Goal: Task Accomplishment & Management: Complete application form

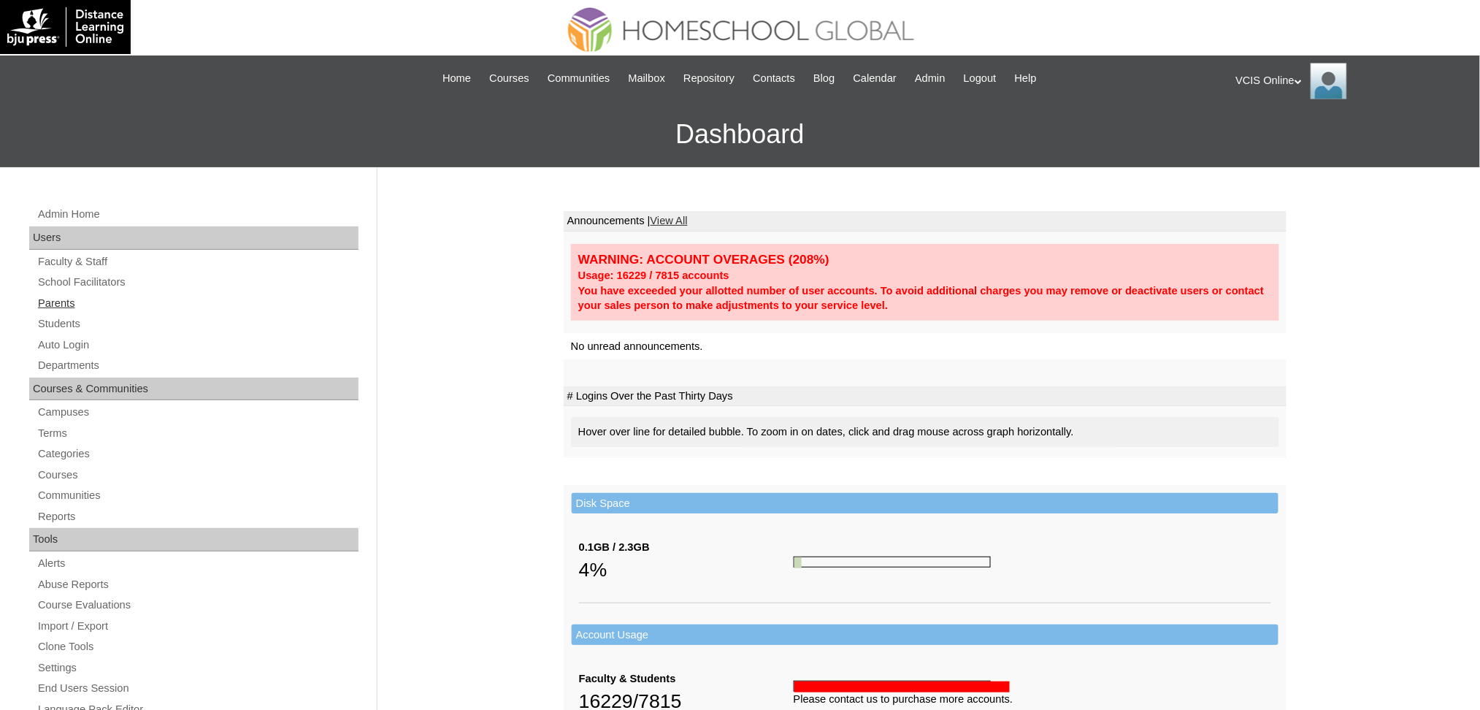
click at [65, 299] on link "Parents" at bounding box center [198, 303] width 322 height 18
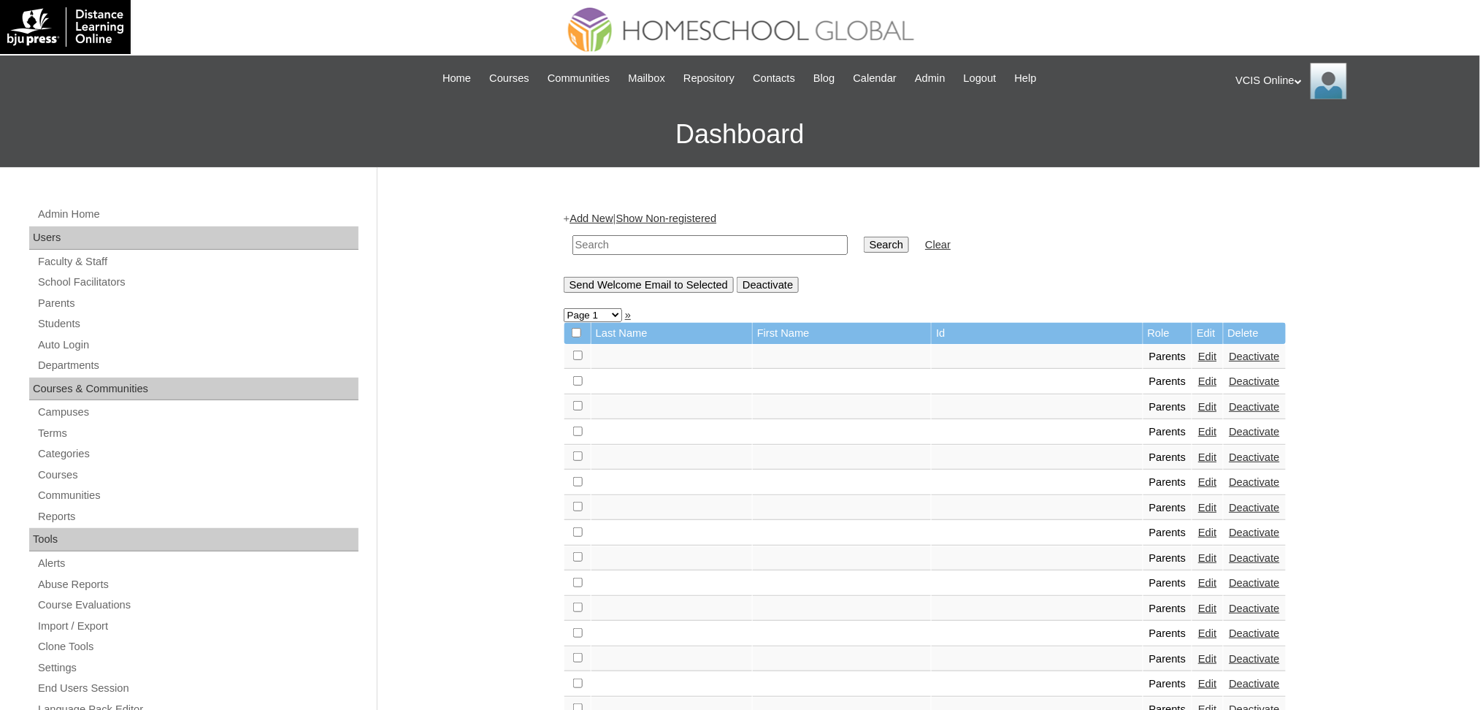
click at [666, 237] on input "text" at bounding box center [710, 245] width 275 height 20
paste input "VCIS011-3B-PA2025"
type input "VCIS011-3B-PA2025"
click at [864, 237] on input "Search" at bounding box center [886, 245] width 45 height 16
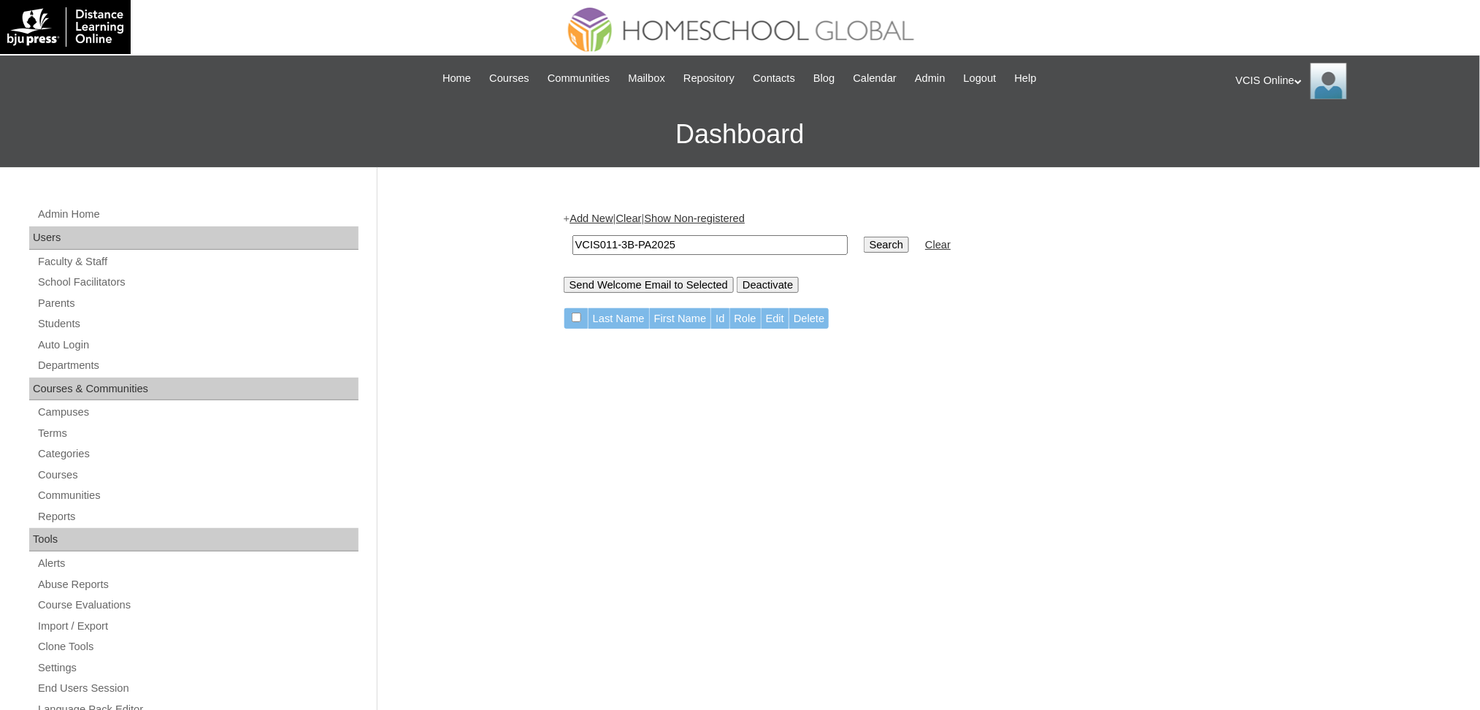
click at [597, 214] on link "Add New" at bounding box center [591, 219] width 43 height 12
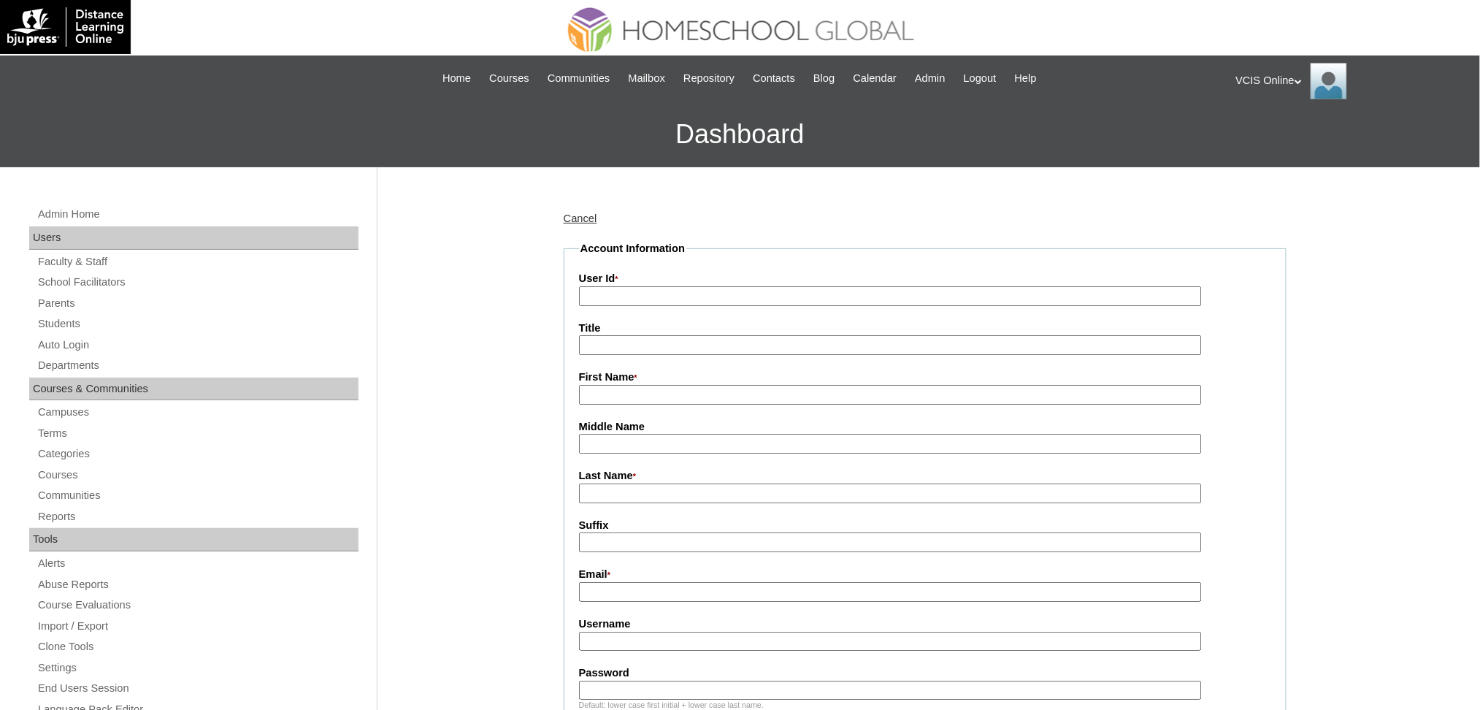
click at [616, 298] on input "User Id *" at bounding box center [890, 296] width 623 height 20
paste input "VCIS011-3B-PA2025"
type input "VCIS011-3B-PA2025"
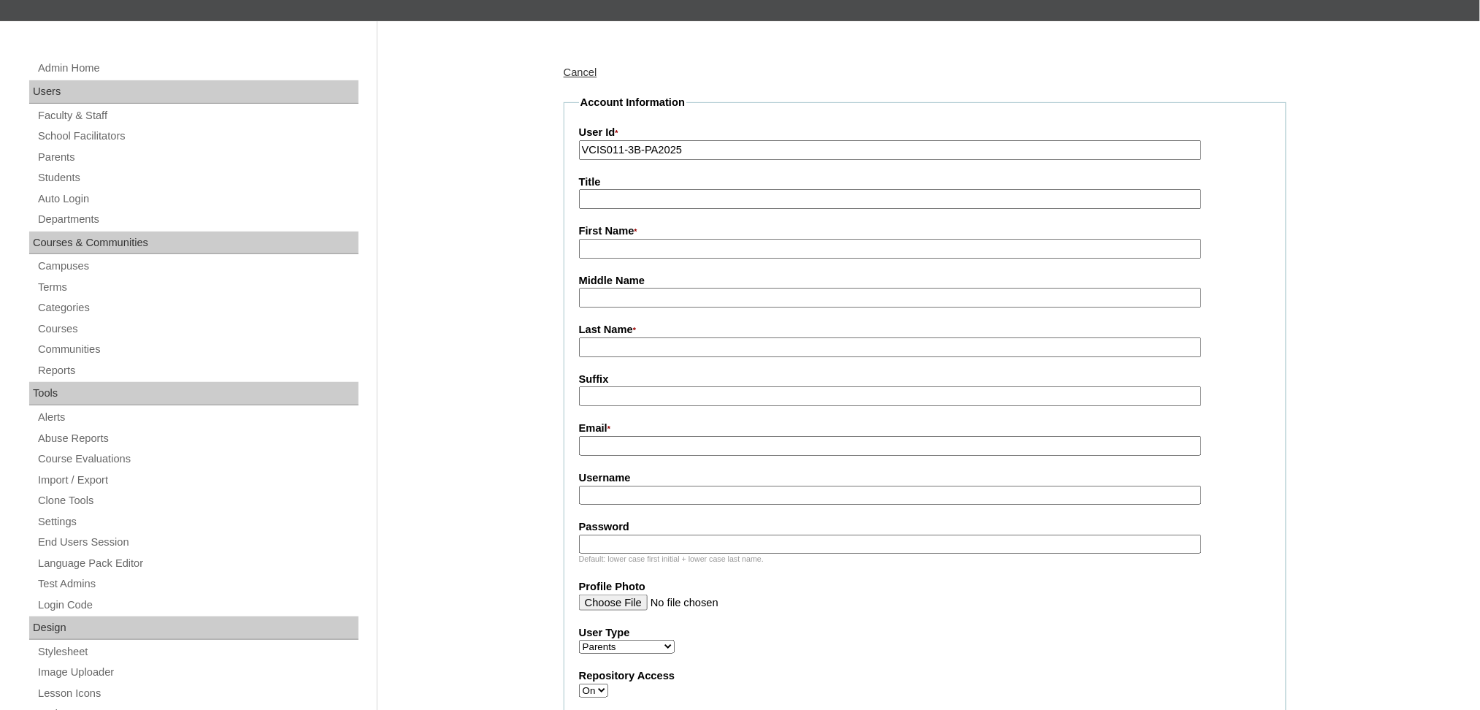
scroll to position [194, 0]
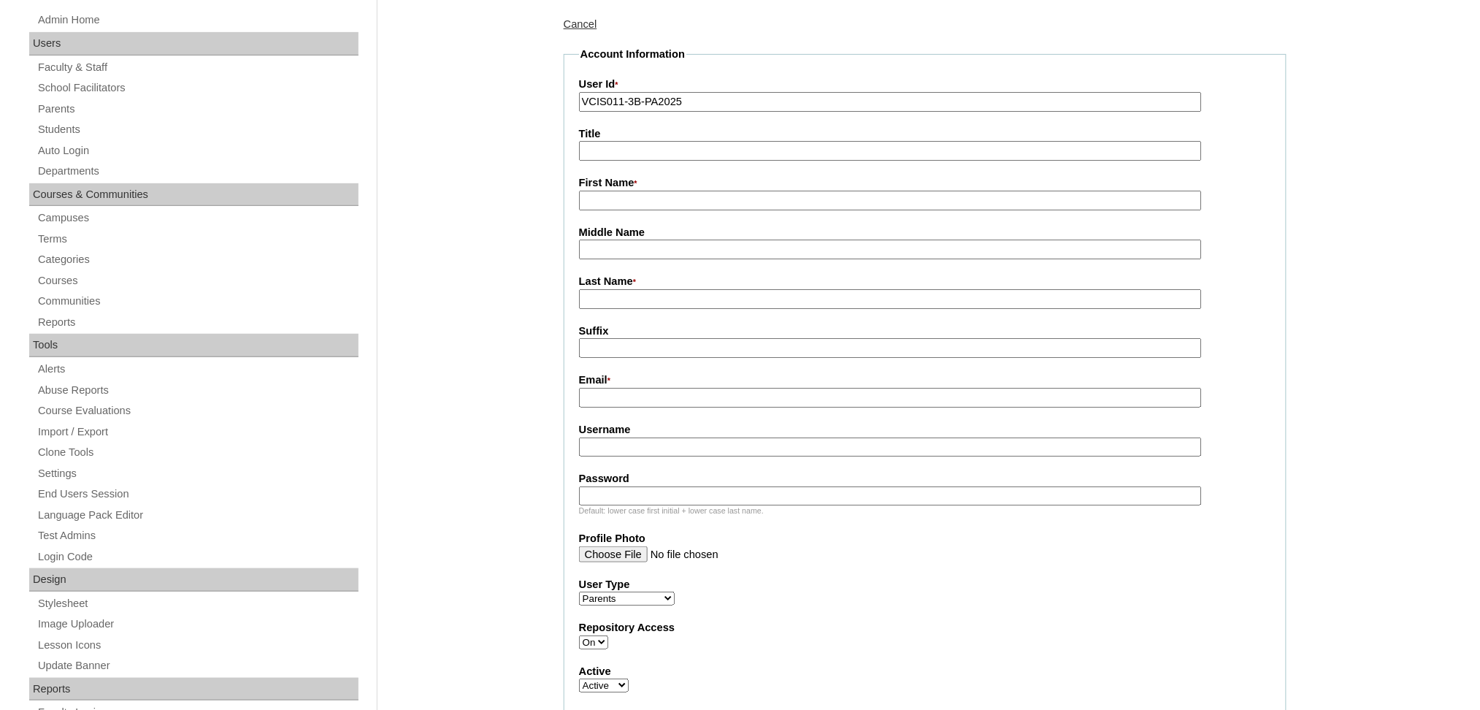
click at [620, 441] on input "Username" at bounding box center [890, 447] width 623 height 20
paste input "jvillanueva2025 bUKYKZ"
drag, startPoint x: 675, startPoint y: 438, endPoint x: 1081, endPoint y: 466, distance: 406.2
click at [1079, 466] on fieldset "Account Information User Id * VCIS011-3B-PA2025 Title First Name * Middle Name …" at bounding box center [925, 511] width 723 height 929
type input "jvillanueva2025"
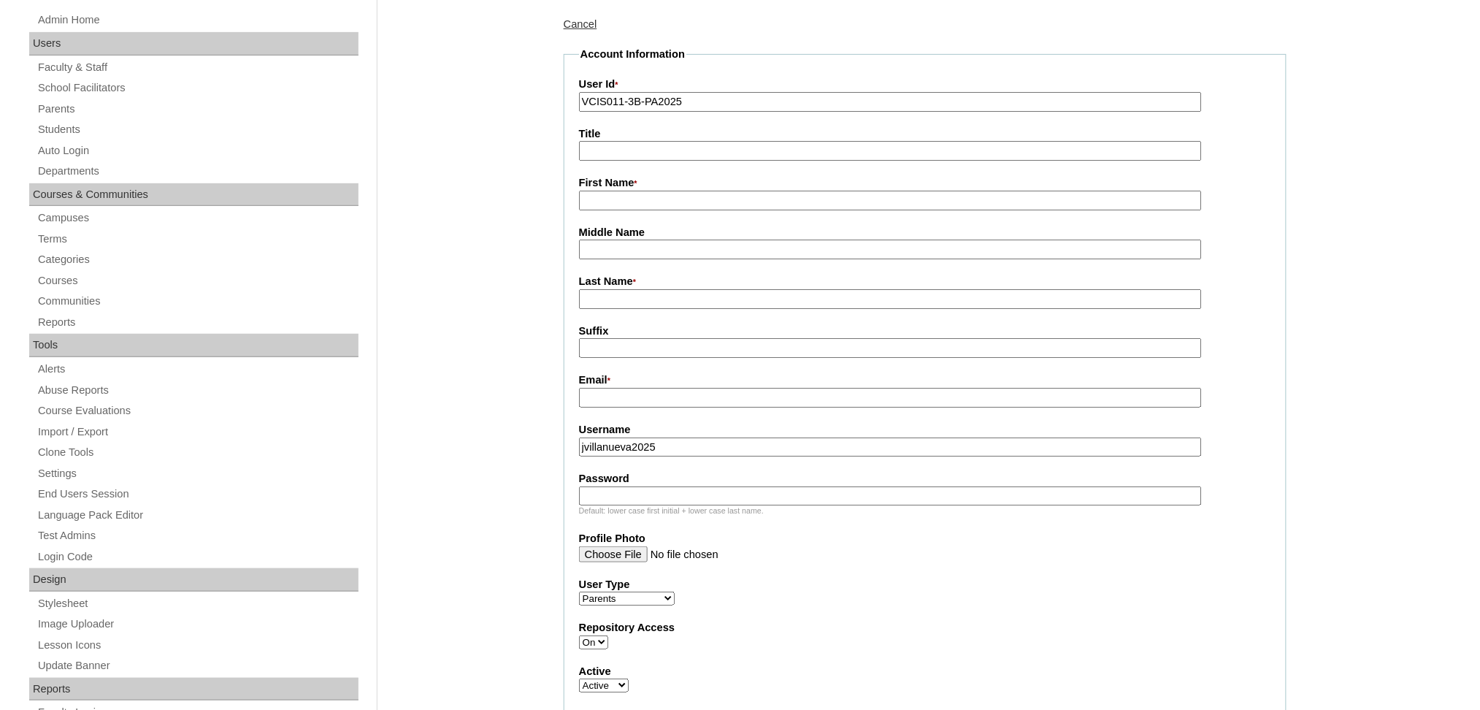
click at [1079, 486] on input "Password" at bounding box center [890, 496] width 623 height 20
paste input "bUKYKZ"
type input "bUKYKZ"
click at [602, 153] on input "Title" at bounding box center [890, 151] width 623 height 20
click at [605, 196] on input "First Name *" at bounding box center [890, 201] width 623 height 20
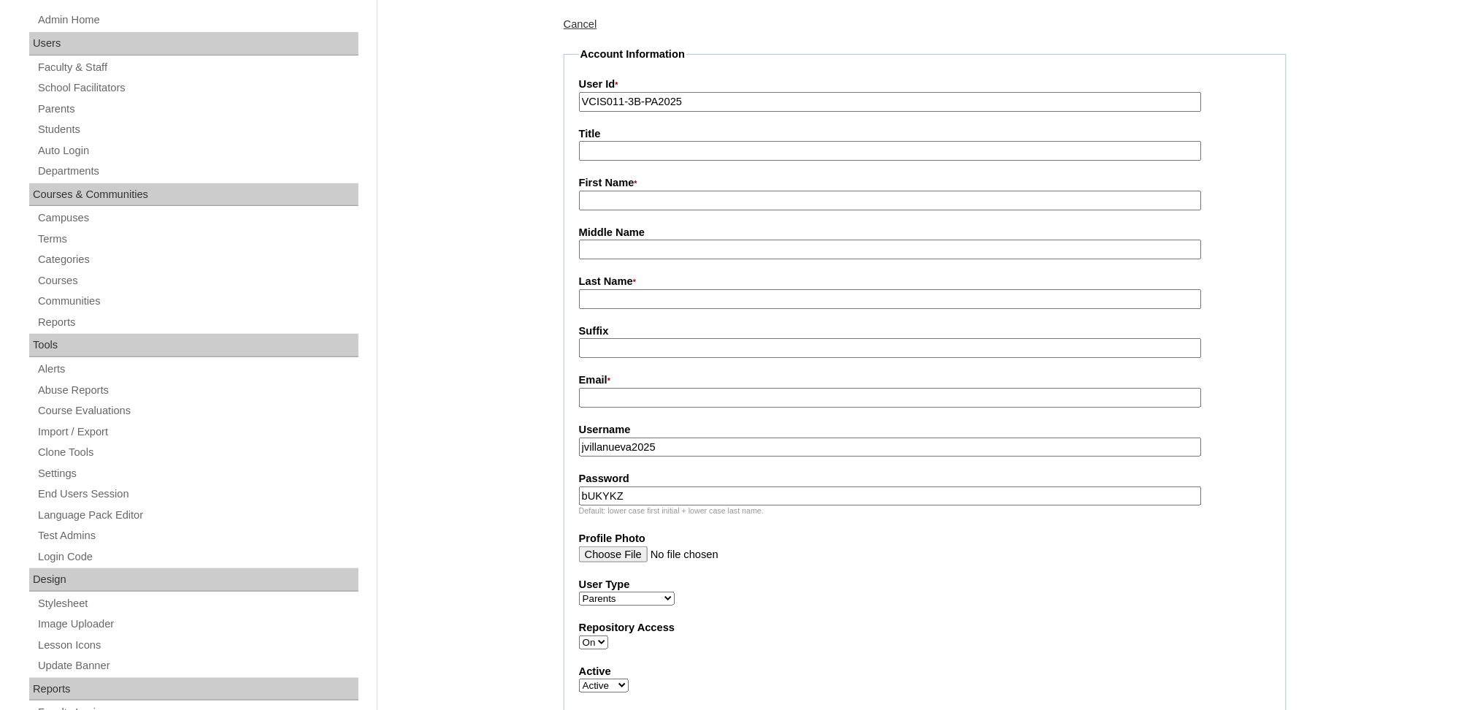
paste input "Jennie Mendoza Villanueva jenniemvillanueva@yahoo.com"
click at [749, 197] on input "Jennie Mendoza Villanueva jenniemvillanueva@yahoo.com" at bounding box center [890, 201] width 623 height 20
drag, startPoint x: 745, startPoint y: 197, endPoint x: 1240, endPoint y: 213, distance: 495.4
click at [1240, 213] on fieldset "Account Information User Id * VCIS011-3B-PA2025 Title First Name * Jennie Mendo…" at bounding box center [925, 511] width 723 height 929
type input "Jennie Mendoza Villanueva"
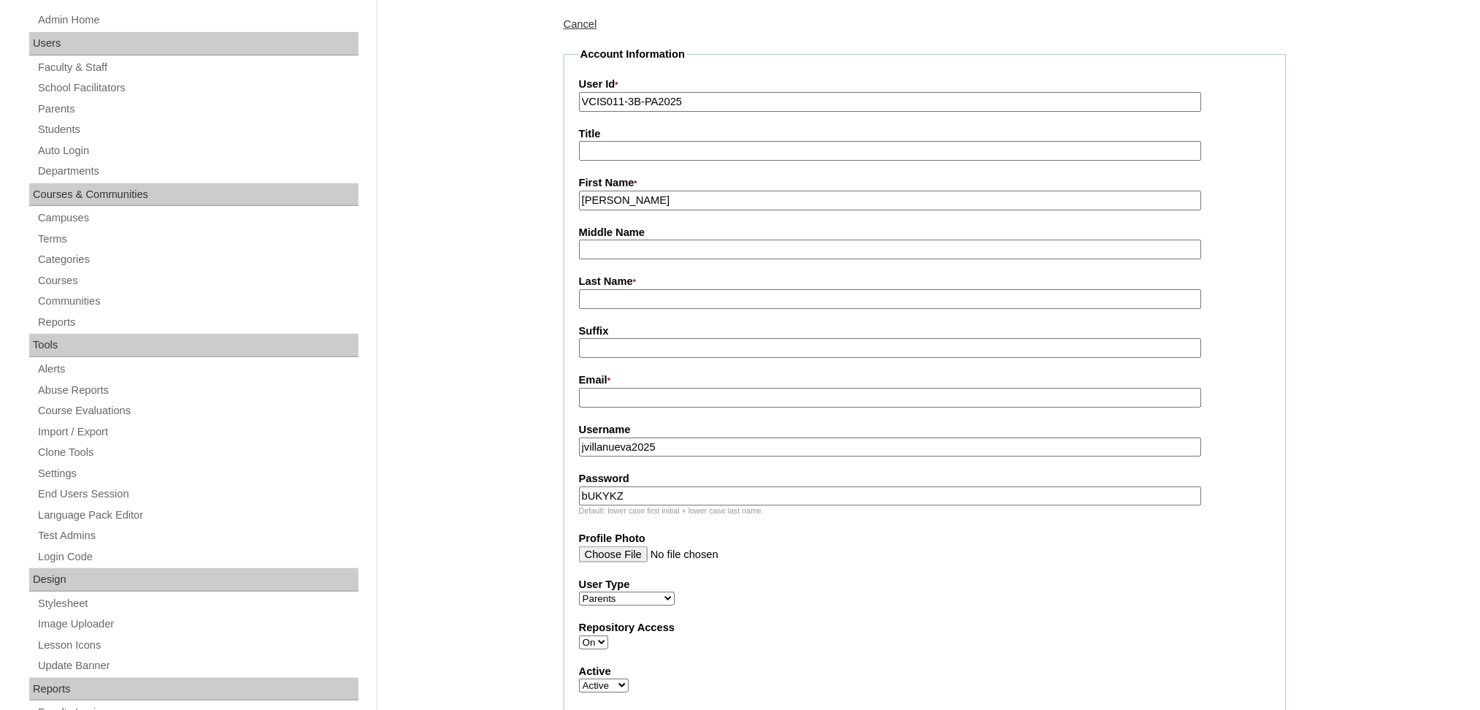
click at [632, 390] on input "Email *" at bounding box center [890, 398] width 623 height 20
paste input "jenniemvillanueva@yahoo.com"
type input "jenniemvillanueva@yahoo.com"
click at [789, 197] on input "Jennie Mendoza Villanueva" at bounding box center [890, 201] width 623 height 20
type input "Jennie Mendoza"
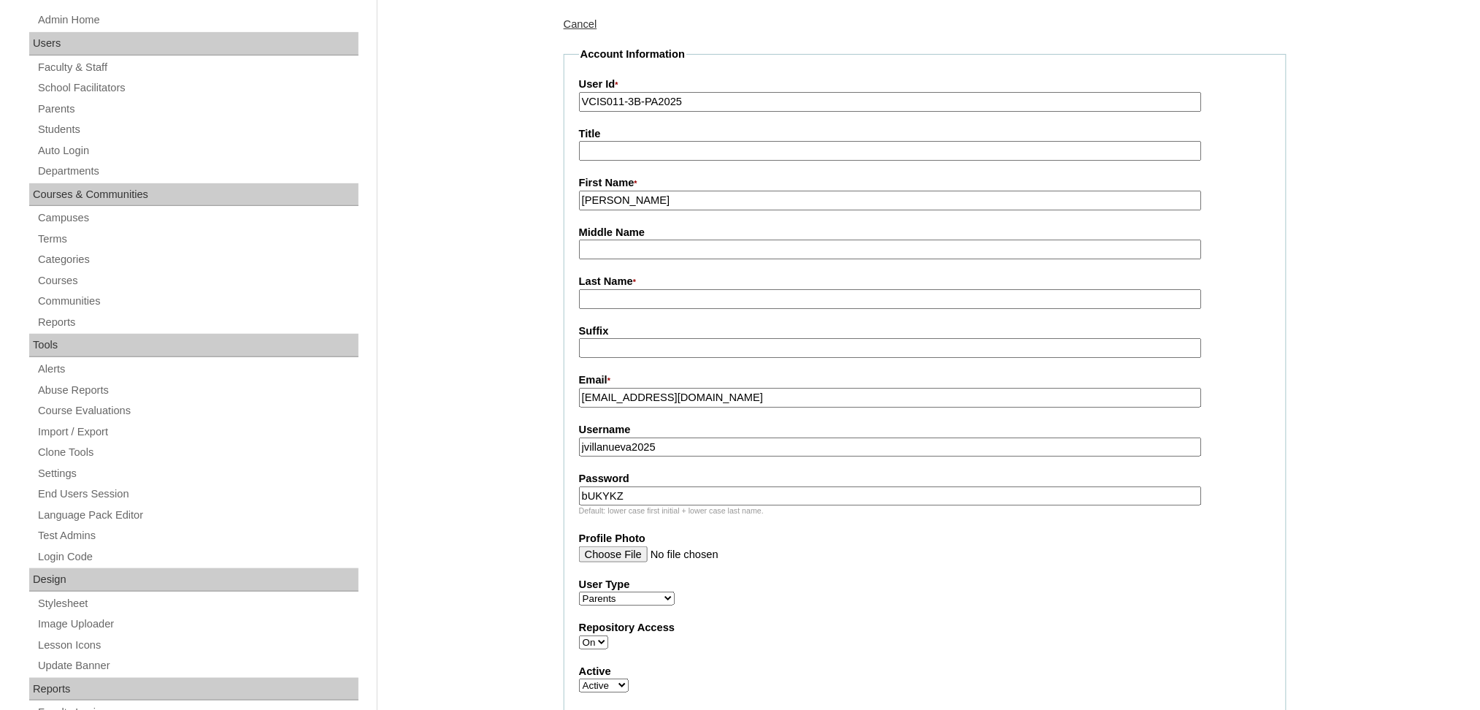
click at [691, 296] on input "Last Name *" at bounding box center [890, 299] width 623 height 20
paste input "Villanueva"
type input "Villanueva"
click at [696, 198] on input "Jennie Mendoza" at bounding box center [890, 201] width 623 height 20
type input "Jennie"
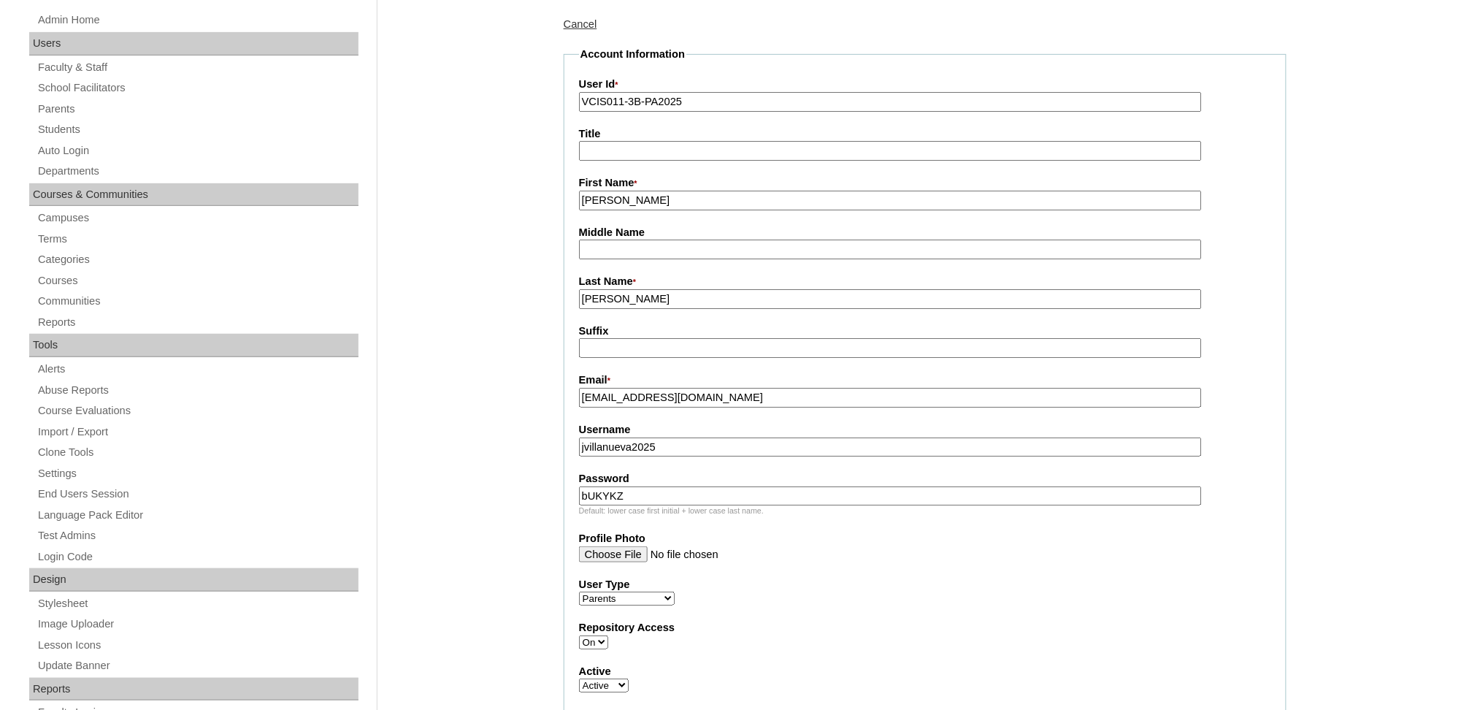
click at [698, 250] on input "Middle Name" at bounding box center [890, 250] width 623 height 20
paste input "Mendoza"
type input "Mendoza"
click at [674, 292] on input "Villanueva" at bounding box center [890, 299] width 623 height 20
type input "Villanueva (2025)"
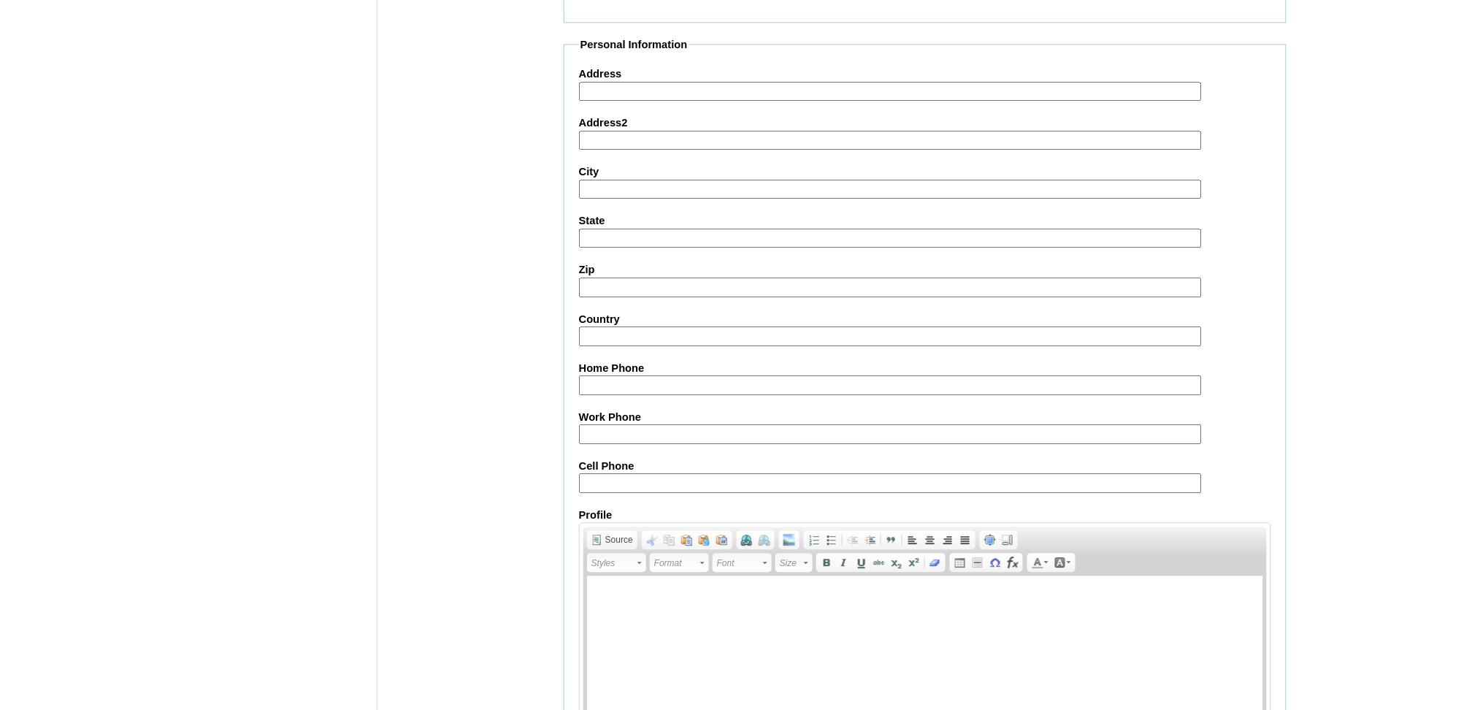
scroll to position [1168, 0]
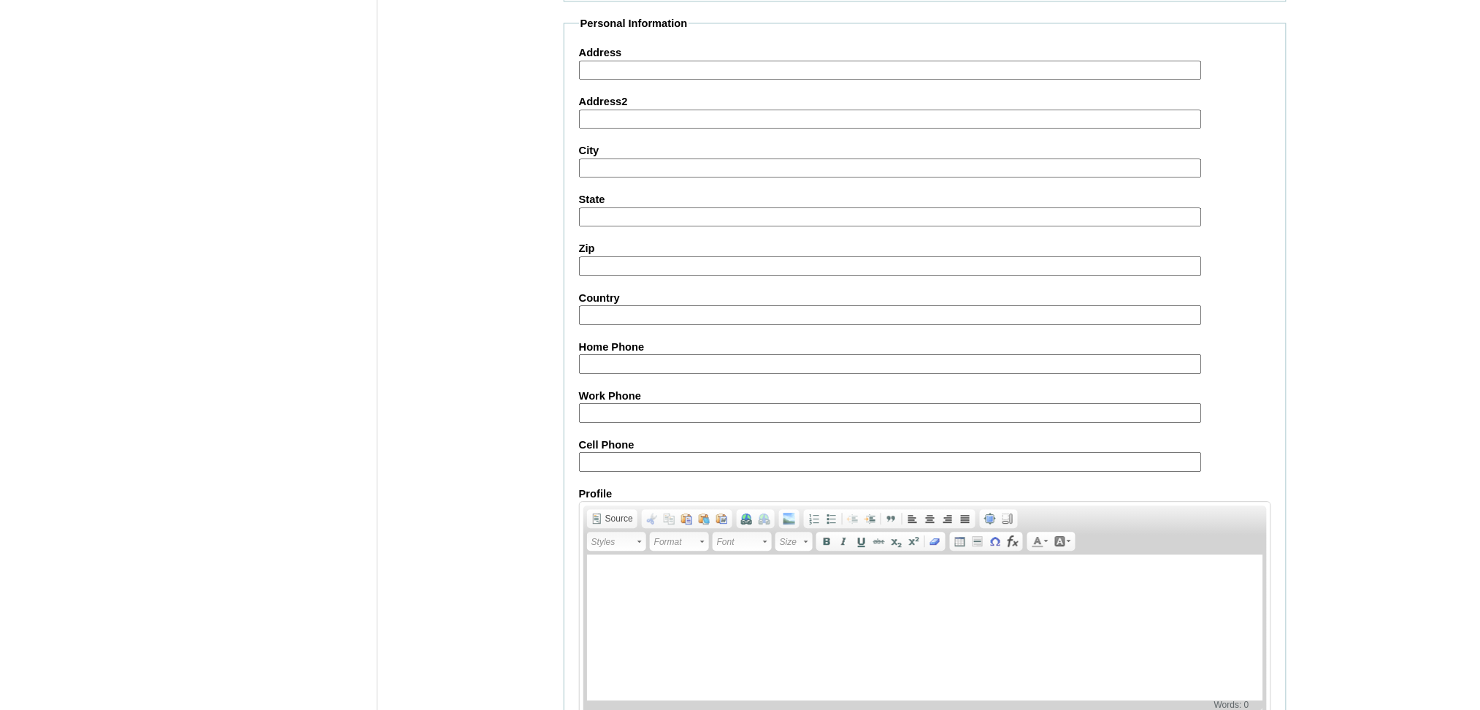
click at [645, 452] on input "Cell Phone" at bounding box center [890, 462] width 623 height 20
paste input "971547468847"
type input "971547468847"
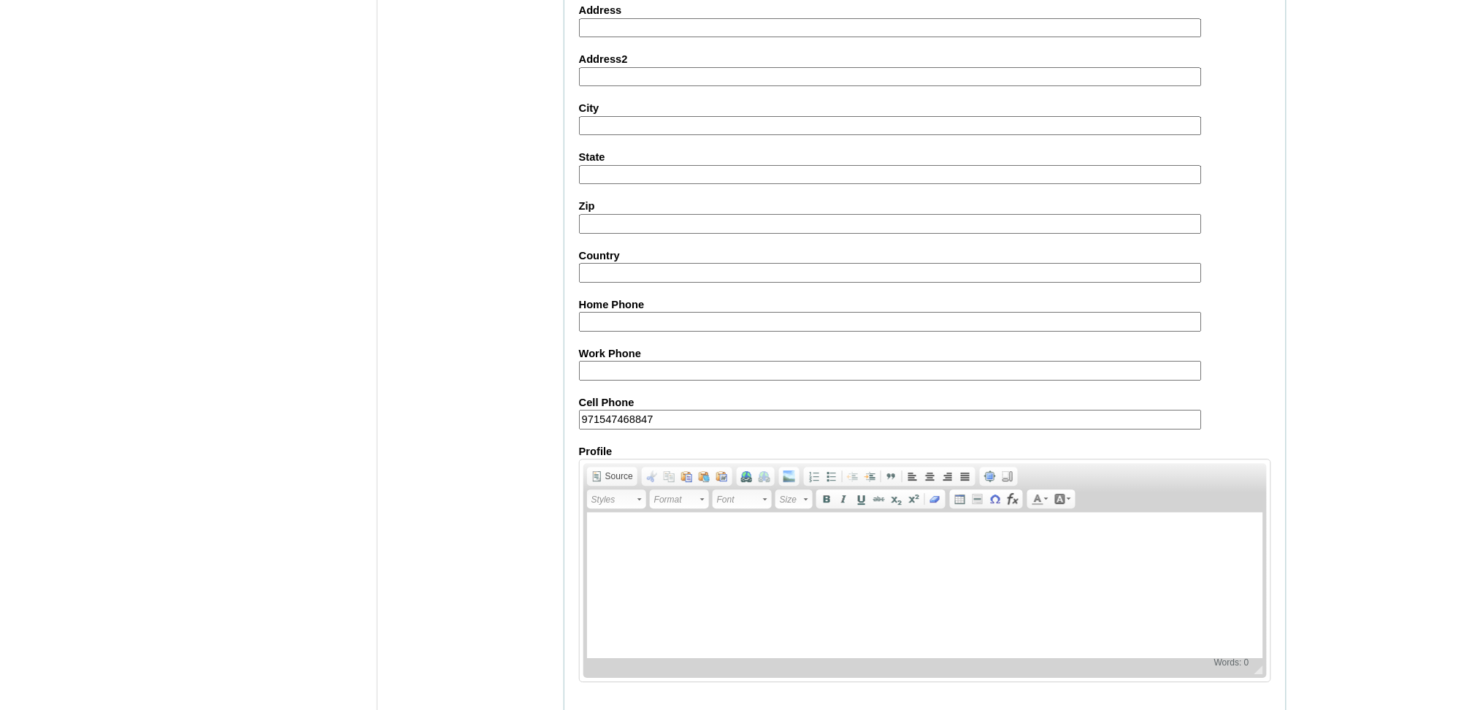
scroll to position [1230, 0]
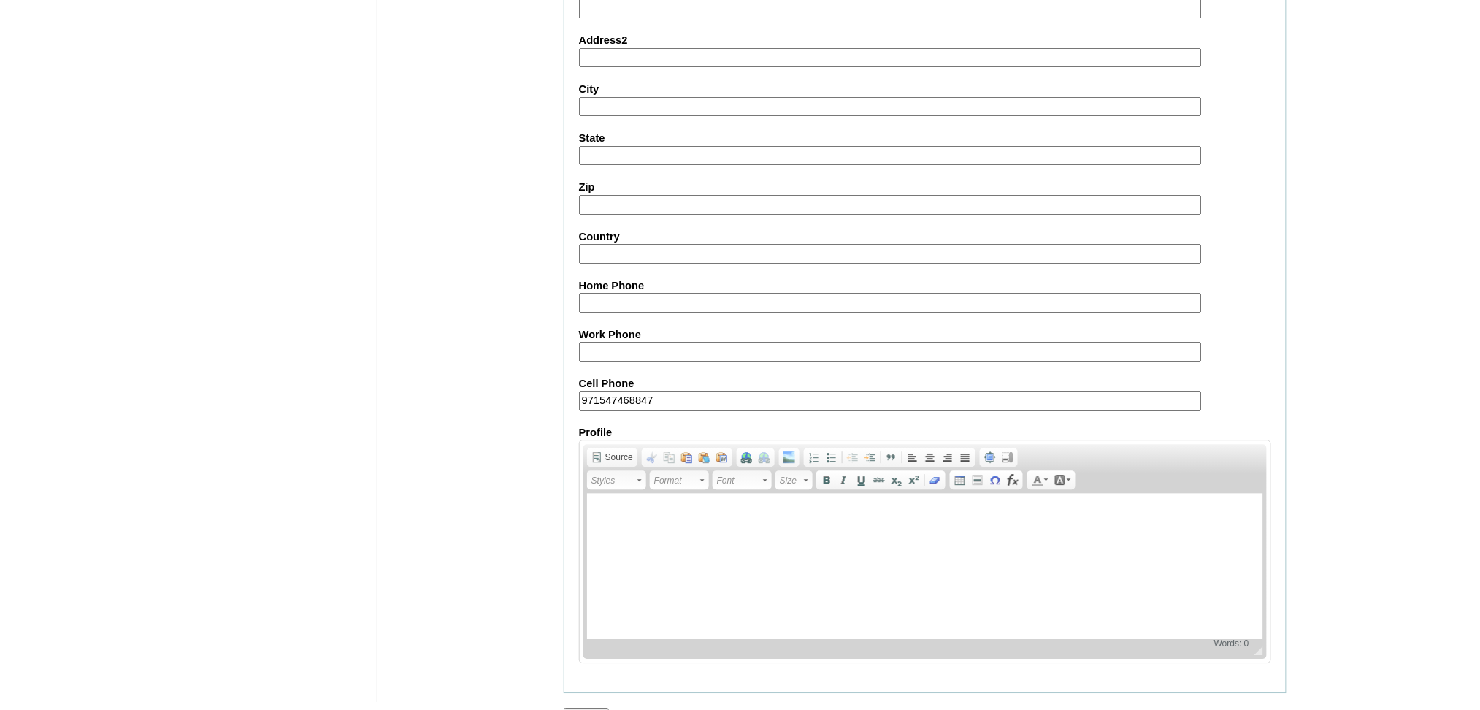
click at [603, 708] on input "Submit" at bounding box center [586, 716] width 45 height 16
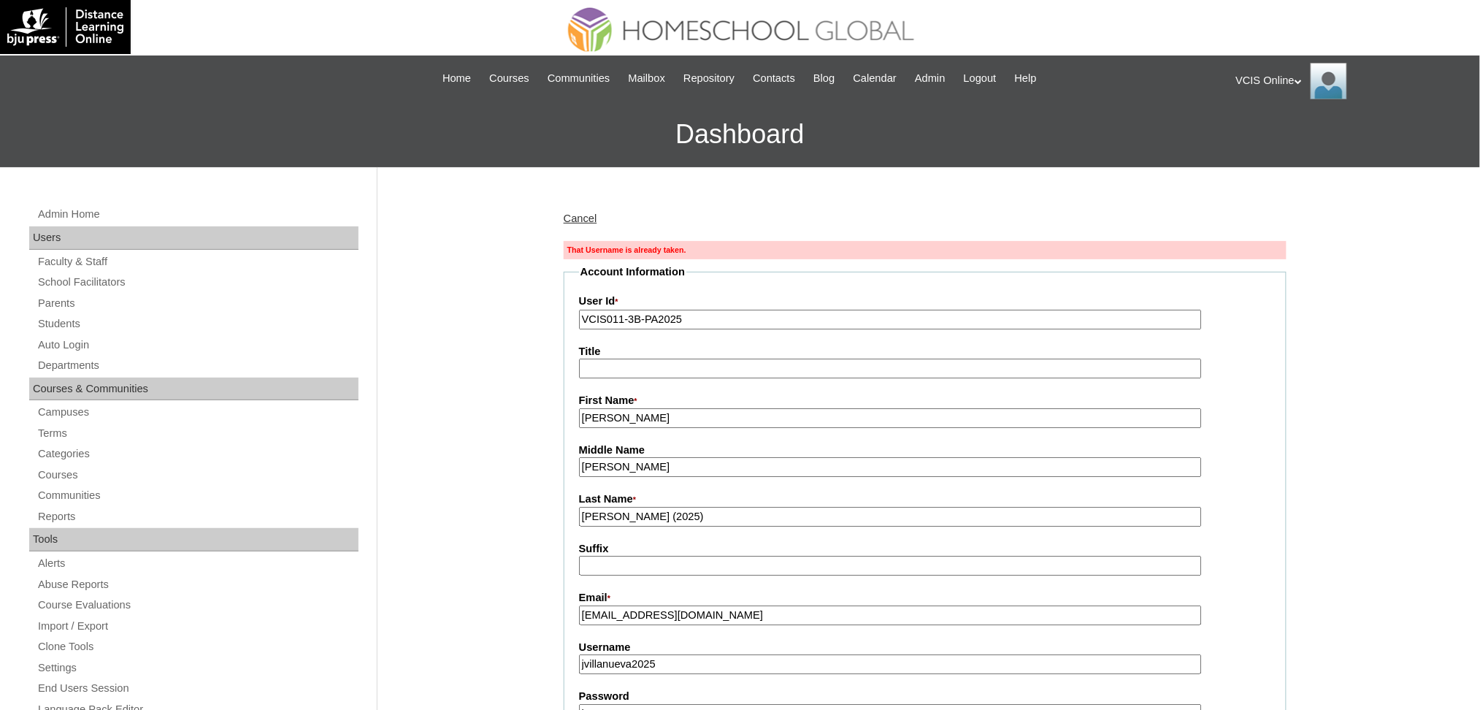
scroll to position [97, 0]
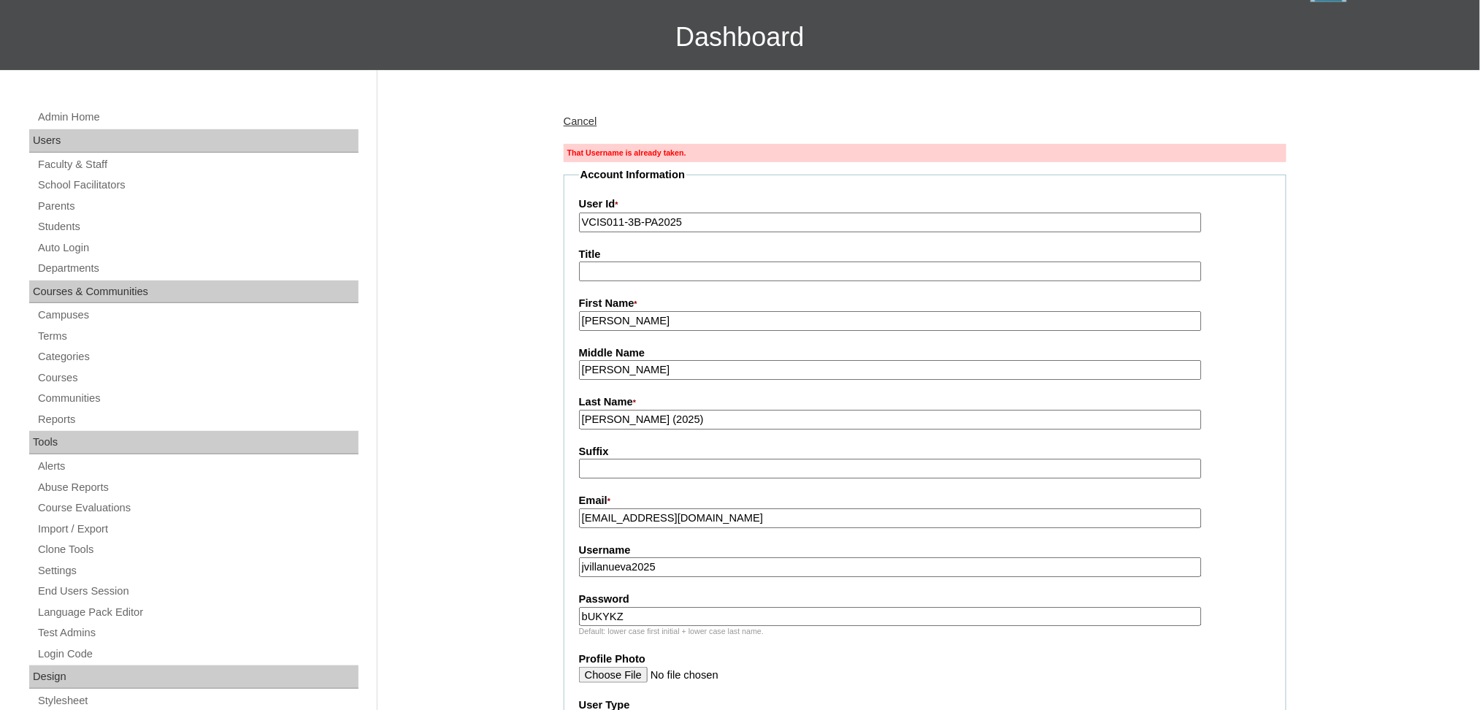
drag, startPoint x: 648, startPoint y: 370, endPoint x: 479, endPoint y: 360, distance: 169.0
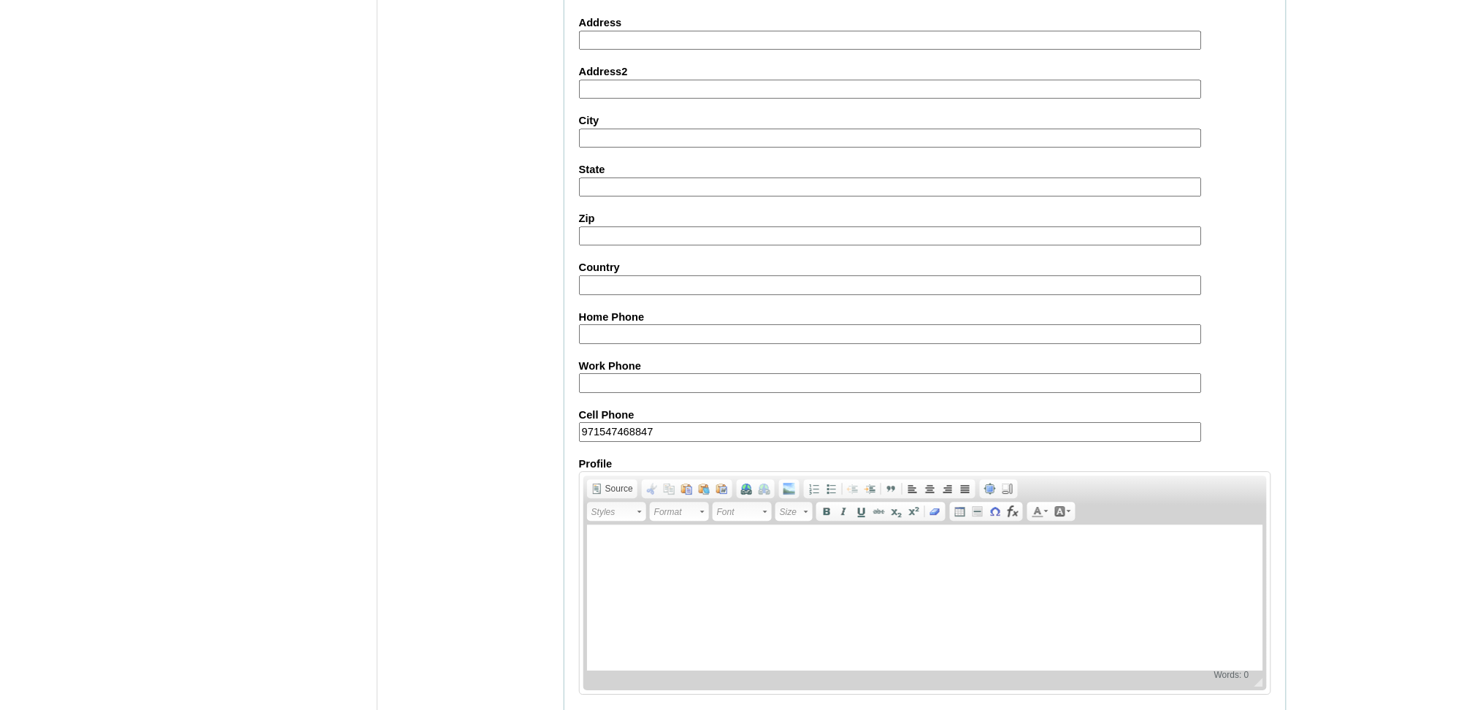
scroll to position [1253, 0]
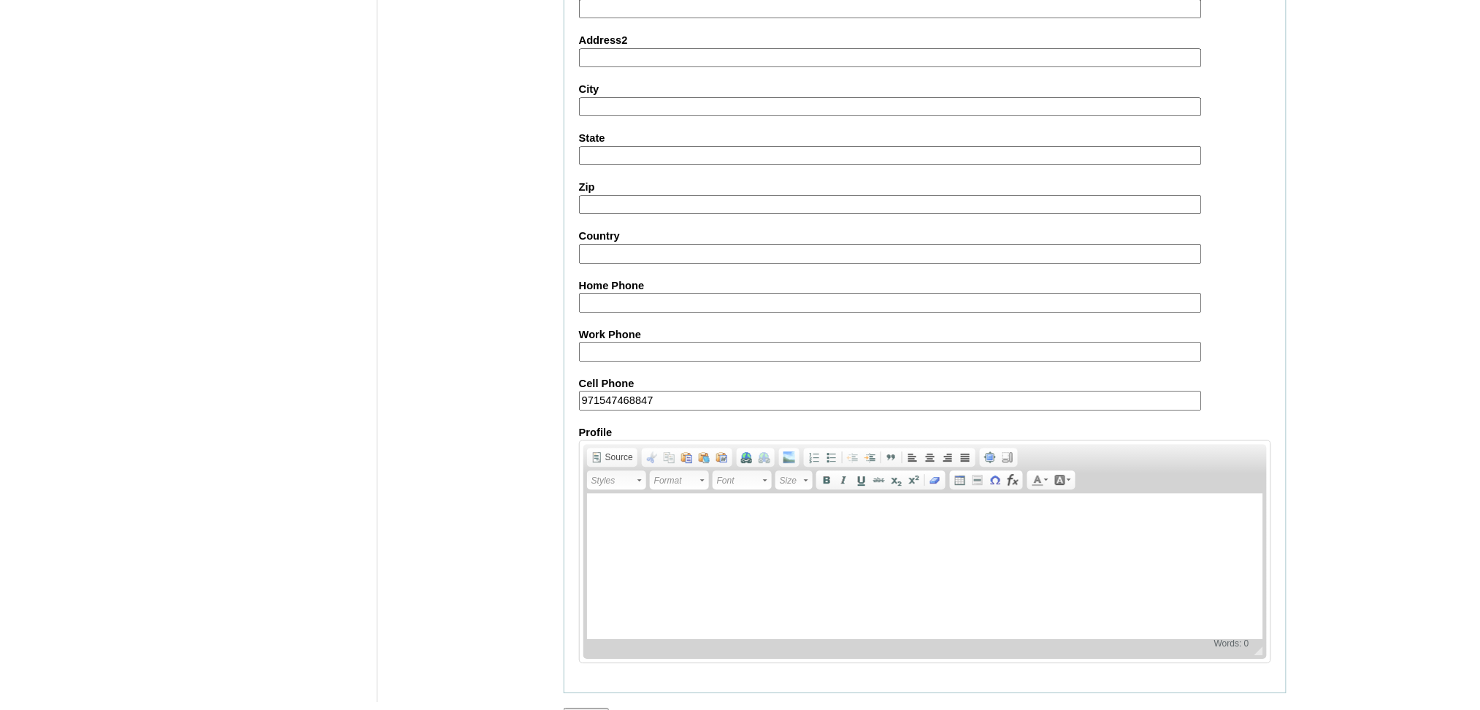
click at [590, 708] on input "Submit" at bounding box center [586, 716] width 45 height 16
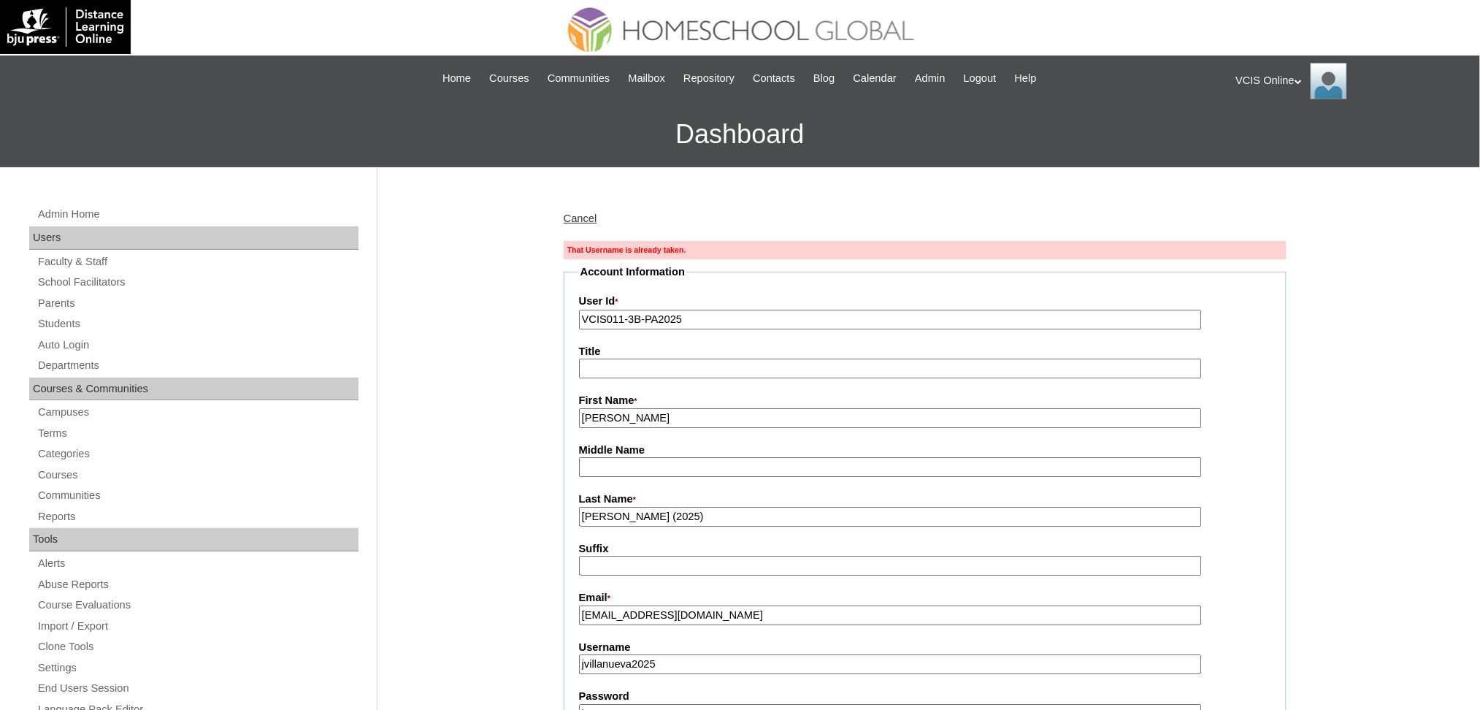
click at [705, 304] on label "User Id *" at bounding box center [925, 302] width 692 height 16
click at [705, 310] on input "VCIS011-3B-PA2025" at bounding box center [890, 320] width 623 height 20
click at [705, 313] on input "VCIS011-3B-PA2025" at bounding box center [890, 320] width 623 height 20
click at [651, 470] on input "Middle Name" at bounding box center [890, 467] width 623 height 20
type input "[PERSON_NAME]"
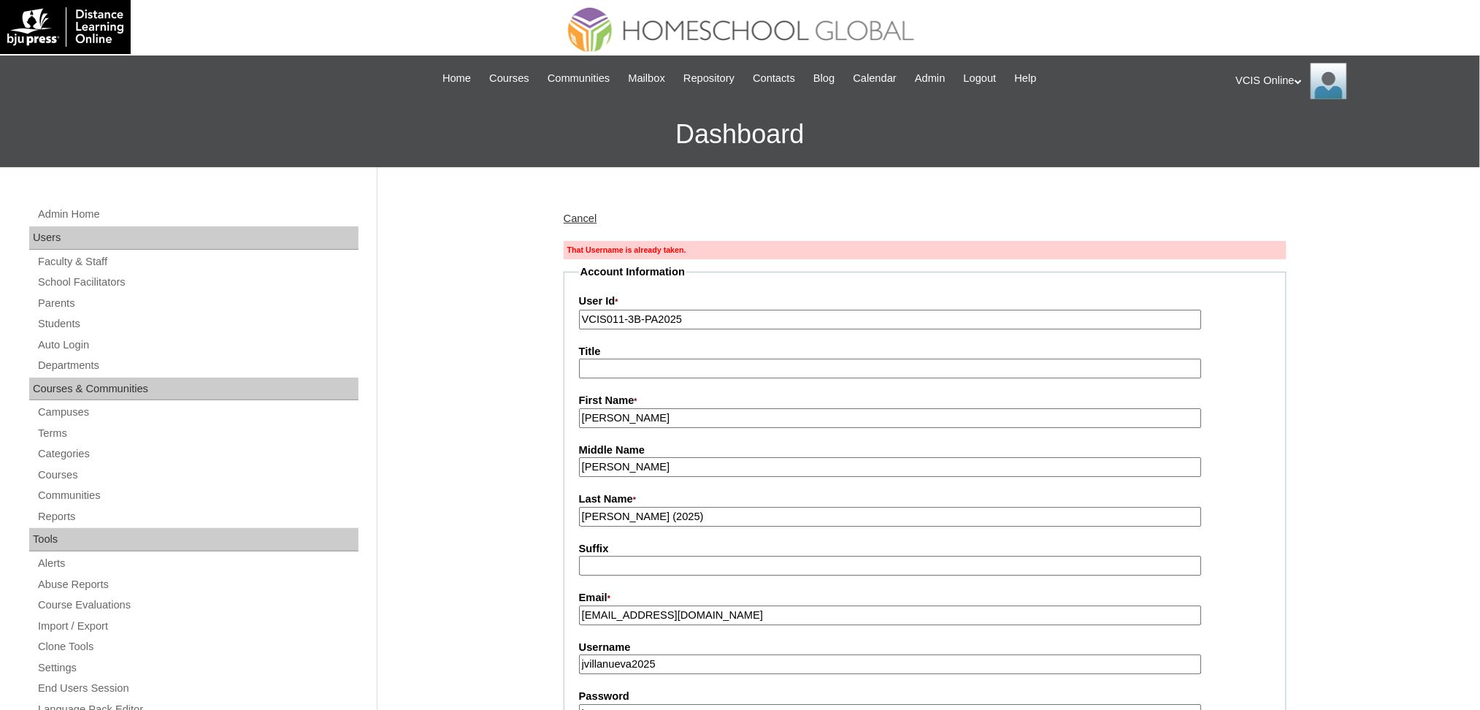
click at [696, 507] on input "Villanueva (2025)" at bounding box center [890, 517] width 623 height 20
click at [636, 510] on input "Villanueva (2025)" at bounding box center [890, 517] width 623 height 20
click at [707, 507] on input "Villanueva (2025)" at bounding box center [890, 517] width 623 height 20
click at [641, 508] on input "Villanueva (2025)" at bounding box center [890, 517] width 623 height 20
click at [635, 510] on input "Villanueva (2025)" at bounding box center [890, 517] width 623 height 20
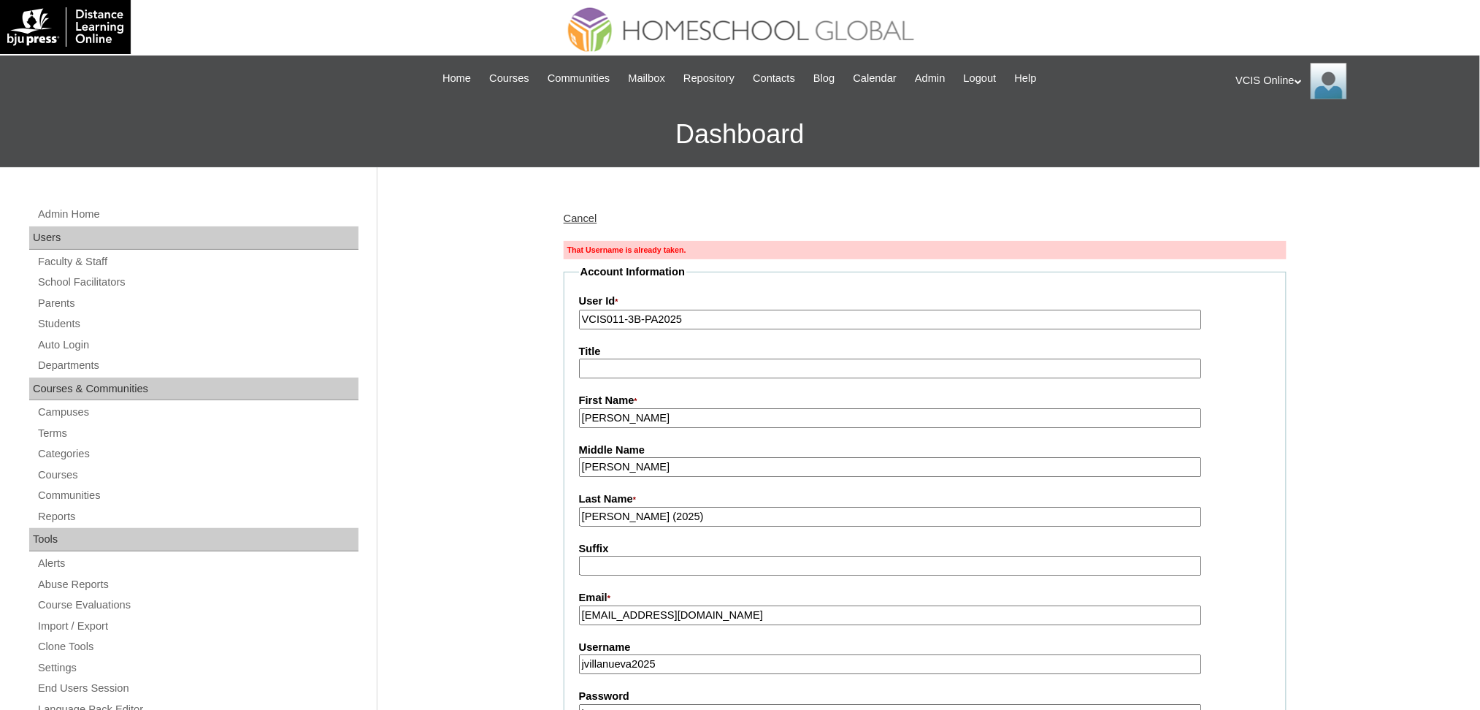
click at [682, 515] on input "Villanueva (2025)" at bounding box center [890, 517] width 623 height 20
click at [634, 508] on input "Villanueva (2025)" at bounding box center [890, 517] width 623 height 20
click at [635, 511] on input "Villanueva (2025)" at bounding box center [890, 517] width 623 height 20
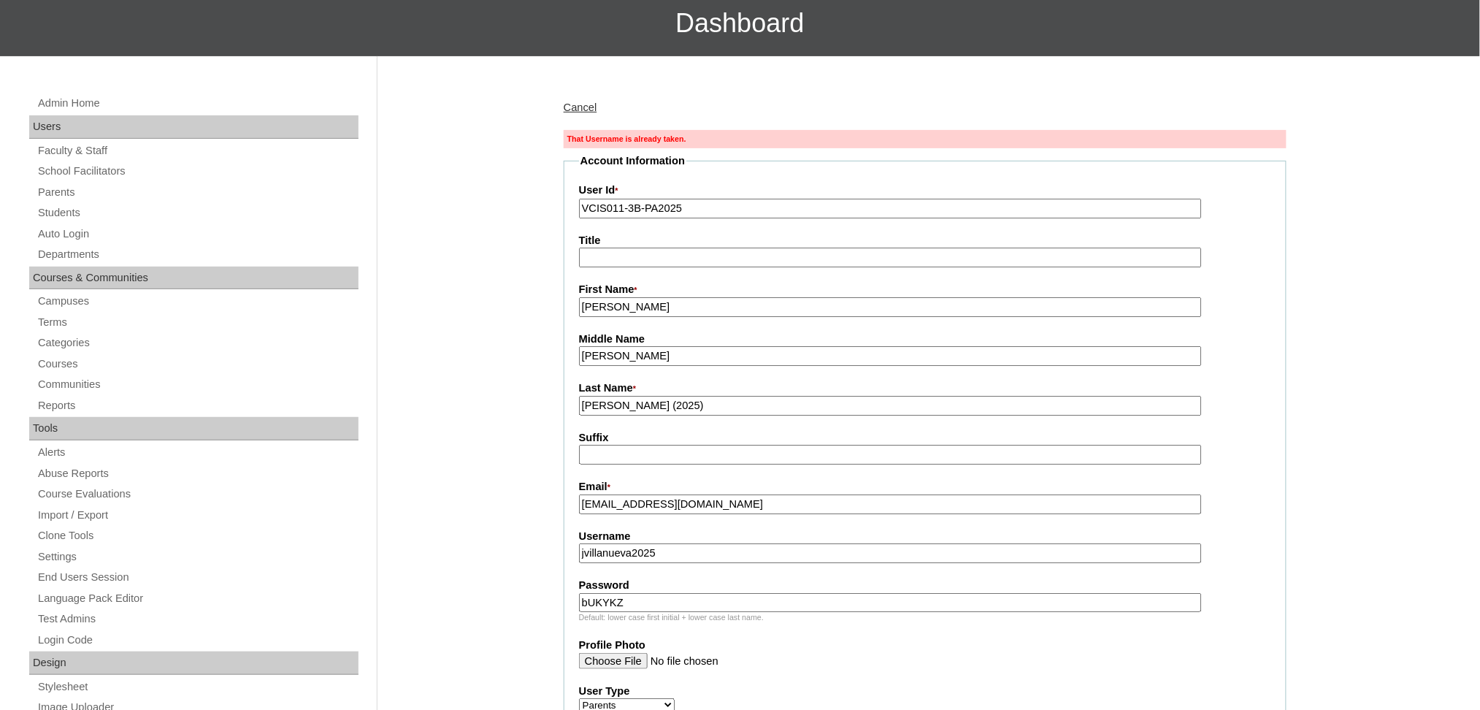
scroll to position [194, 0]
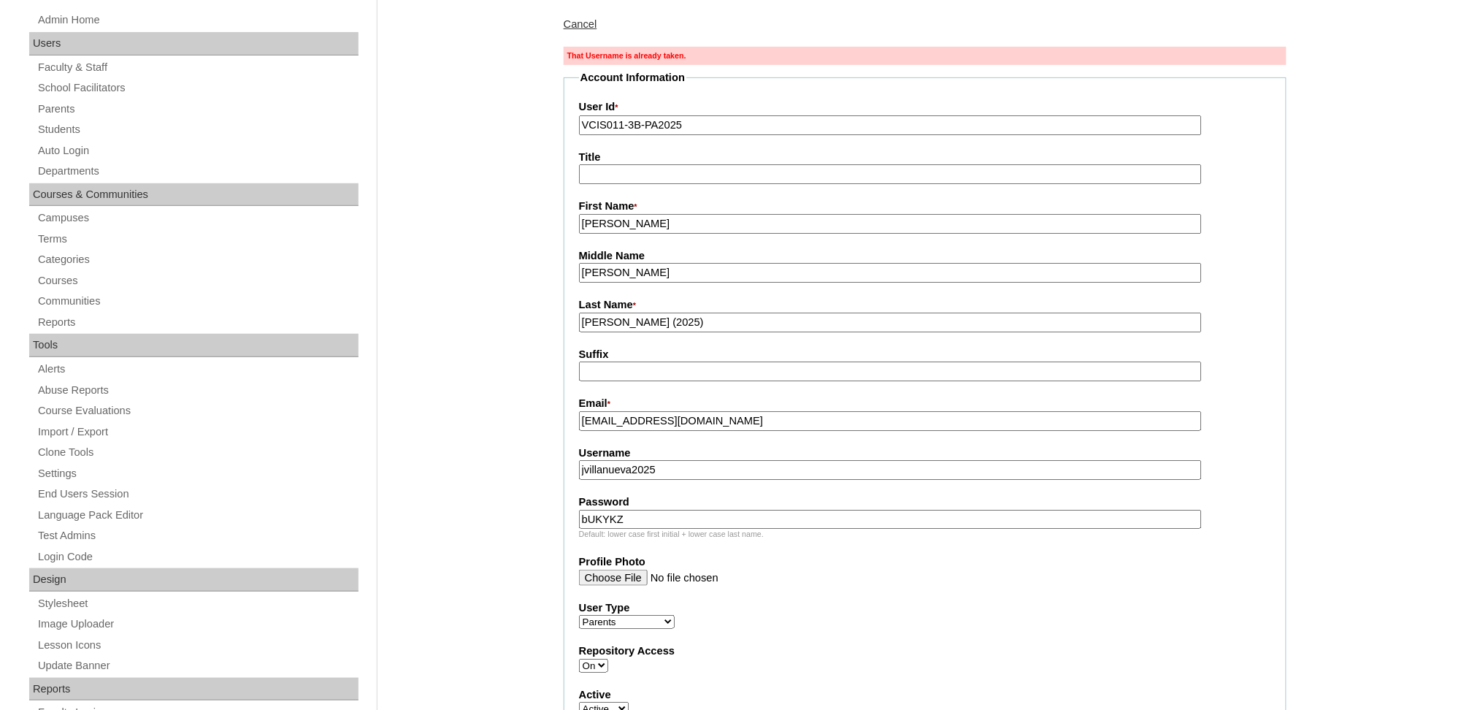
click at [727, 313] on input "Villanueva J. (2025)" at bounding box center [890, 323] width 623 height 20
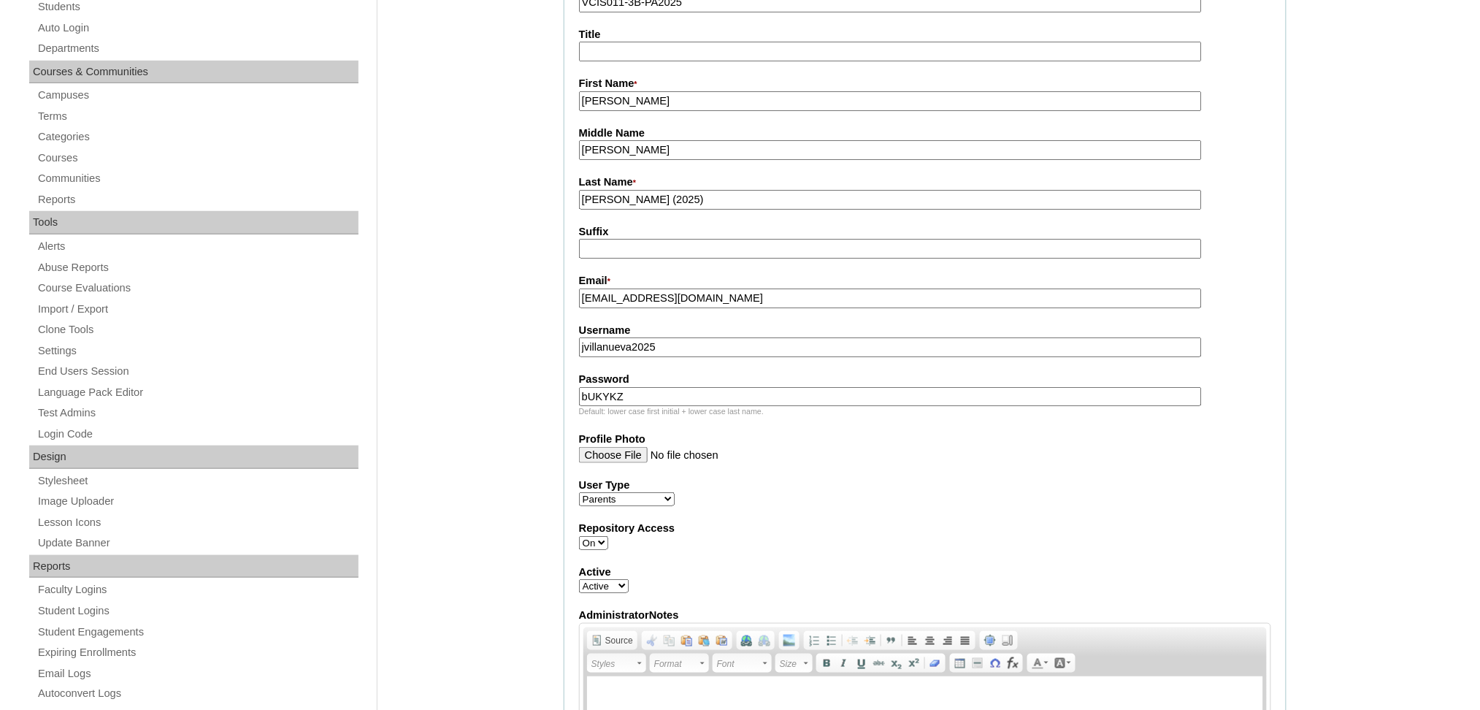
scroll to position [97, 0]
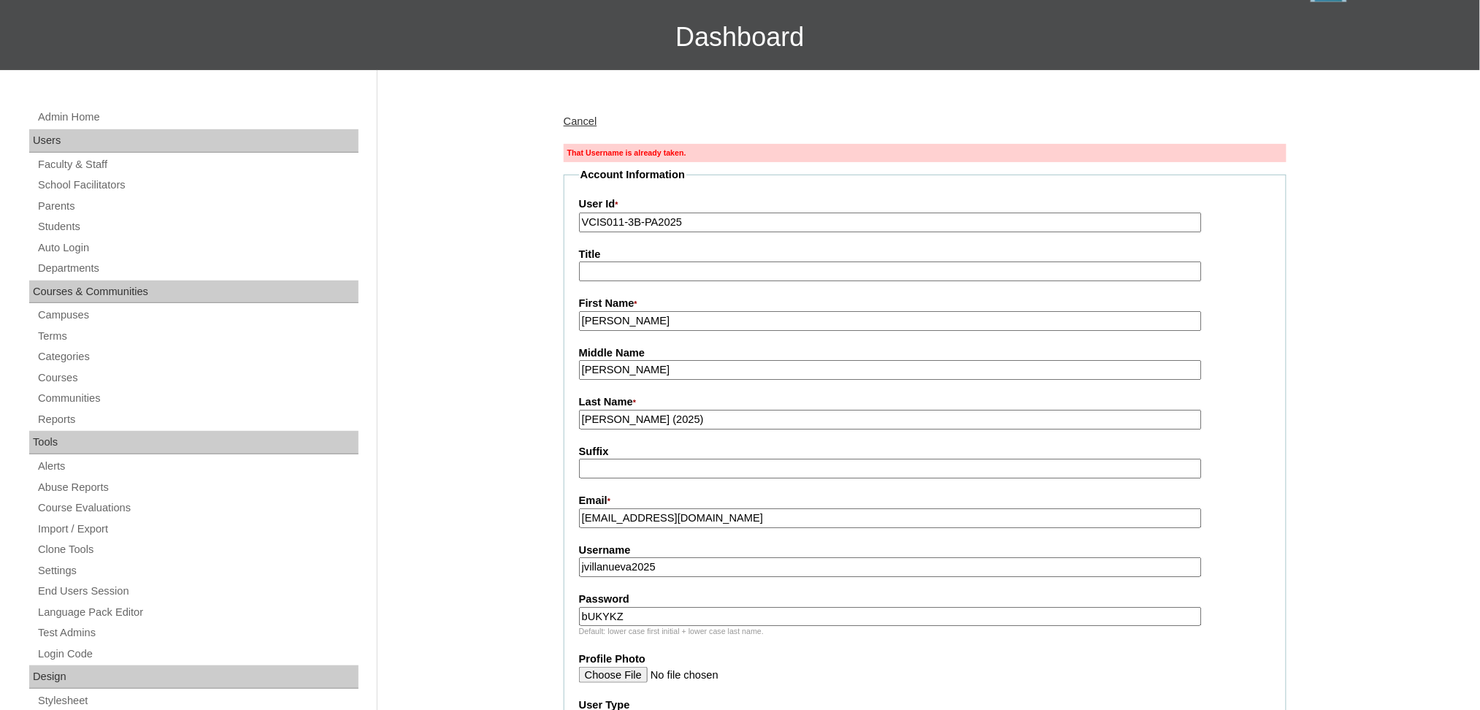
click at [648, 412] on input "Villanueva J. (2025)" at bounding box center [890, 420] width 623 height 20
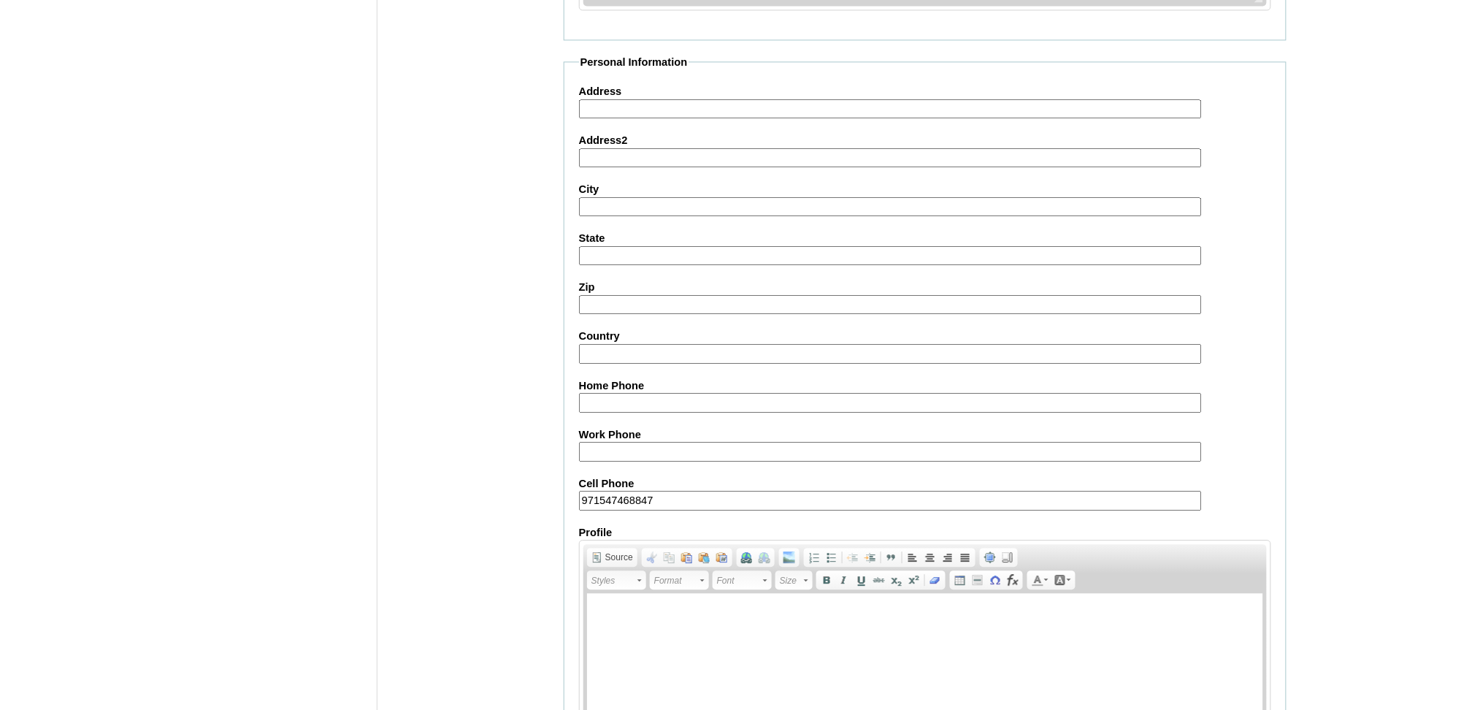
scroll to position [1253, 0]
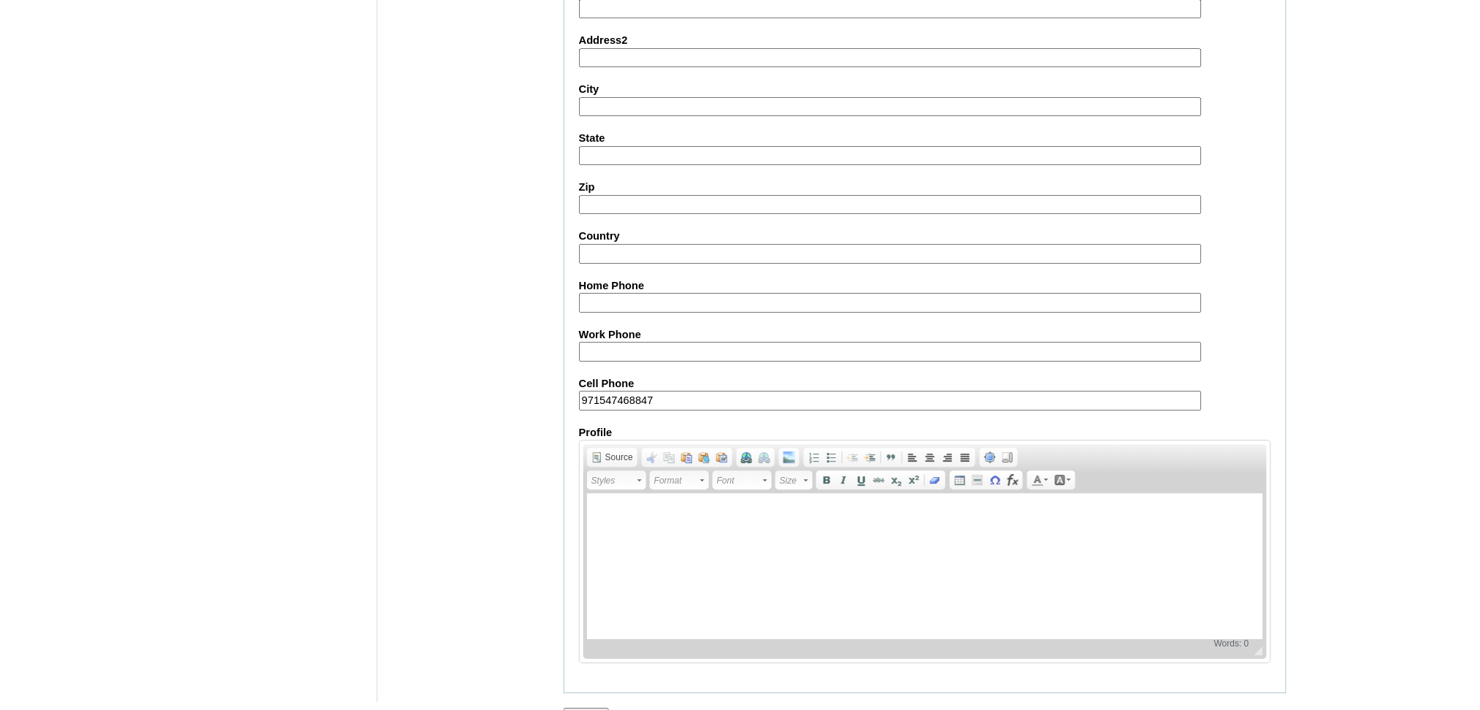
type input "Villanueva G3 (2025)"
click at [601, 708] on input "Submit" at bounding box center [586, 716] width 45 height 16
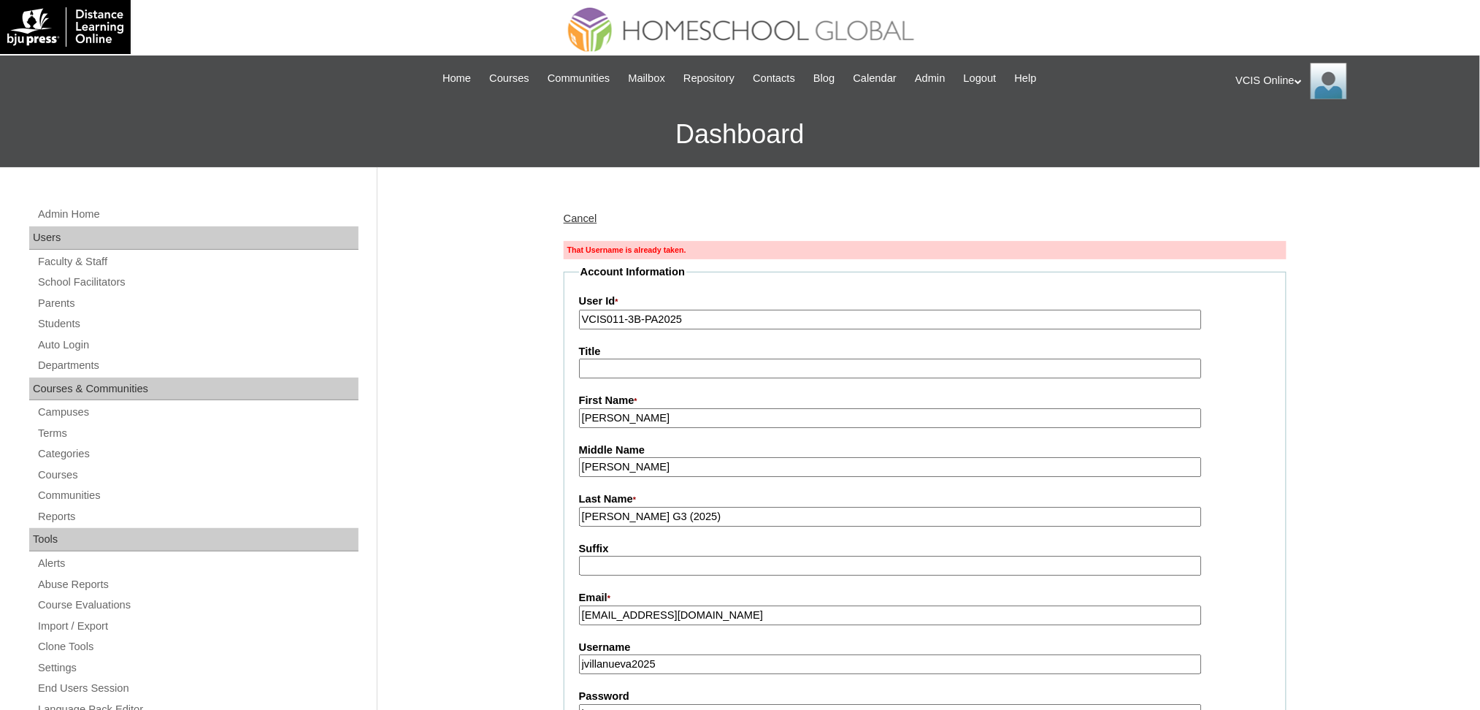
click at [717, 318] on input "VCIS011-3B-PA2025" at bounding box center [890, 320] width 623 height 20
click at [619, 418] on input "[PERSON_NAME]" at bounding box center [890, 418] width 623 height 20
click at [660, 461] on input "[PERSON_NAME]" at bounding box center [890, 467] width 623 height 20
drag, startPoint x: 646, startPoint y: 466, endPoint x: 412, endPoint y: 445, distance: 235.3
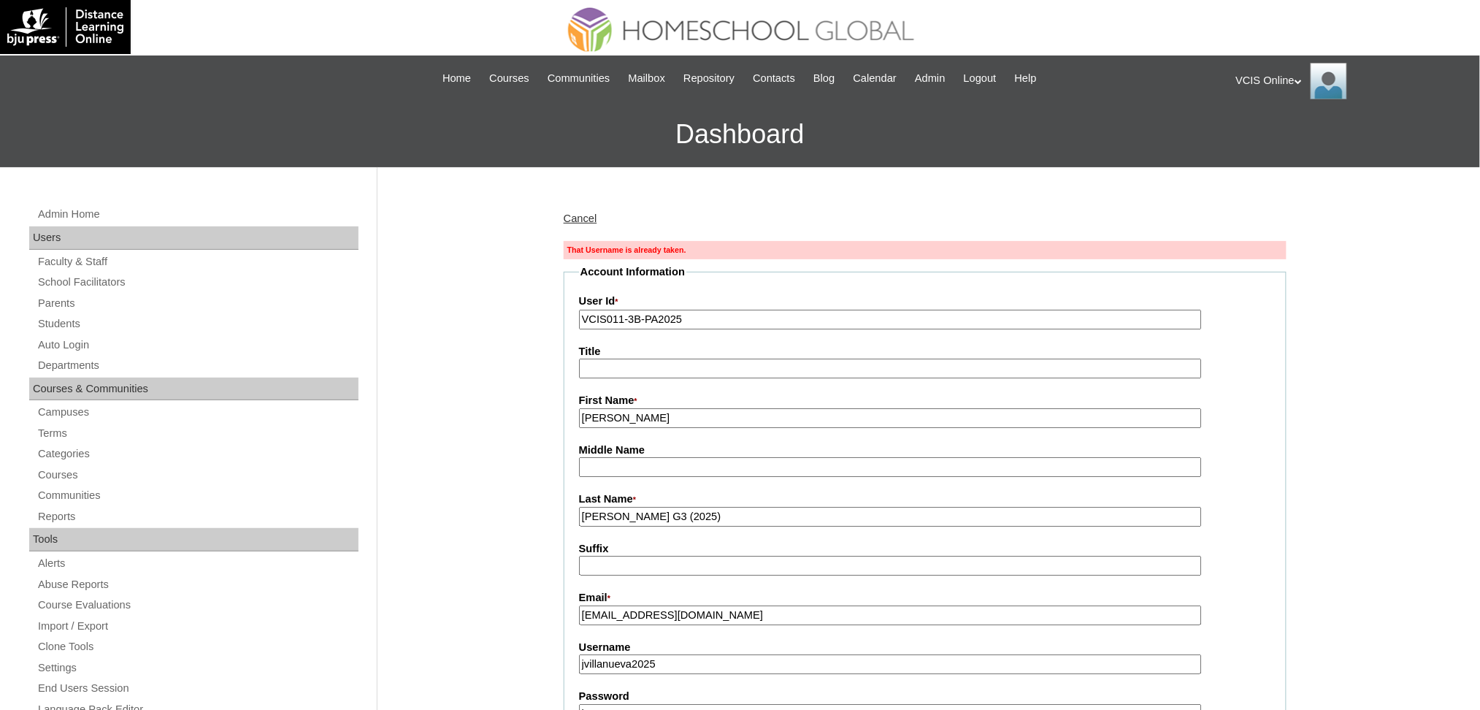
click at [576, 219] on link "Cancel" at bounding box center [581, 219] width 34 height 12
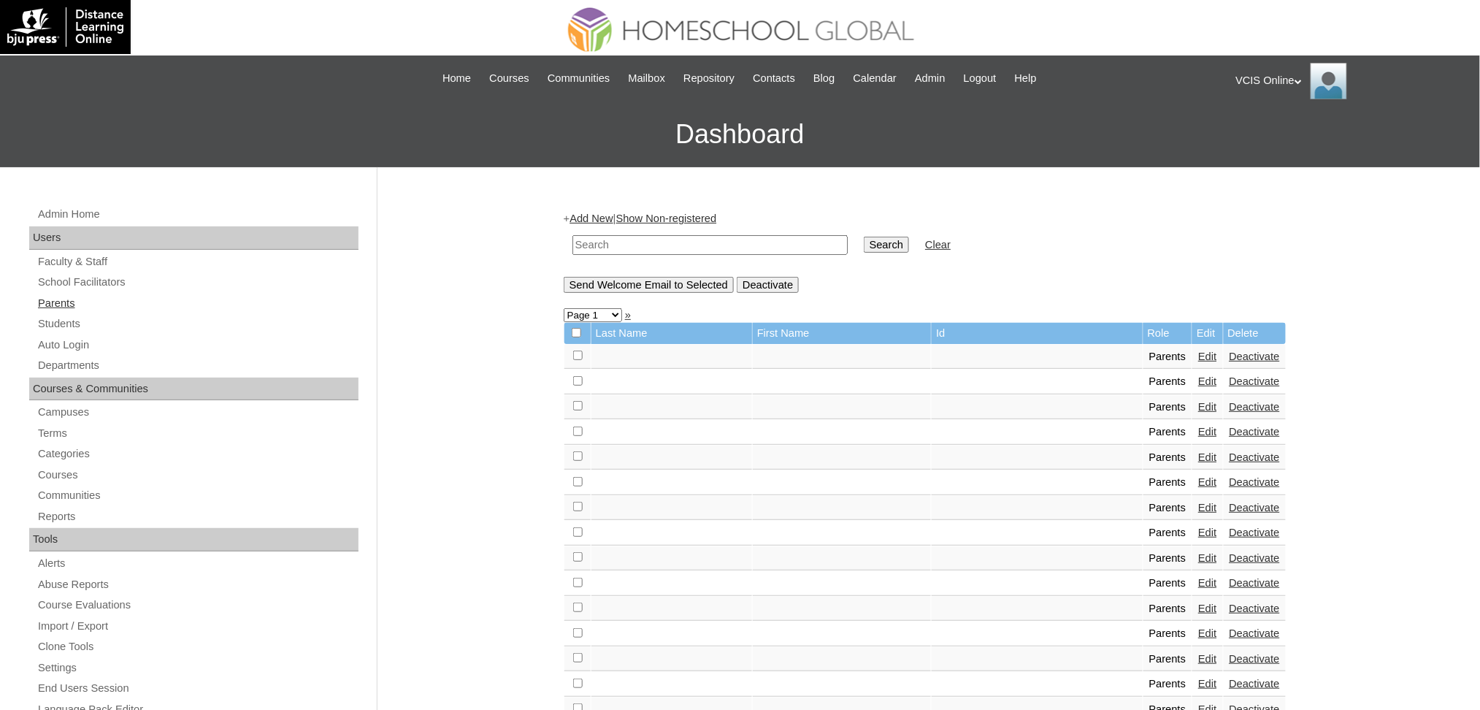
click at [63, 302] on link "Parents" at bounding box center [198, 303] width 322 height 18
click at [629, 242] on input "text" at bounding box center [710, 245] width 275 height 20
type input "Villanueva (2025"
click at [864, 237] on input "Search" at bounding box center [886, 245] width 45 height 16
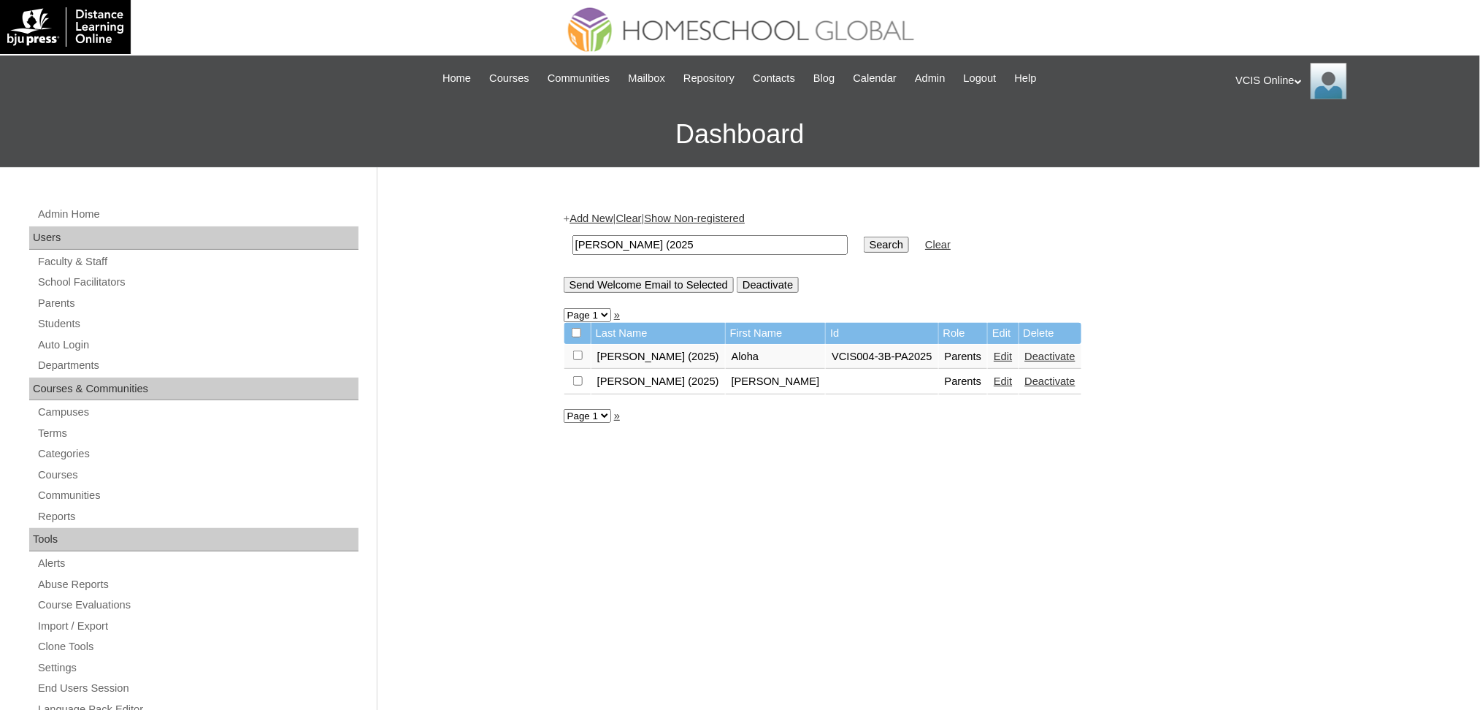
click at [719, 242] on input "Villanueva (2025" at bounding box center [710, 245] width 275 height 20
type input "Villanueva (2025)"
click at [737, 440] on div "+ Add New | Clear | Show Non-registered Villanueva (2025) Search Clear Send Wel…" at bounding box center [921, 685] width 730 height 978
click at [994, 377] on link "Edit" at bounding box center [1003, 381] width 18 height 12
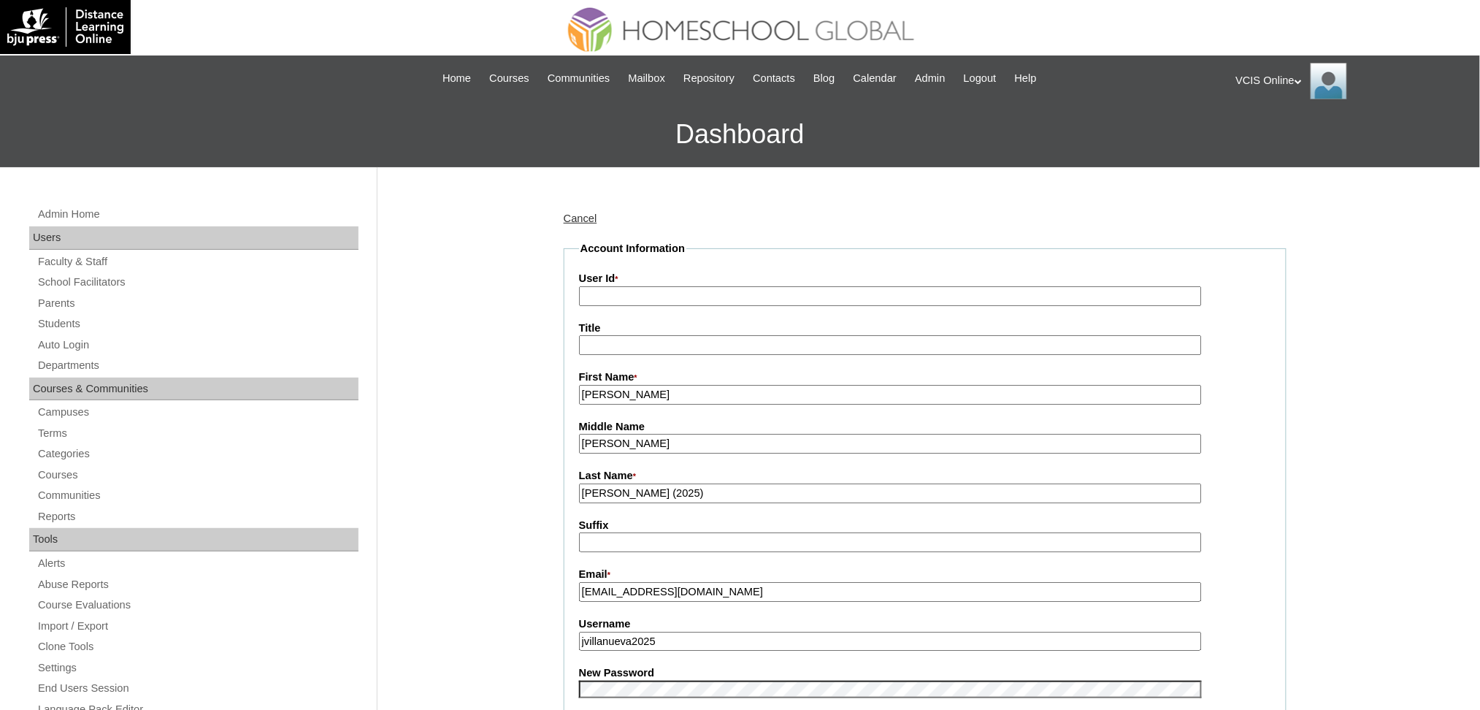
click at [727, 307] on fieldset "Account Information User Id * Title First Name * Jennie Middle Name Mendoza Las…" at bounding box center [925, 677] width 723 height 873
click at [727, 297] on input "User Id *" at bounding box center [890, 296] width 623 height 20
click at [609, 301] on input "User Id *" at bounding box center [890, 296] width 623 height 20
paste input "VCIS011-3B-PA2025"
type input "VCIS011-3B-PA2025"
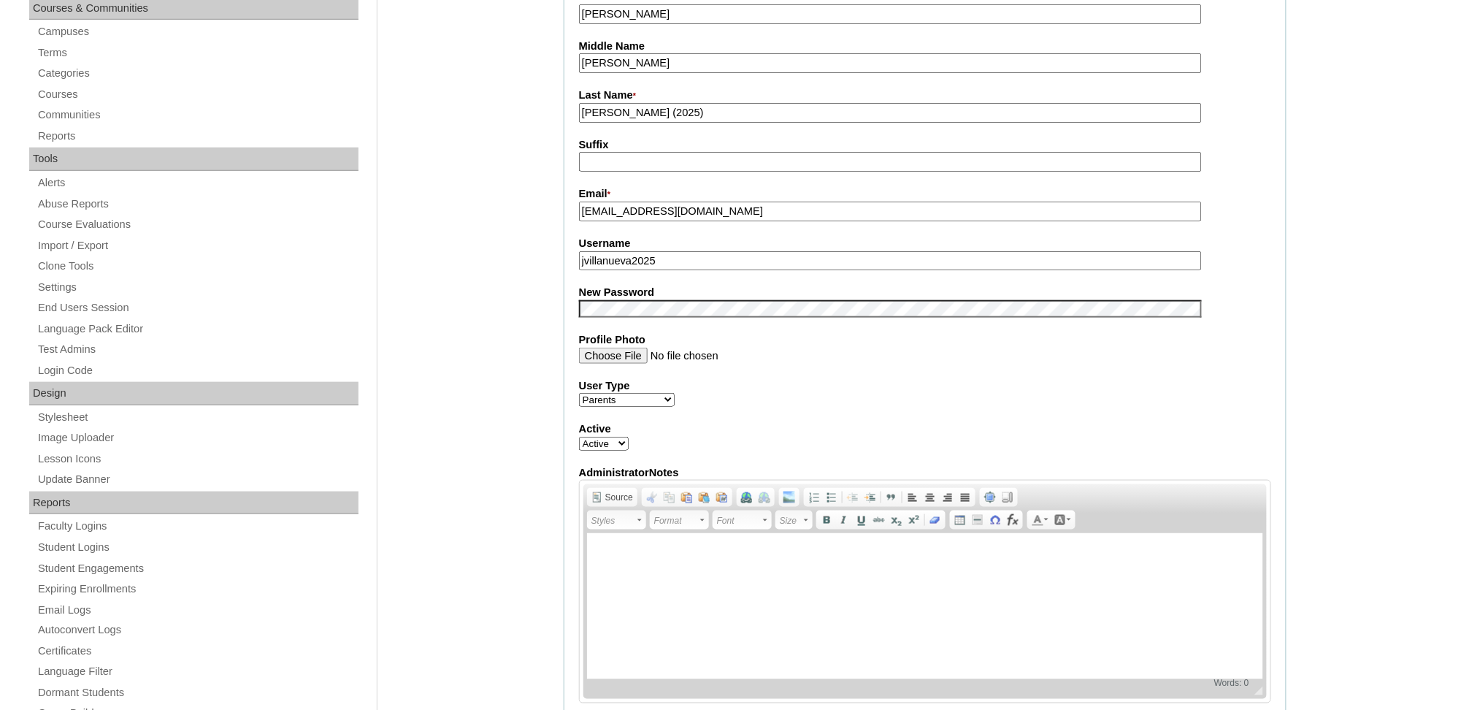
scroll to position [389, 0]
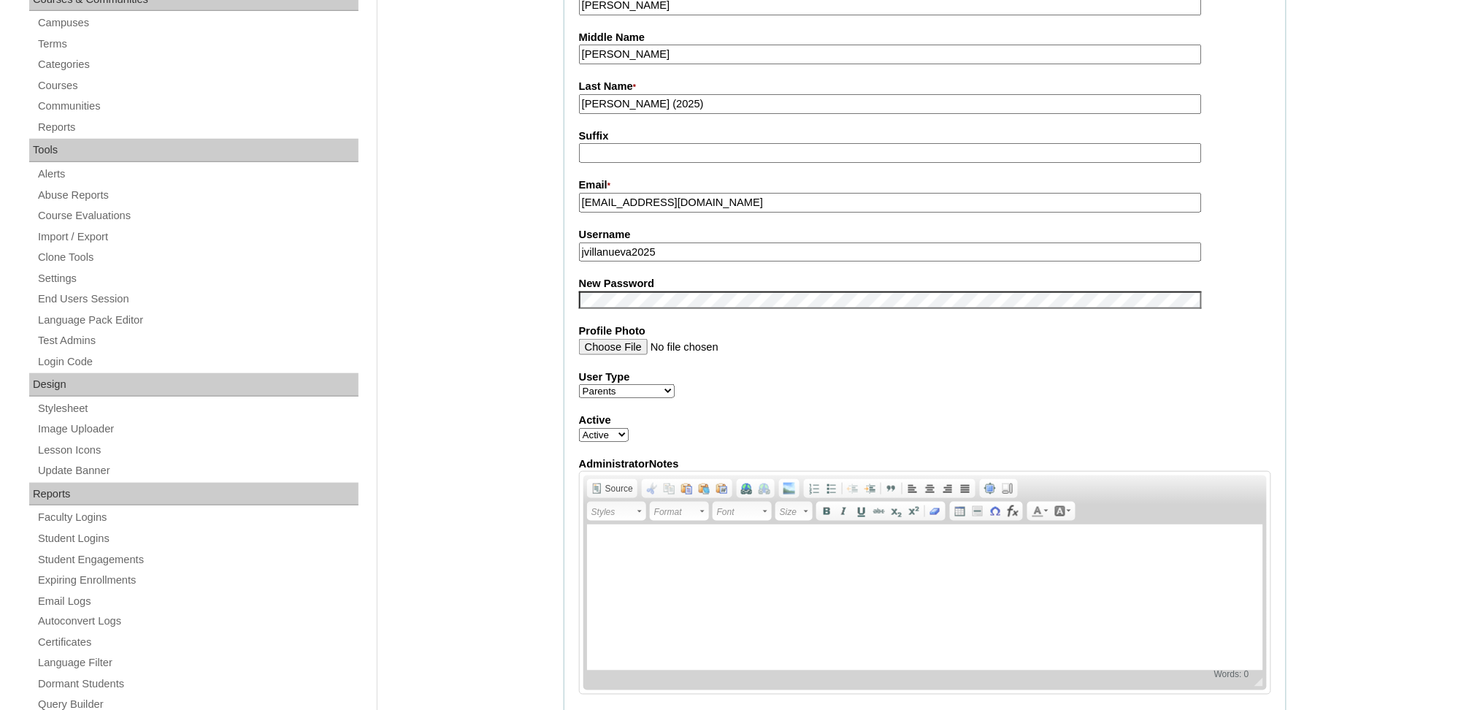
click at [489, 314] on div "Admin Home Users Faculty & Staff School Facilitators Parents Students Auto Logi…" at bounding box center [740, 643] width 1480 height 1731
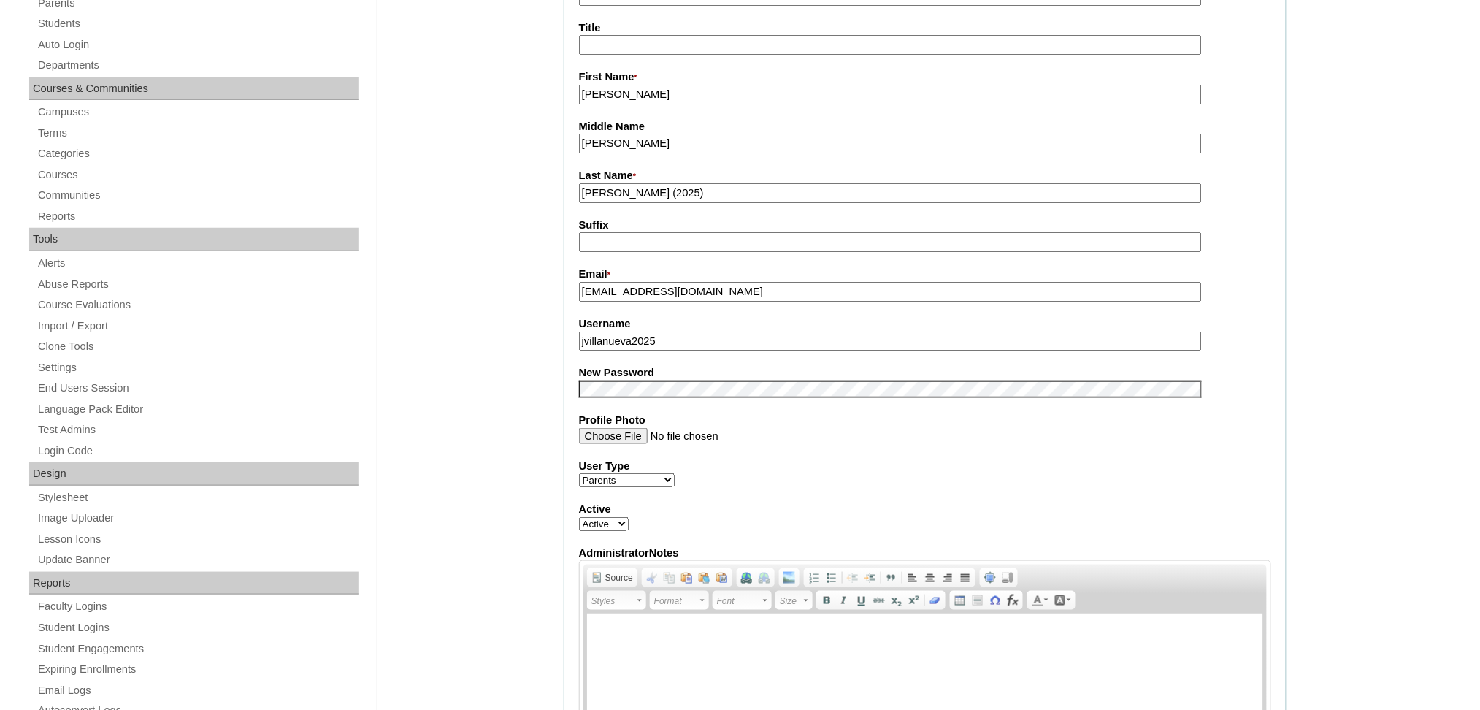
scroll to position [1176, 0]
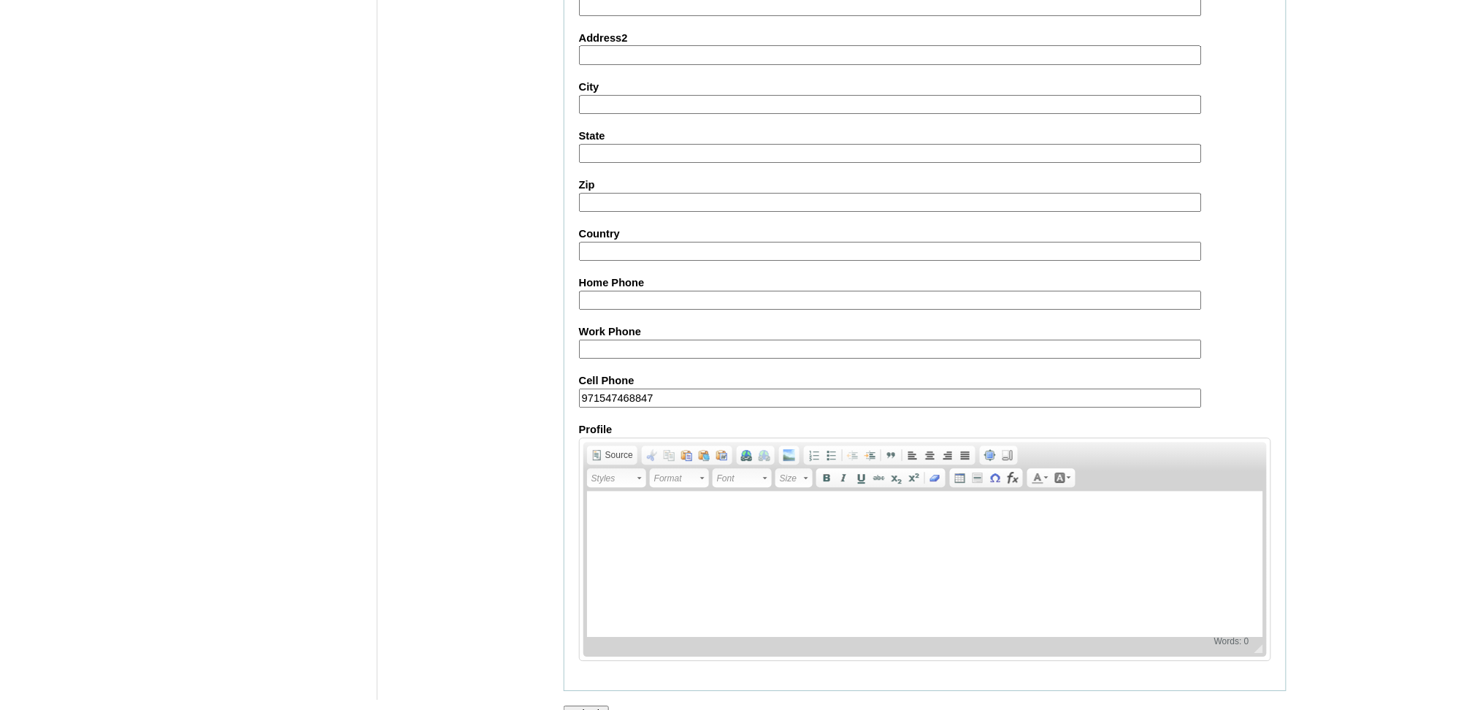
click at [580, 705] on input "Submit" at bounding box center [586, 713] width 45 height 16
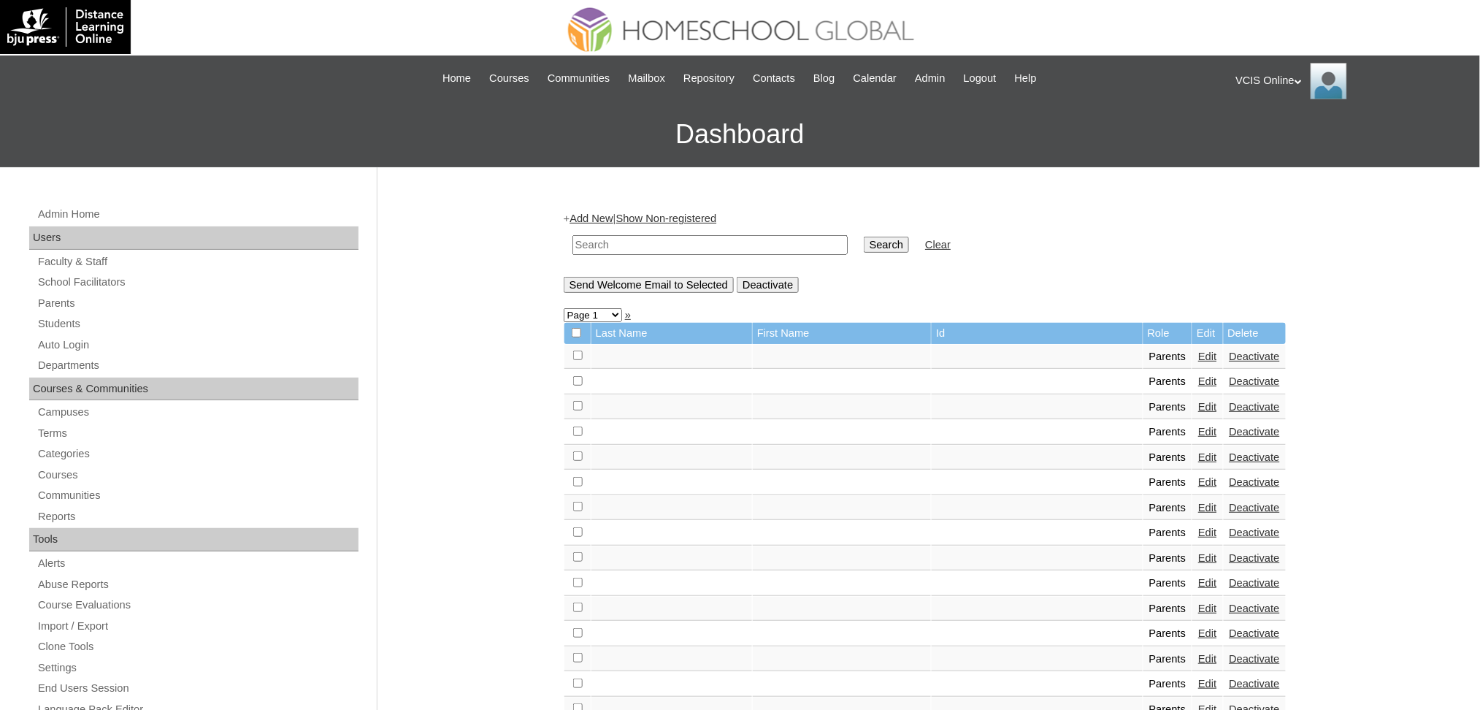
click at [63, 325] on link "Students" at bounding box center [198, 324] width 322 height 18
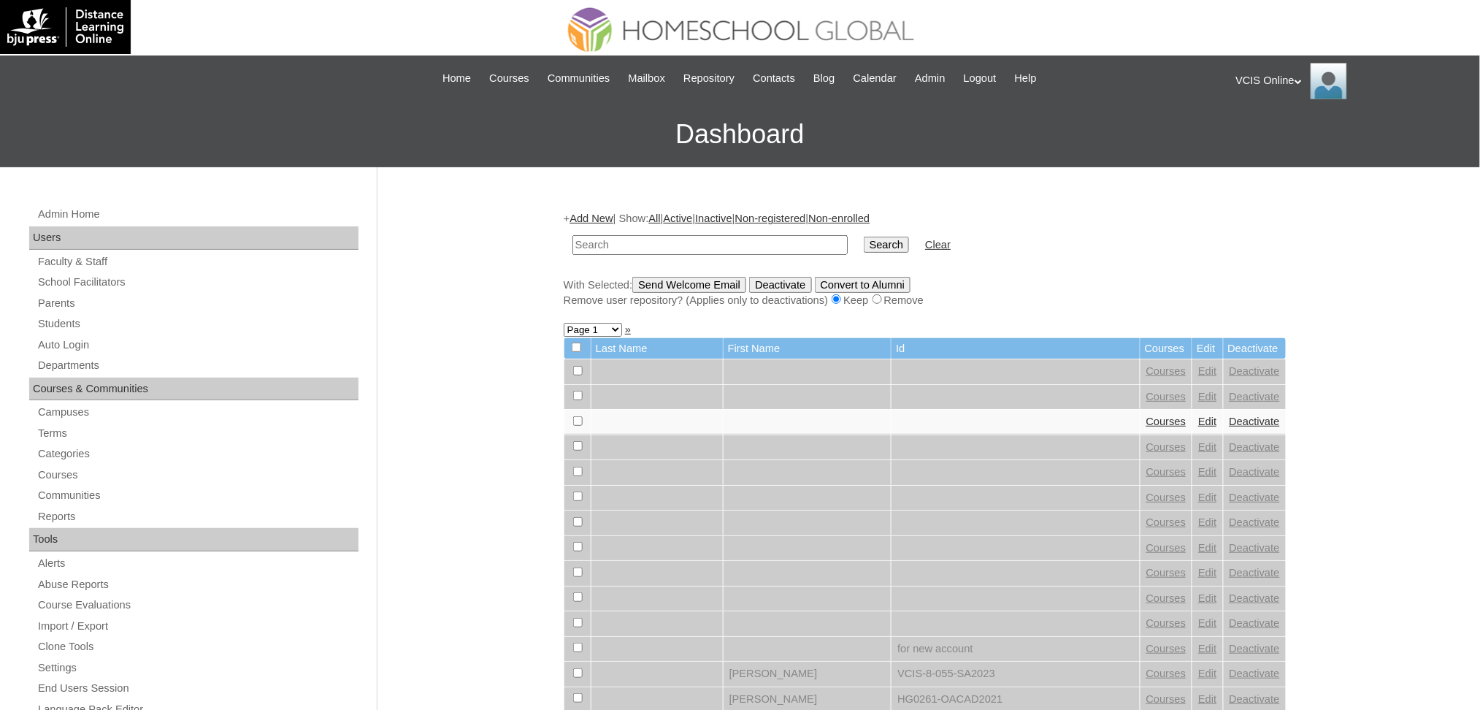
click at [592, 222] on link "Add New" at bounding box center [591, 219] width 43 height 12
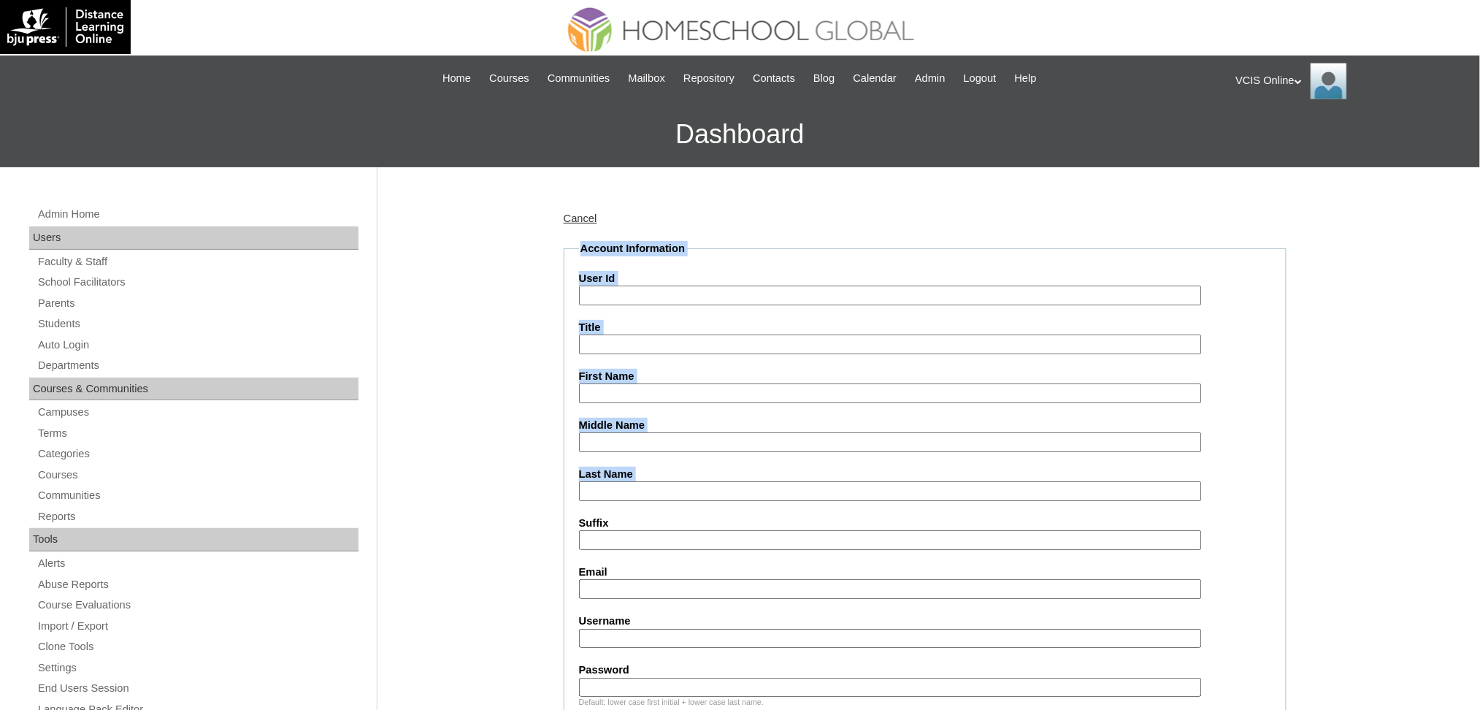
drag, startPoint x: 559, startPoint y: 502, endPoint x: 534, endPoint y: 255, distance: 248.1
click at [798, 295] on input "User Id" at bounding box center [890, 296] width 623 height 20
paste input "VCIS011-3B-SA2025 felix.villanueva2025 VNEXbD"
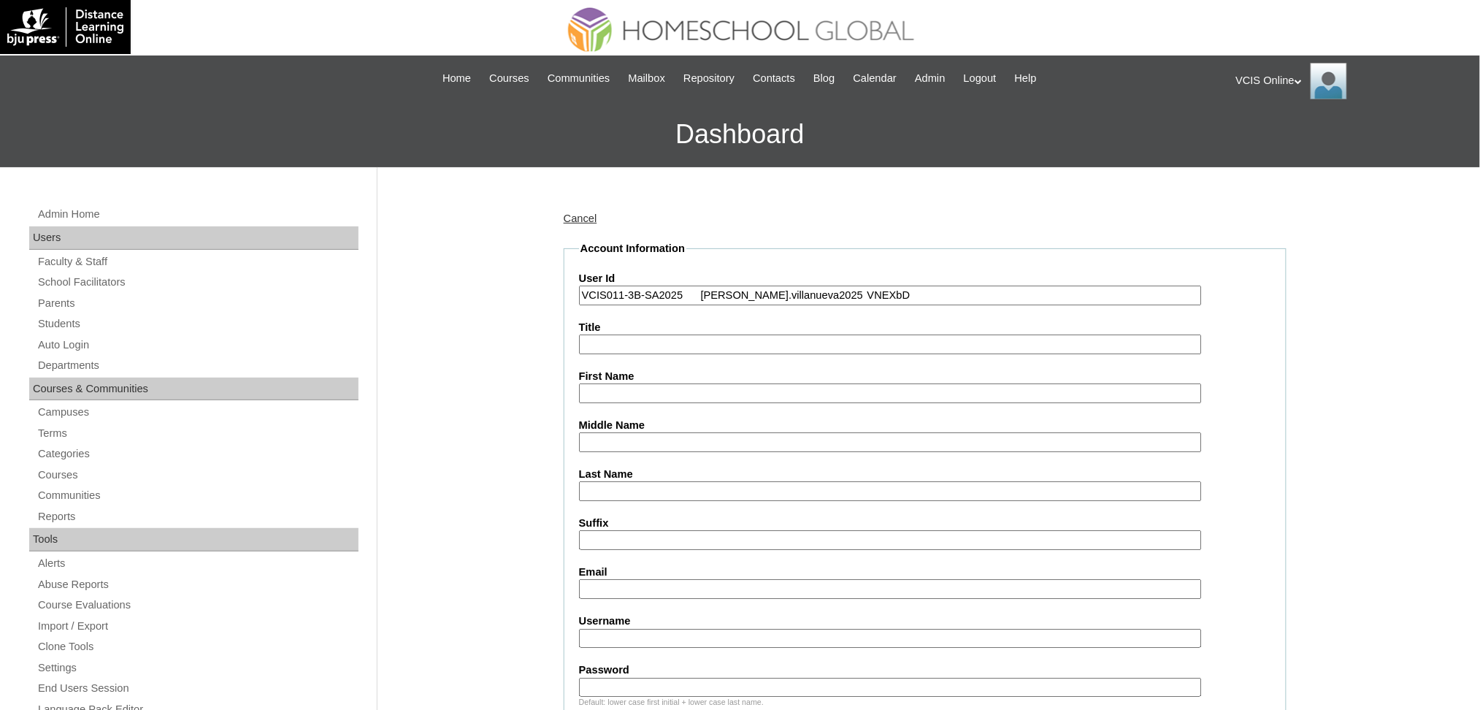
click at [703, 289] on input "VCIS011-3B-SA2025 felix.villanueva2025 VNEXbD" at bounding box center [890, 296] width 623 height 20
drag, startPoint x: 698, startPoint y: 290, endPoint x: 990, endPoint y: 294, distance: 292.1
click at [990, 294] on input "VCIS011-3B-SA2025 felix.villanueva2025 VNEXbD" at bounding box center [890, 296] width 623 height 20
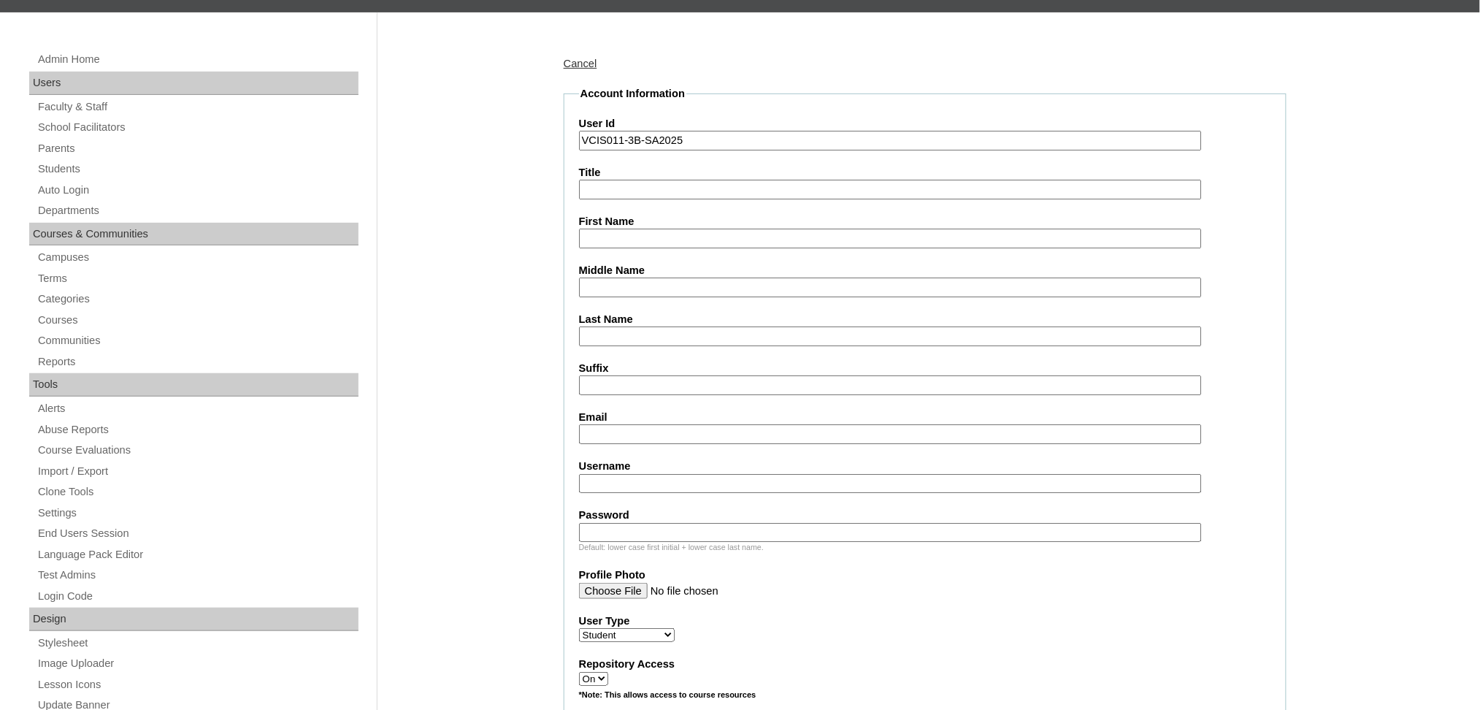
scroll to position [194, 0]
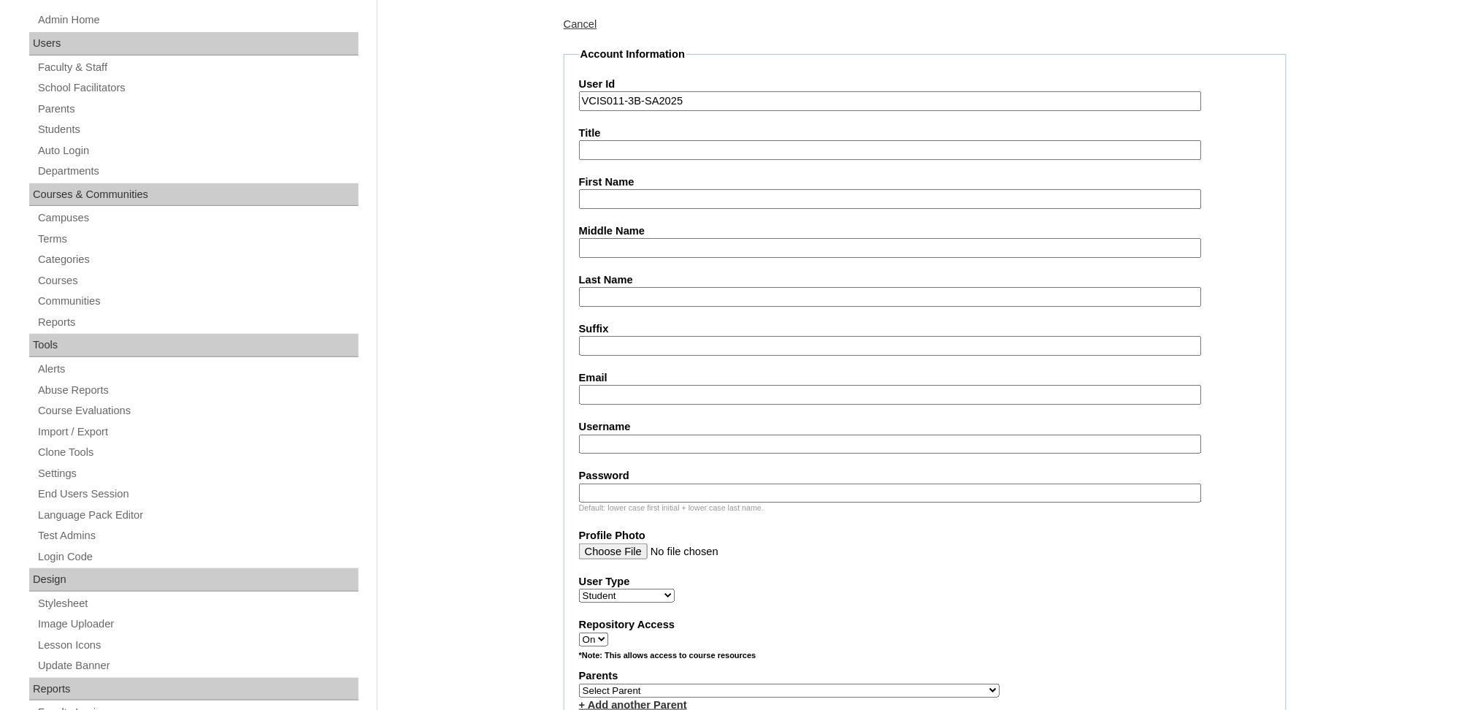
type input "VCIS011-3B-SA2025"
click at [645, 434] on input "Username" at bounding box center [890, 444] width 623 height 20
paste input "felix.villanueva2025 VNEXbD"
click at [705, 434] on input "felix.villanueva2025 VNEXbD" at bounding box center [890, 444] width 623 height 20
drag, startPoint x: 703, startPoint y: 432, endPoint x: 841, endPoint y: 434, distance: 138.0
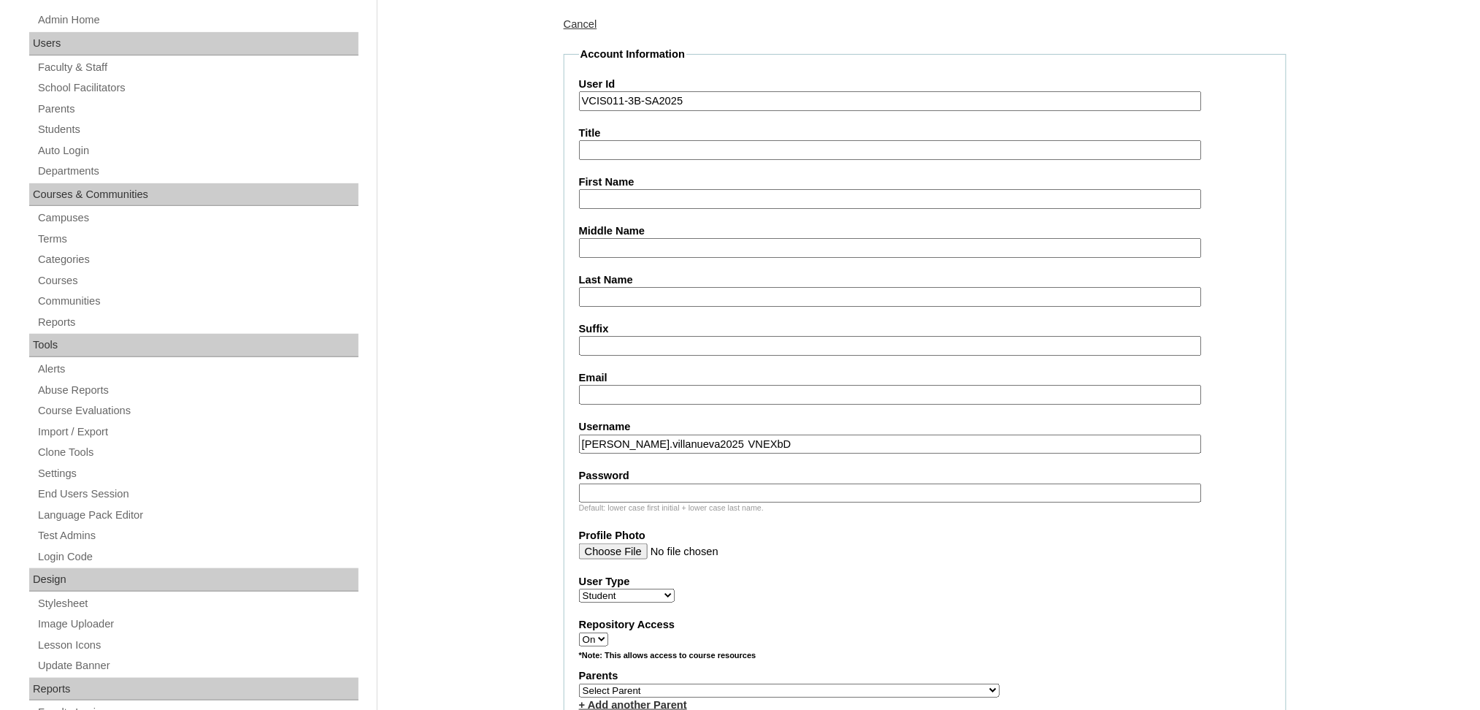
click at [841, 434] on input "felix.villanueva2025 VNEXbD" at bounding box center [890, 444] width 623 height 20
type input "felix.villanueva2025"
click at [844, 483] on input "Password" at bounding box center [890, 493] width 623 height 20
paste input "VNEXbD"
type input "VNEXbD"
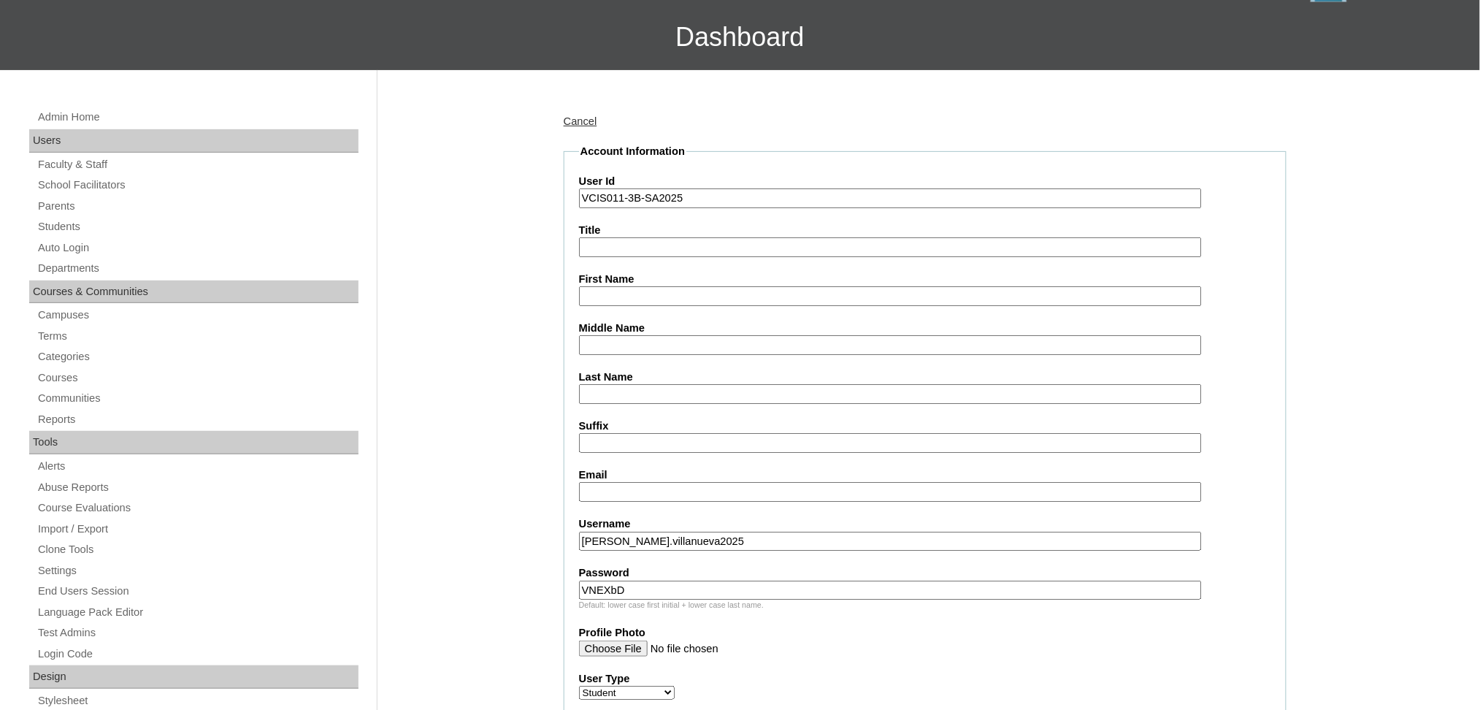
click at [617, 291] on input "First Name" at bounding box center [890, 296] width 623 height 20
paste input "Felix Jaime Villanueva 2302903"
drag, startPoint x: 698, startPoint y: 288, endPoint x: 1160, endPoint y: 321, distance: 463.4
drag, startPoint x: 705, startPoint y: 290, endPoint x: 641, endPoint y: 286, distance: 63.6
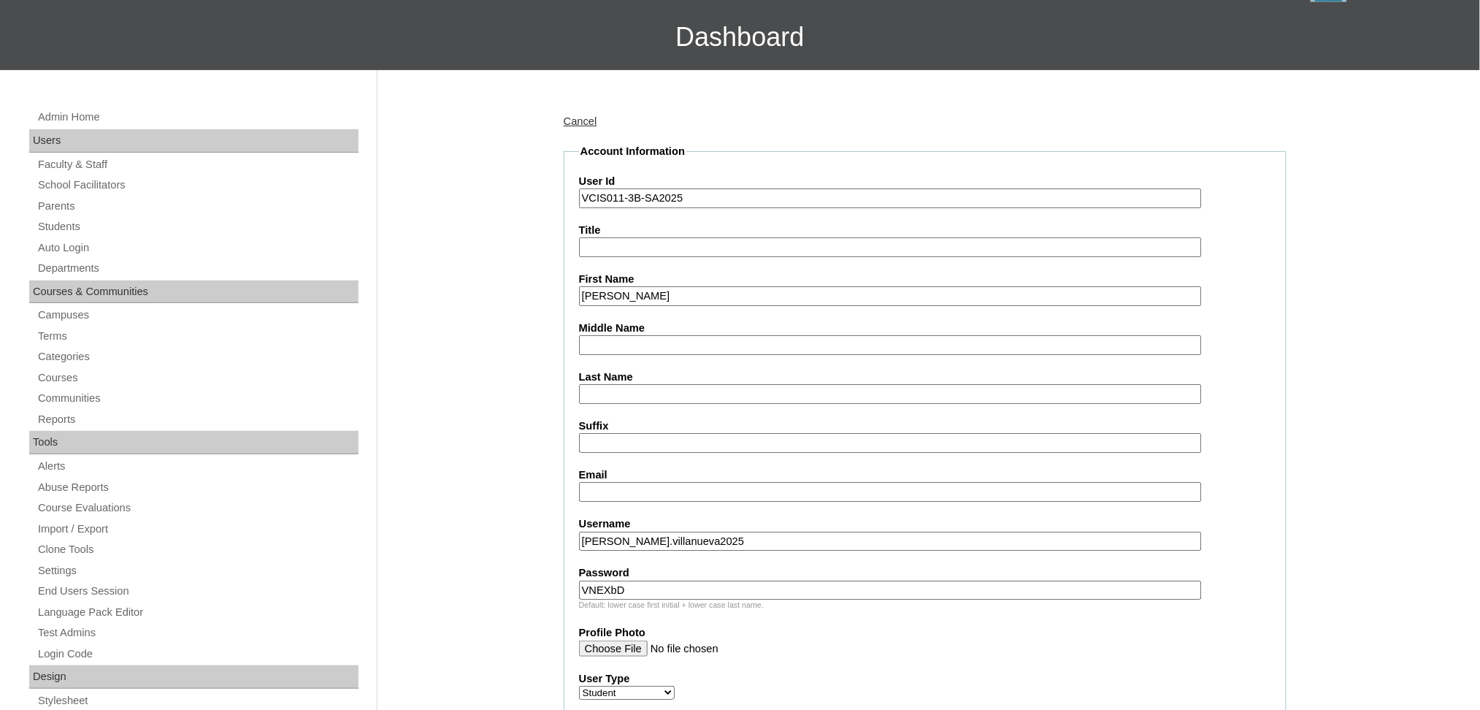
click at [641, 286] on input "Felix Jaime Villanueva" at bounding box center [890, 296] width 623 height 20
type input "Felix Jaime"
click at [643, 386] on input "Last Name" at bounding box center [890, 394] width 623 height 20
paste input "Villanueva"
type input "Villanueva"
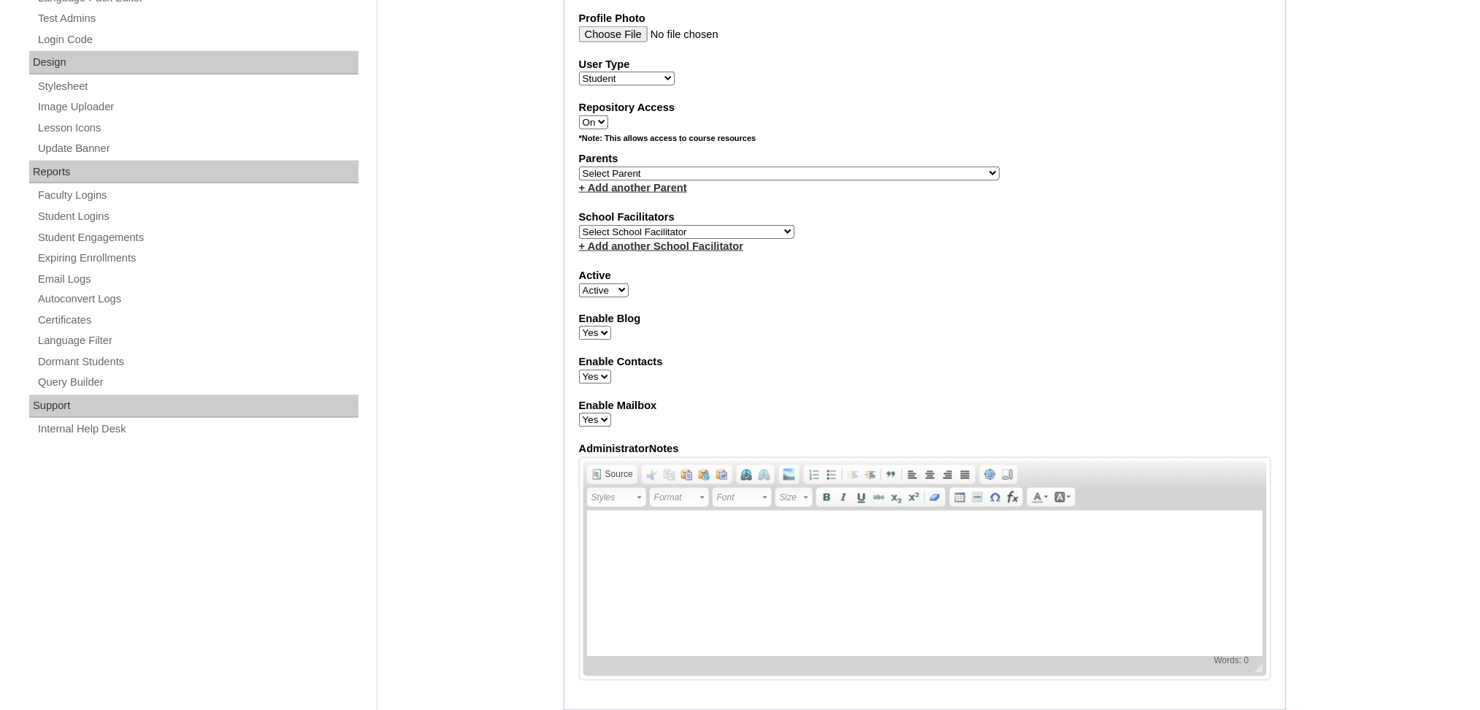
scroll to position [681, 0]
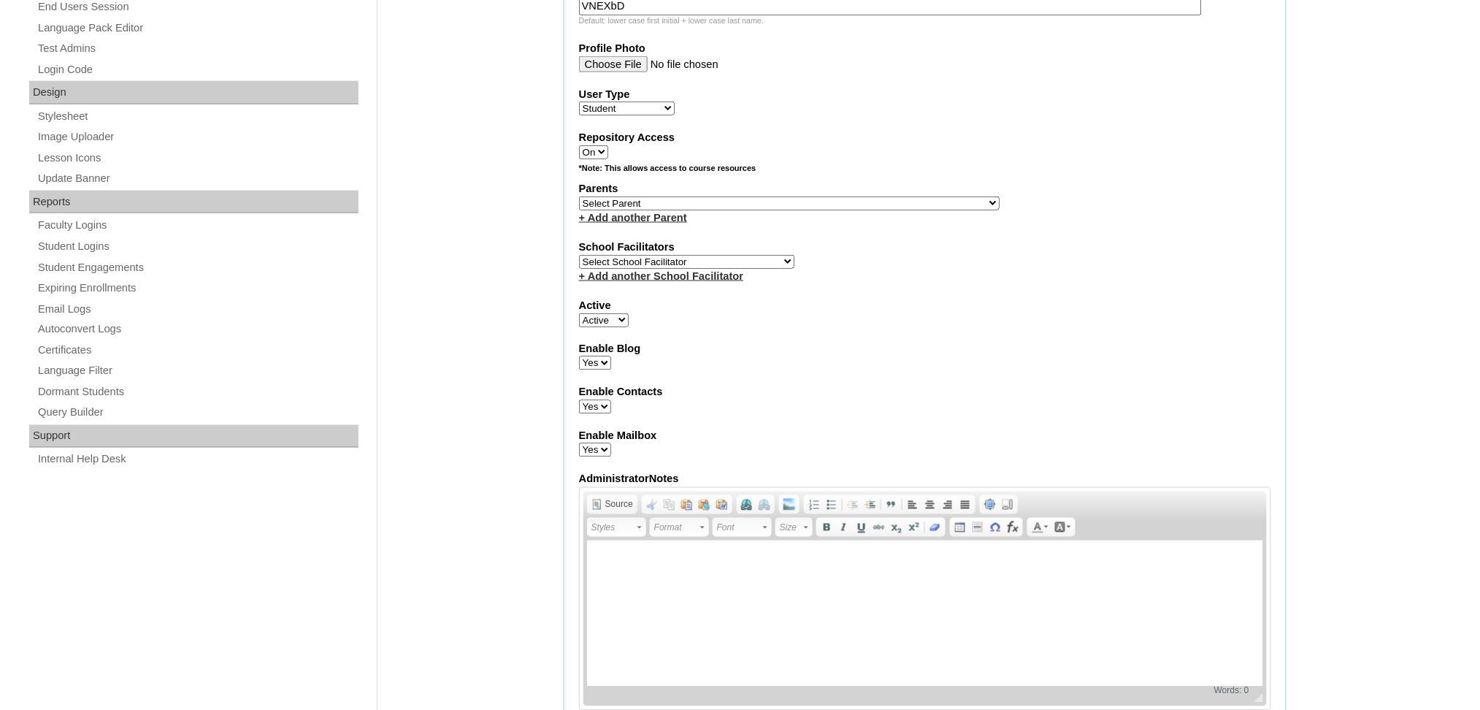
click at [648, 196] on select "Select Parent , , , , , , , , , , , , , , , , , , , , , , , , , , , , , , , , ,…" at bounding box center [789, 203] width 421 height 14
select select "43321"
click at [579, 196] on select "Select Parent , , , , , , , , , , , , , , , , , , , , , , , , , , , , , , , , ,…" at bounding box center [789, 203] width 421 height 14
click at [439, 364] on div "Admin Home Users Faculty & Staff School Facilitators Parents Students Auto Logi…" at bounding box center [740, 505] width 1480 height 2038
click at [662, 255] on select "Select School Facilitator Norman Añain Ruffa Abadijas Mary Abella Gloryfe Abion…" at bounding box center [686, 262] width 215 height 14
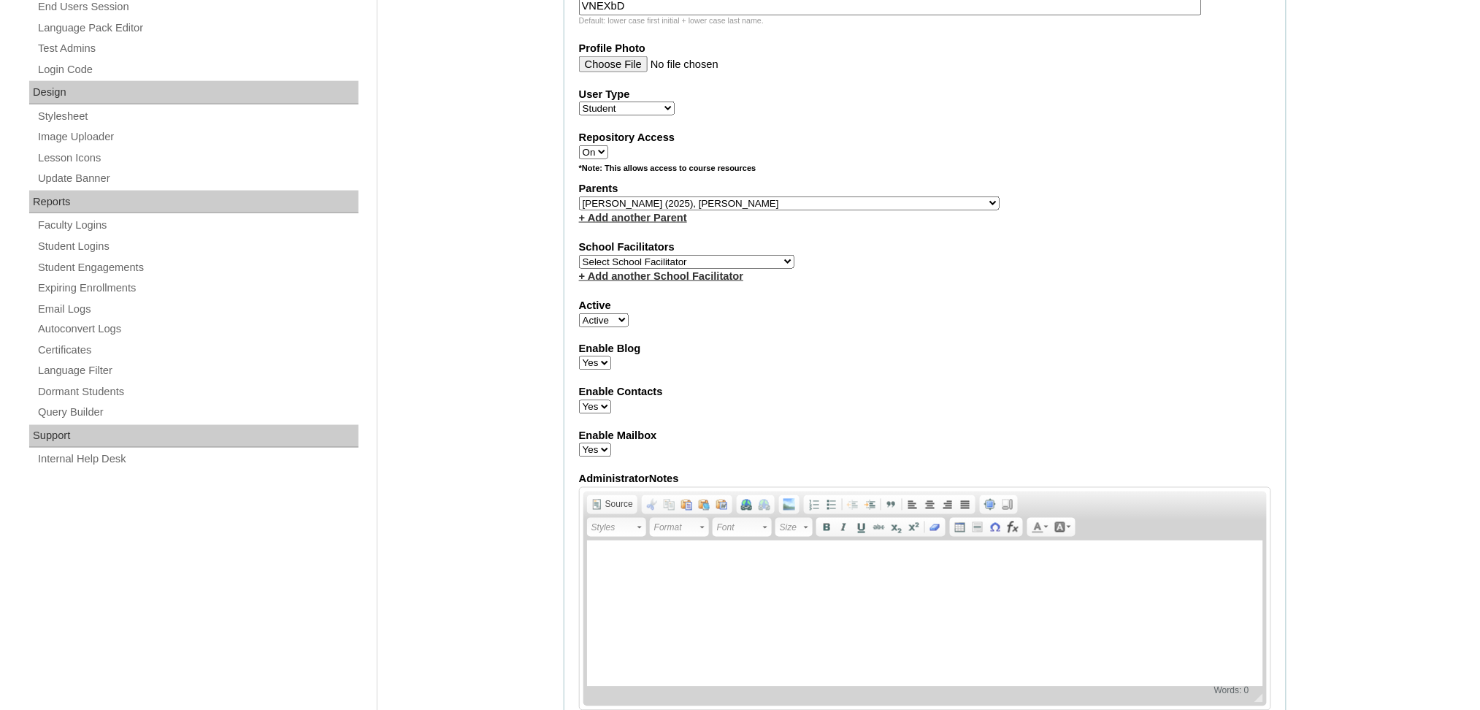
select select "36587"
click at [579, 255] on select "Select School Facilitator Norman Añain Ruffa Abadijas Mary Abella Gloryfe Abion…" at bounding box center [686, 262] width 215 height 14
click at [932, 298] on div "Active Active Inactive" at bounding box center [925, 312] width 692 height 29
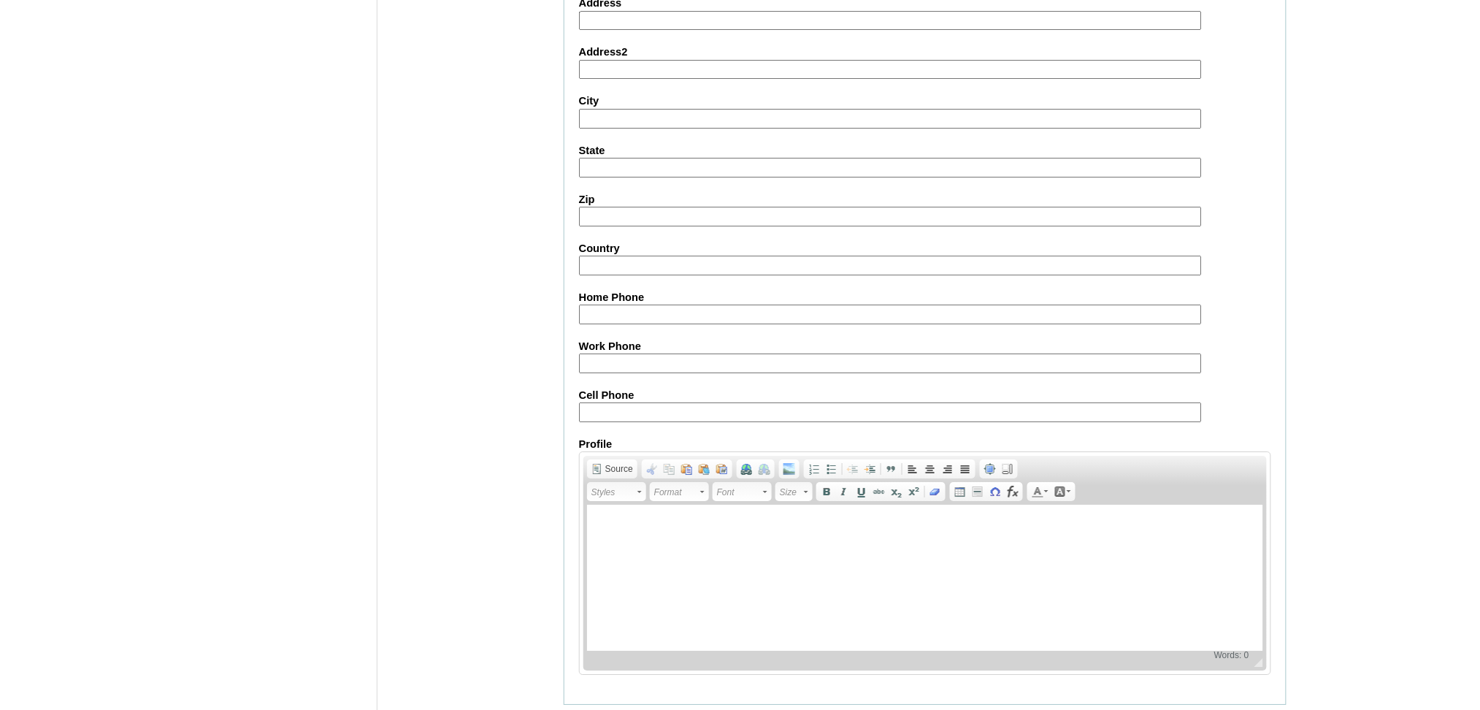
scroll to position [1472, 0]
click at [698, 400] on input "Cell Phone" at bounding box center [890, 410] width 623 height 20
click at [634, 400] on input "Cell Phone" at bounding box center [890, 410] width 623 height 20
paste input "971547468847"
type input "971547468847"
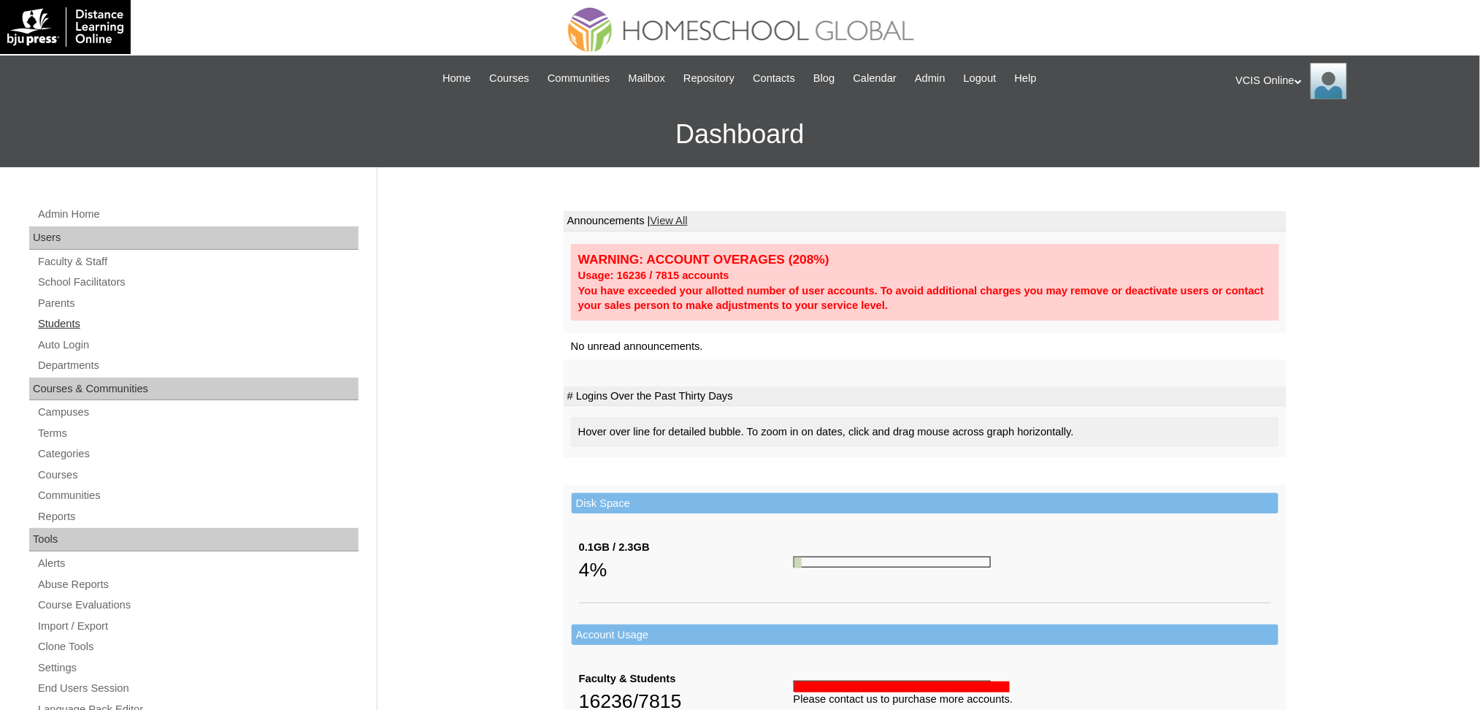
click at [66, 326] on link "Students" at bounding box center [198, 324] width 322 height 18
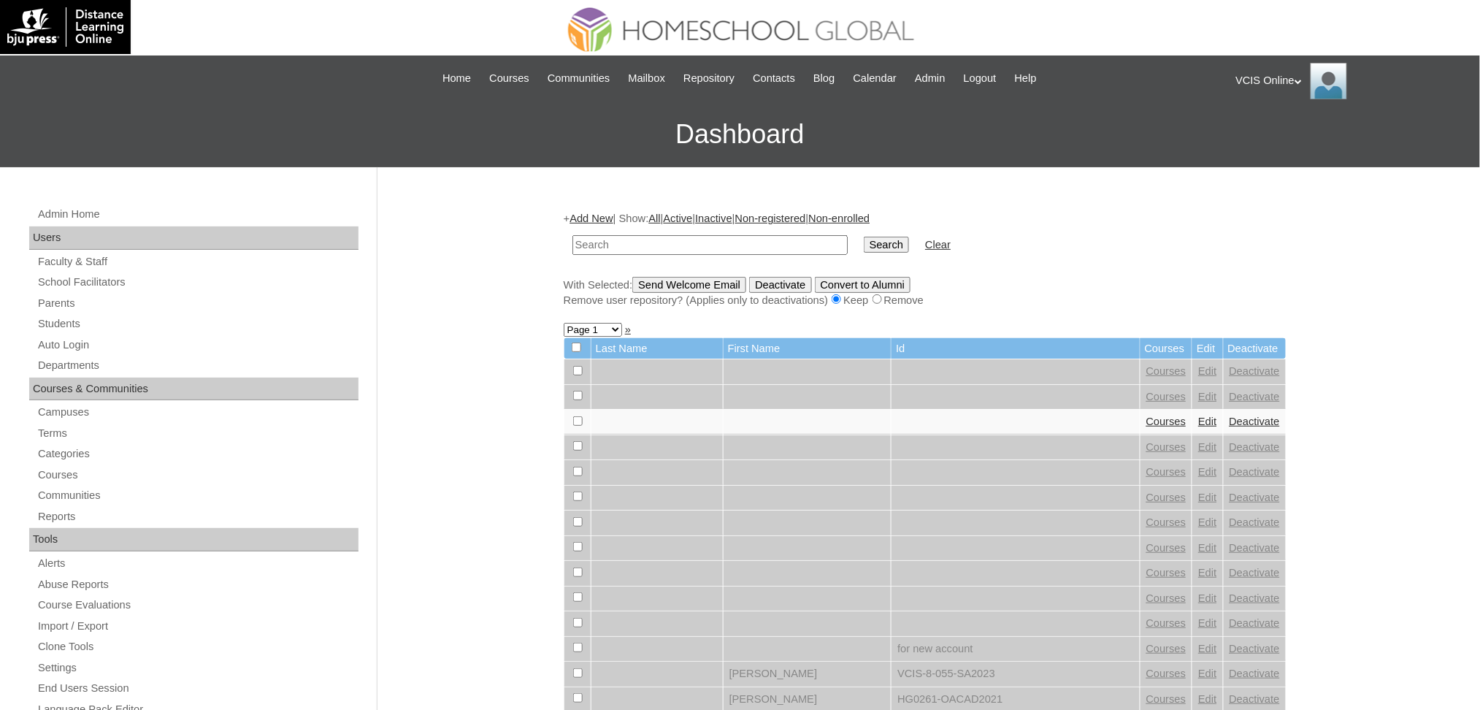
paste input "VCIS011-3B-SA2025"
type input "VCIS011-3B-SA2025"
click at [864, 241] on input "Search" at bounding box center [886, 245] width 45 height 16
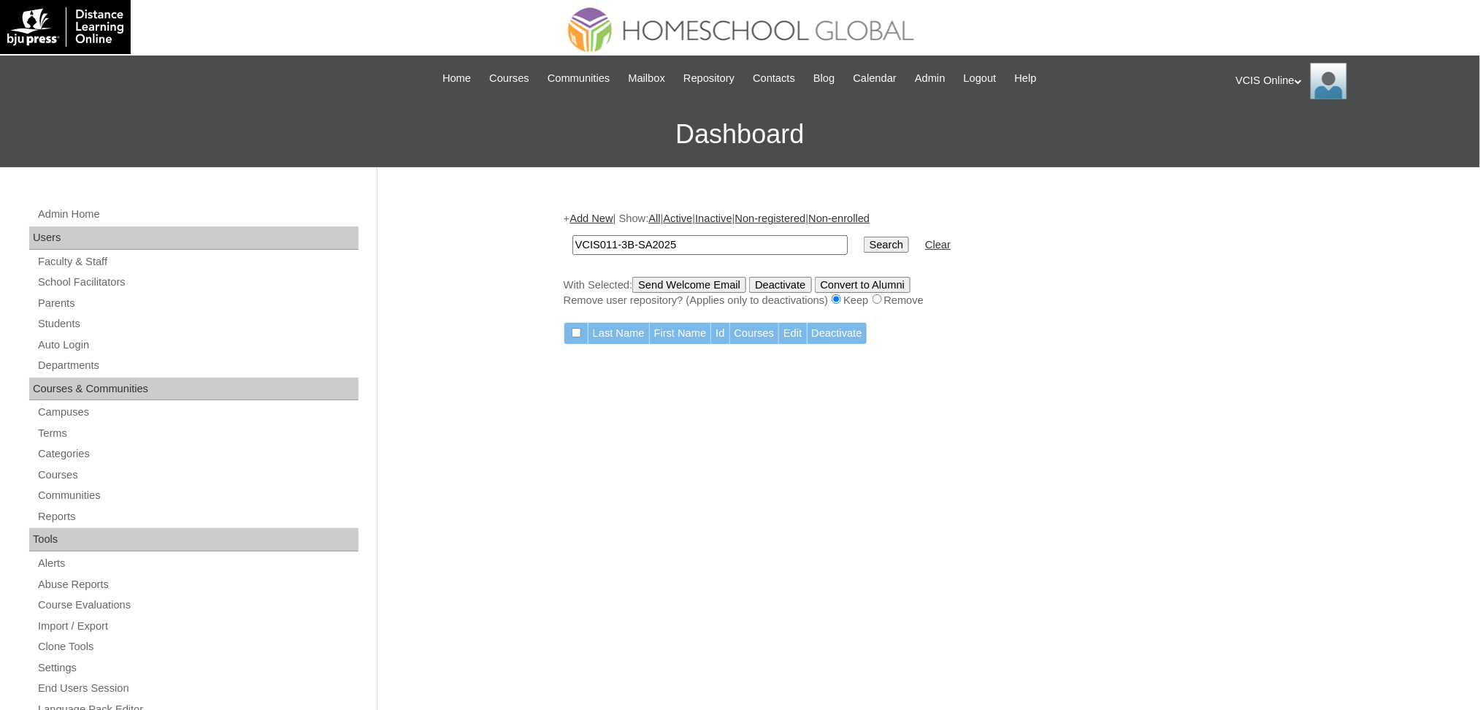
click at [586, 213] on link "Add New" at bounding box center [591, 219] width 43 height 12
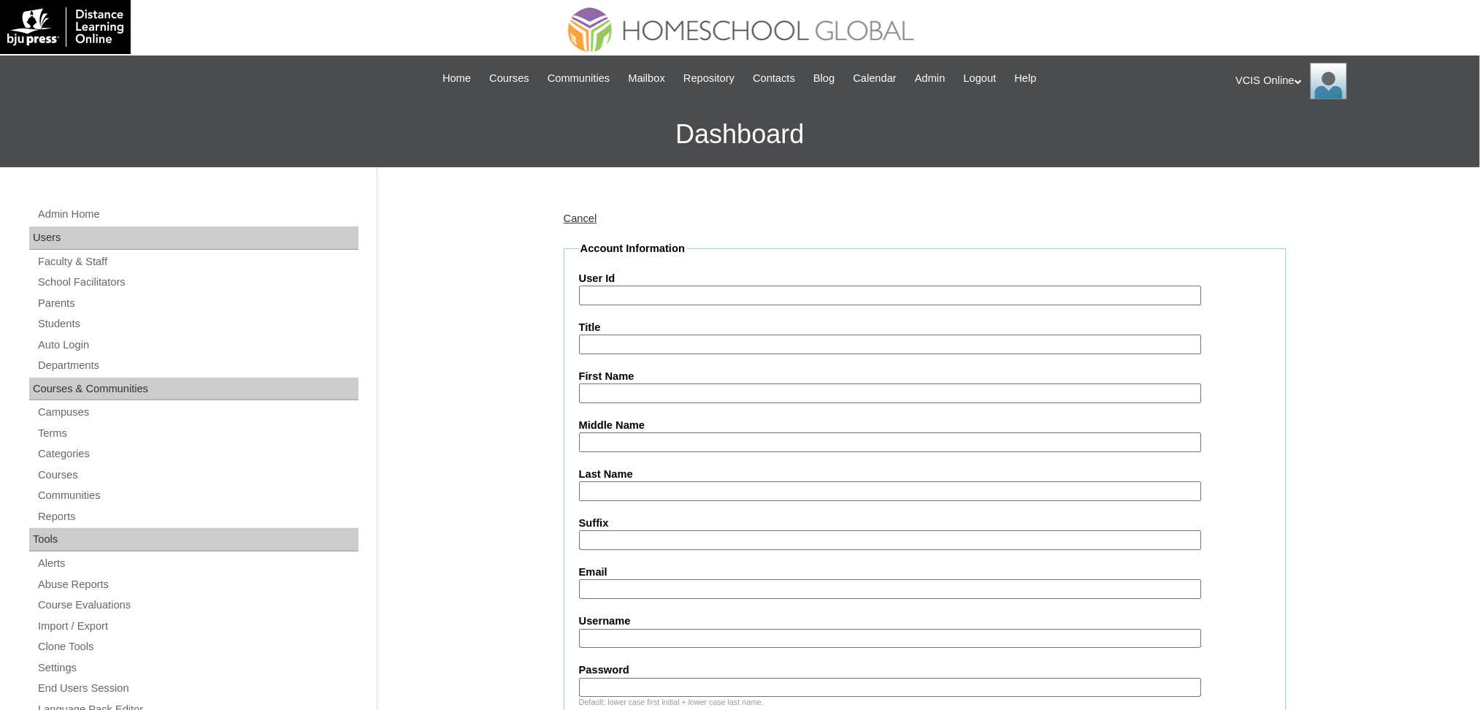
click at [705, 296] on input "User Id" at bounding box center [890, 296] width 623 height 20
paste input "VCIS011-3B-SA2025 felix.villanueva2025 VNEXbD"
drag, startPoint x: 701, startPoint y: 291, endPoint x: 1178, endPoint y: 293, distance: 476.9
click at [1178, 293] on input "VCIS011-3B-SA2025 felix.villanueva2025 VNEXbD" at bounding box center [890, 296] width 623 height 20
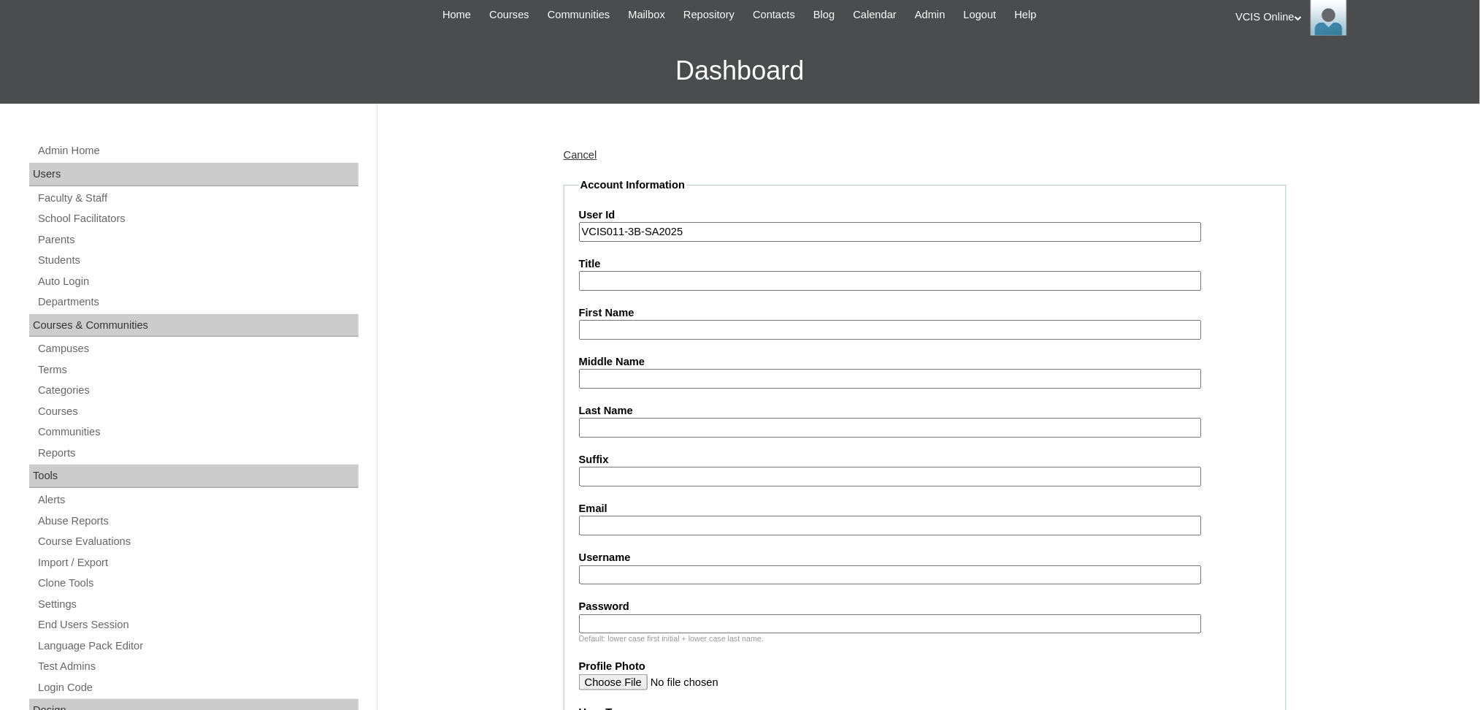
scroll to position [97, 0]
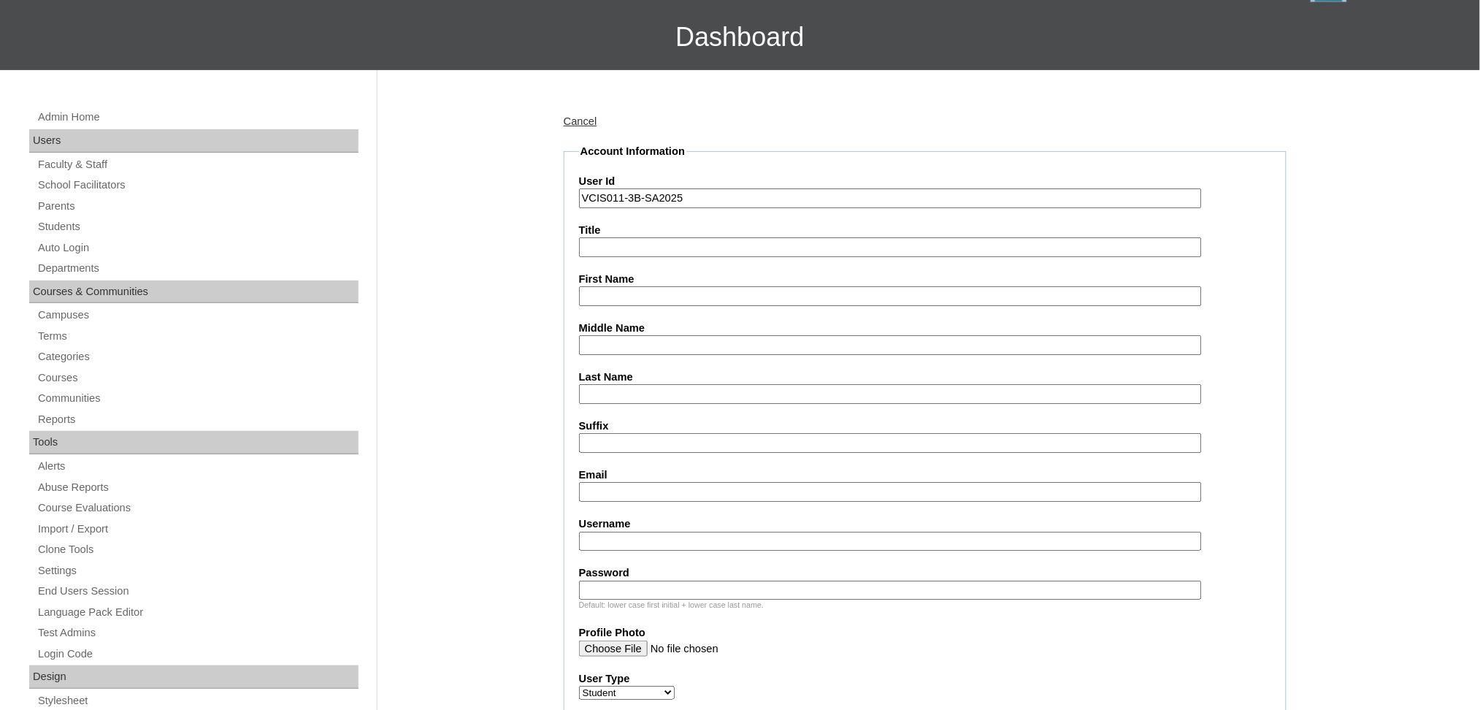
type input "VCIS011-3B-SA2025"
click at [602, 535] on input "Username" at bounding box center [890, 542] width 623 height 20
paste input "felix.villanueva2025 VNEXbD"
type input "felix.villanueva2025"
click at [790, 581] on input "Password" at bounding box center [890, 591] width 623 height 20
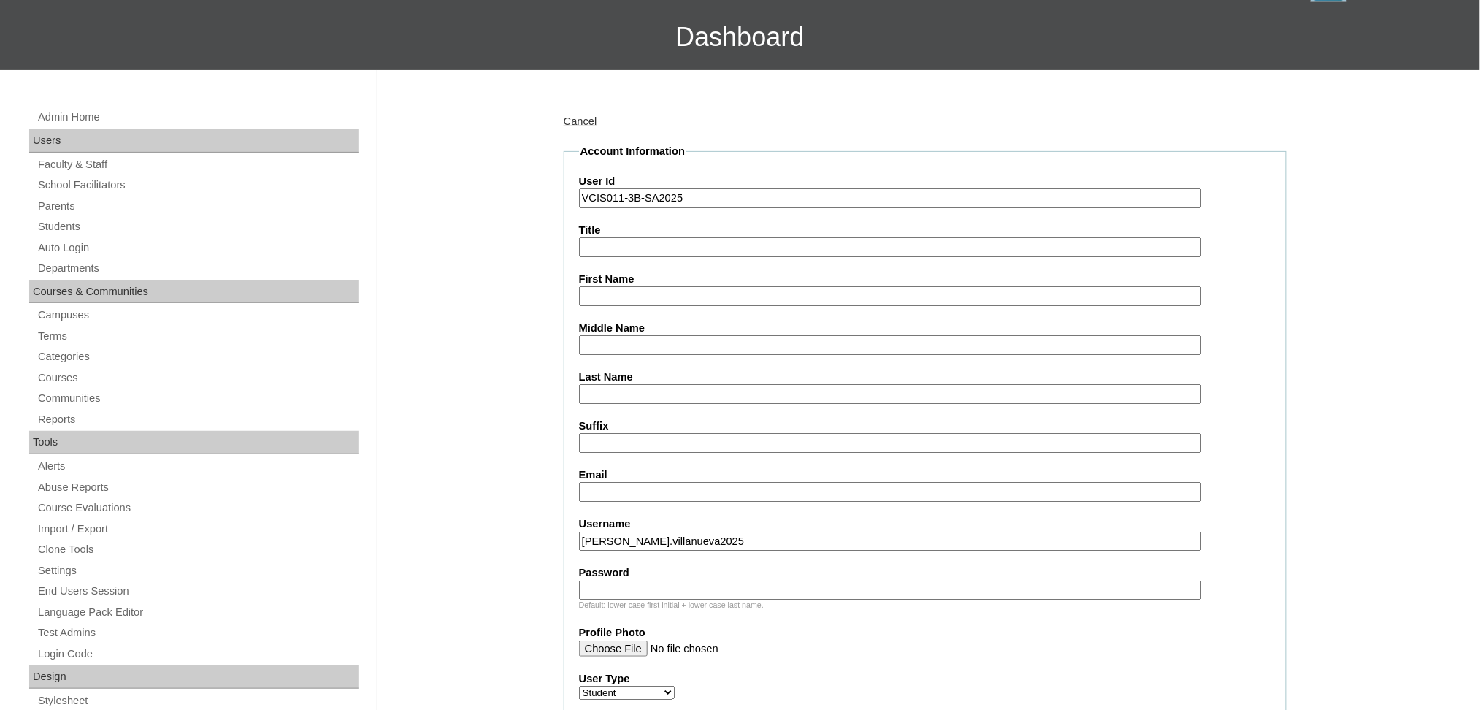
paste input "VNEXbD"
type input "VNEXbD"
click at [619, 280] on label "First Name" at bounding box center [925, 279] width 692 height 15
click at [619, 286] on input "First Name" at bounding box center [890, 296] width 623 height 20
paste input "Felix Jaime Villanueva 2302903"
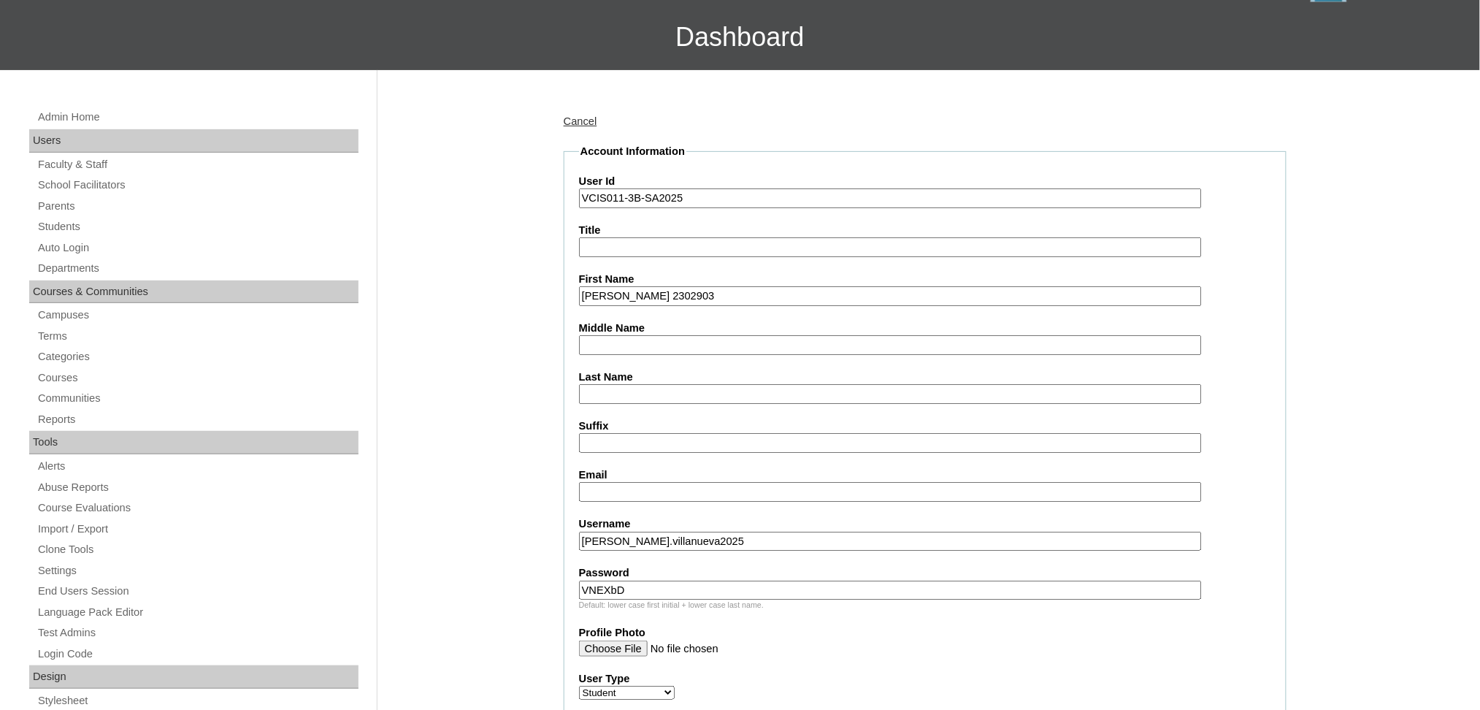
drag, startPoint x: 697, startPoint y: 291, endPoint x: 903, endPoint y: 306, distance: 205.8
type input "Felix Jaime"
click at [784, 390] on input "Last Name" at bounding box center [890, 394] width 623 height 20
paste input "Villanueva"
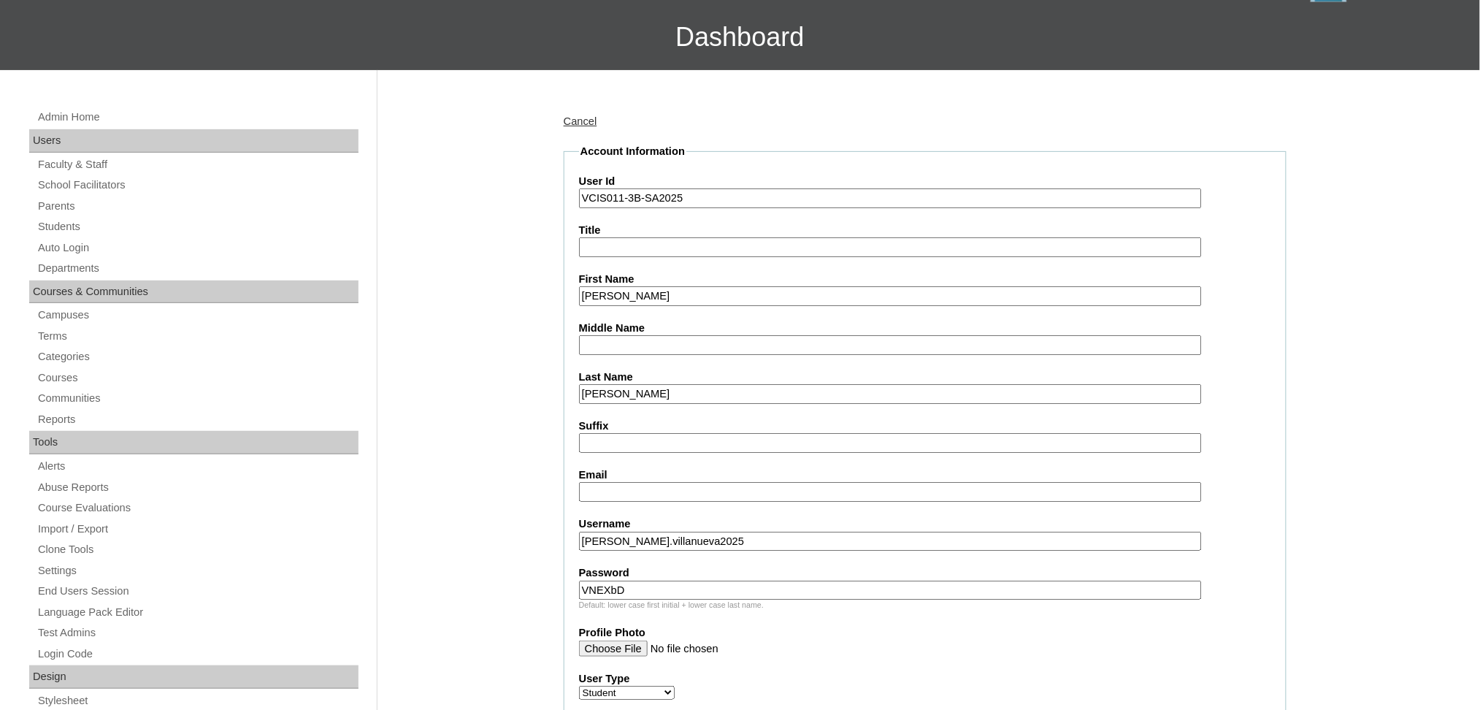
type input "Villanueva"
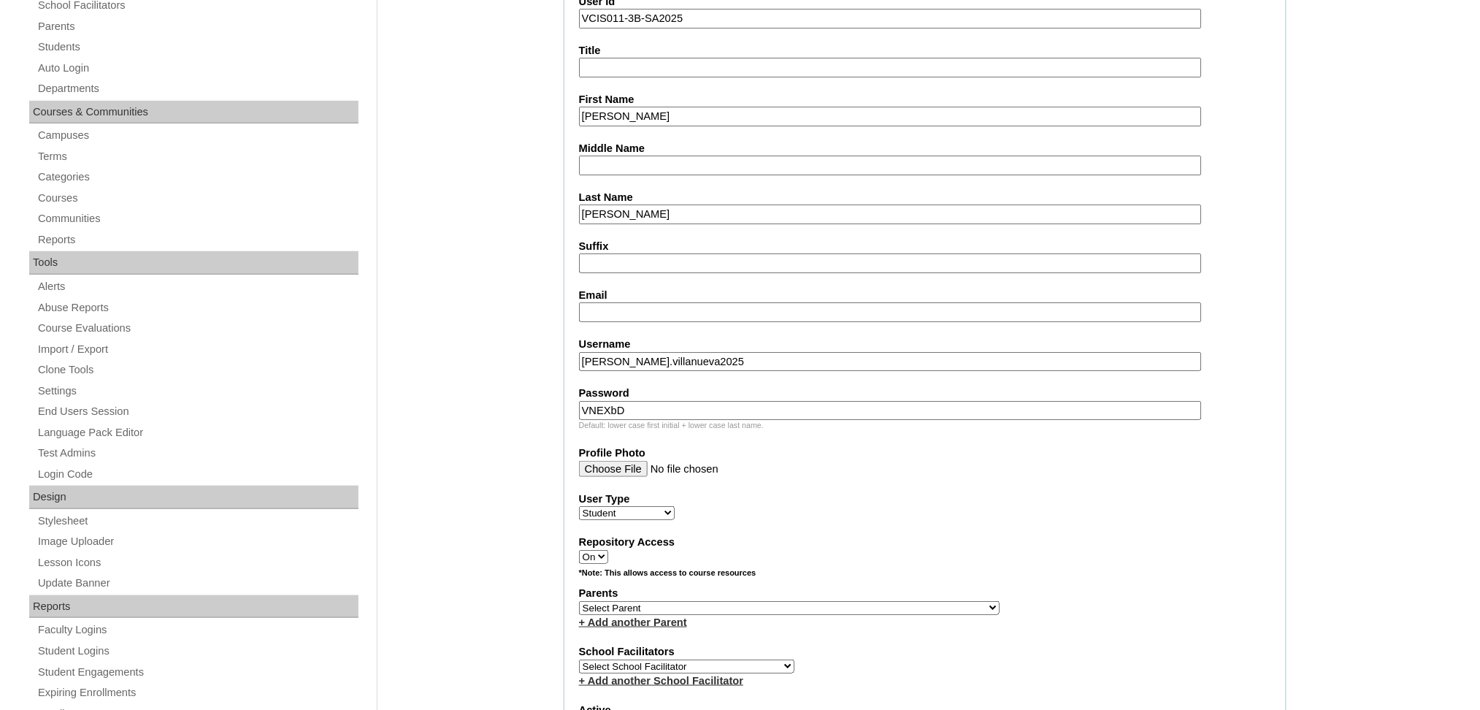
scroll to position [292, 0]
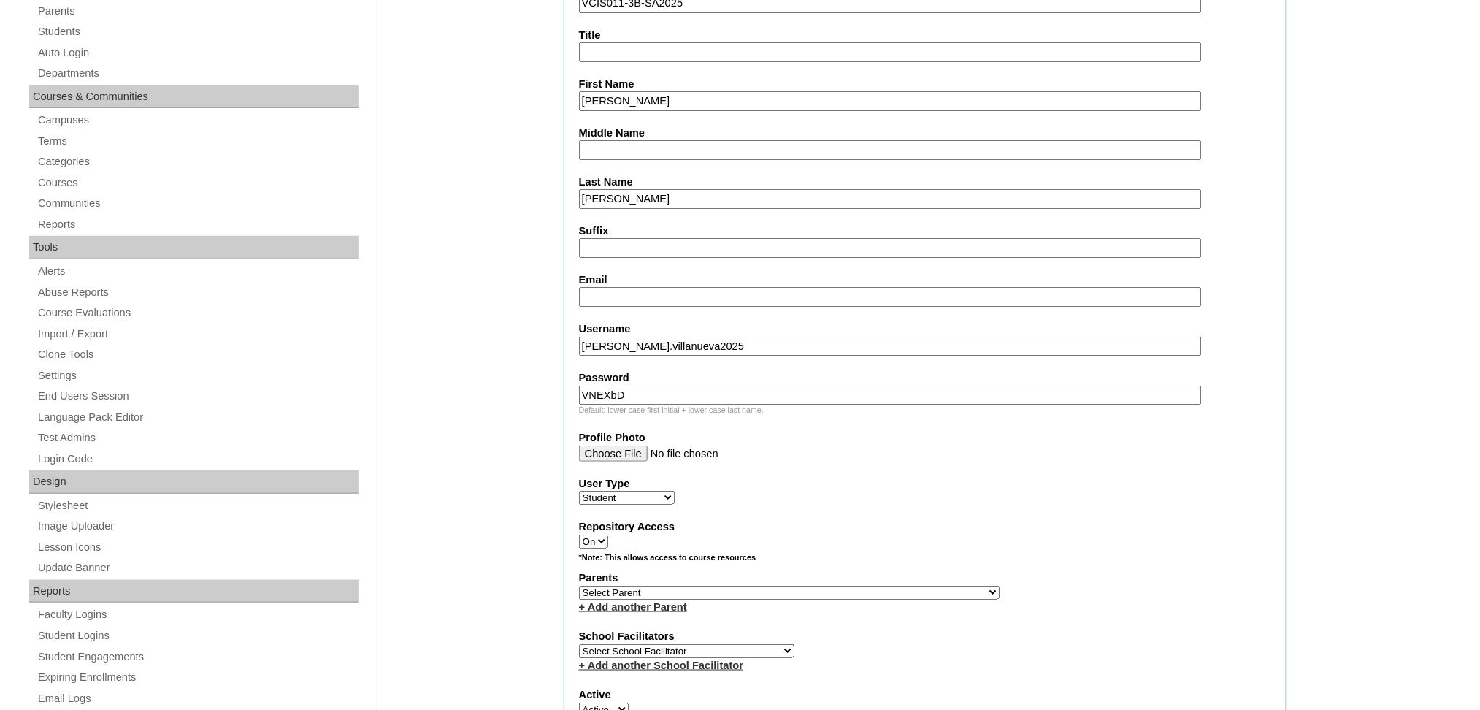
click at [598, 287] on input "Email" at bounding box center [890, 297] width 623 height 20
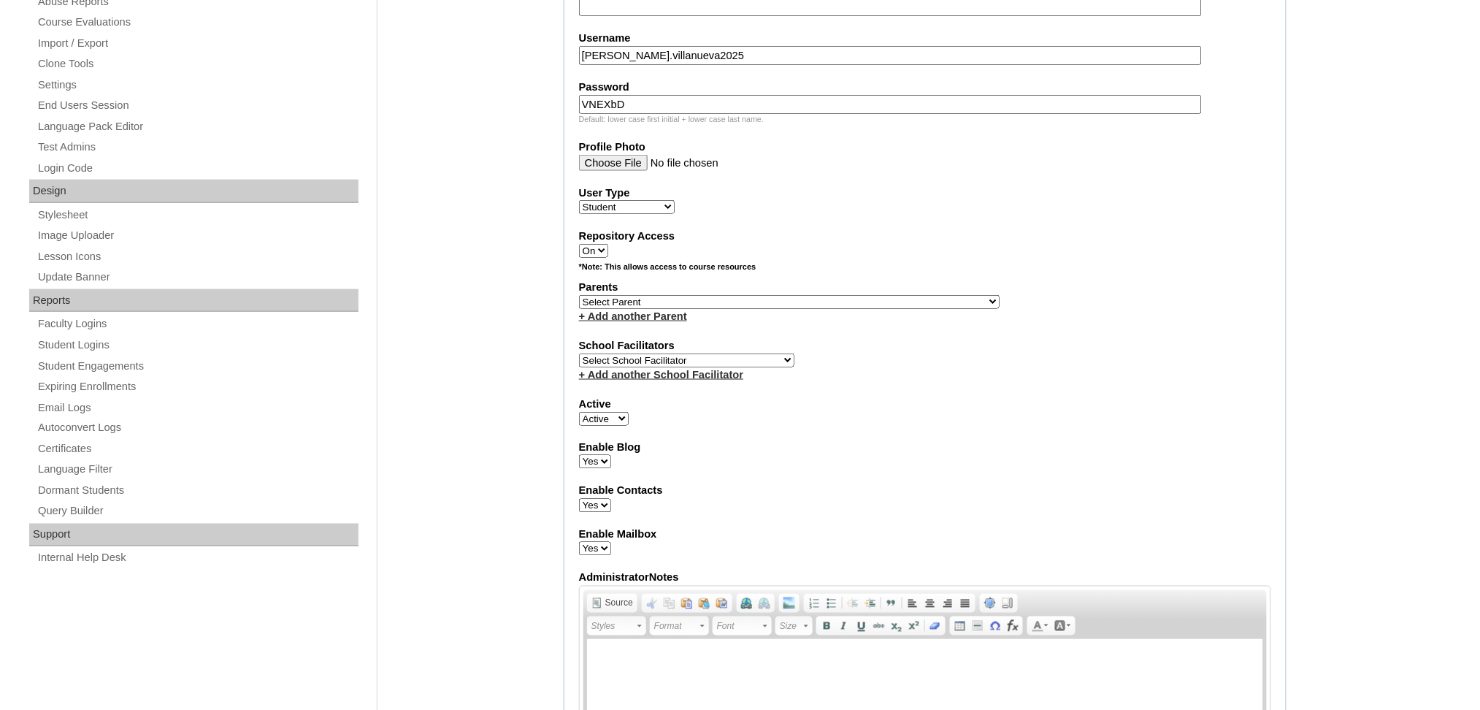
scroll to position [584, 0]
click at [643, 288] on div "Parents Select Parent , , , , , , , , , , , , , , , , , , , , , , , , , , , , ,…" at bounding box center [925, 300] width 692 height 44
click at [648, 294] on select "Select Parent , , , , , , , , , , , , , , , , , , , , , , , , , , , , , , , , ,…" at bounding box center [789, 301] width 421 height 14
click at [813, 294] on select "Select Parent , , , , , , , , , , , , , , , , , , , , , , , , , , , , , , , , ,…" at bounding box center [789, 301] width 421 height 14
select select "43321"
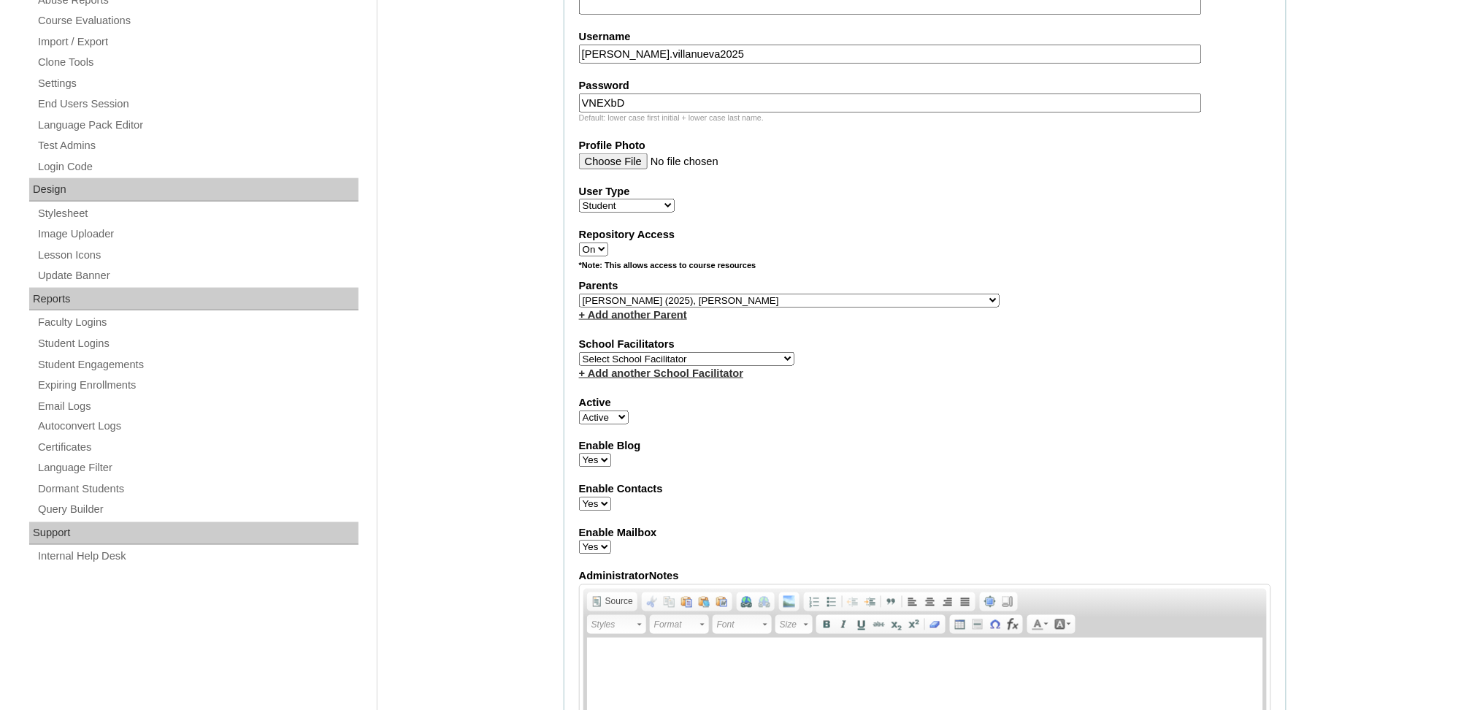
click at [579, 294] on select "Select Parent , , , , , , , , , , , , , , , , , , , , , , , , , , , , , , , , ,…" at bounding box center [789, 301] width 421 height 14
click at [502, 315] on div "Admin Home Users Faculty & Staff School Facilitators Parents Students Auto Logi…" at bounding box center [740, 602] width 1480 height 2038
click at [662, 352] on select "Select School Facilitator Norman Añain Ruffa Abadijas Mary Abella Gloryfe Abion…" at bounding box center [686, 359] width 215 height 14
select select "36587"
click at [579, 352] on select "Select School Facilitator Norman Añain Ruffa Abadijas Mary Abella Gloryfe Abion…" at bounding box center [686, 359] width 215 height 14
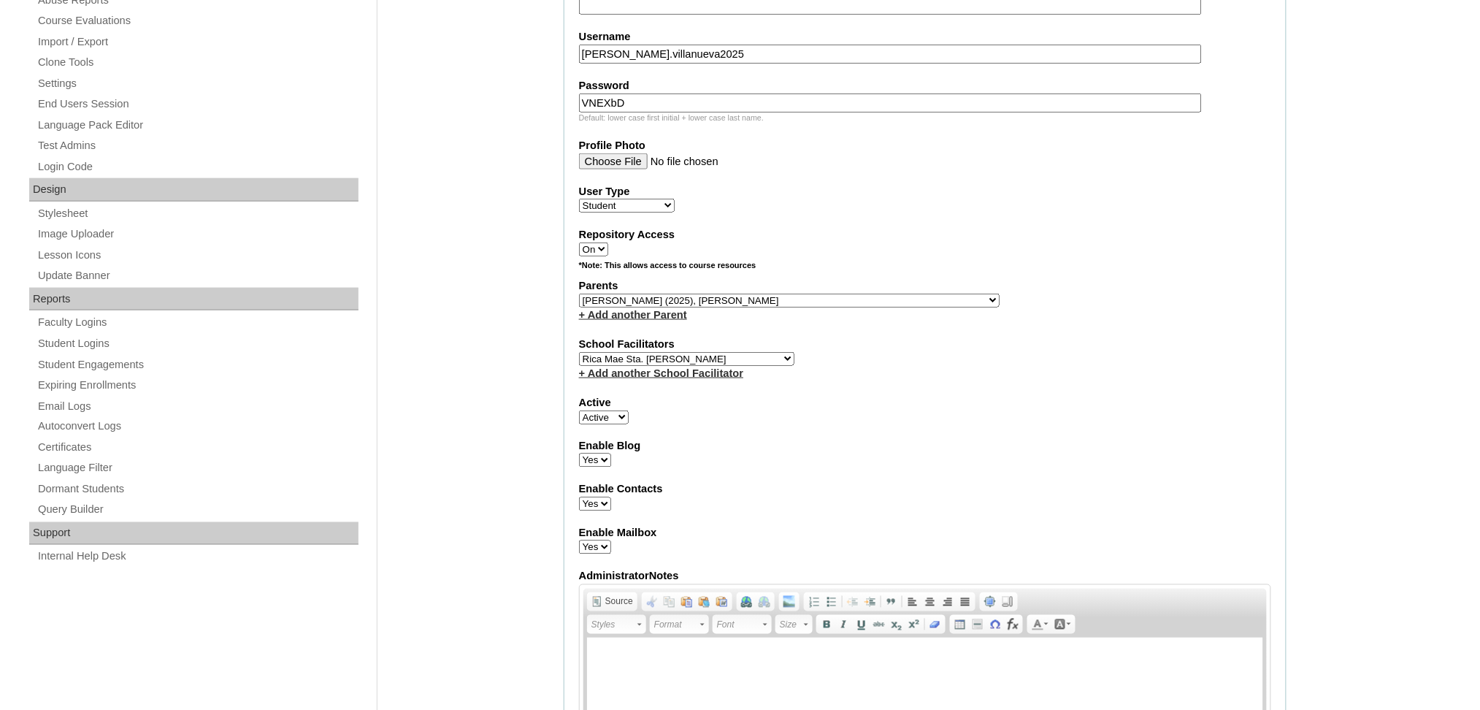
click at [504, 323] on div "Admin Home Users Faculty & Staff School Facilitators Parents Students Auto Logi…" at bounding box center [740, 602] width 1480 height 2038
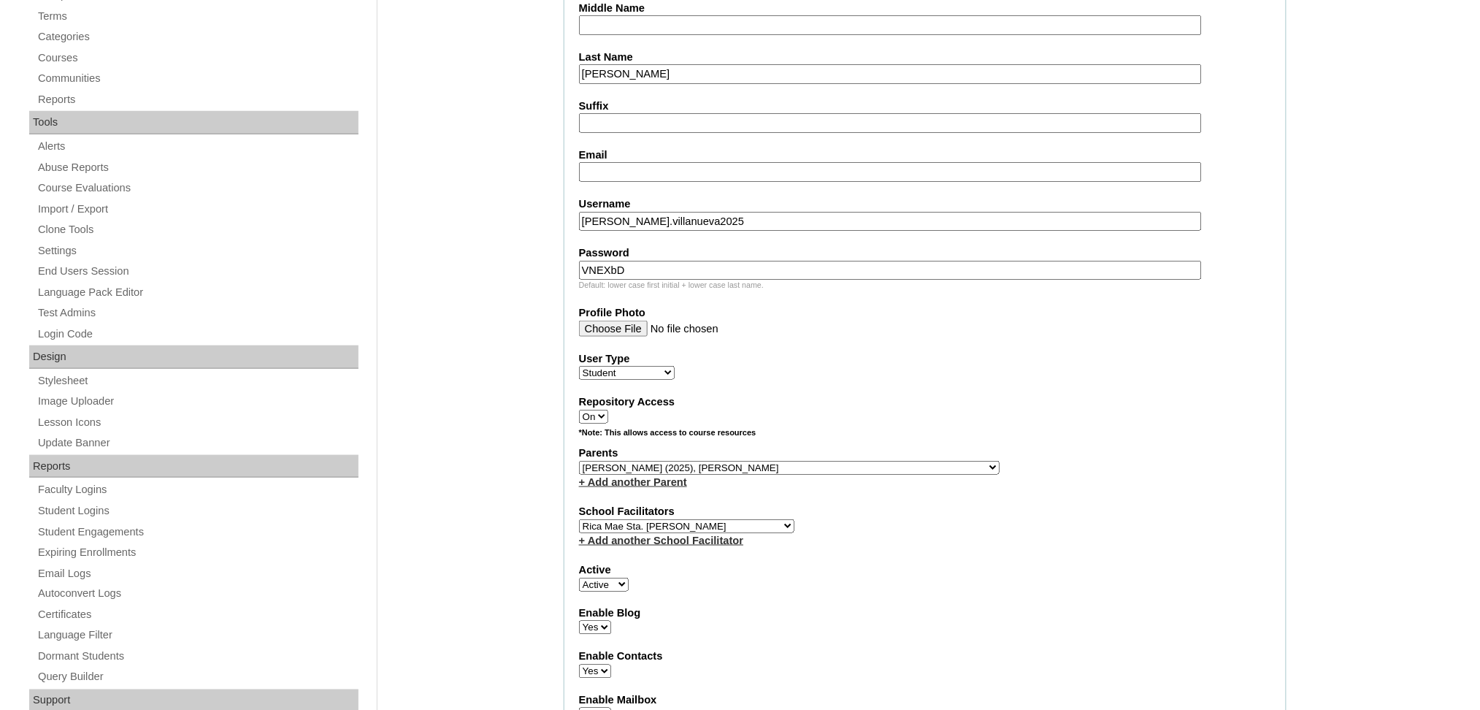
scroll to position [389, 0]
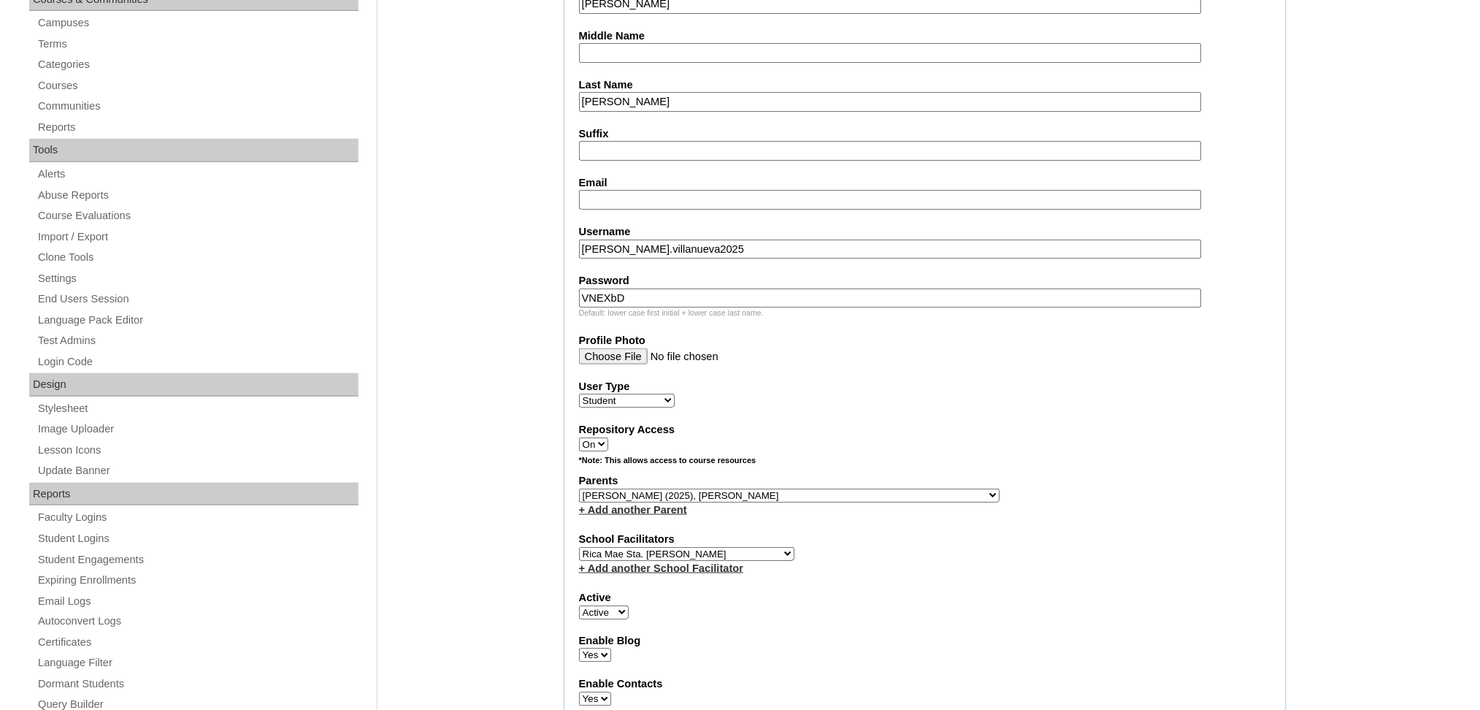
click at [629, 193] on input "Email" at bounding box center [890, 200] width 623 height 20
paste input "jenniemvillanueva@yahoo.com"
type input "jenniemvillanueva@yahoo.com"
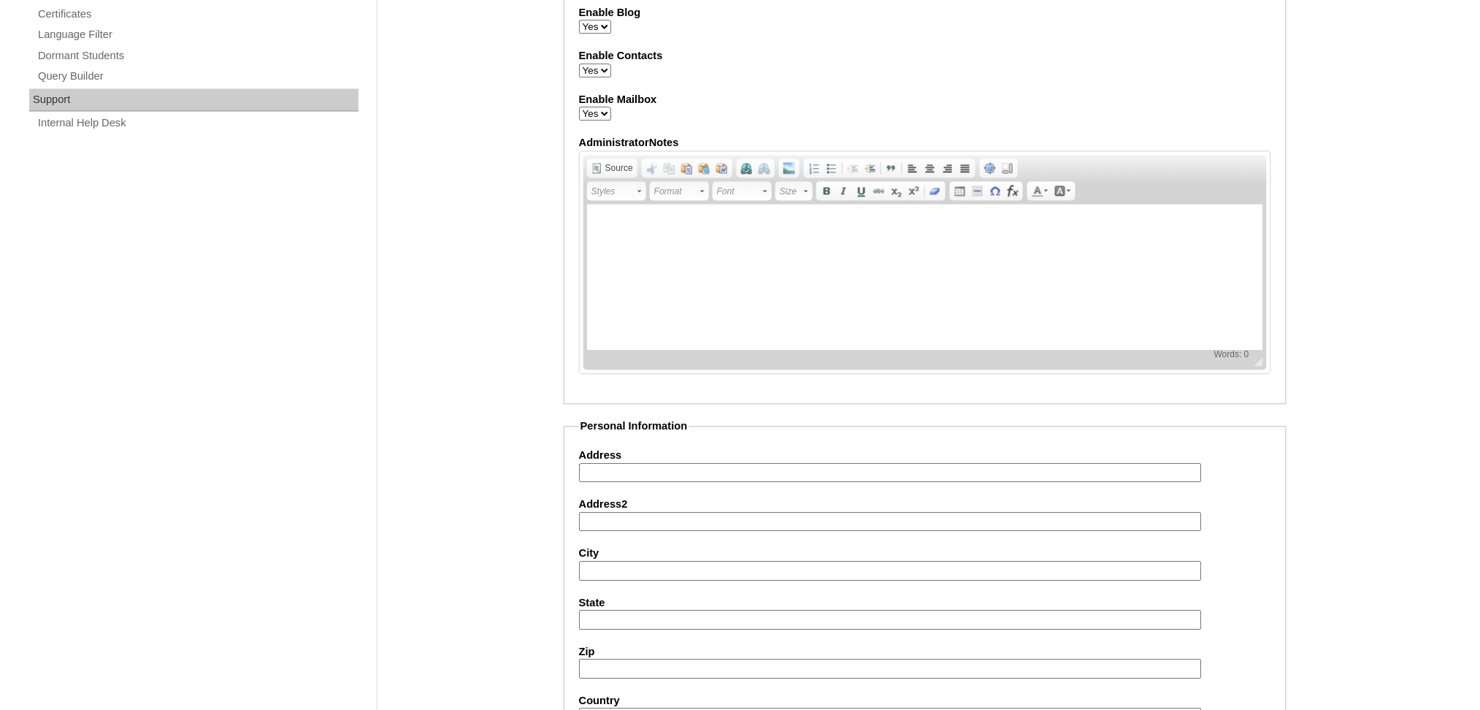
scroll to position [1266, 0]
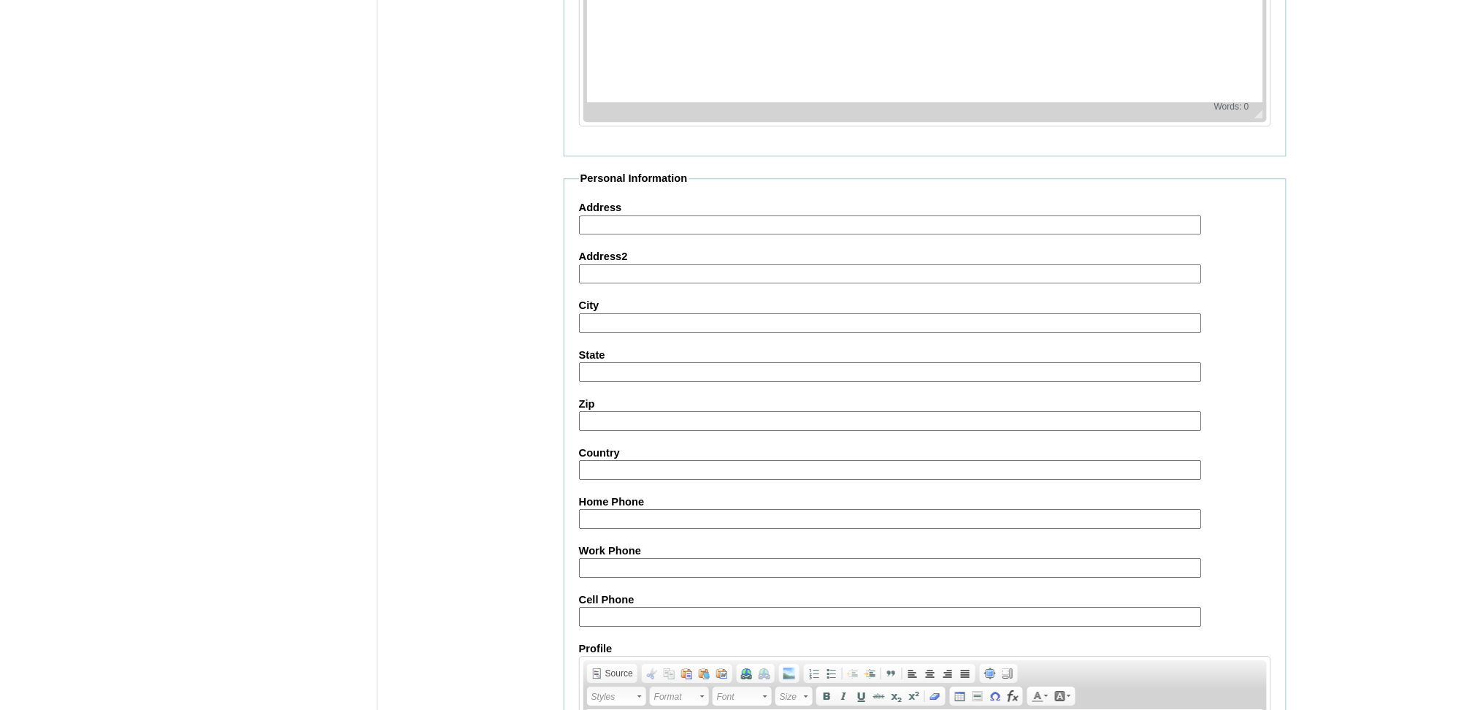
click at [675, 607] on input "Cell Phone" at bounding box center [890, 617] width 623 height 20
paste input "971547468847"
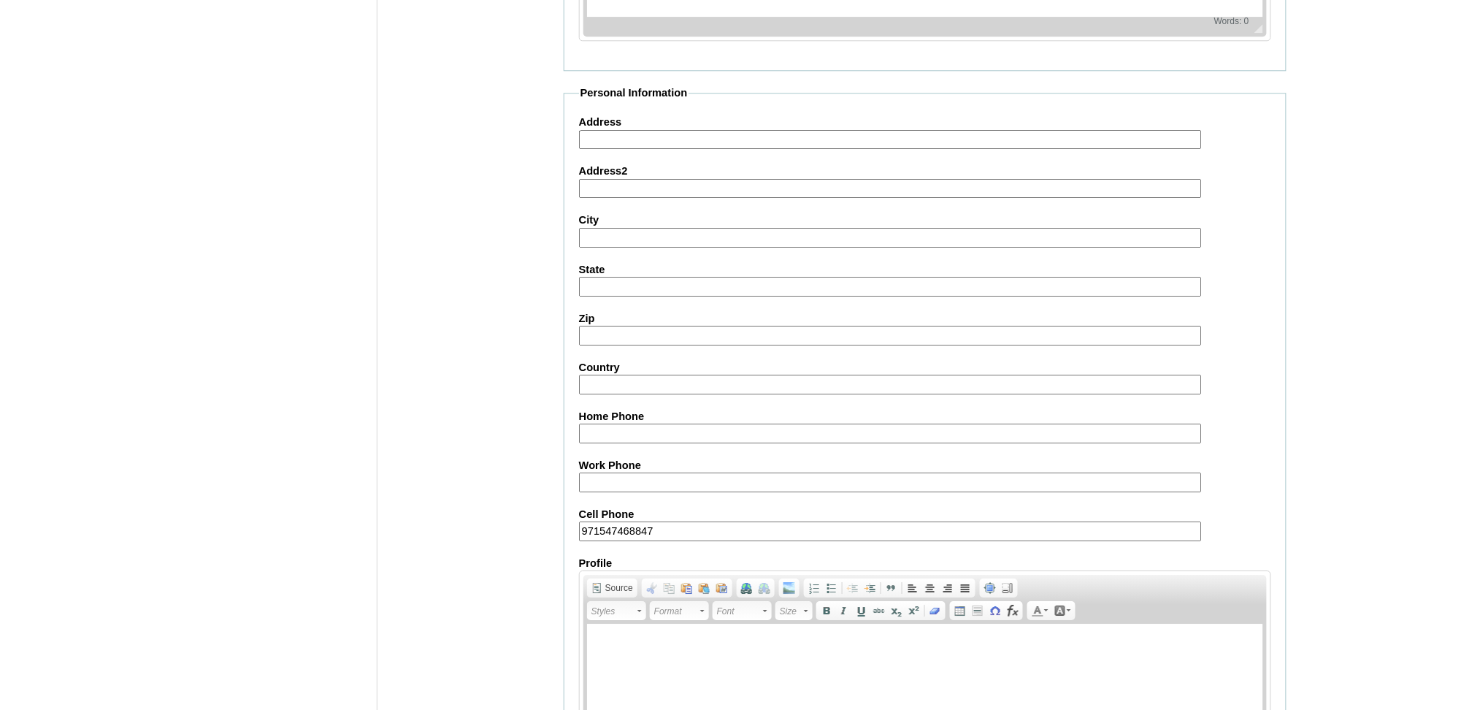
scroll to position [1472, 0]
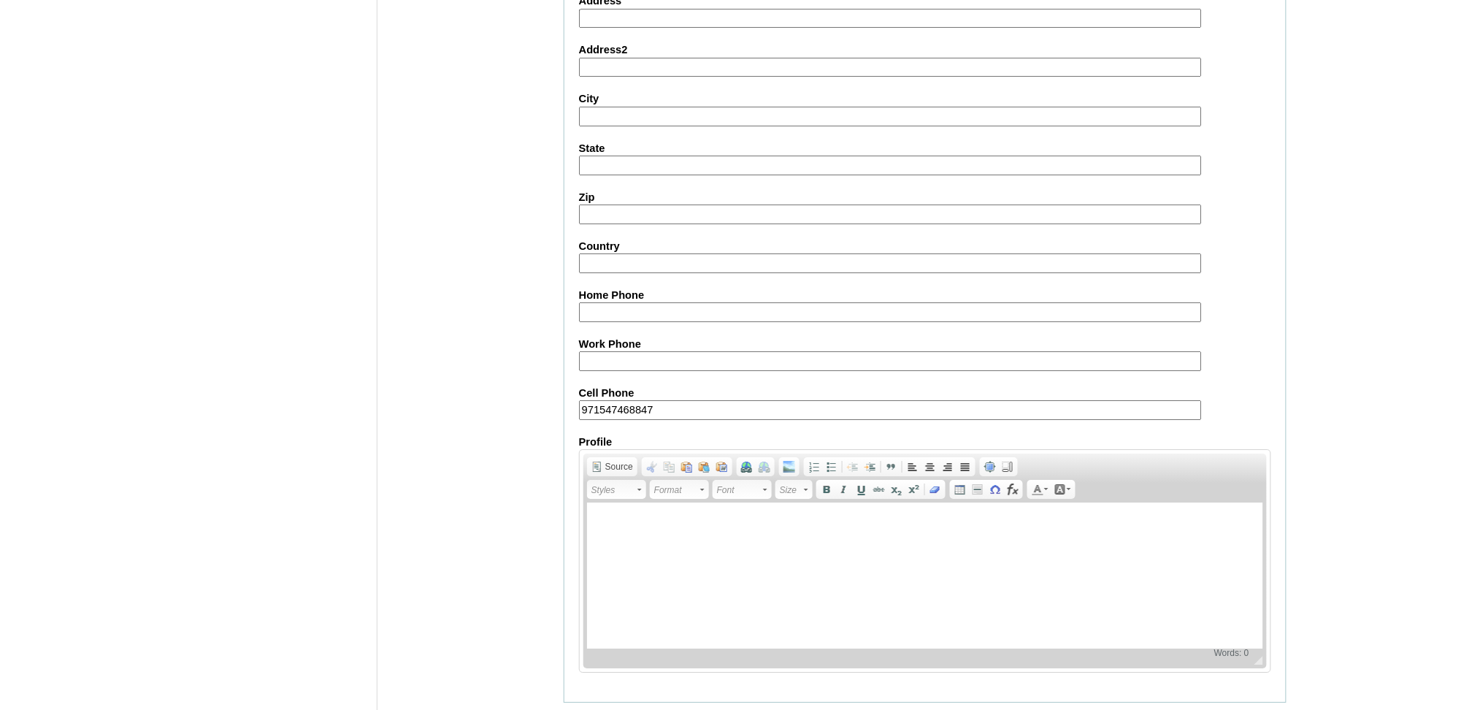
type input "971547468847"
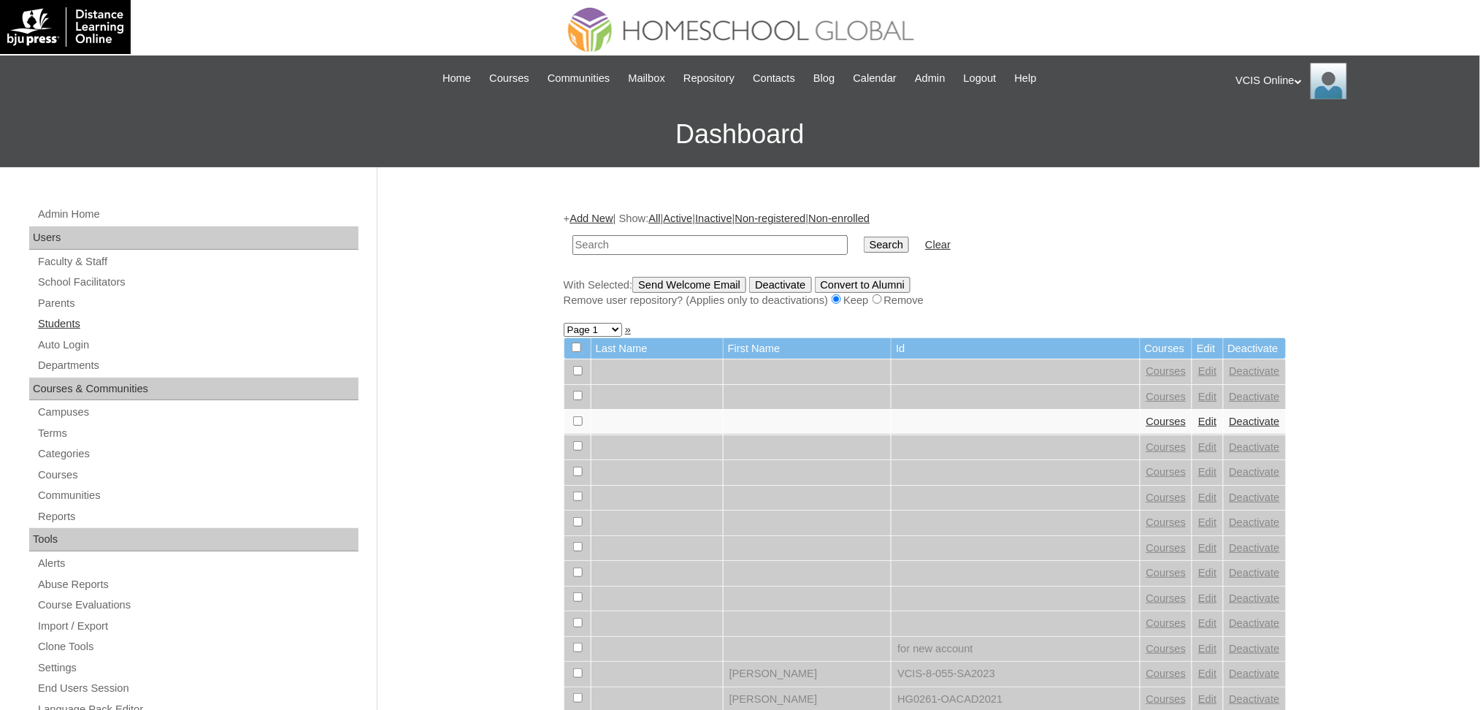
click at [61, 321] on link "Students" at bounding box center [198, 324] width 322 height 18
drag, startPoint x: 0, startPoint y: 0, endPoint x: 672, endPoint y: 245, distance: 715.2
click at [672, 245] on input "text" at bounding box center [710, 245] width 275 height 20
type input "VCIS023-4A-PA2025"
click at [864, 245] on input "Search" at bounding box center [886, 245] width 45 height 16
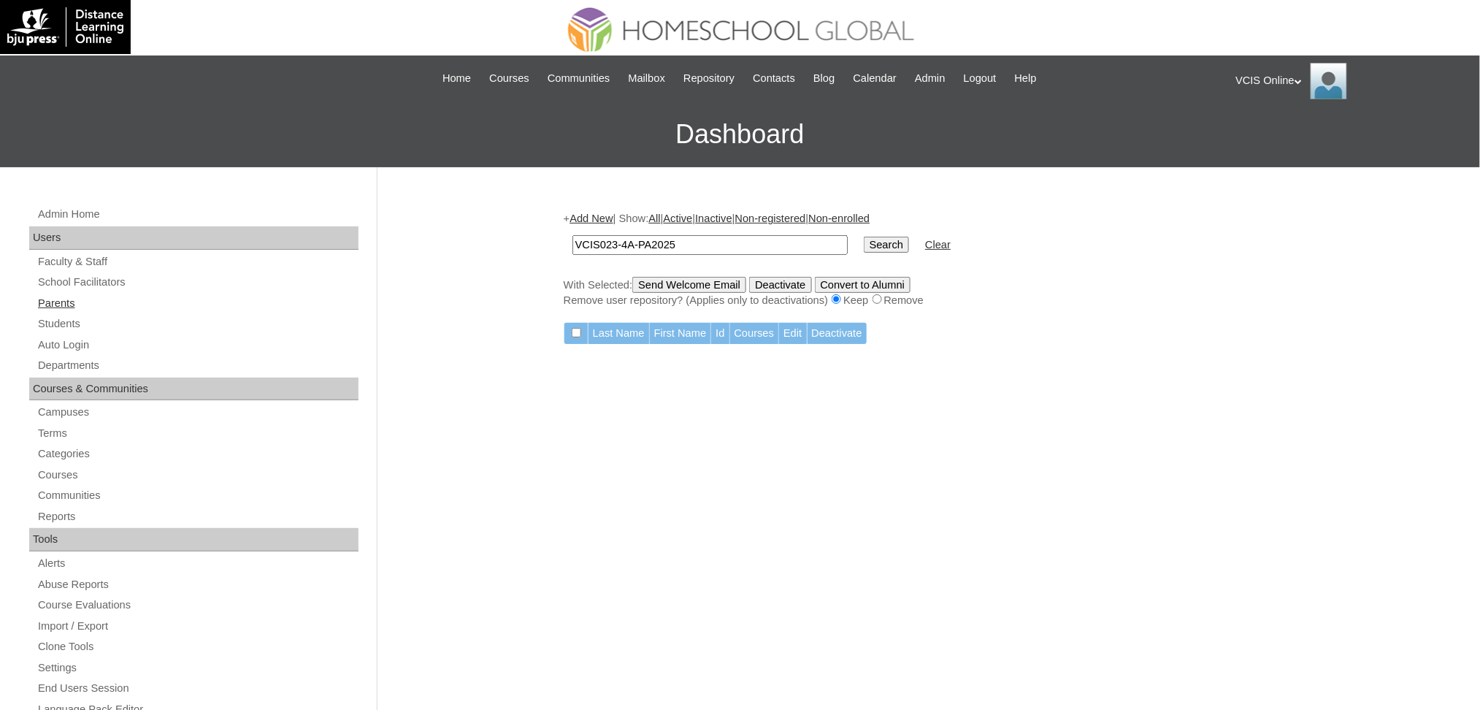
click at [58, 294] on link "Parents" at bounding box center [198, 303] width 322 height 18
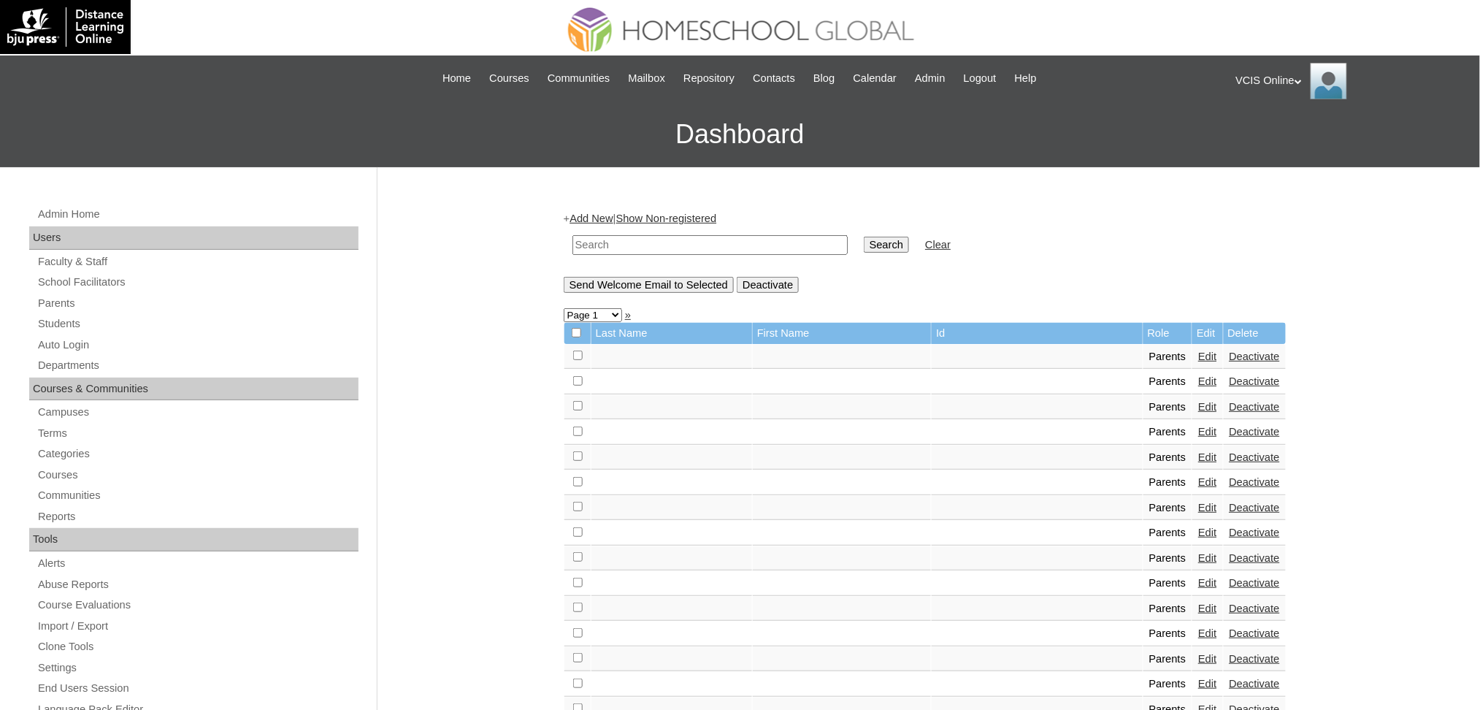
click at [624, 247] on input "text" at bounding box center [710, 245] width 275 height 20
paste input "VCIS023-4A-PA2025"
type input "VCIS023-4A-PA2025"
click at [864, 237] on input "Search" at bounding box center [886, 245] width 45 height 16
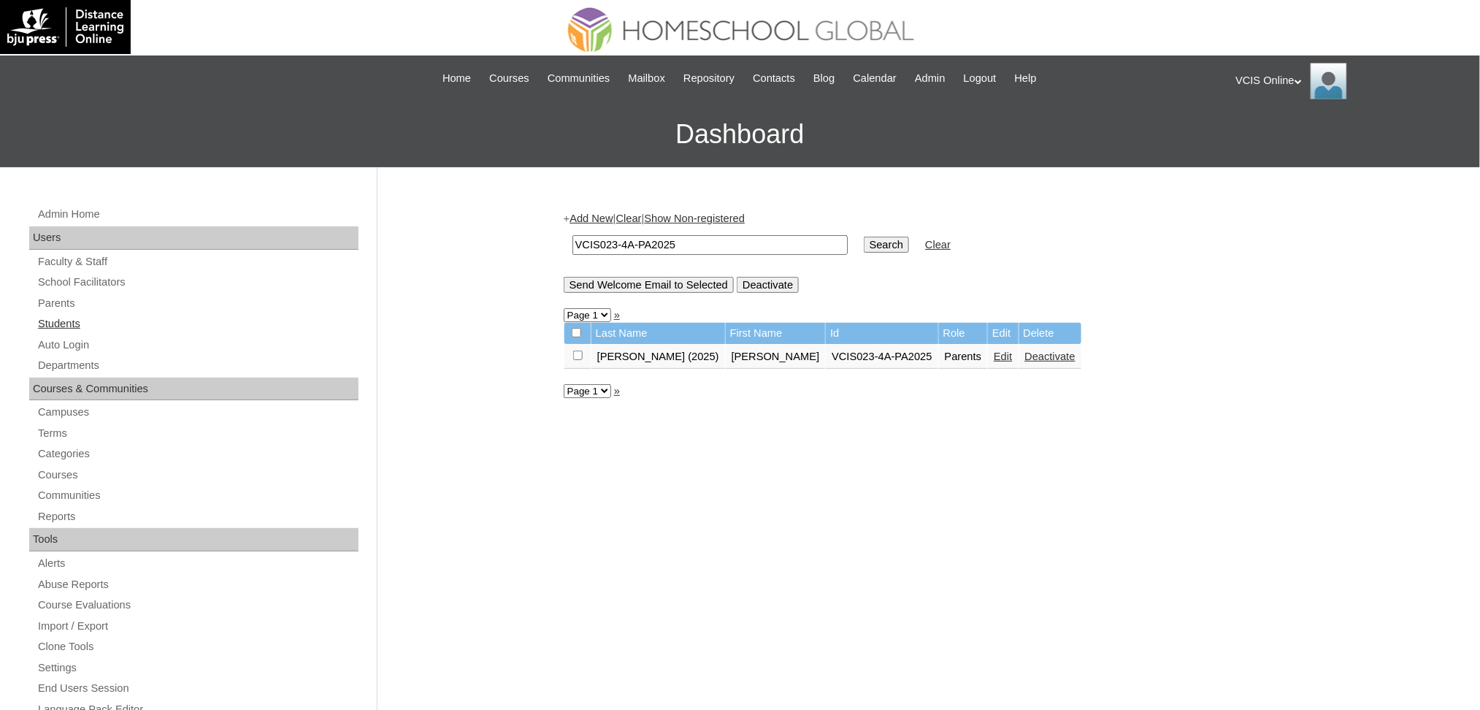
click at [73, 326] on link "Students" at bounding box center [198, 324] width 322 height 18
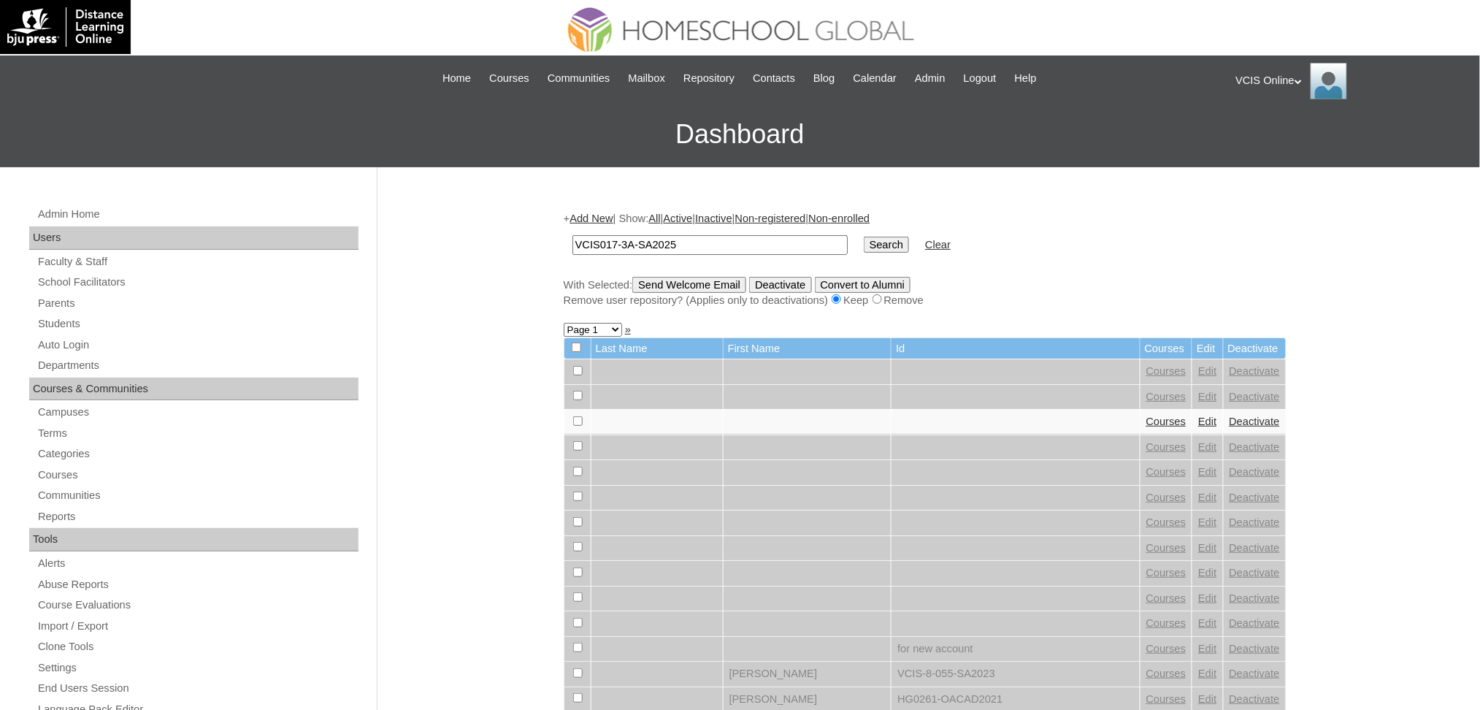
type input "VCIS017-3A-SA2025"
click at [864, 240] on input "Search" at bounding box center [886, 245] width 45 height 16
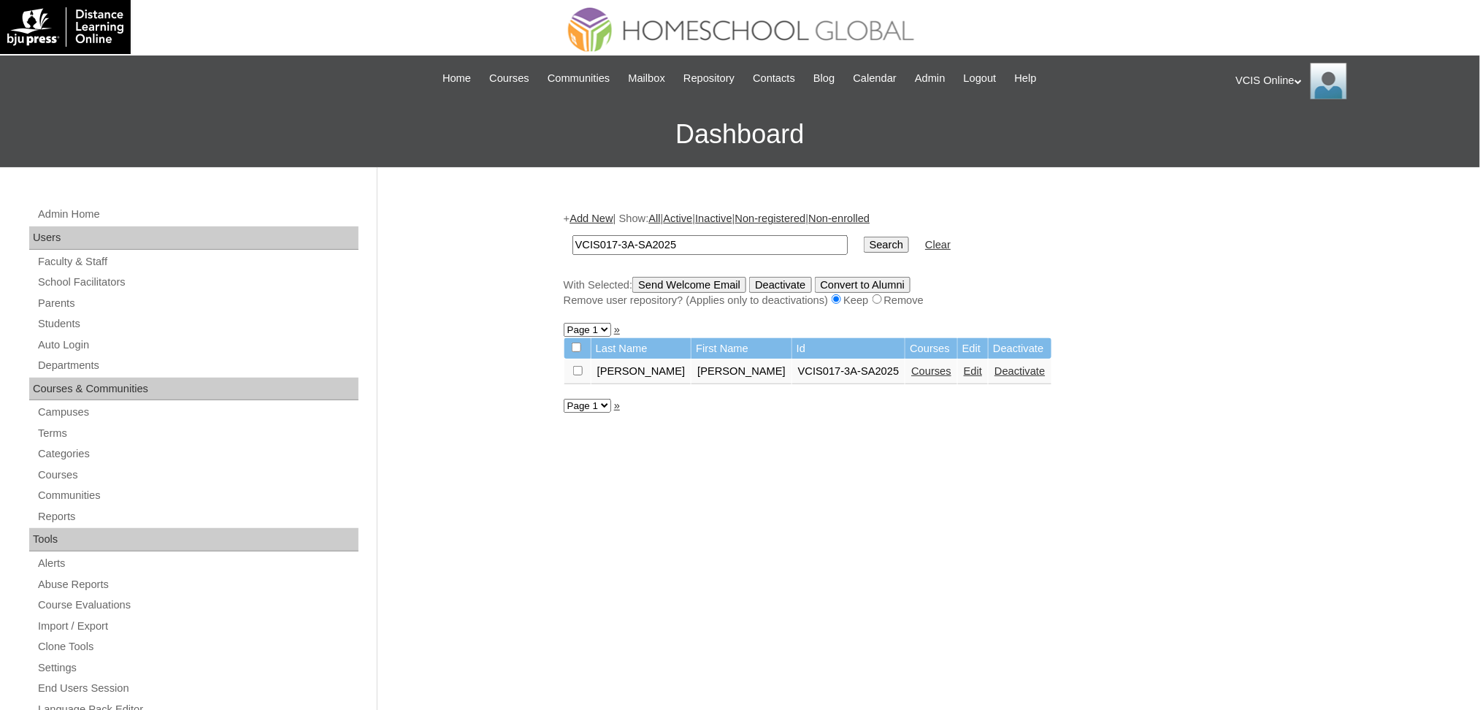
click at [911, 365] on link "Courses" at bounding box center [931, 371] width 40 height 12
click at [964, 367] on link "Edit" at bounding box center [973, 371] width 18 height 12
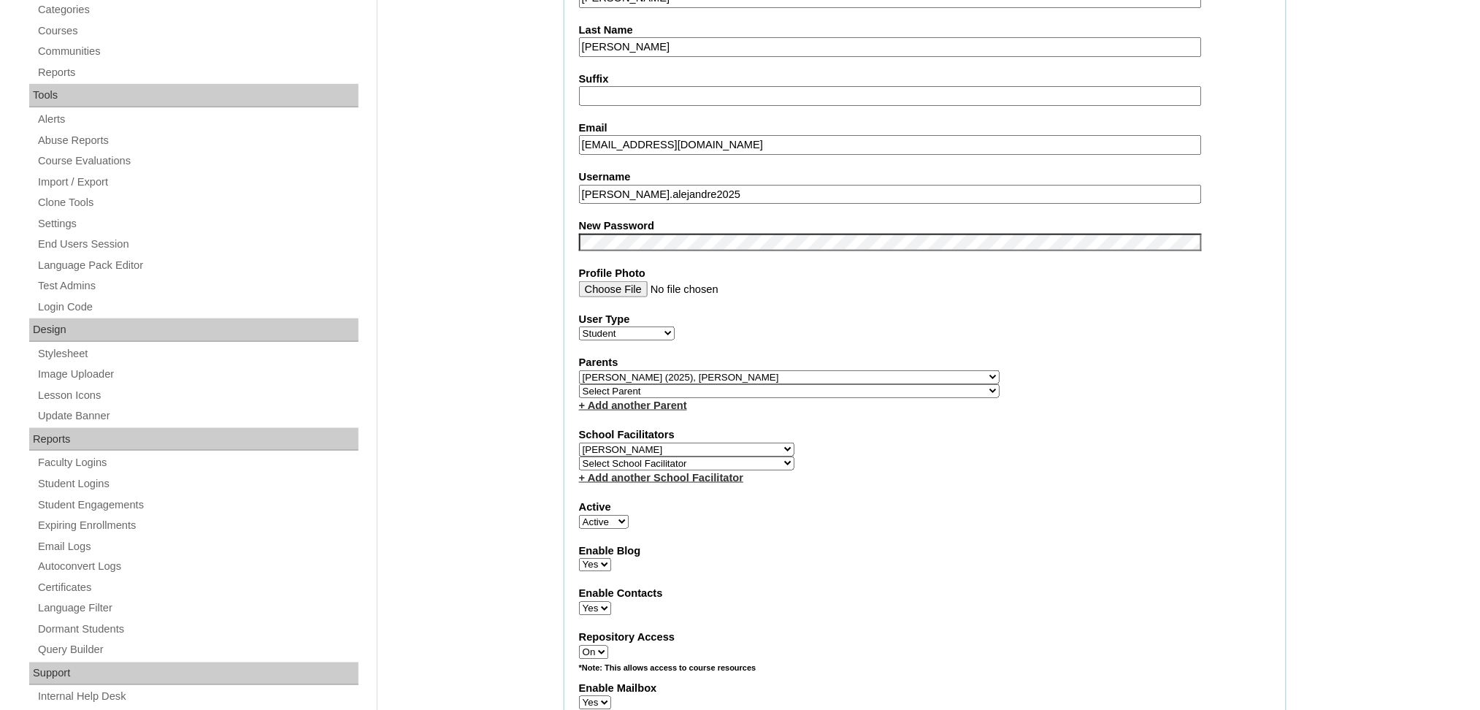
scroll to position [486, 0]
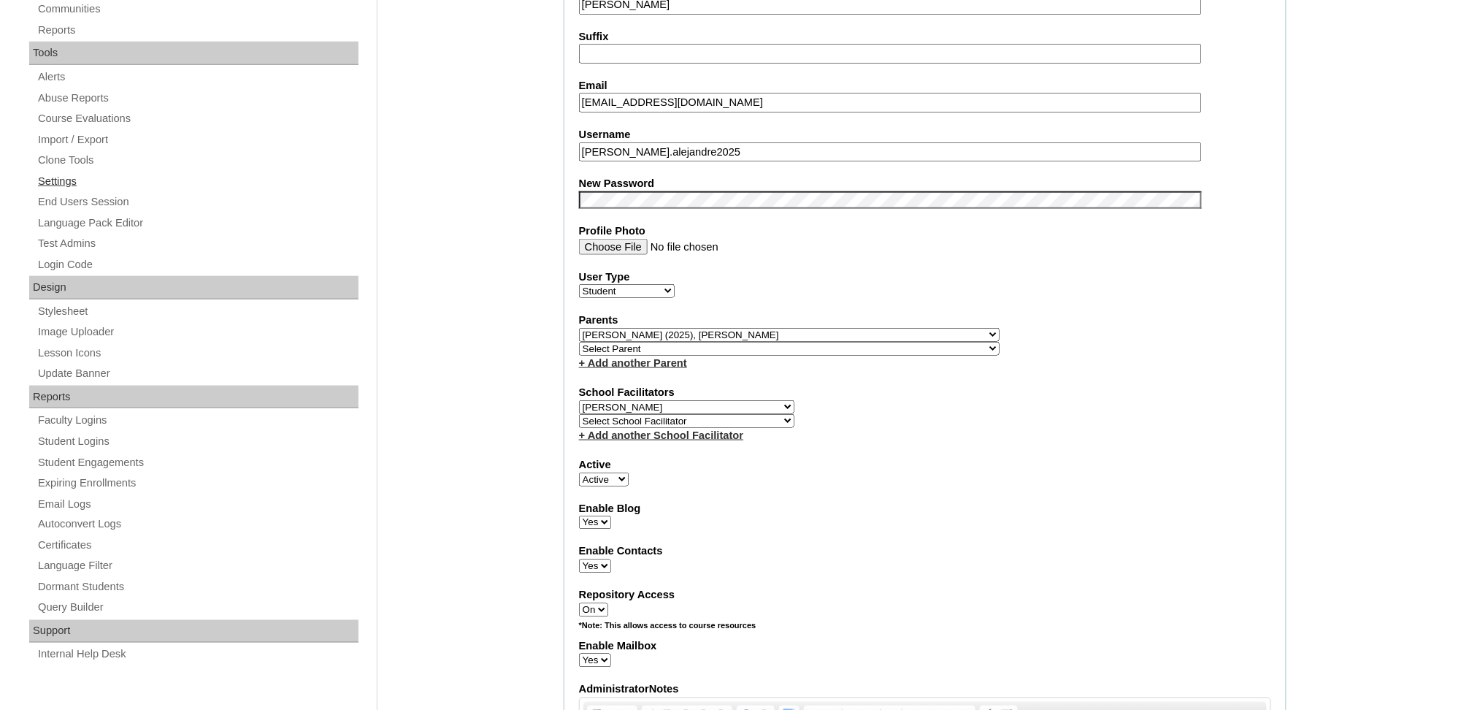
click at [74, 180] on link "Settings" at bounding box center [198, 181] width 322 height 18
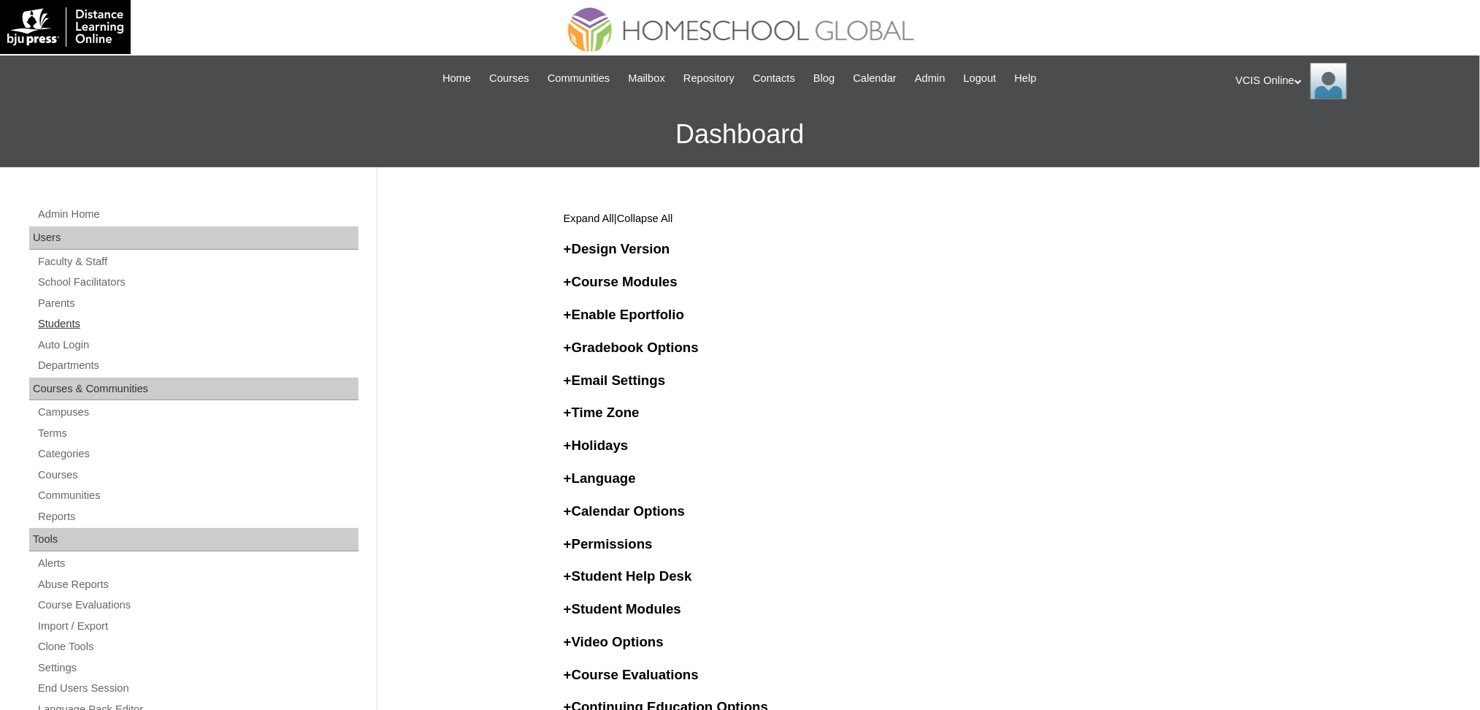
click at [74, 326] on link "Students" at bounding box center [198, 324] width 322 height 18
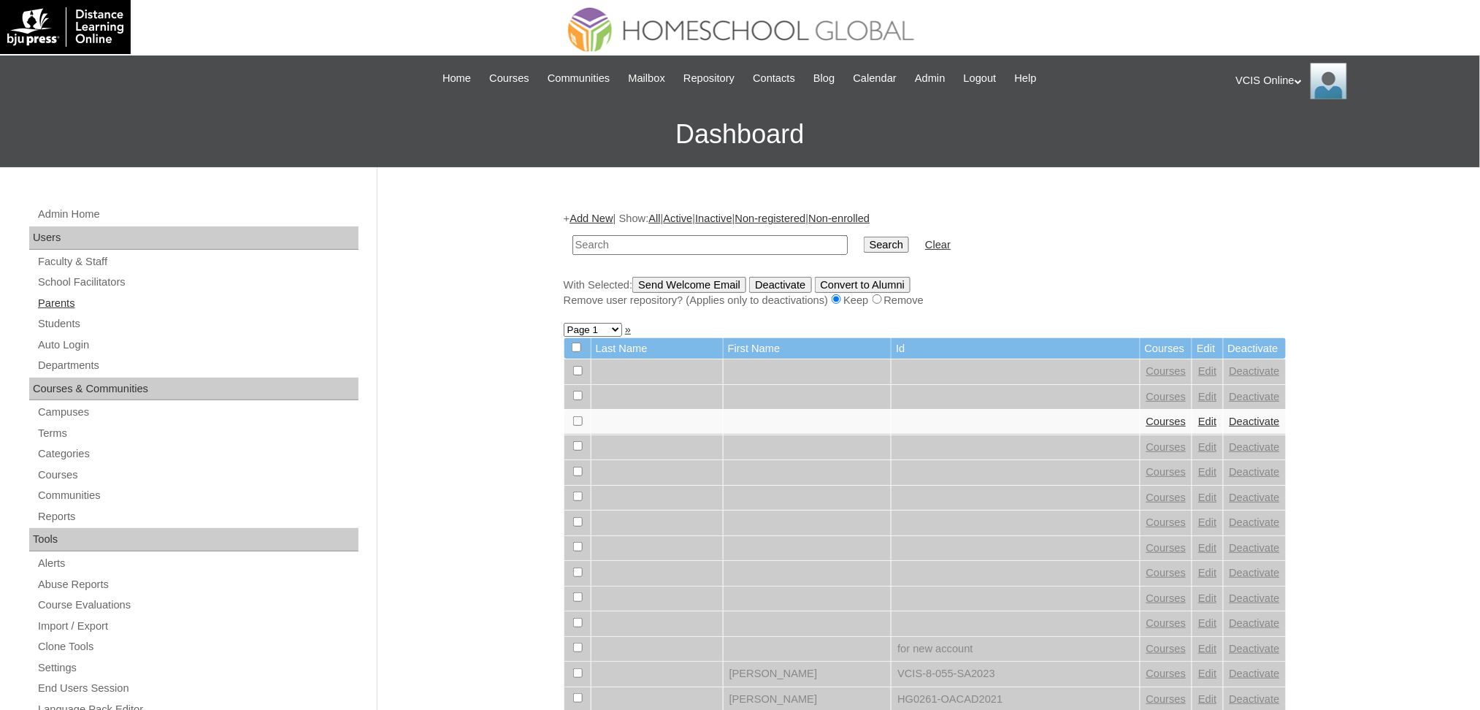
click at [72, 299] on link "Parents" at bounding box center [198, 303] width 322 height 18
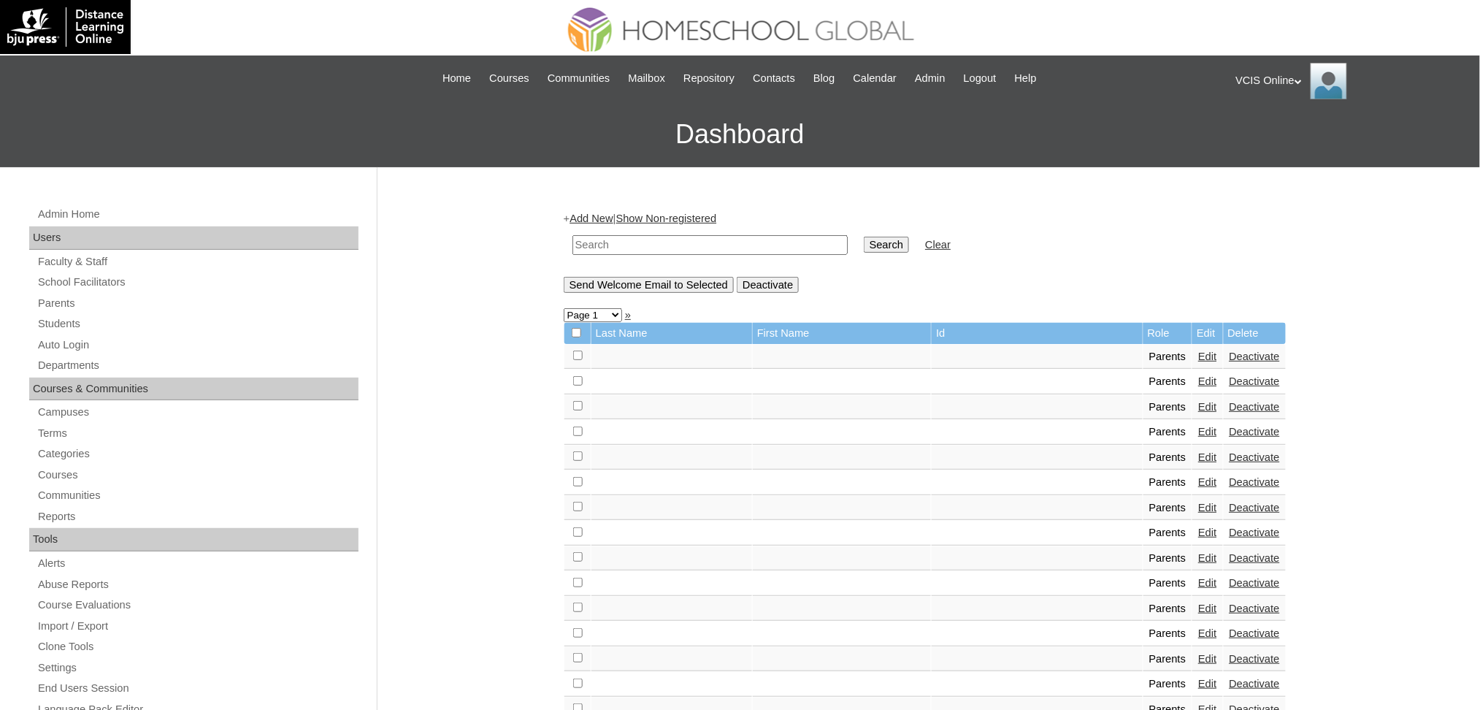
click at [618, 243] on input "text" at bounding box center [710, 245] width 275 height 20
paste input "VCIS016-3A-PA2025"
type input "VCIS016-3A-PA2025"
click at [864, 247] on input "Search" at bounding box center [886, 245] width 45 height 16
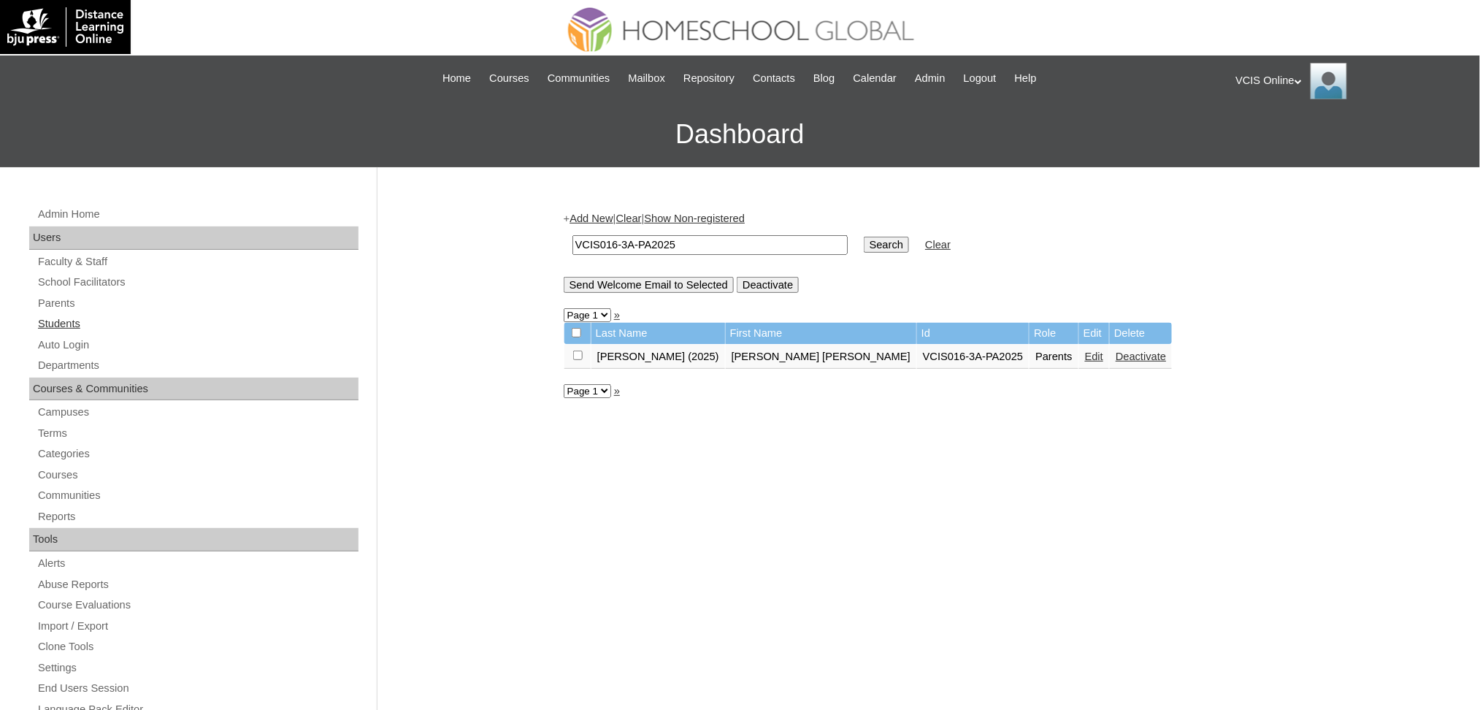
click at [69, 318] on link "Students" at bounding box center [198, 324] width 322 height 18
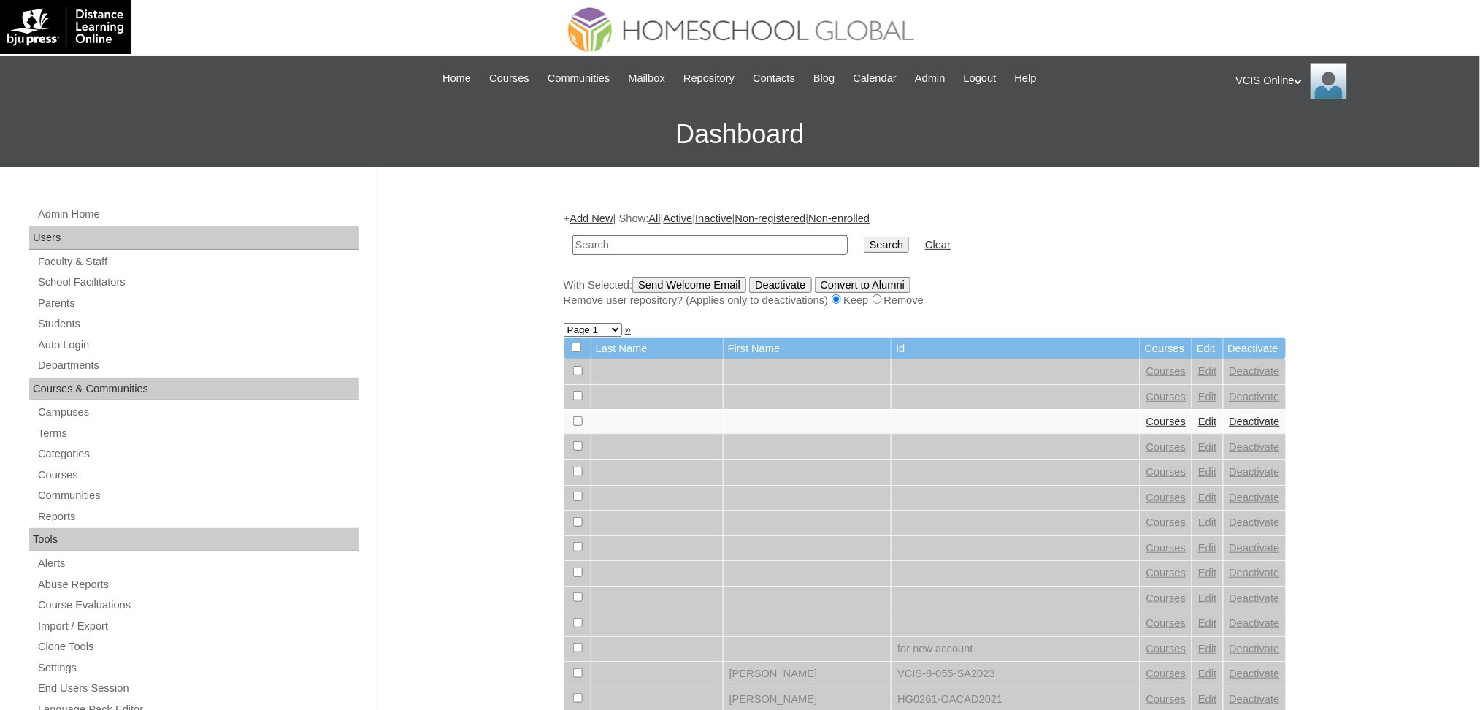
click at [675, 243] on input "text" at bounding box center [710, 245] width 275 height 20
type input "VCIS018-3A-SA2025"
click at [864, 245] on input "Search" at bounding box center [886, 245] width 45 height 16
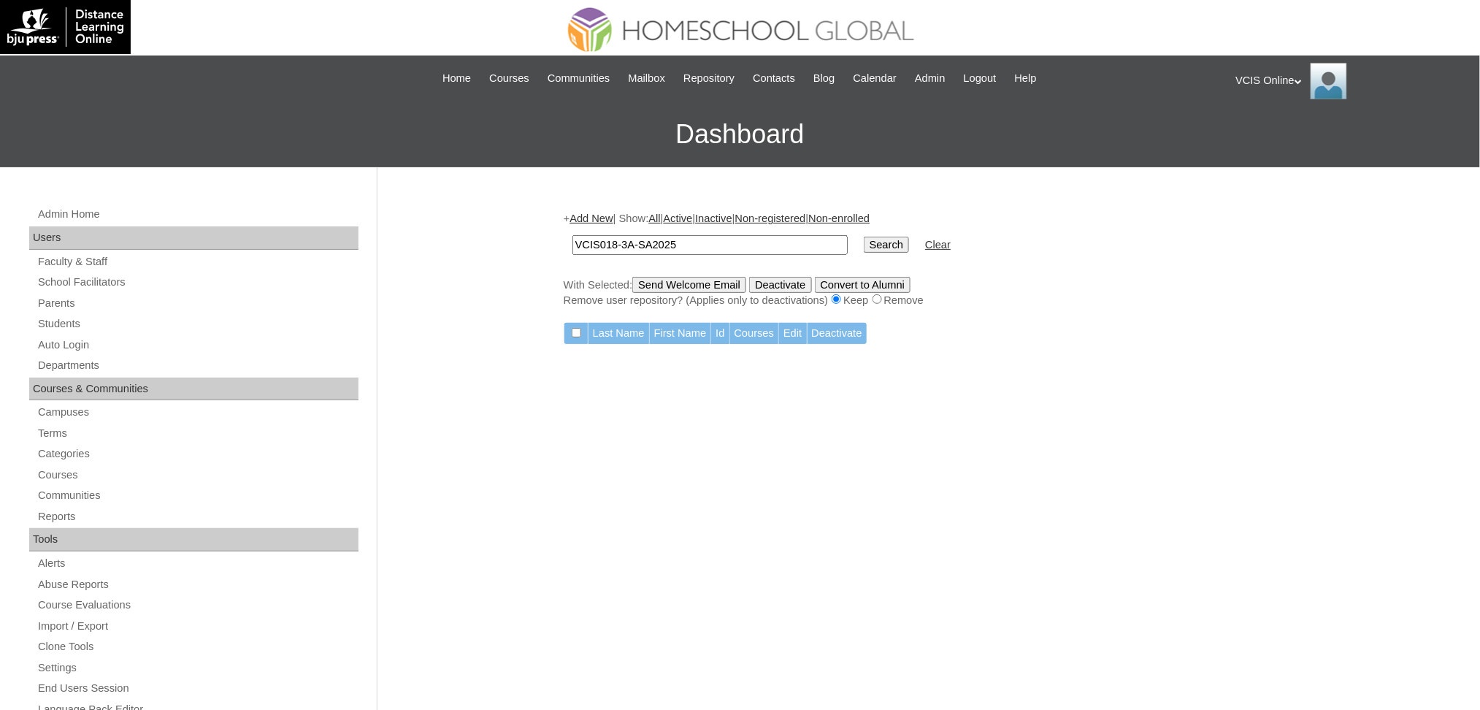
drag, startPoint x: 682, startPoint y: 244, endPoint x: 437, endPoint y: 240, distance: 245.4
click at [437, 240] on div "Admin Home Users Faculty & Staff School Facilitators Parents Students Auto Logi…" at bounding box center [740, 670] width 1480 height 1007
click at [864, 241] on input "Search" at bounding box center [886, 245] width 45 height 16
click at [596, 217] on link "Add New" at bounding box center [591, 219] width 43 height 12
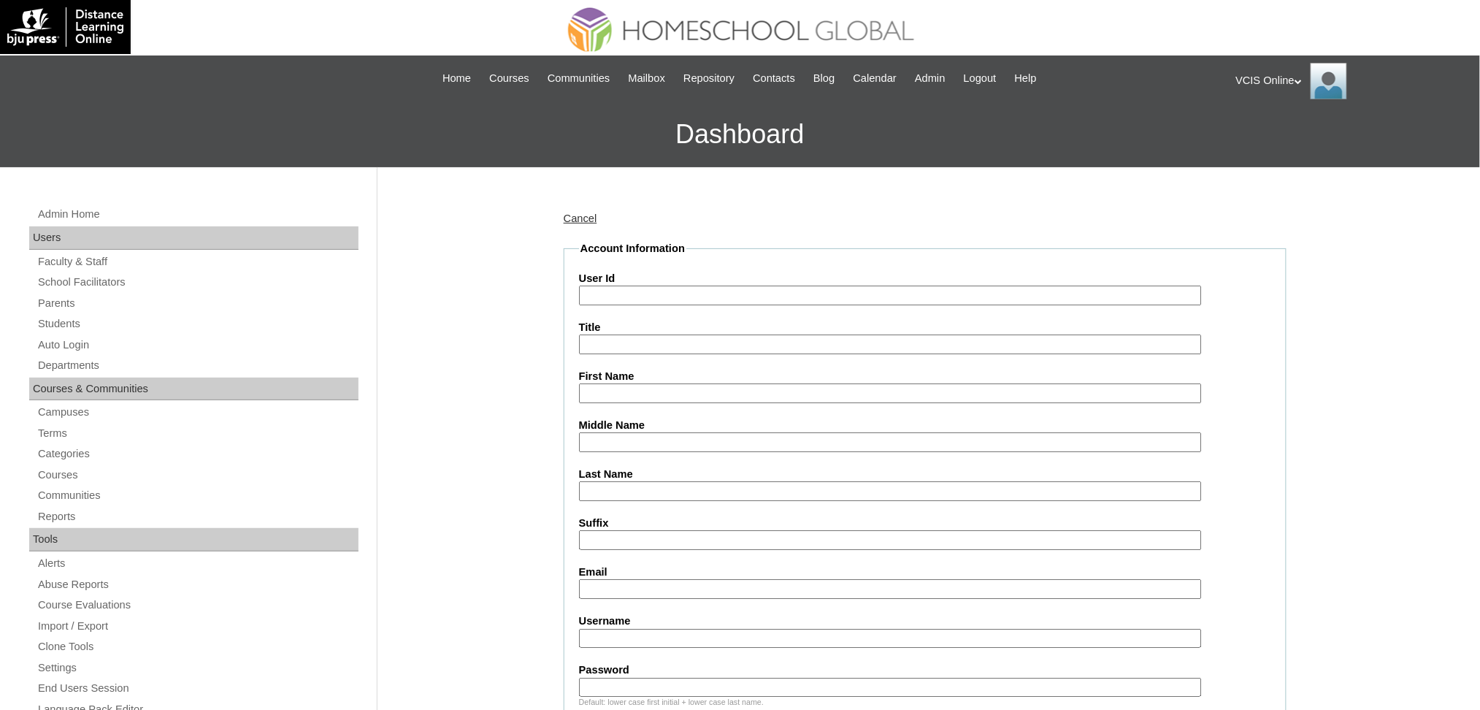
click at [633, 298] on input "User Id" at bounding box center [890, 296] width 623 height 20
paste input "VCIS018-3A-SA2025 kai.poirier2025 TReyVT"
drag, startPoint x: 702, startPoint y: 293, endPoint x: 932, endPoint y: 301, distance: 230.2
click at [932, 301] on input "VCIS018-3A-SA2025 kai.poirier2025 TReyVT" at bounding box center [890, 296] width 623 height 20
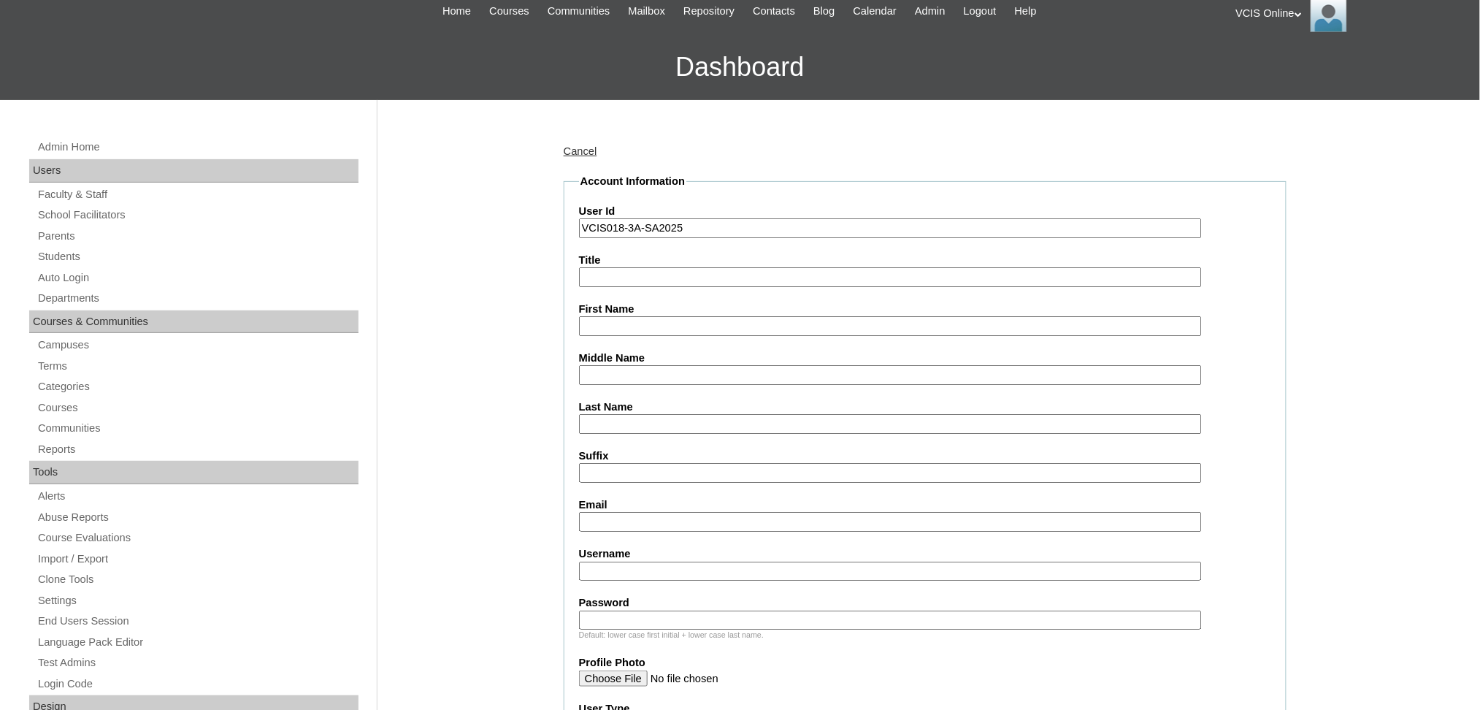
scroll to position [97, 0]
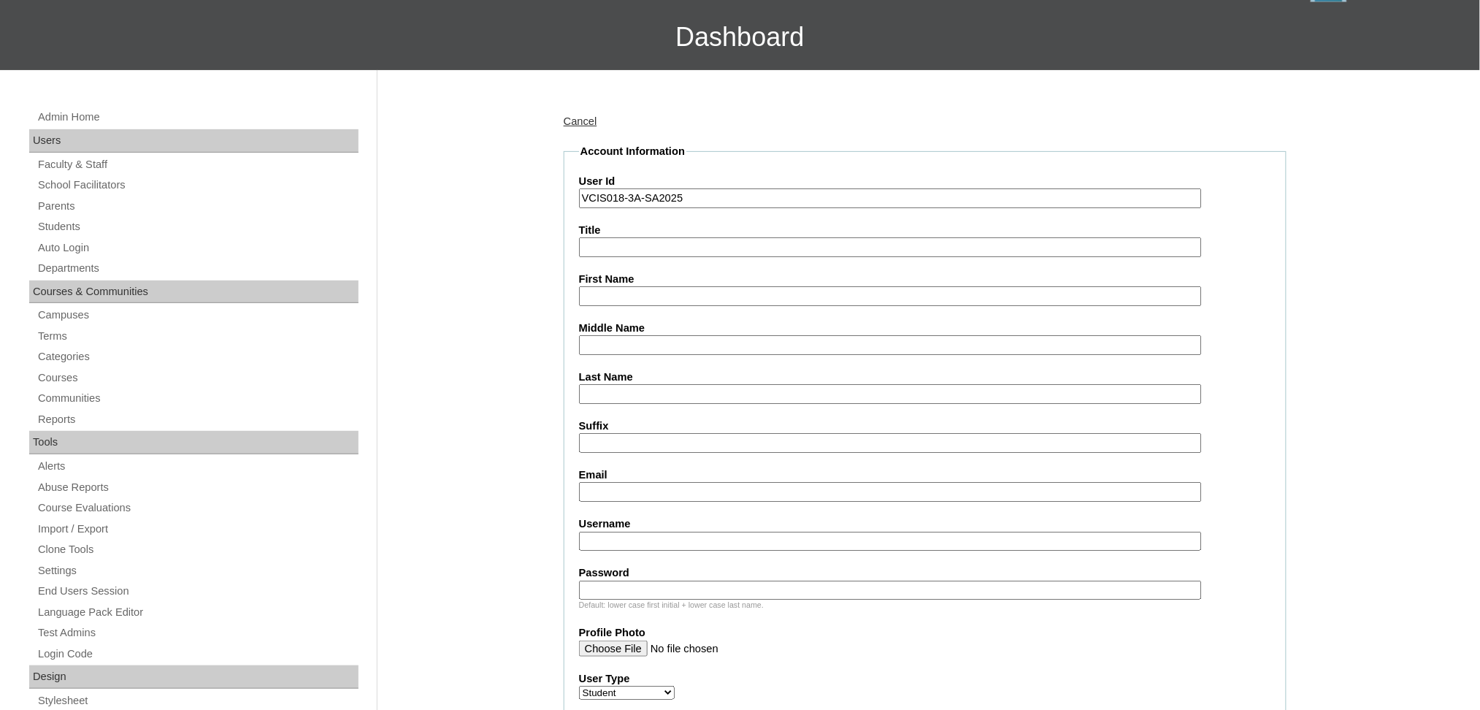
type input "VCIS018-3A-SA2025"
click at [629, 532] on input "Username" at bounding box center [890, 542] width 623 height 20
paste input "kai.poirier2025 TReyVT"
drag, startPoint x: 678, startPoint y: 526, endPoint x: 843, endPoint y: 532, distance: 165.1
click at [842, 532] on input "kai.poirier2025 TReyVT" at bounding box center [890, 542] width 623 height 20
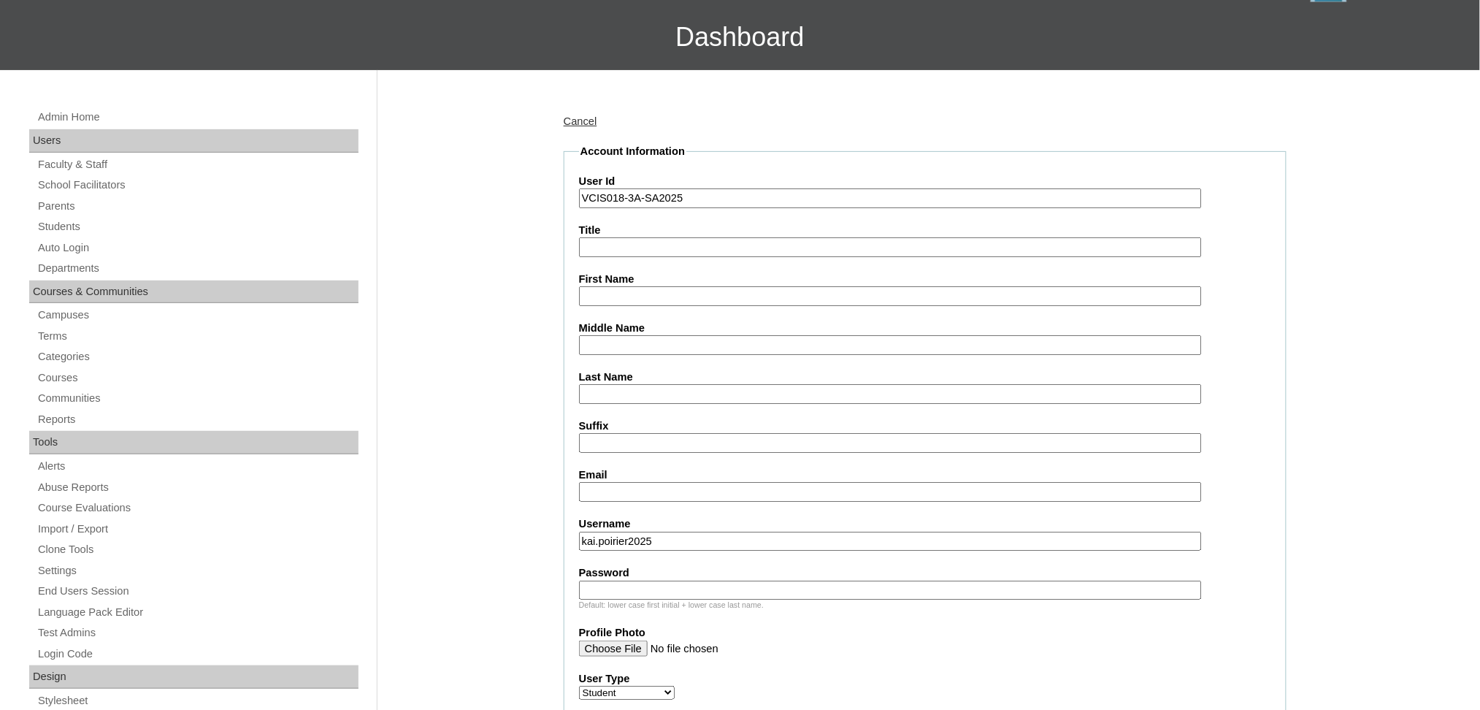
type input "kai.poirier2025"
click at [785, 581] on input "Password" at bounding box center [890, 591] width 623 height 20
paste input "TReyVT"
type input "TReyVT"
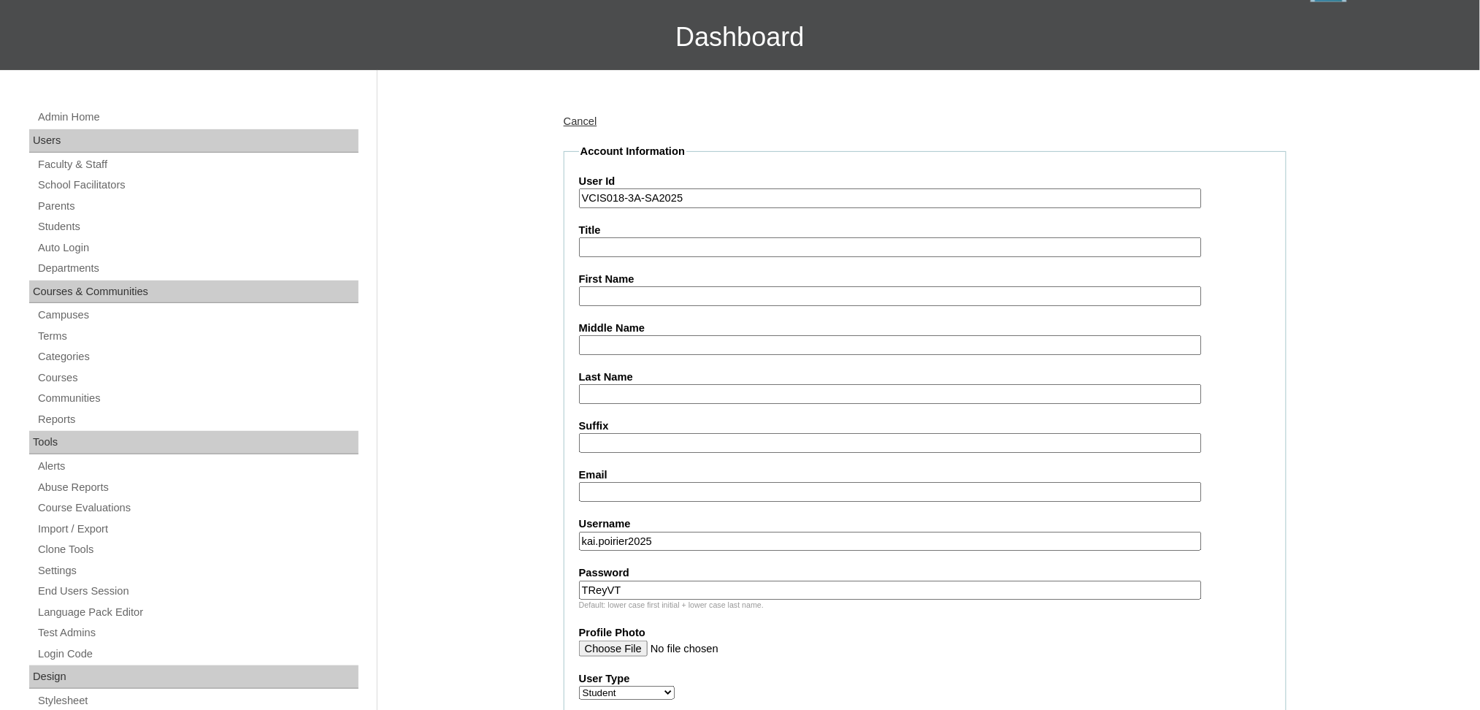
click at [622, 483] on input "Email" at bounding box center [890, 492] width 623 height 20
paste input "eira7819@gmail.com"
type input "eira7819@gmail.com"
drag, startPoint x: 462, startPoint y: 353, endPoint x: 460, endPoint y: 336, distance: 17.7
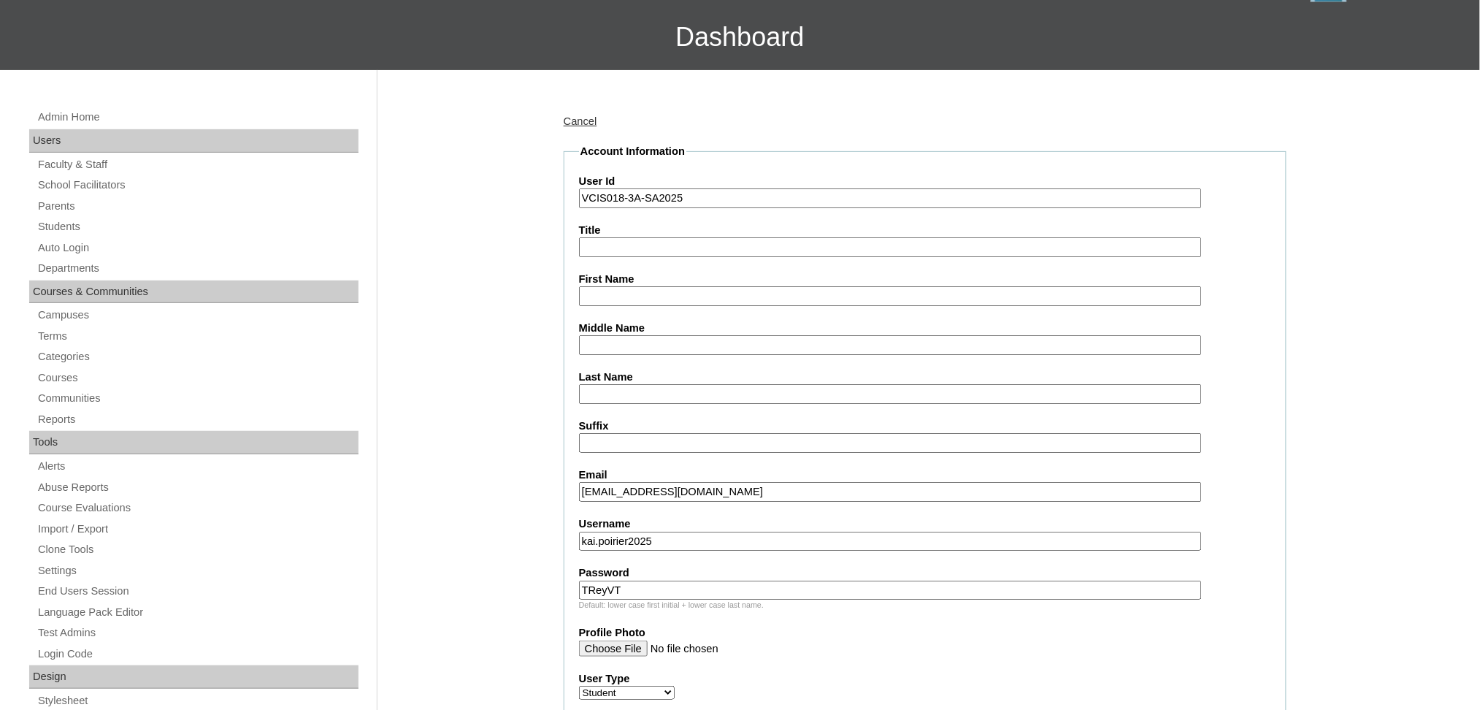
click at [631, 251] on input "Title" at bounding box center [890, 247] width 623 height 20
click at [638, 299] on input "First Name" at bounding box center [890, 296] width 623 height 20
paste input "Kaï-bastien Georges Tumanda Poirier"
drag, startPoint x: 692, startPoint y: 291, endPoint x: 839, endPoint y: 290, distance: 146.8
click at [839, 290] on input "Kaï-bastien Georges Tumanda Poirier" at bounding box center [890, 296] width 623 height 20
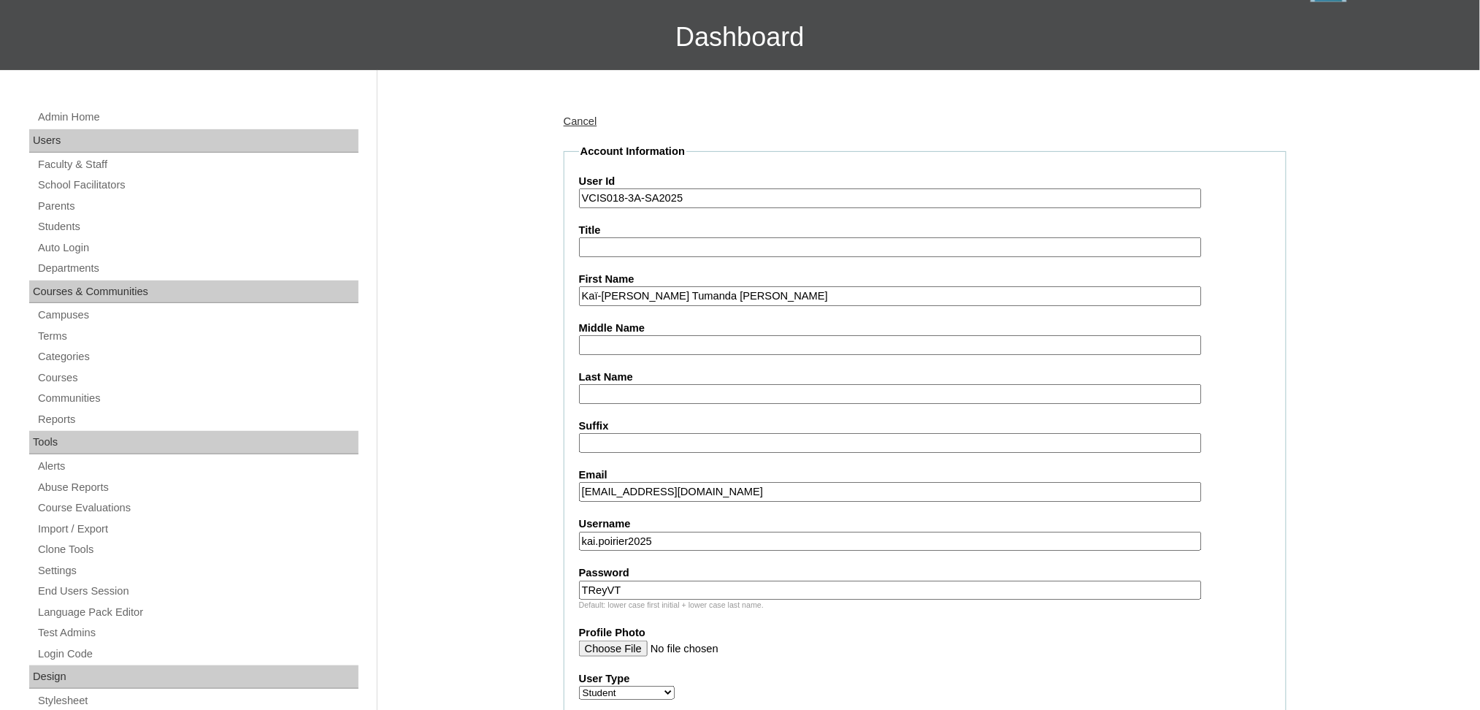
click at [837, 289] on input "Kaï-bastien Georges Tumanda Poirier" at bounding box center [890, 296] width 623 height 20
click at [830, 290] on input "Kaï-bastien Georges Tumanda Poirier" at bounding box center [890, 296] width 623 height 20
drag, startPoint x: 813, startPoint y: 289, endPoint x: 690, endPoint y: 288, distance: 122.7
click at [690, 288] on input "Kaï-bastien Georges Tumanda Poirier" at bounding box center [890, 296] width 623 height 20
type input "Kaï-bastien Georges"
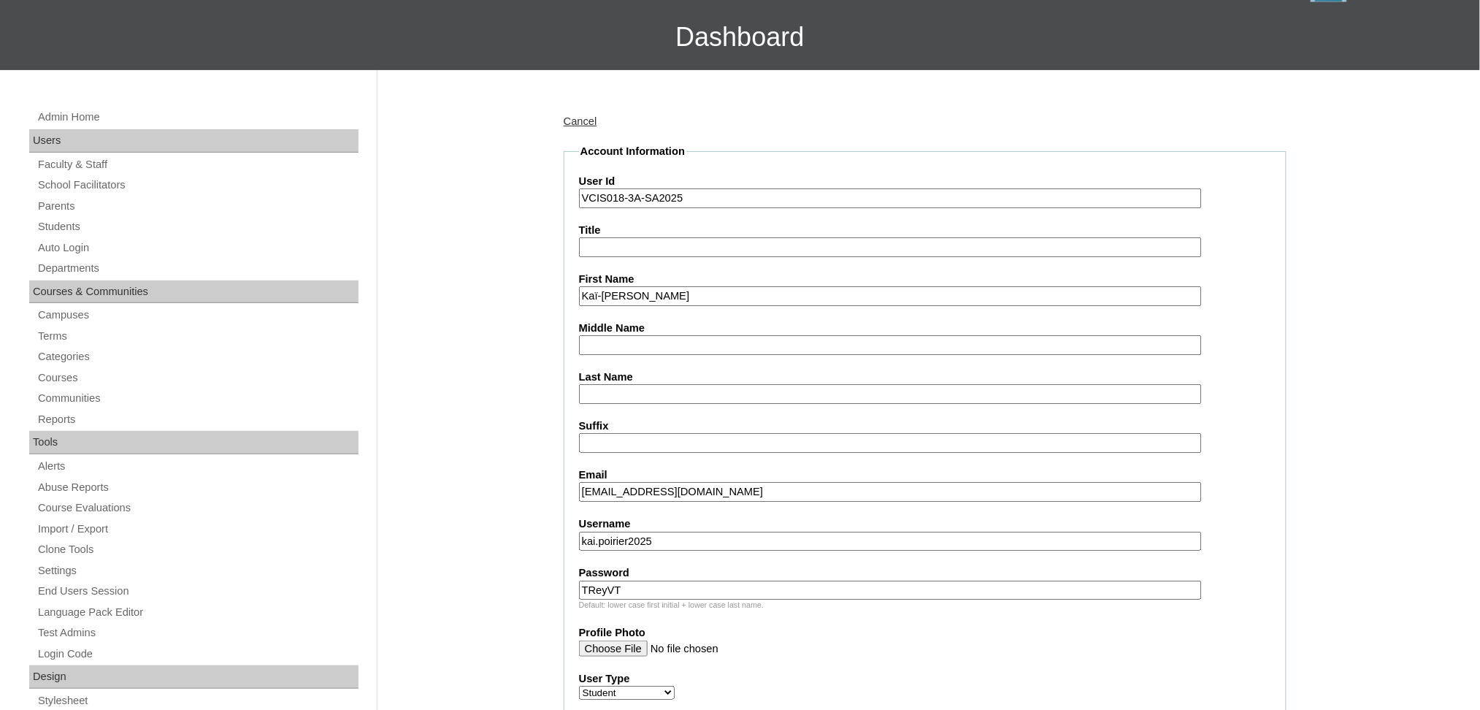
click at [651, 384] on input "Last Name" at bounding box center [890, 394] width 623 height 20
paste input "Tumanda Poirier"
drag, startPoint x: 635, startPoint y: 384, endPoint x: 519, endPoint y: 391, distance: 116.3
click at [711, 384] on input "Poirier" at bounding box center [890, 394] width 623 height 20
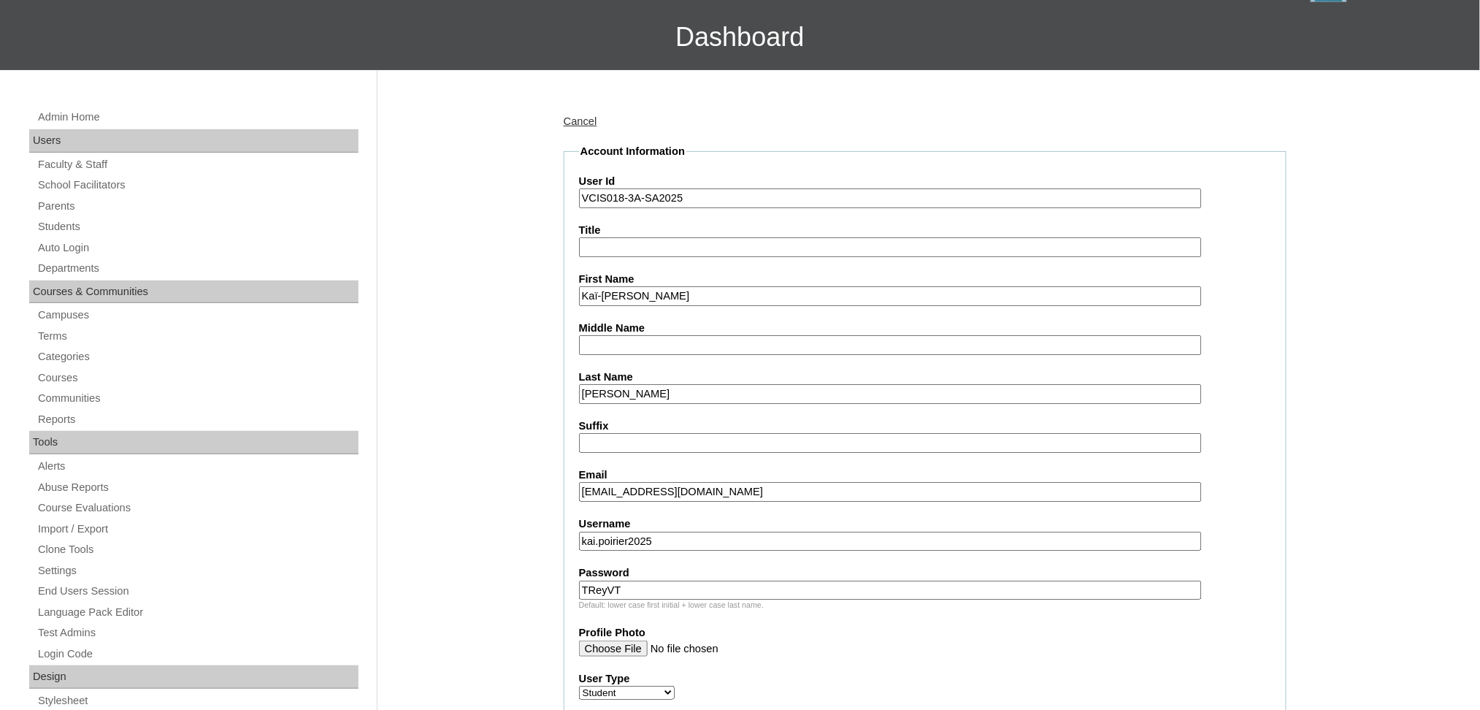
type input "Poirier"
click at [700, 335] on input "Middle Name" at bounding box center [890, 345] width 623 height 20
paste input "Tumanda"
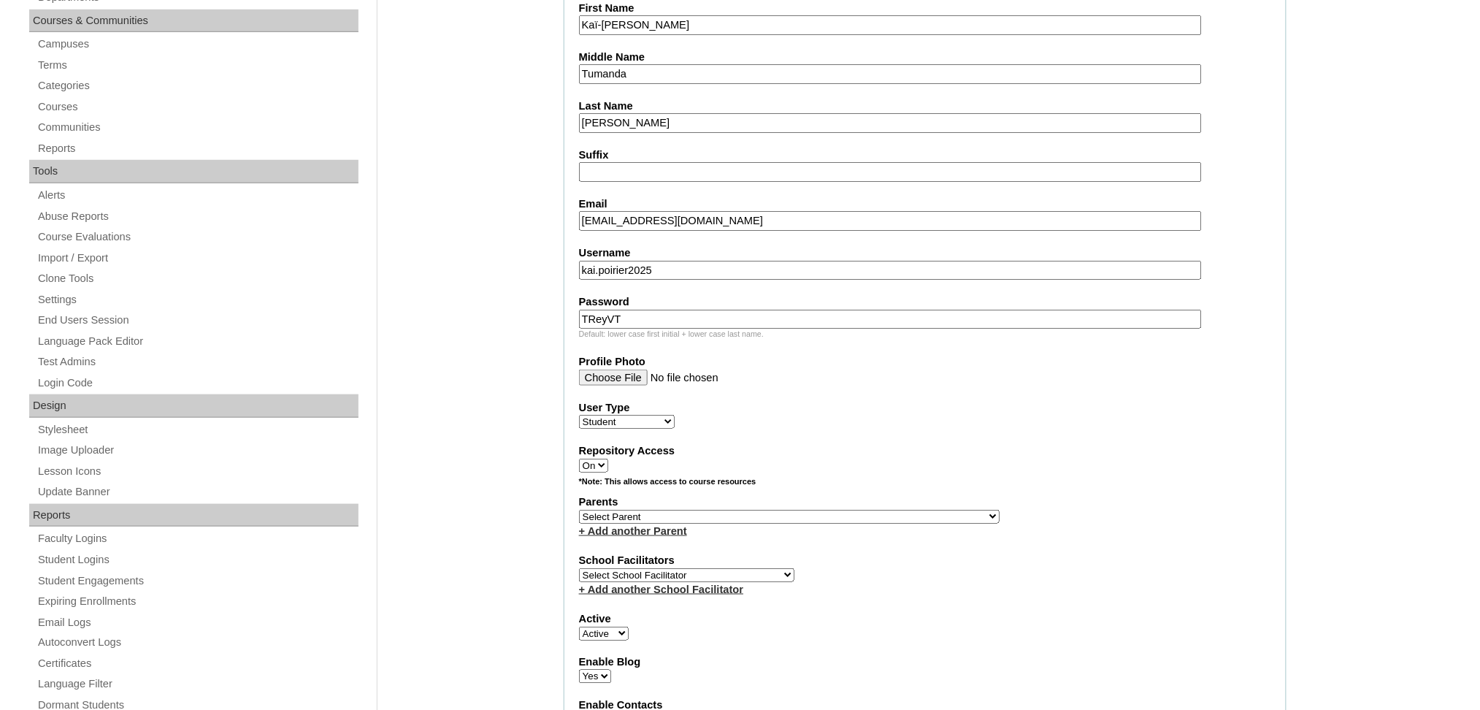
scroll to position [486, 0]
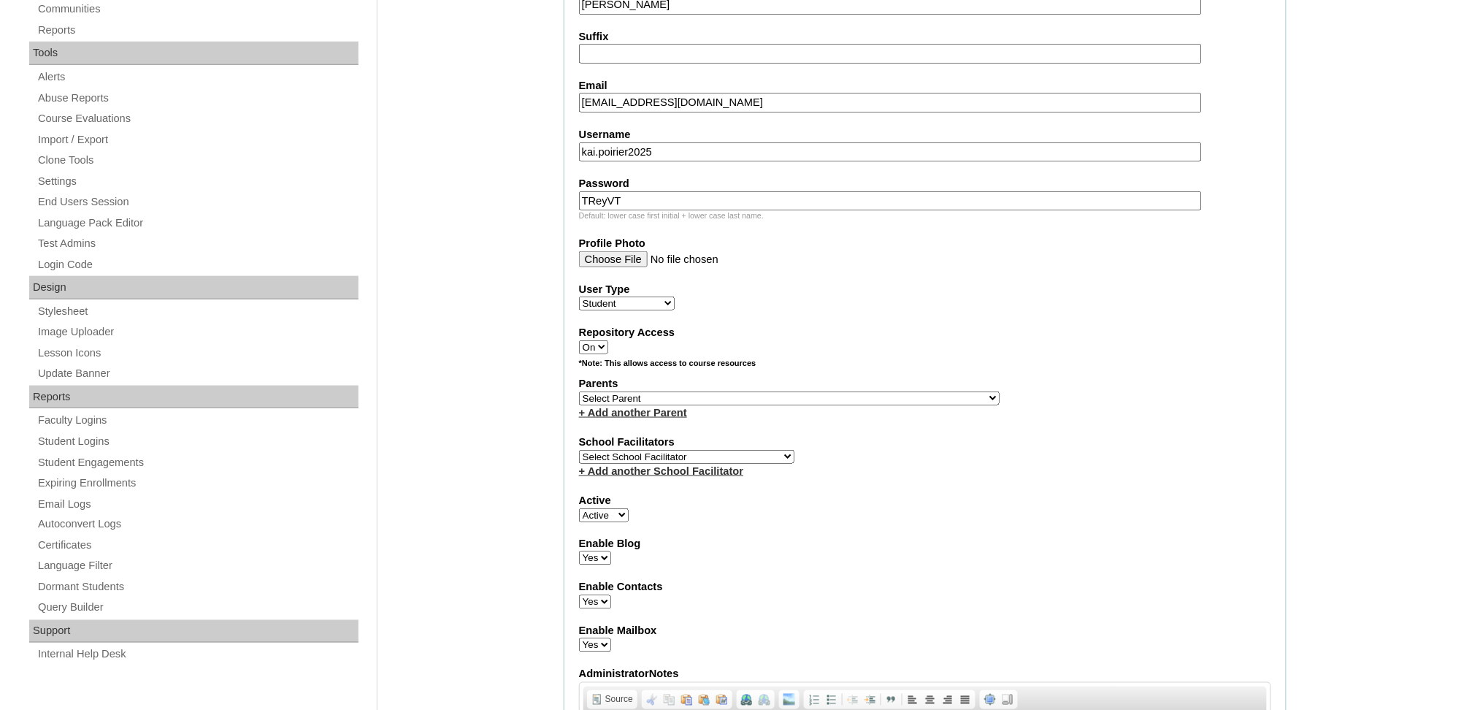
type input "Tumanda"
click at [627, 391] on select "Select Parent , , , , , , , , , , , , , , , , , , , , , , , , , , , , , , , , ,…" at bounding box center [789, 398] width 421 height 14
click at [688, 391] on select "Select Parent , , , , , , , , , , , , , , , , , , , , , , , , , , , , , , , , ,…" at bounding box center [789, 398] width 421 height 14
select select "43319"
click at [579, 391] on select "Select Parent , , , , , , , , , , , , , , , , , , , , , , , , , , , , , , , , ,…" at bounding box center [789, 398] width 421 height 14
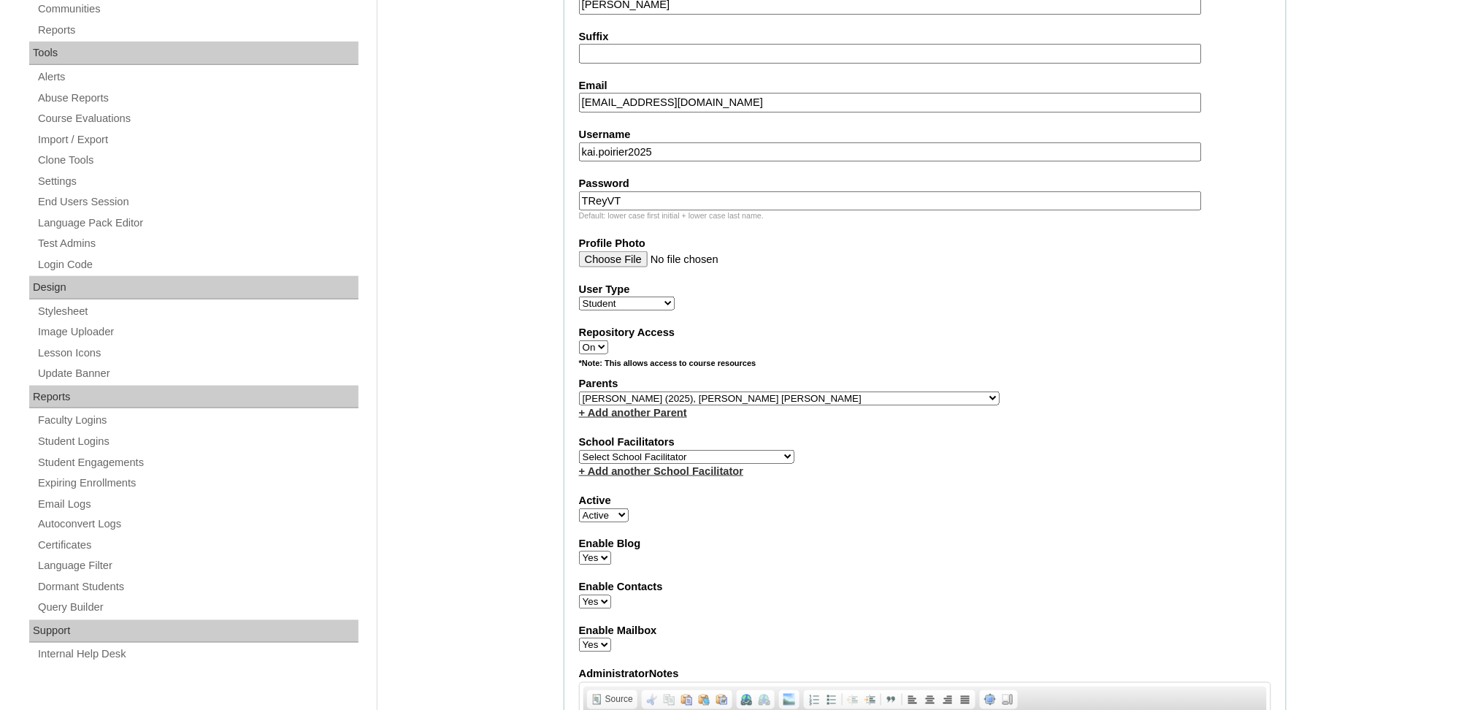
scroll to position [0, 0]
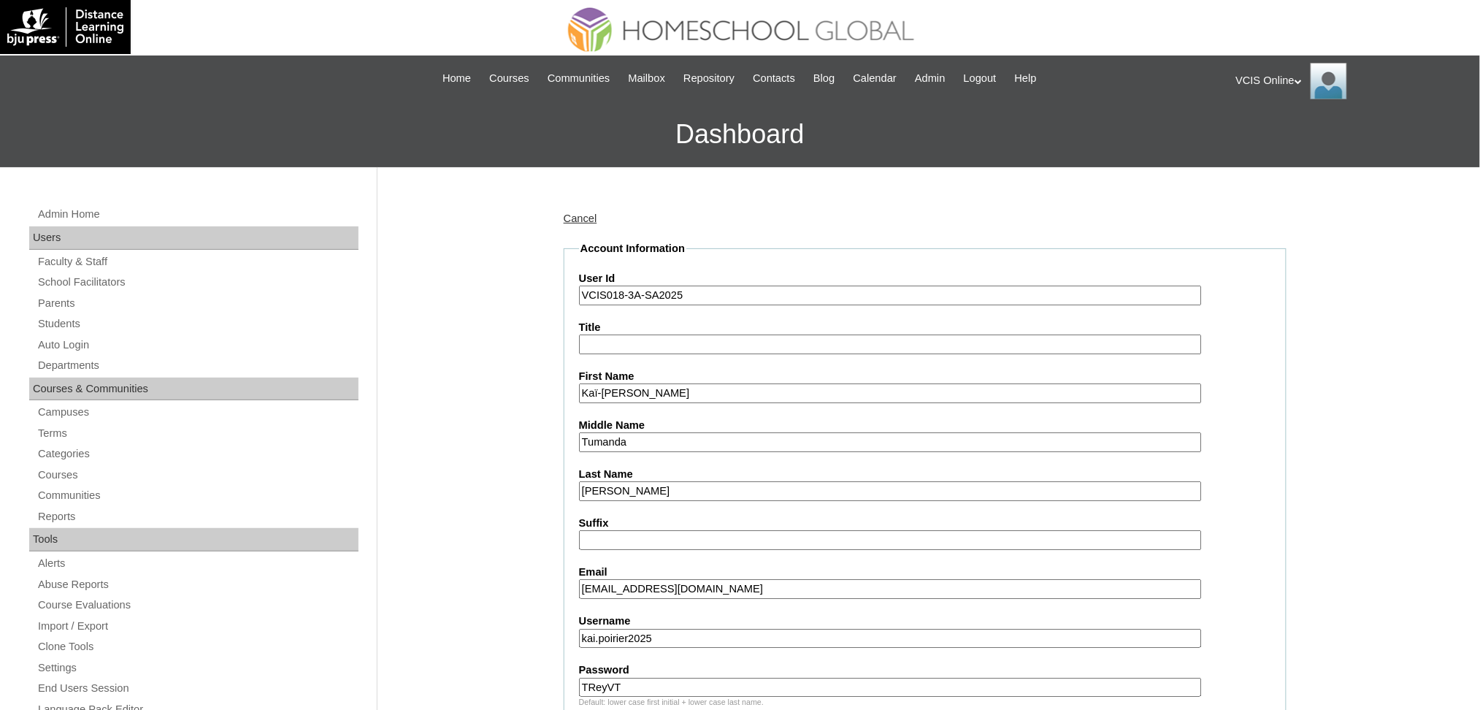
drag, startPoint x: 703, startPoint y: 394, endPoint x: 526, endPoint y: 391, distance: 177.5
paste input "Anne Marie Poirier"
drag, startPoint x: 646, startPoint y: 383, endPoint x: 767, endPoint y: 388, distance: 121.3
click at [767, 388] on input "Anne Marie Poirier" at bounding box center [890, 393] width 623 height 20
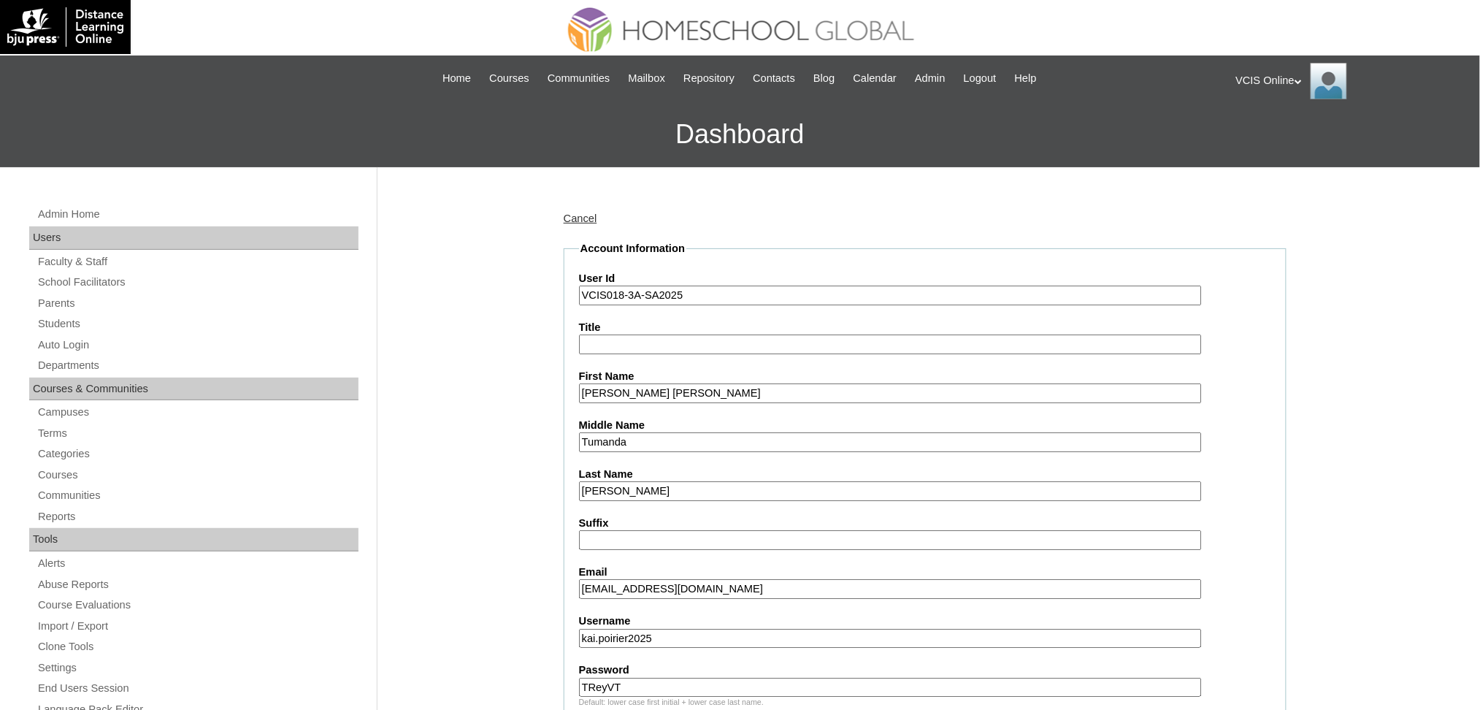
type input "Anne Marie"
drag, startPoint x: 660, startPoint y: 432, endPoint x: 457, endPoint y: 438, distance: 203.1
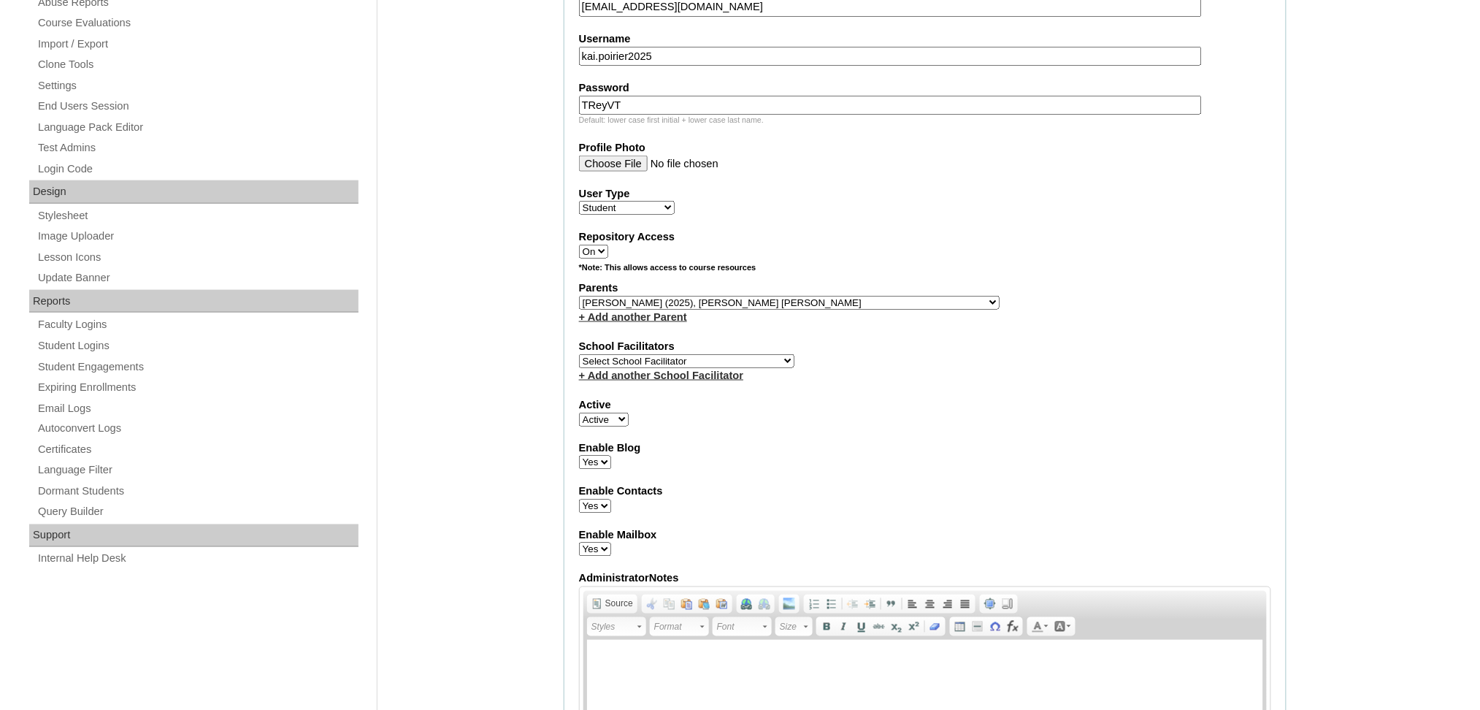
scroll to position [584, 0]
click at [635, 352] on select "Select School Facilitator Norman Añain Ruffa Abadijas Mary Abella Gloryfe Abion…" at bounding box center [686, 359] width 215 height 14
select select "42226"
click at [579, 352] on select "Select School Facilitator Norman Añain Ruffa Abadijas Mary Abella Gloryfe Abion…" at bounding box center [686, 359] width 215 height 14
click at [1104, 366] on div "+ Add another School Facilitator" at bounding box center [925, 373] width 692 height 15
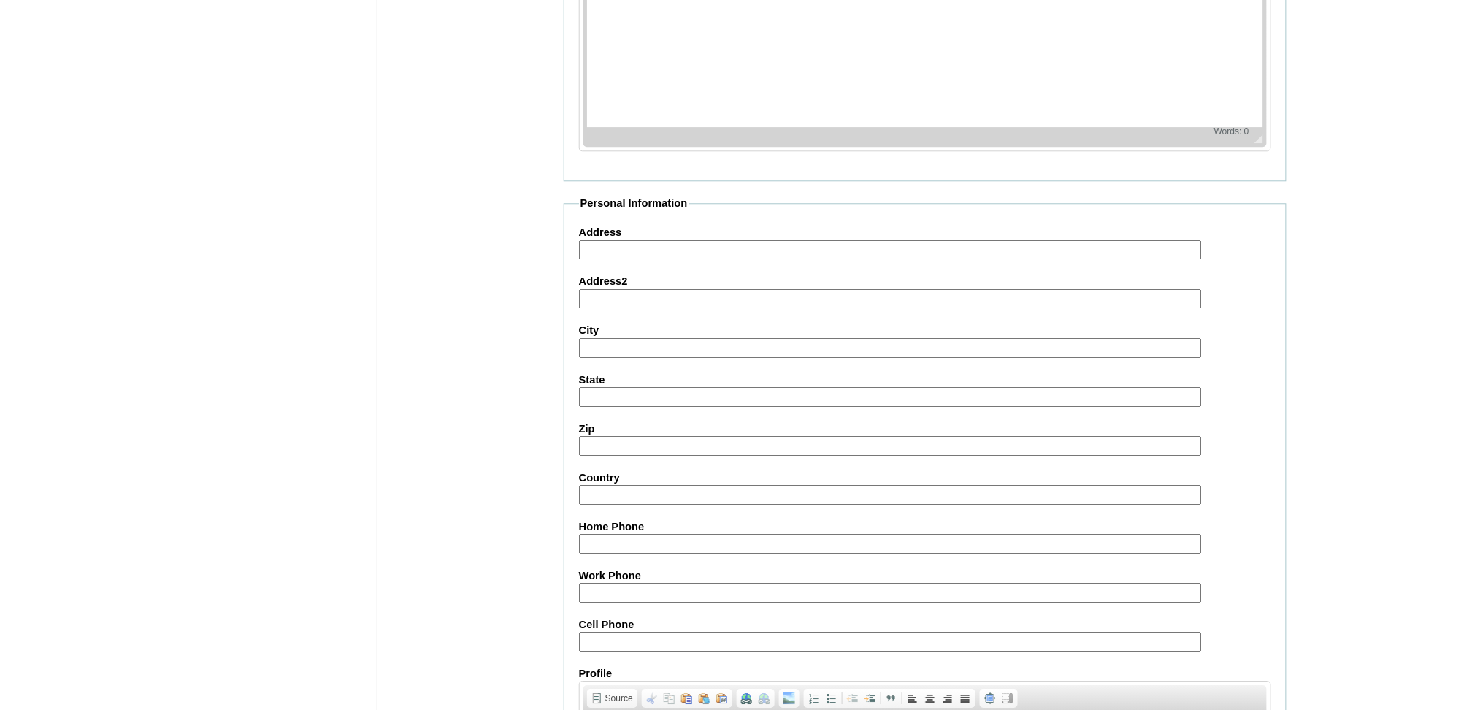
scroll to position [1461, 0]
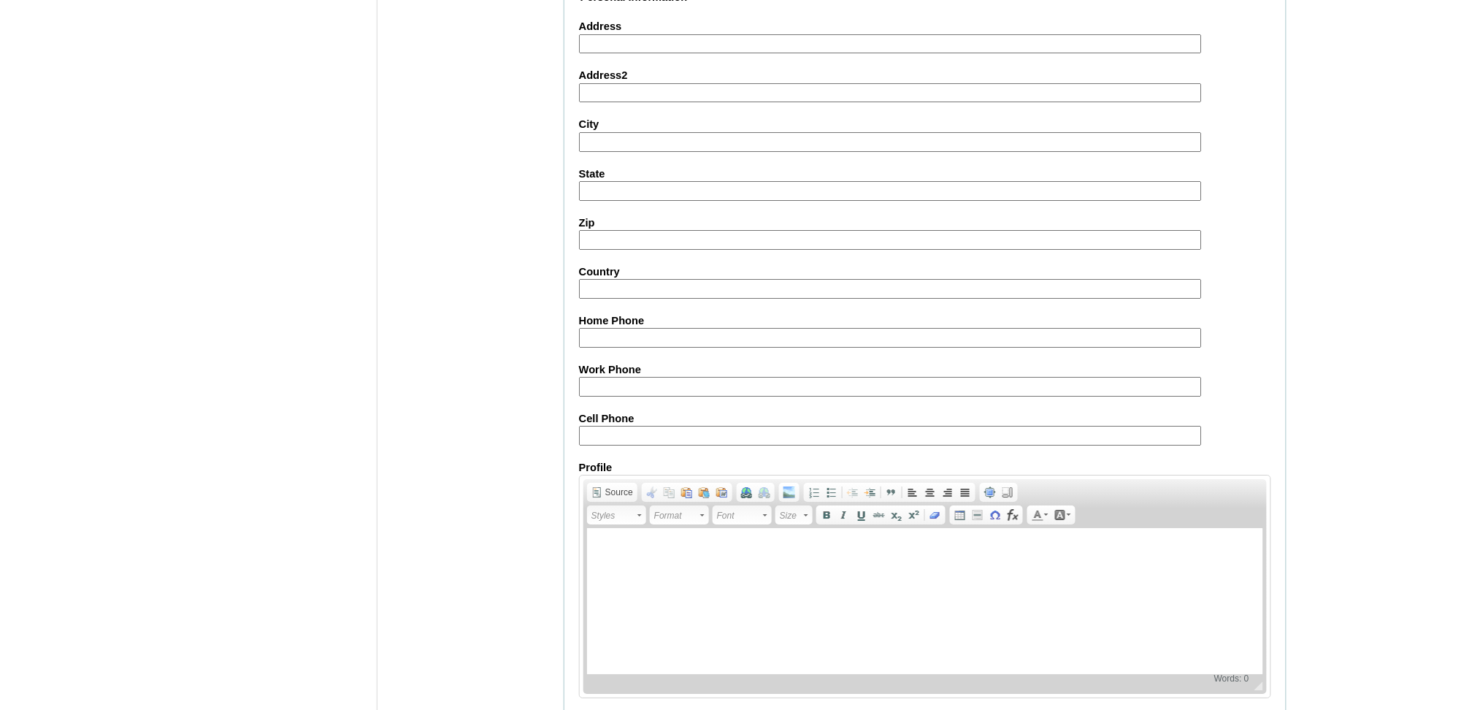
click at [611, 410] on fieldset "Personal Information Address Address2 City State Zip Country Home Phone Work Ph…" at bounding box center [925, 359] width 723 height 739
click at [616, 426] on input "Cell Phone" at bounding box center [890, 436] width 623 height 20
paste input "63-9190036852"
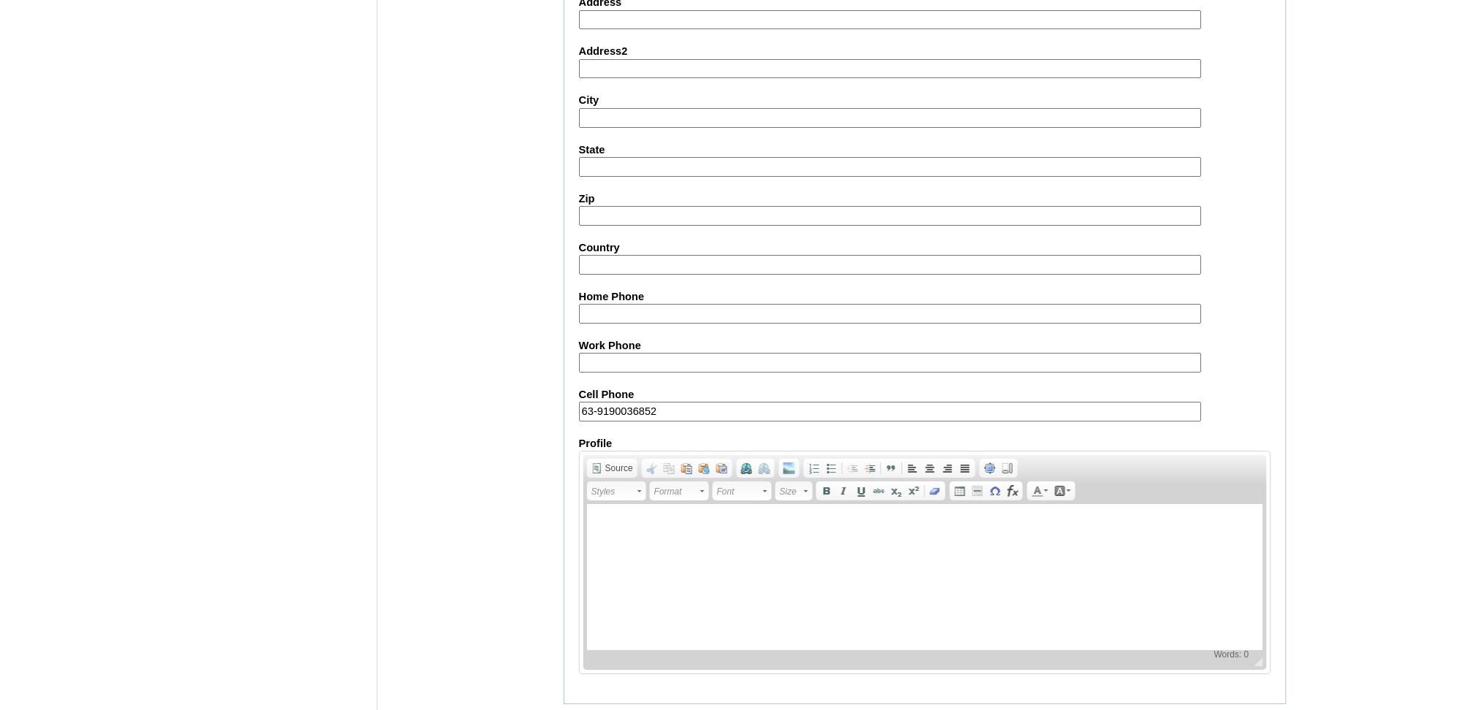
type input "63-9190036852"
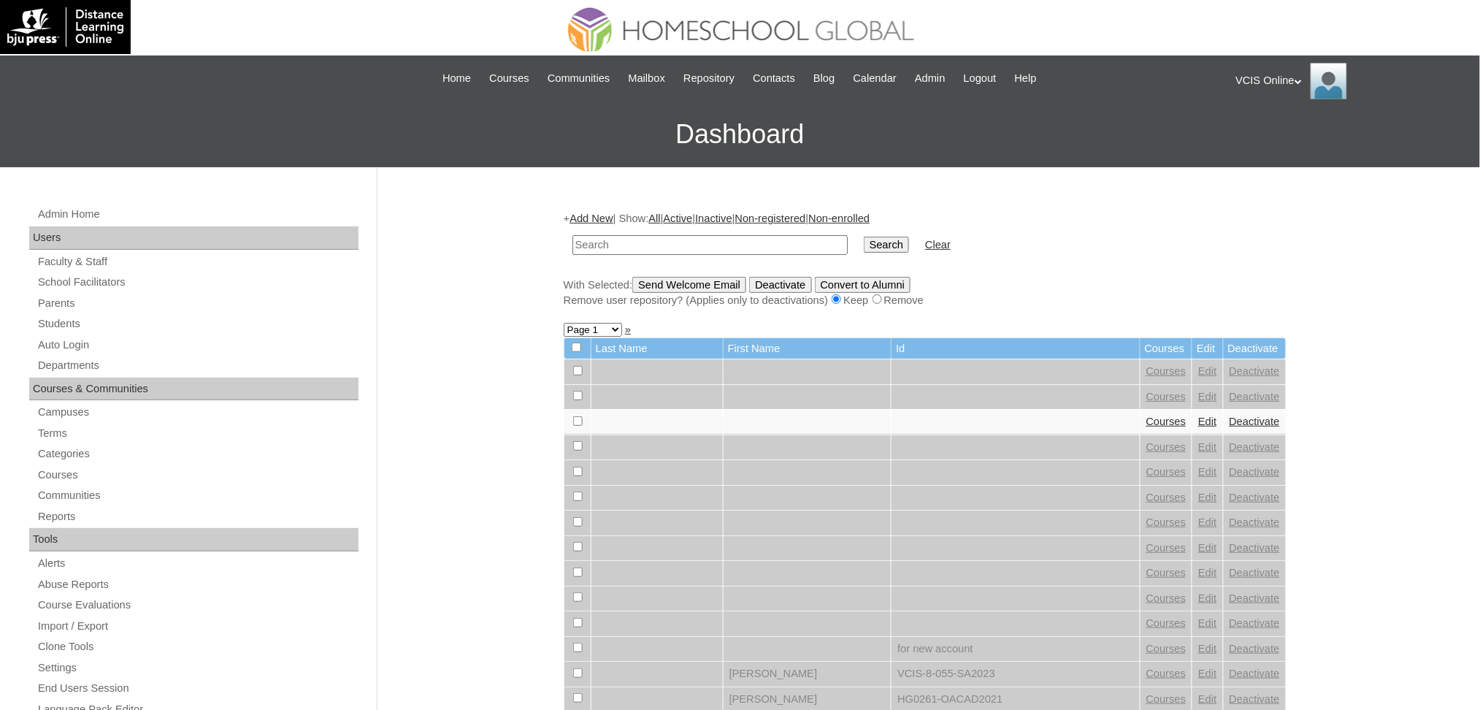
click at [632, 244] on input "text" at bounding box center [710, 245] width 275 height 20
paste input "VCIS011-3B-SA2025"
type input "VCIS011-3B-SA2025"
click at [864, 245] on input "Search" at bounding box center [886, 245] width 45 height 16
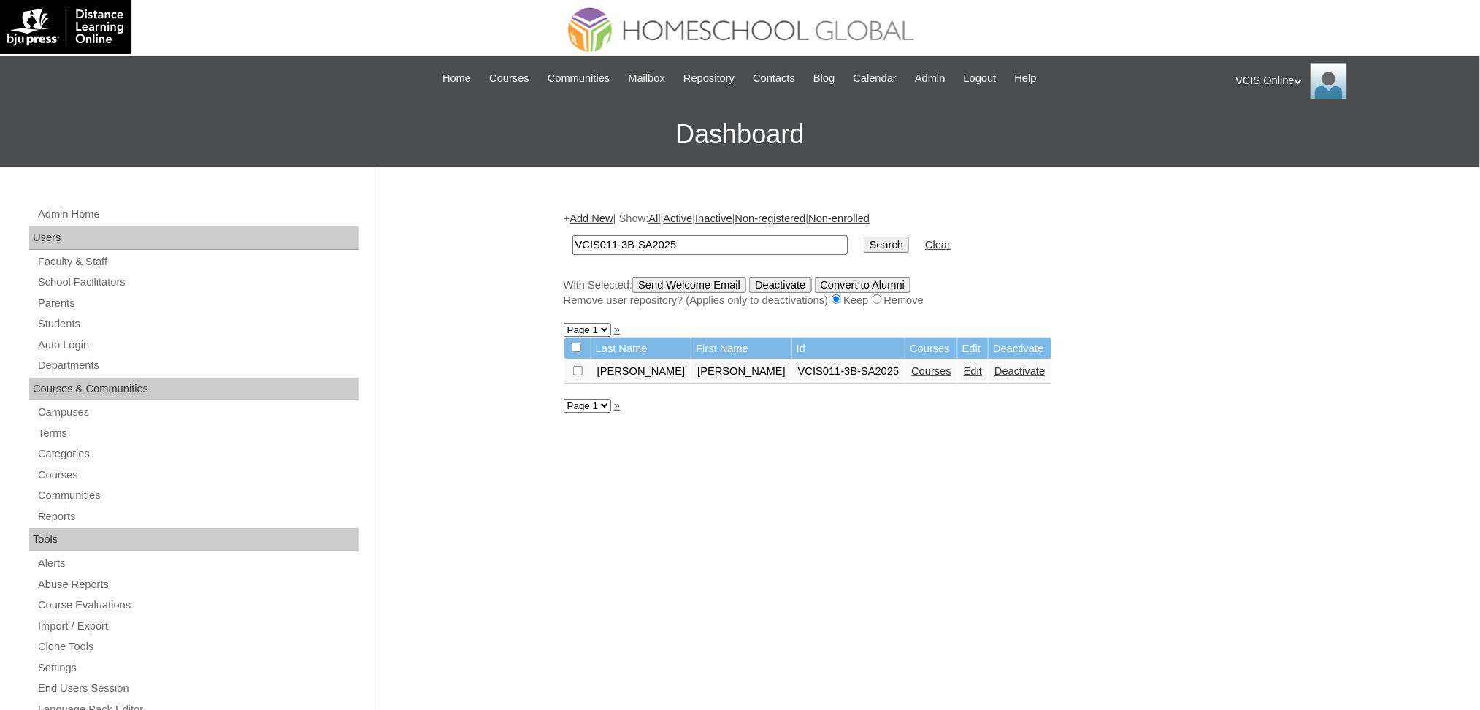
click at [911, 365] on link "Courses" at bounding box center [931, 371] width 40 height 12
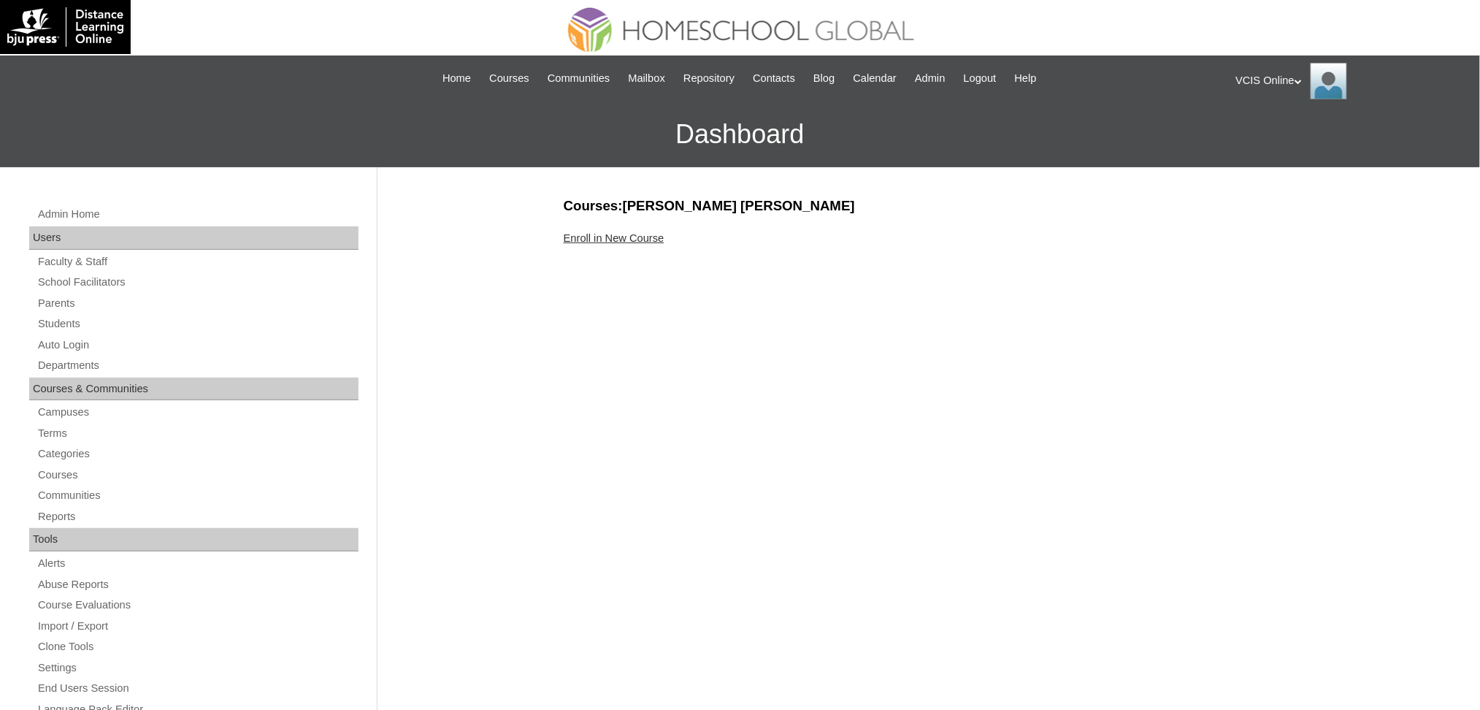
click at [640, 234] on link "Enroll in New Course" at bounding box center [614, 238] width 101 height 12
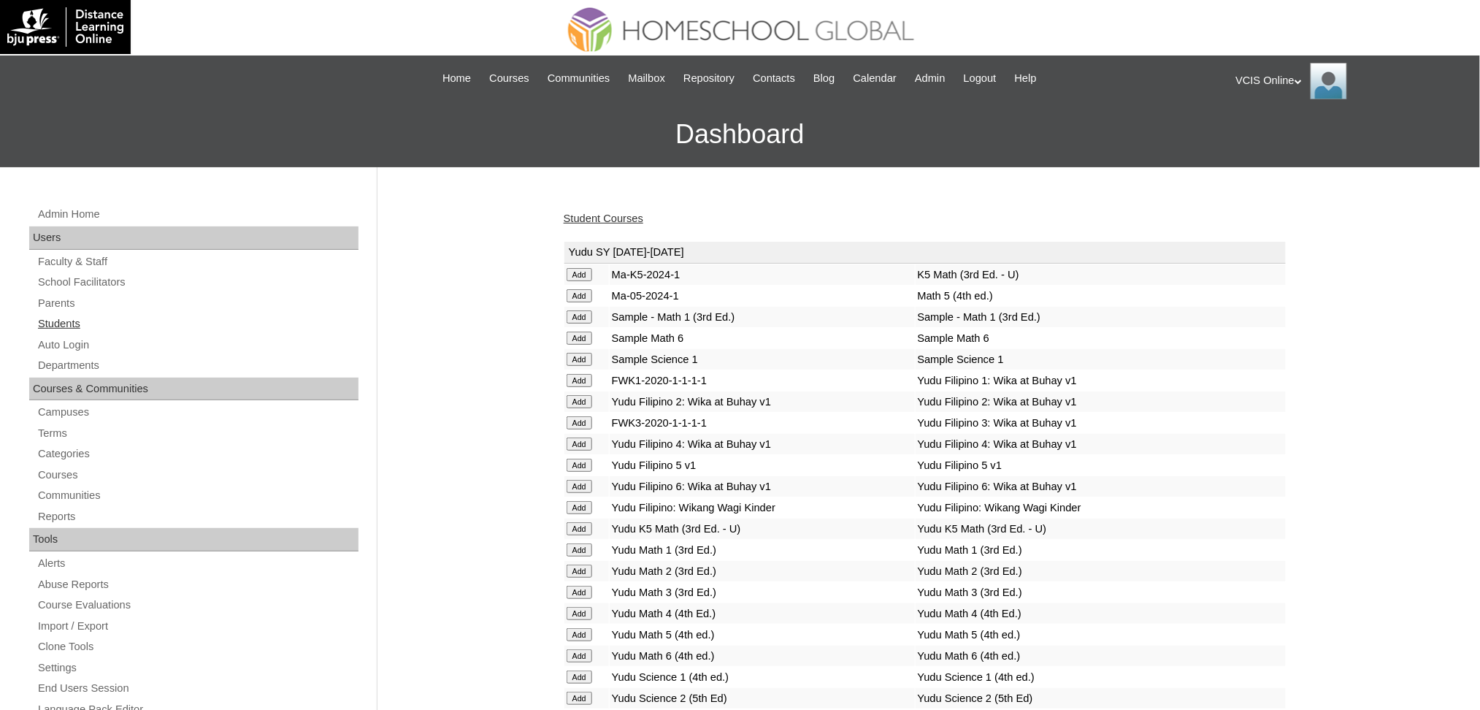
click at [59, 321] on link "Students" at bounding box center [198, 324] width 322 height 18
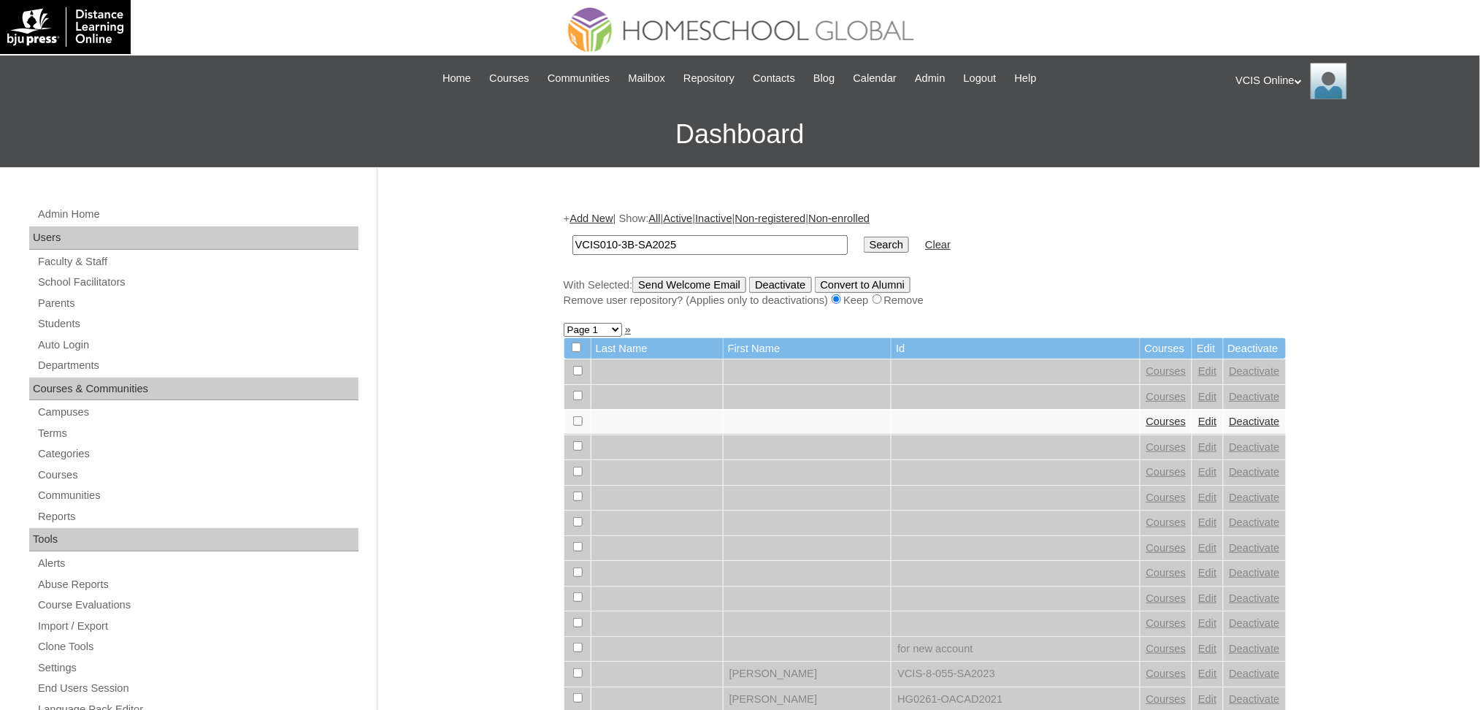
type input "VCIS010-3B-SA2025"
click at [864, 245] on input "Search" at bounding box center [886, 245] width 45 height 16
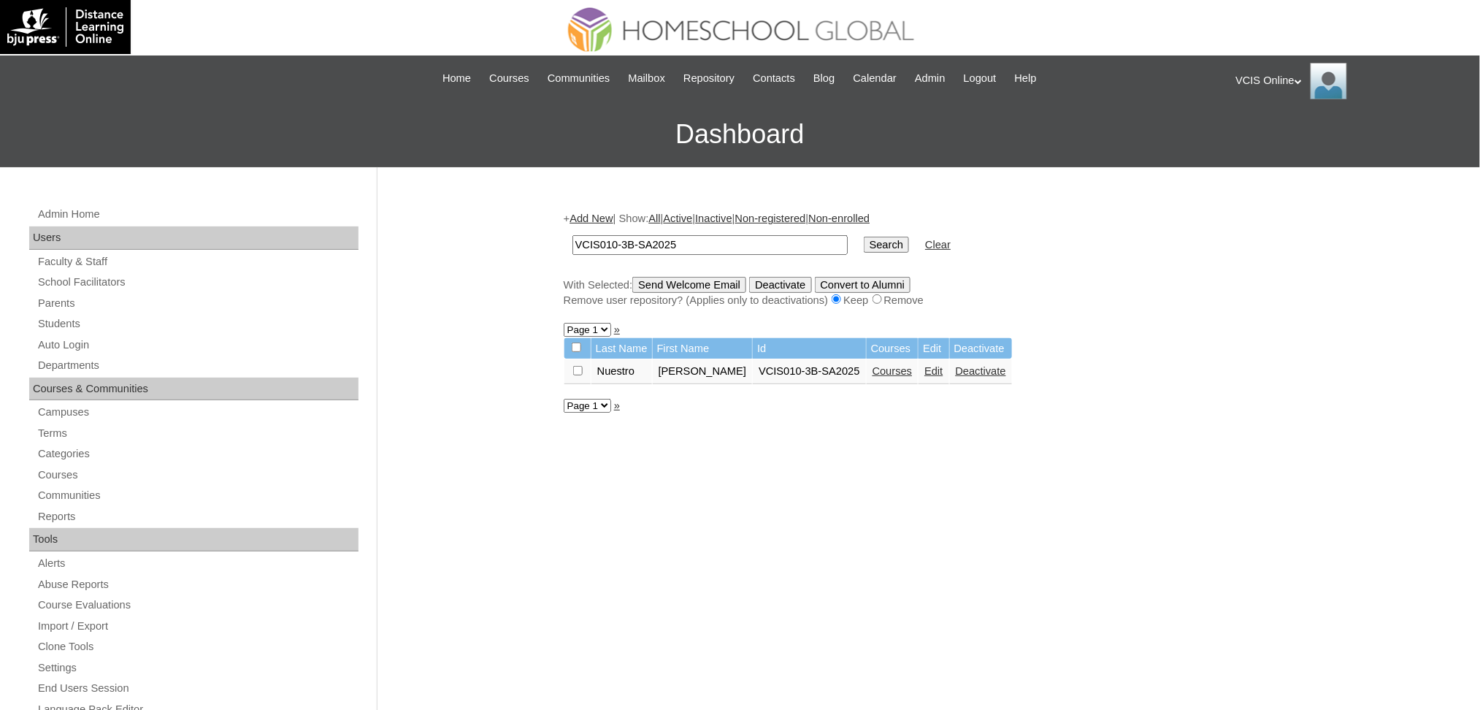
click at [873, 365] on link "Courses" at bounding box center [893, 371] width 40 height 12
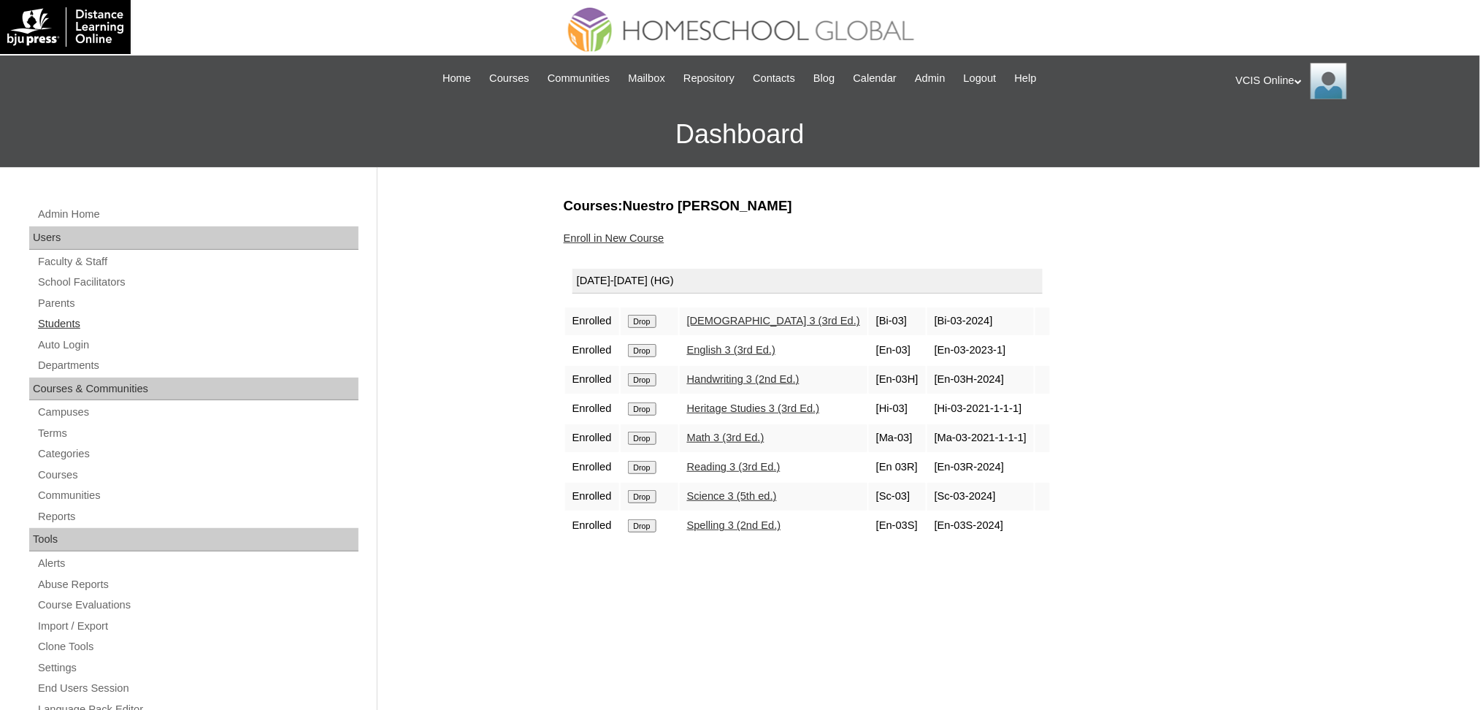
click at [66, 321] on link "Students" at bounding box center [198, 324] width 322 height 18
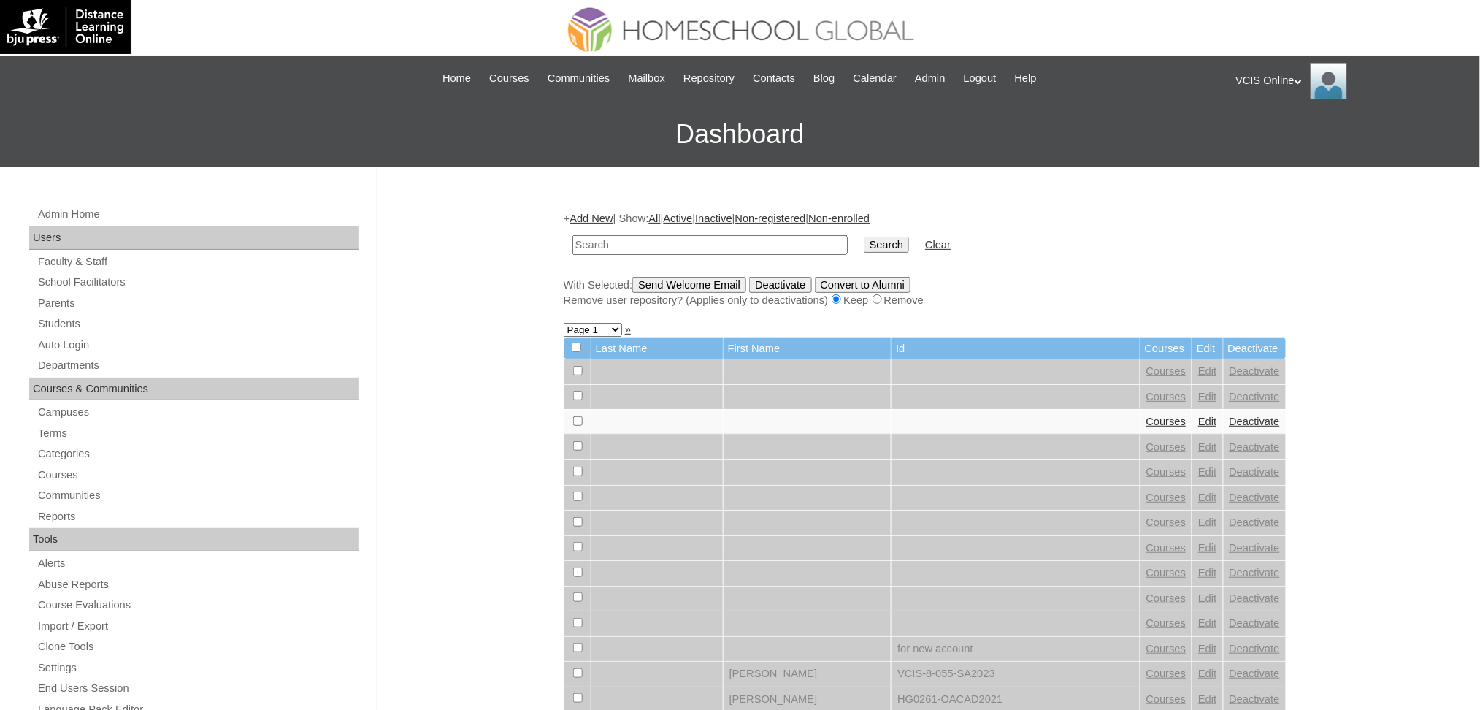
click at [617, 235] on input "text" at bounding box center [710, 245] width 275 height 20
type input "VCIS011-3B-SA2025"
click at [864, 246] on input "Search" at bounding box center [886, 245] width 45 height 16
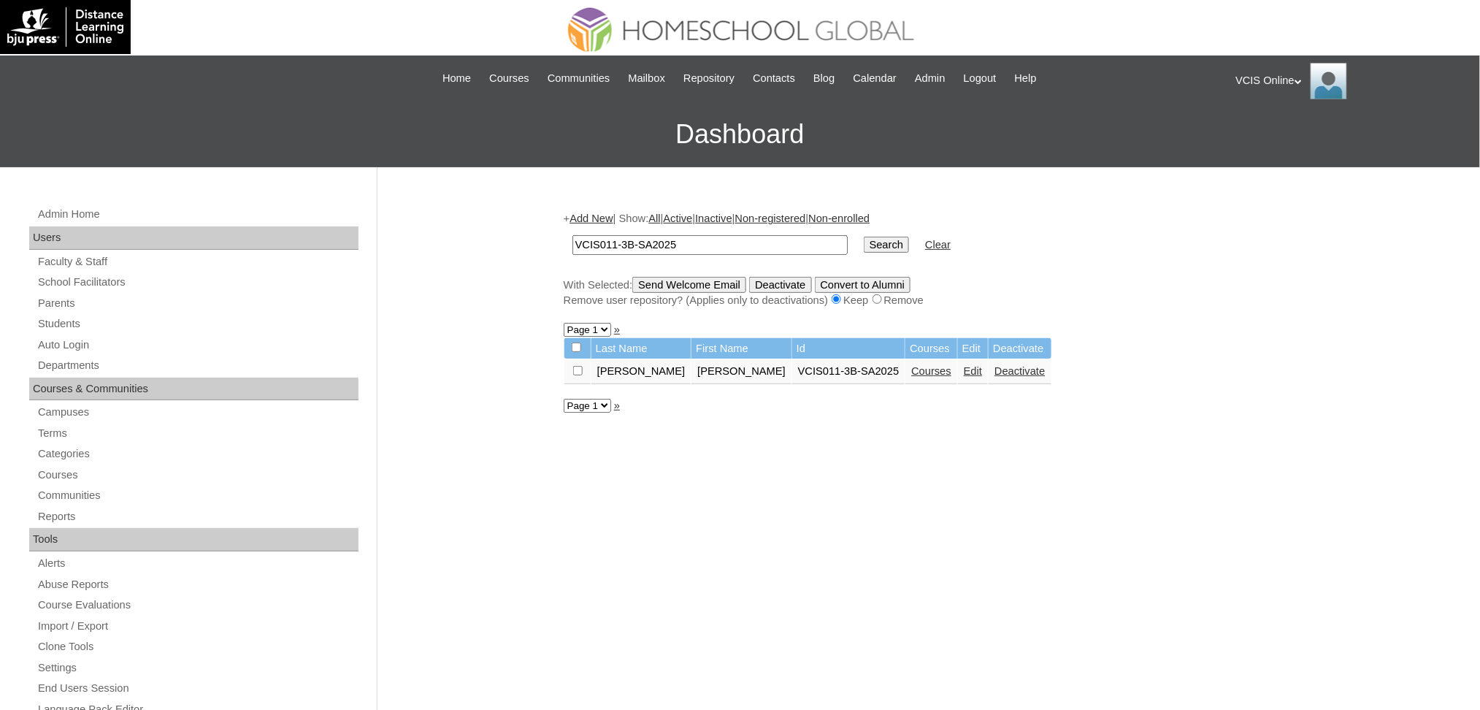
click at [911, 365] on link "Courses" at bounding box center [931, 371] width 40 height 12
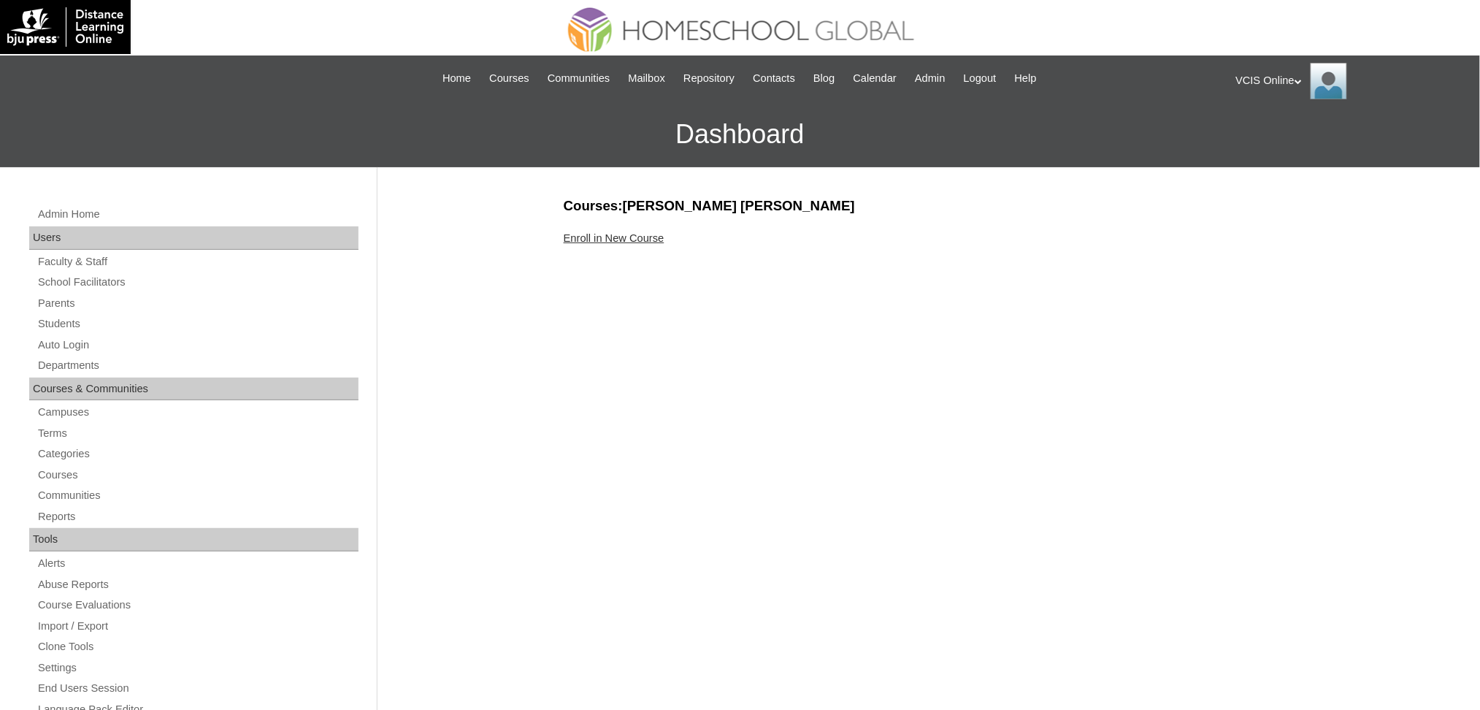
click at [639, 234] on link "Enroll in New Course" at bounding box center [614, 238] width 101 height 12
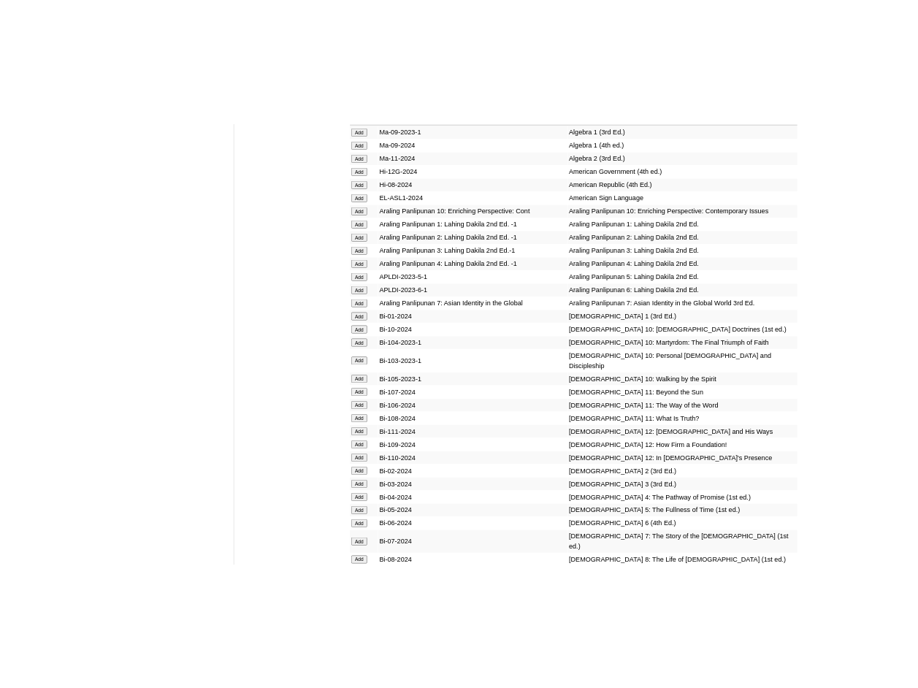
scroll to position [2938, 0]
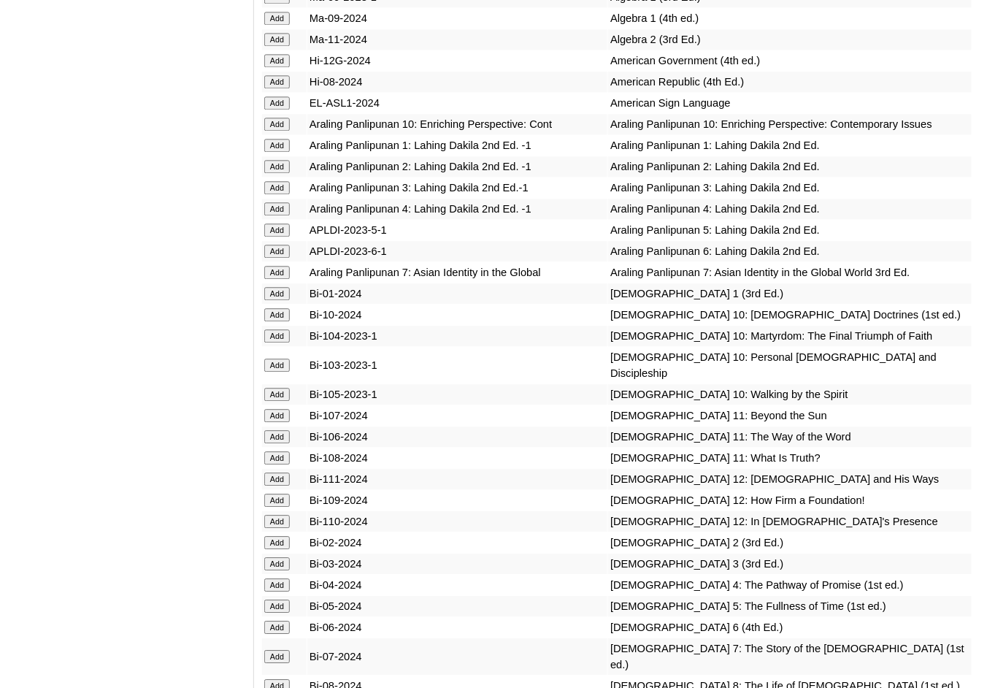
drag, startPoint x: 91, startPoint y: 150, endPoint x: 172, endPoint y: 148, distance: 81.8
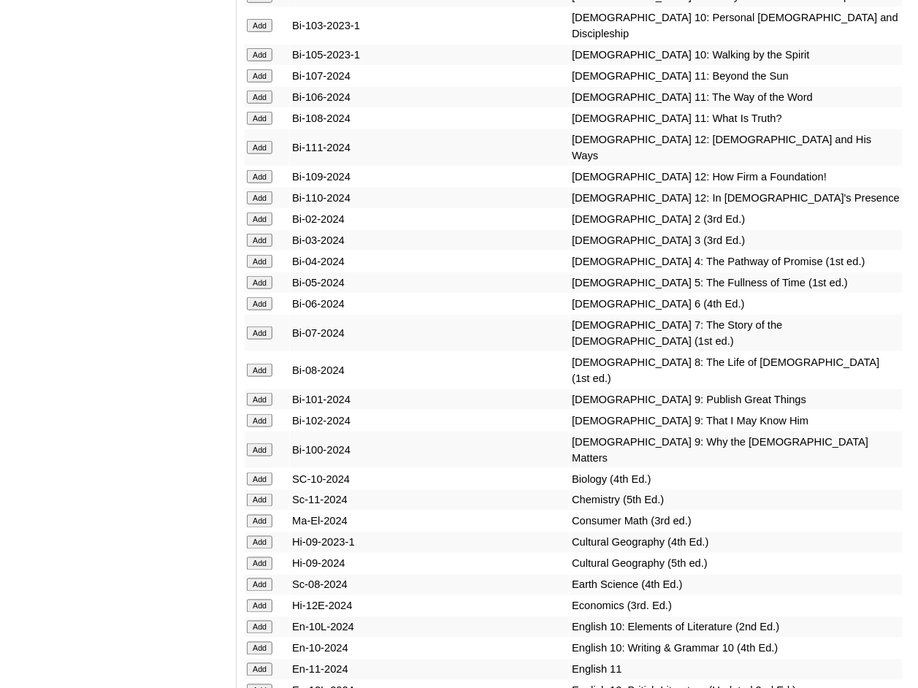
scroll to position [3327, 0]
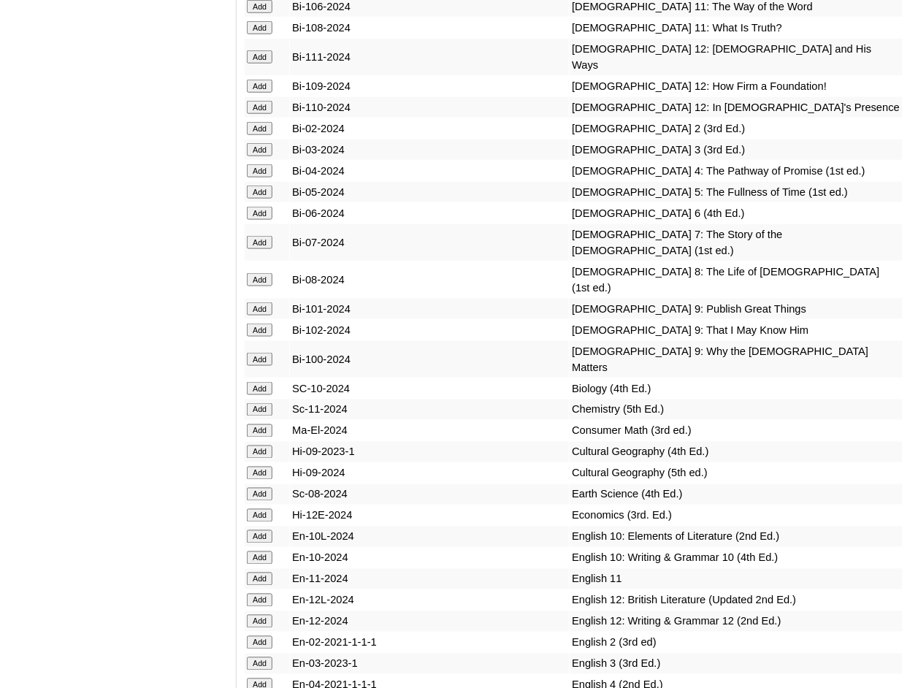
scroll to position [3522, 0]
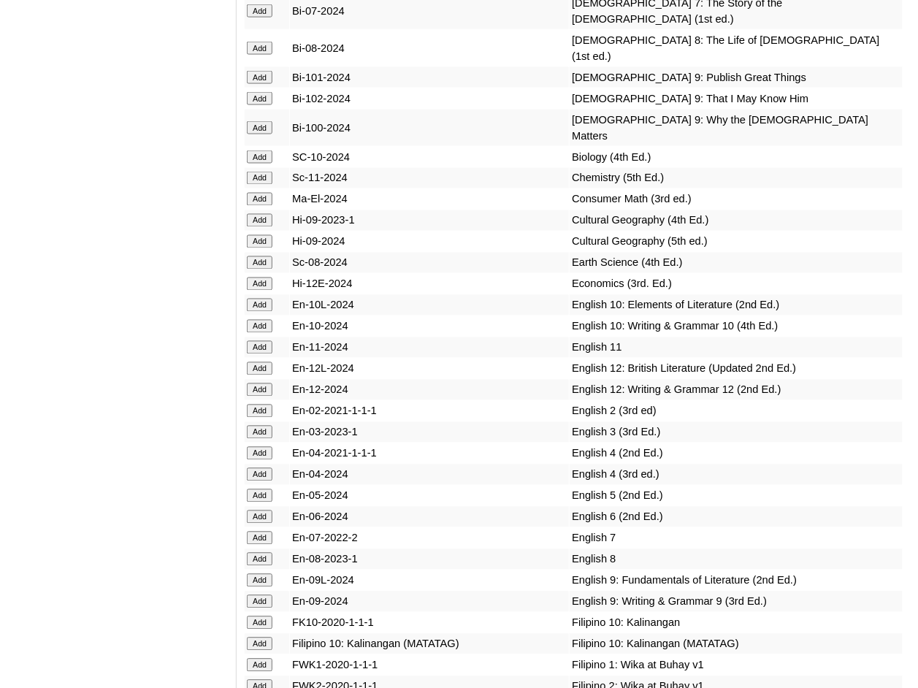
scroll to position [3699, 0]
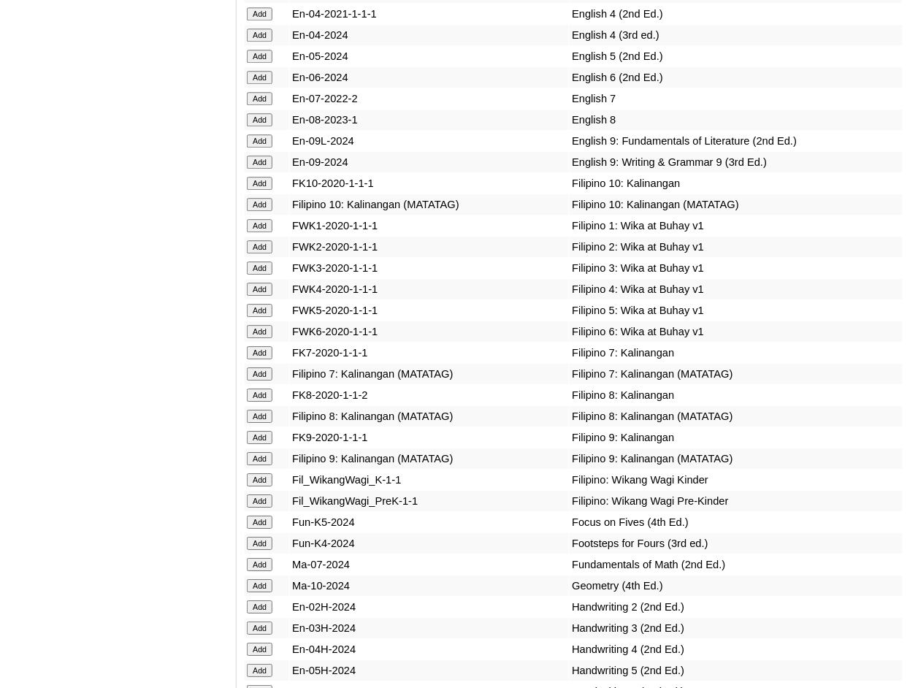
scroll to position [4089, 0]
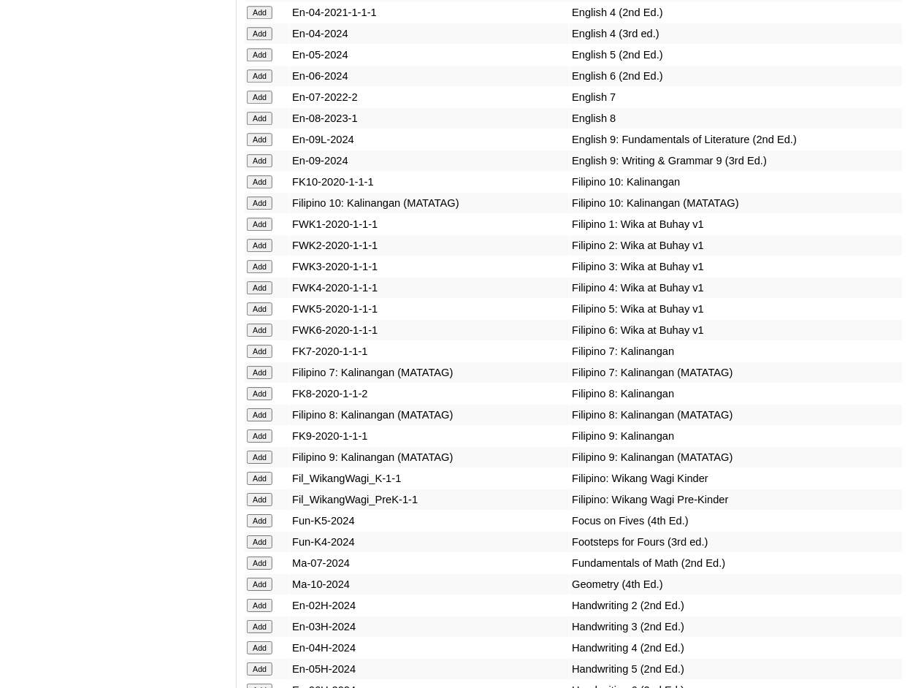
scroll to position [4284, 0]
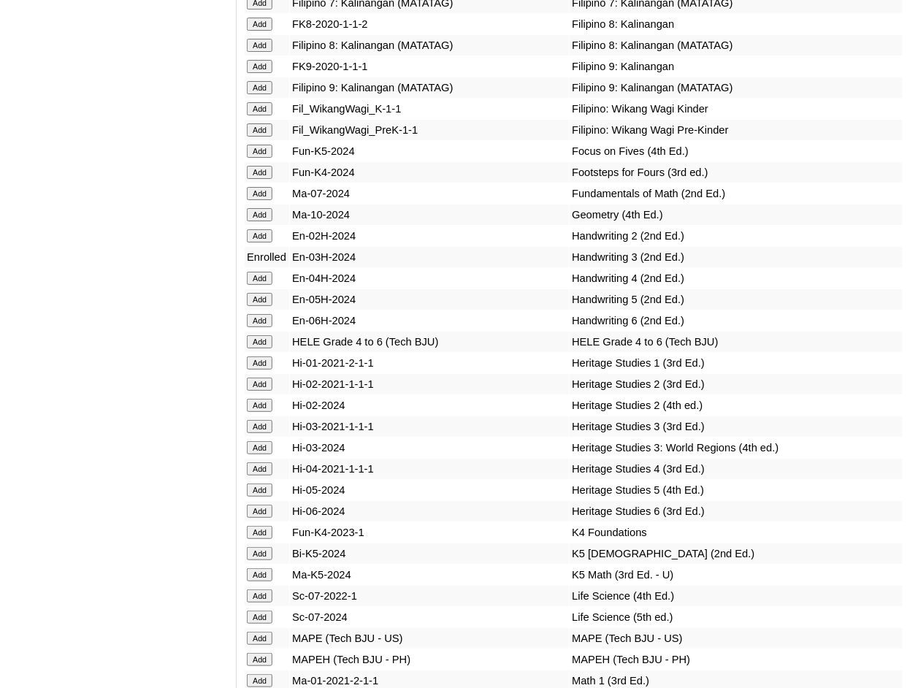
scroll to position [4576, 0]
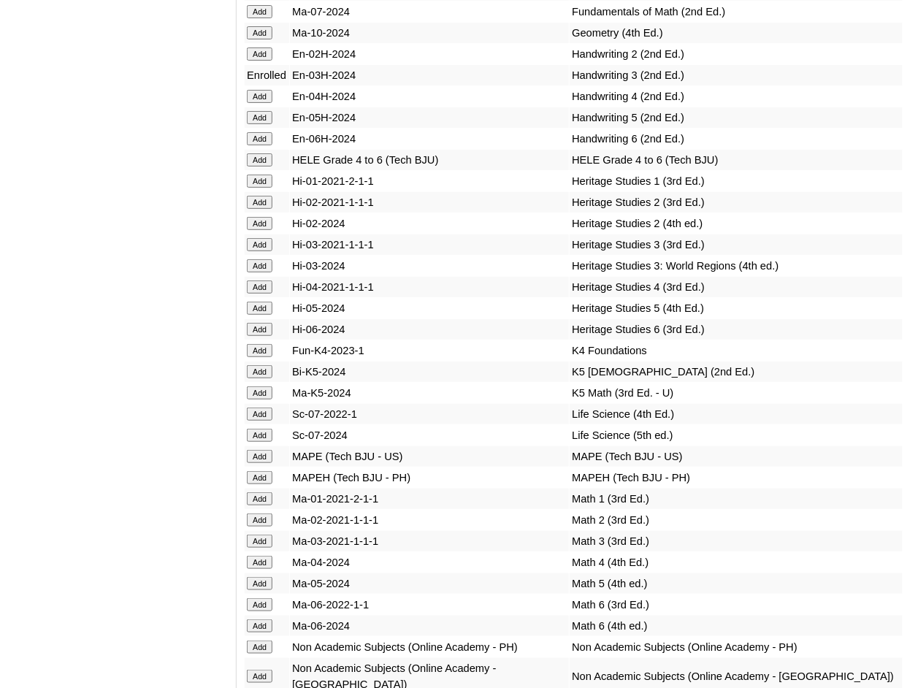
scroll to position [4674, 0]
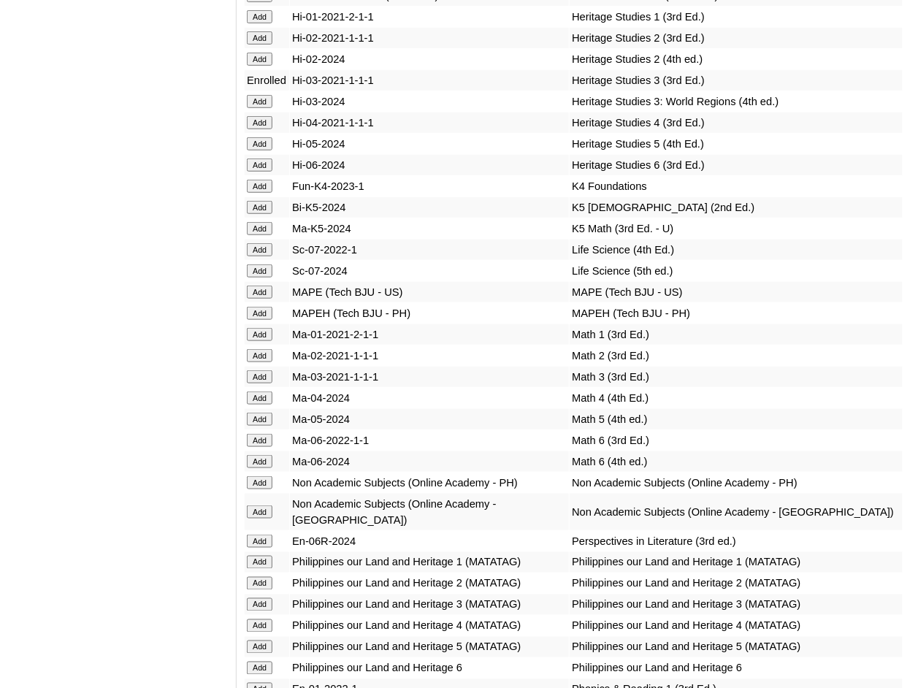
scroll to position [4771, 0]
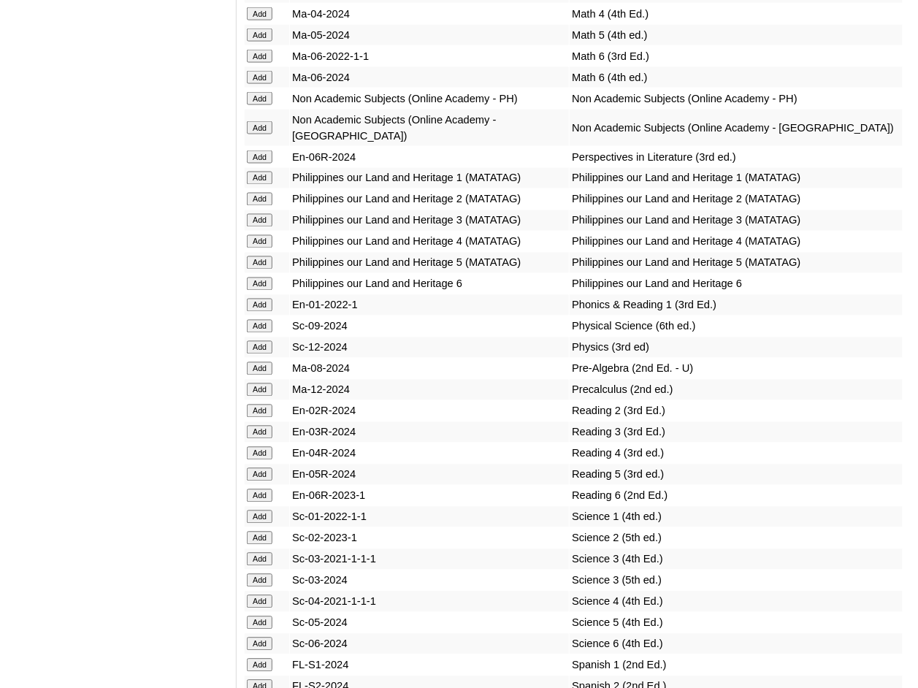
scroll to position [5258, 0]
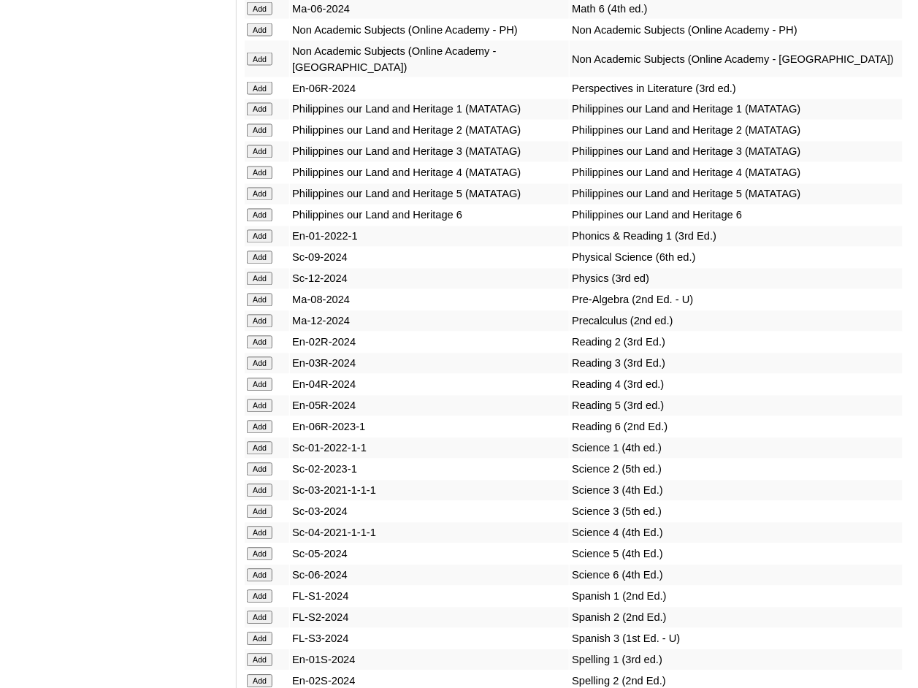
scroll to position [5355, 0]
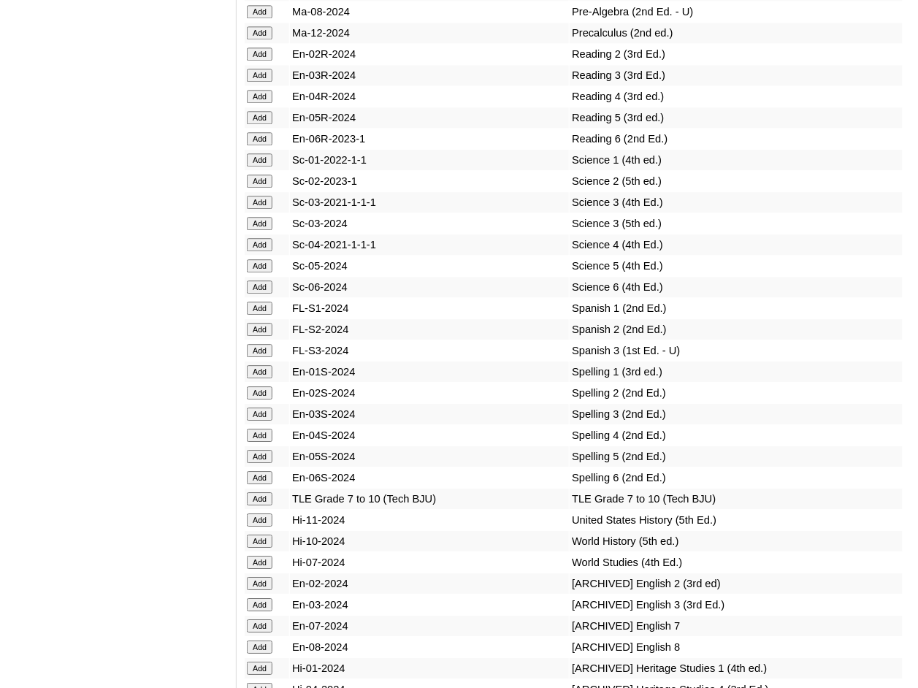
scroll to position [5550, 0]
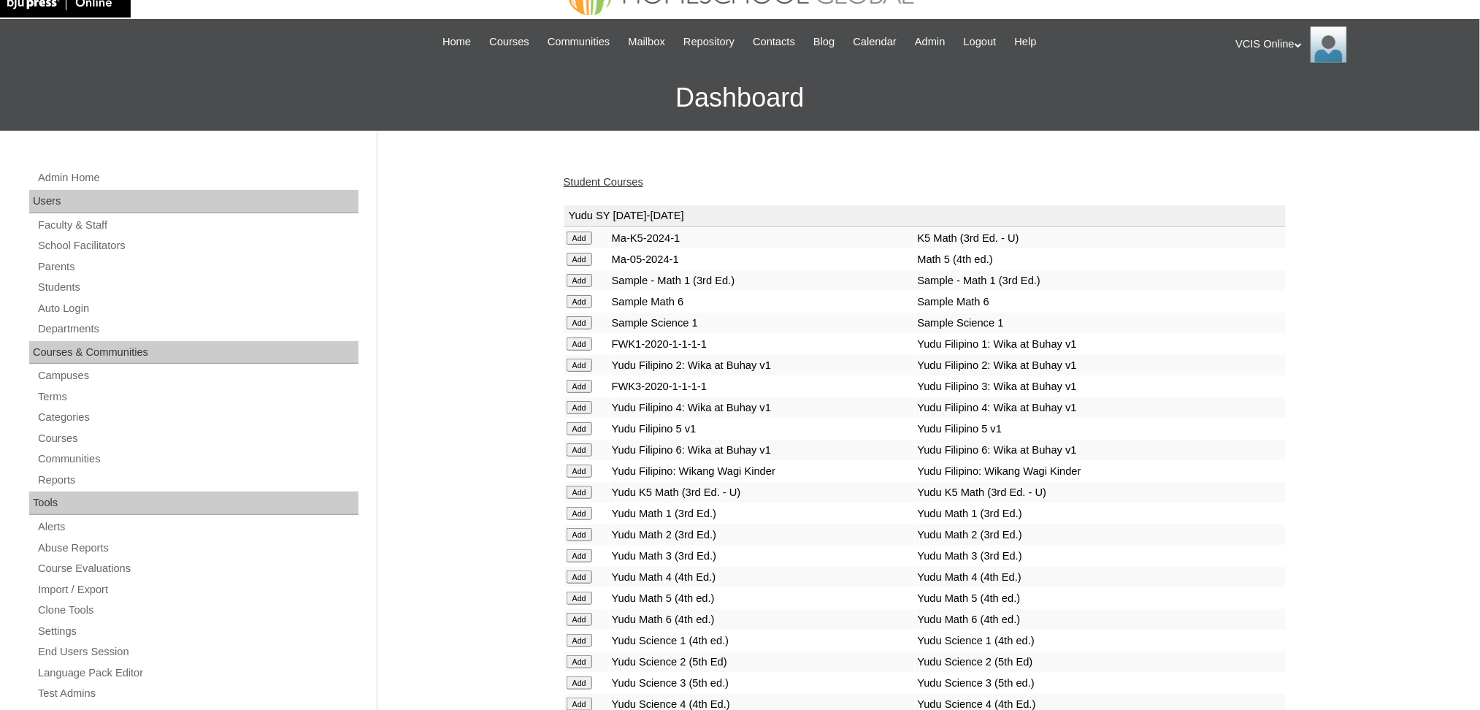
scroll to position [0, 0]
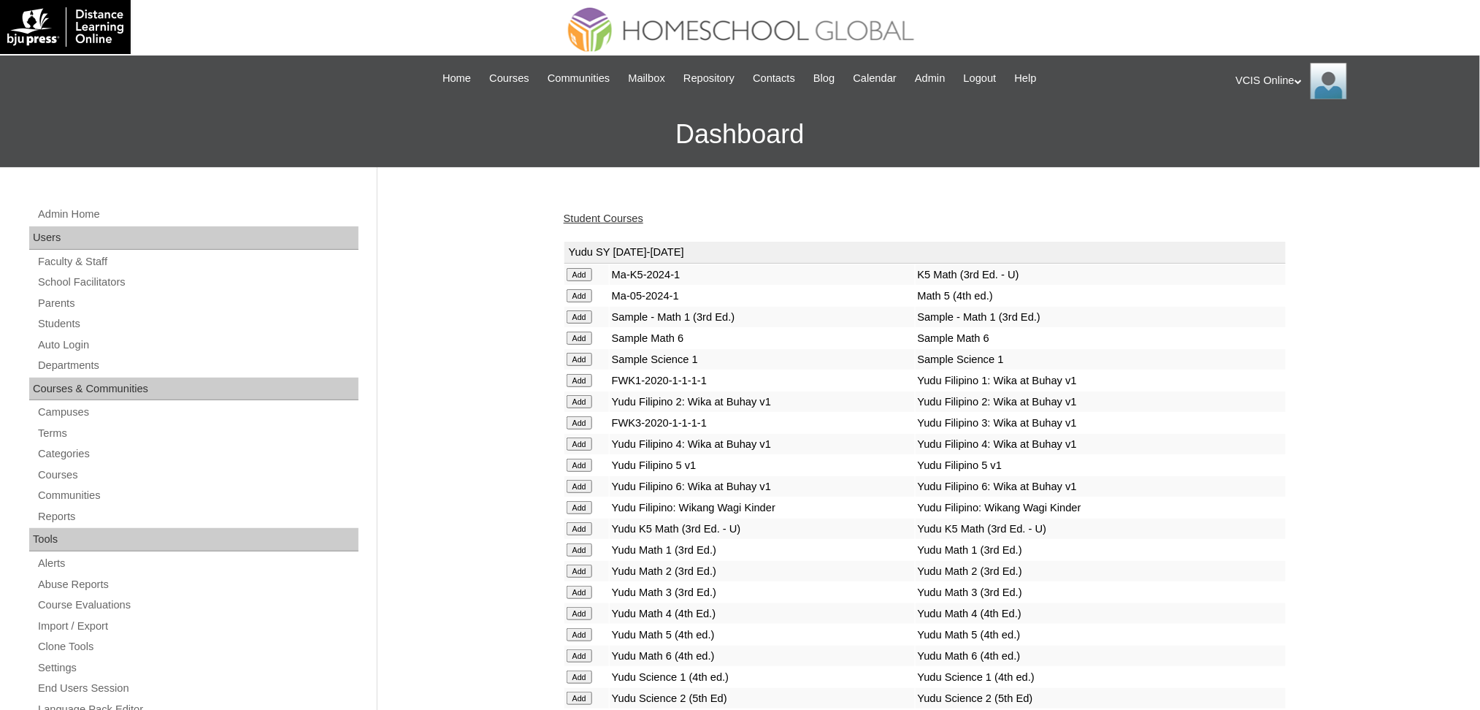
click at [601, 215] on link "Student Courses" at bounding box center [604, 219] width 80 height 12
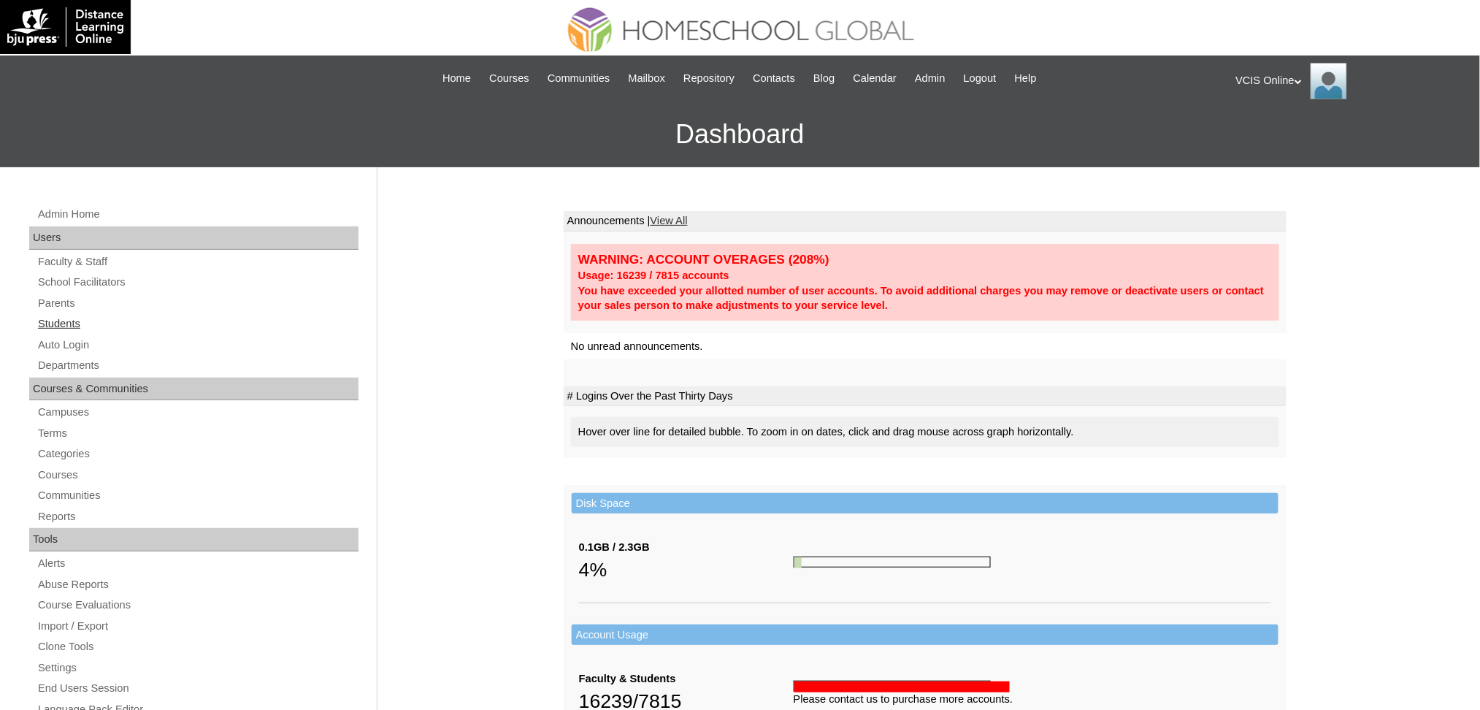
click at [57, 323] on link "Students" at bounding box center [198, 324] width 322 height 18
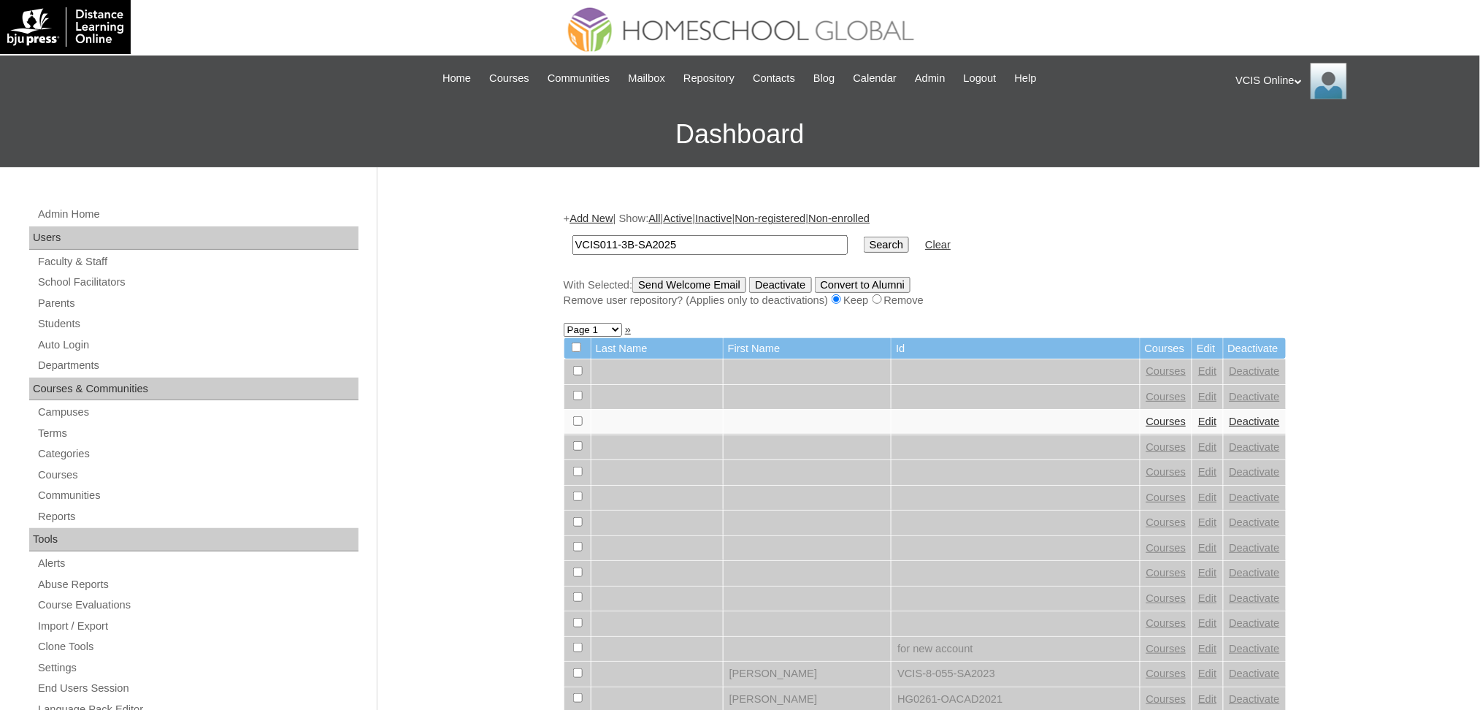
type input "VCIS011-3B-SA2025"
click at [864, 243] on input "Search" at bounding box center [886, 245] width 45 height 16
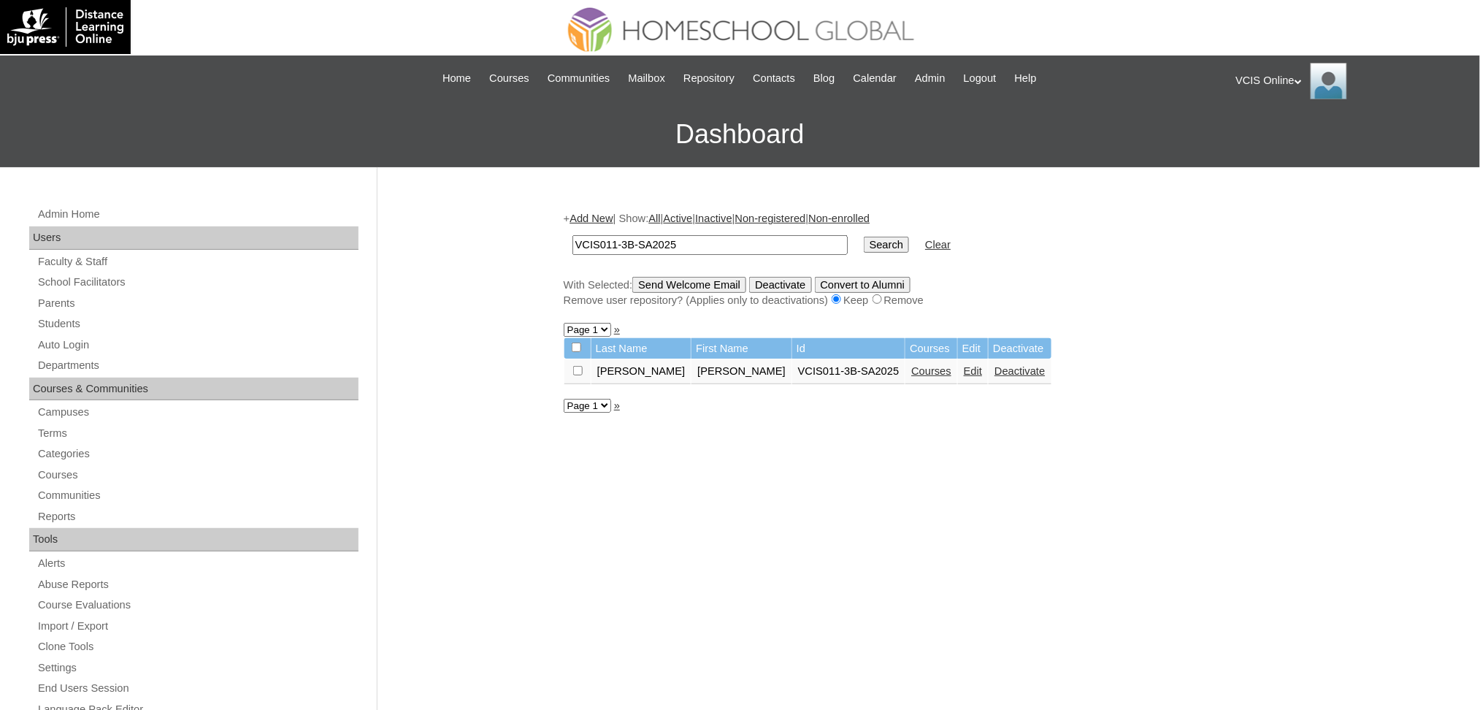
click at [911, 365] on link "Courses" at bounding box center [931, 371] width 40 height 12
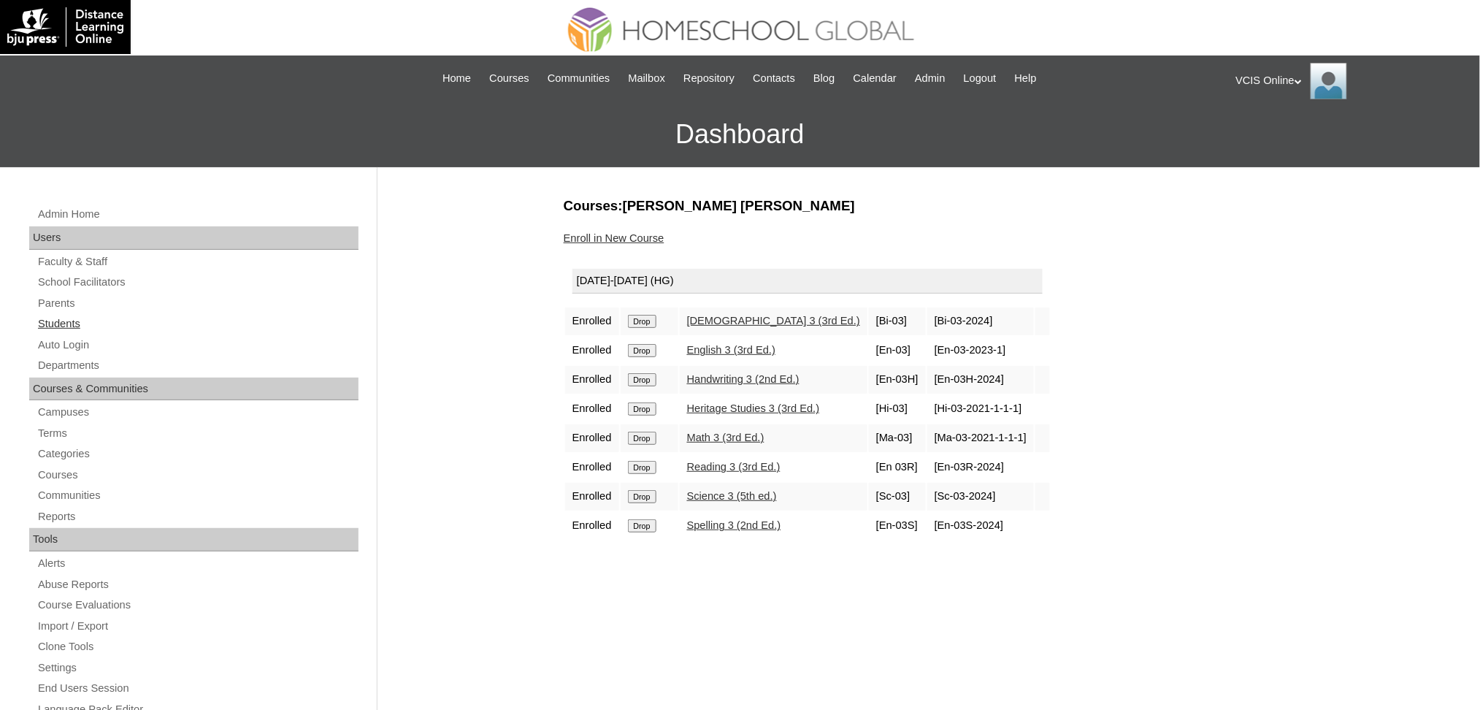
click at [64, 322] on link "Students" at bounding box center [198, 324] width 322 height 18
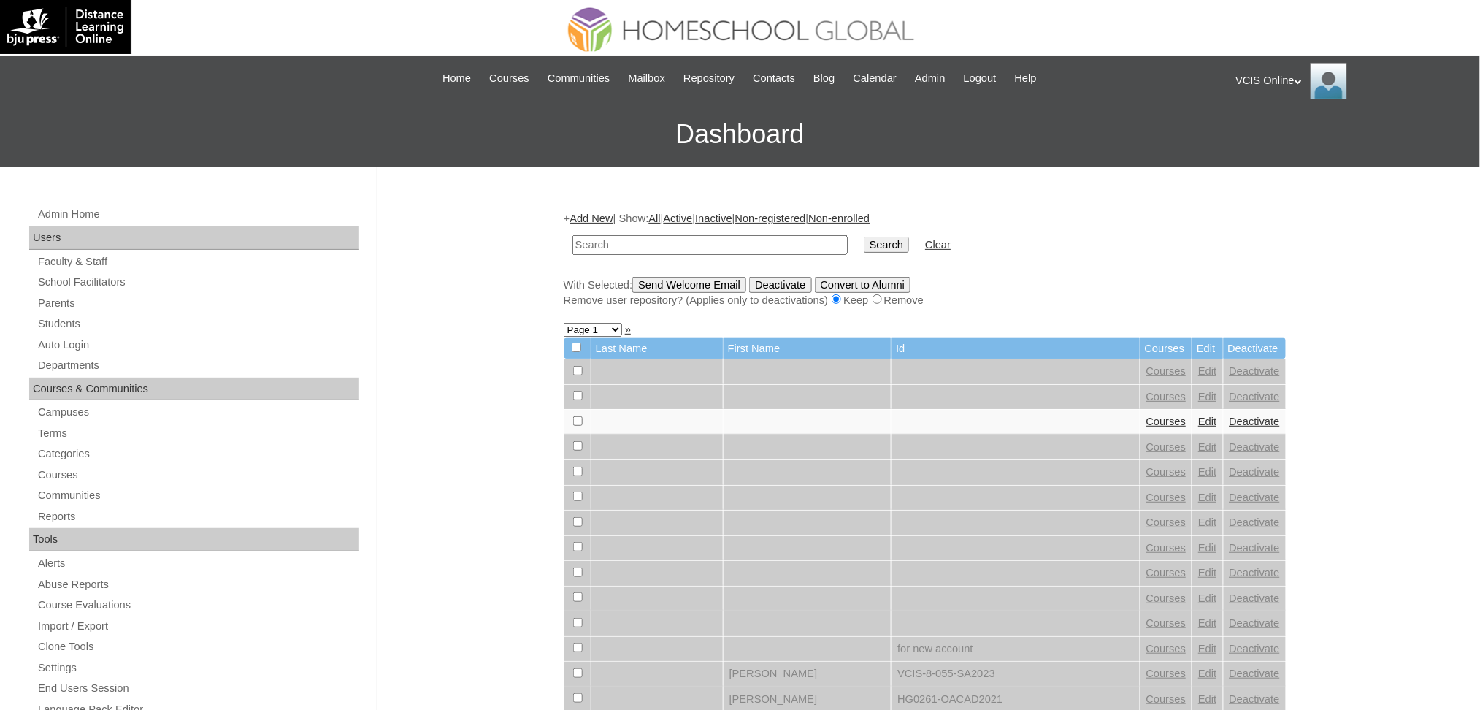
click at [619, 237] on input "text" at bounding box center [710, 245] width 275 height 20
type input "VCIS017-3A-SA2025"
click at [864, 237] on input "Search" at bounding box center [886, 245] width 45 height 16
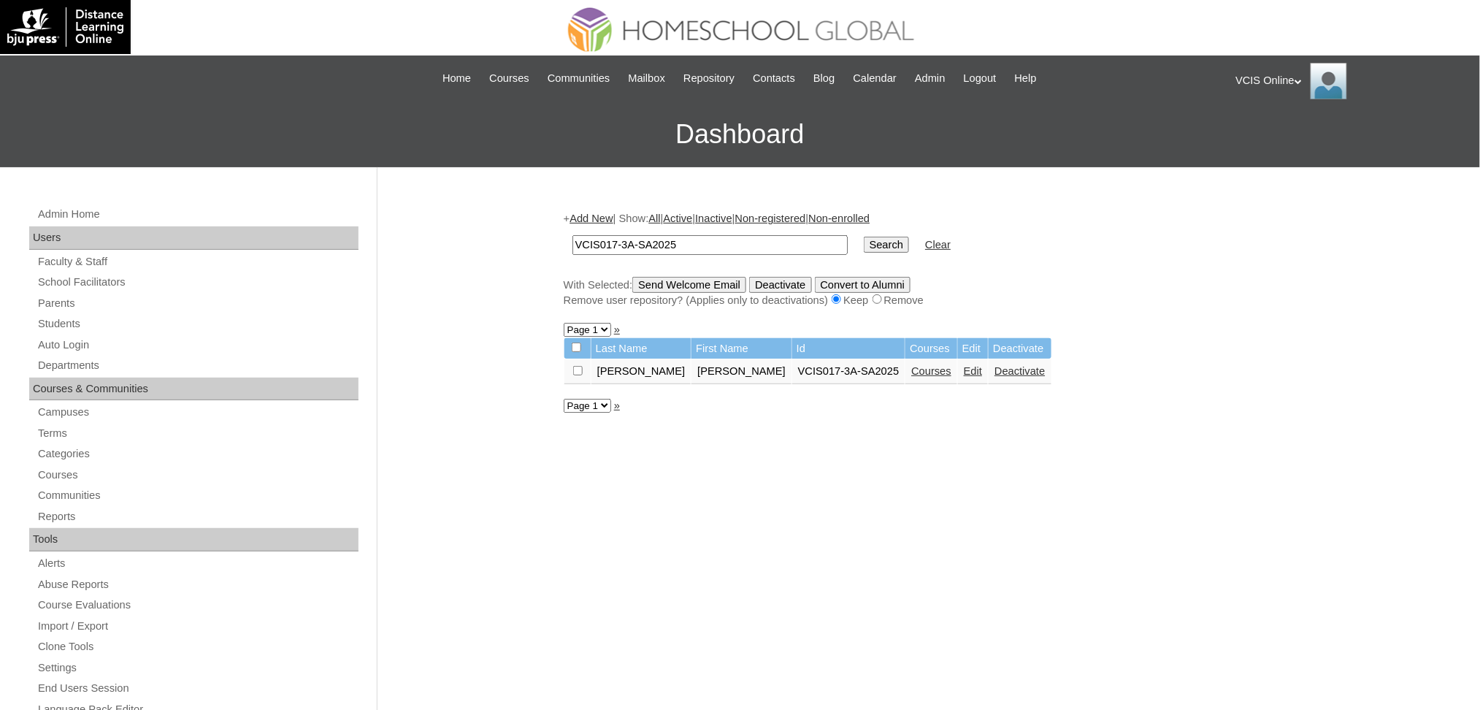
click at [911, 365] on link "Courses" at bounding box center [931, 371] width 40 height 12
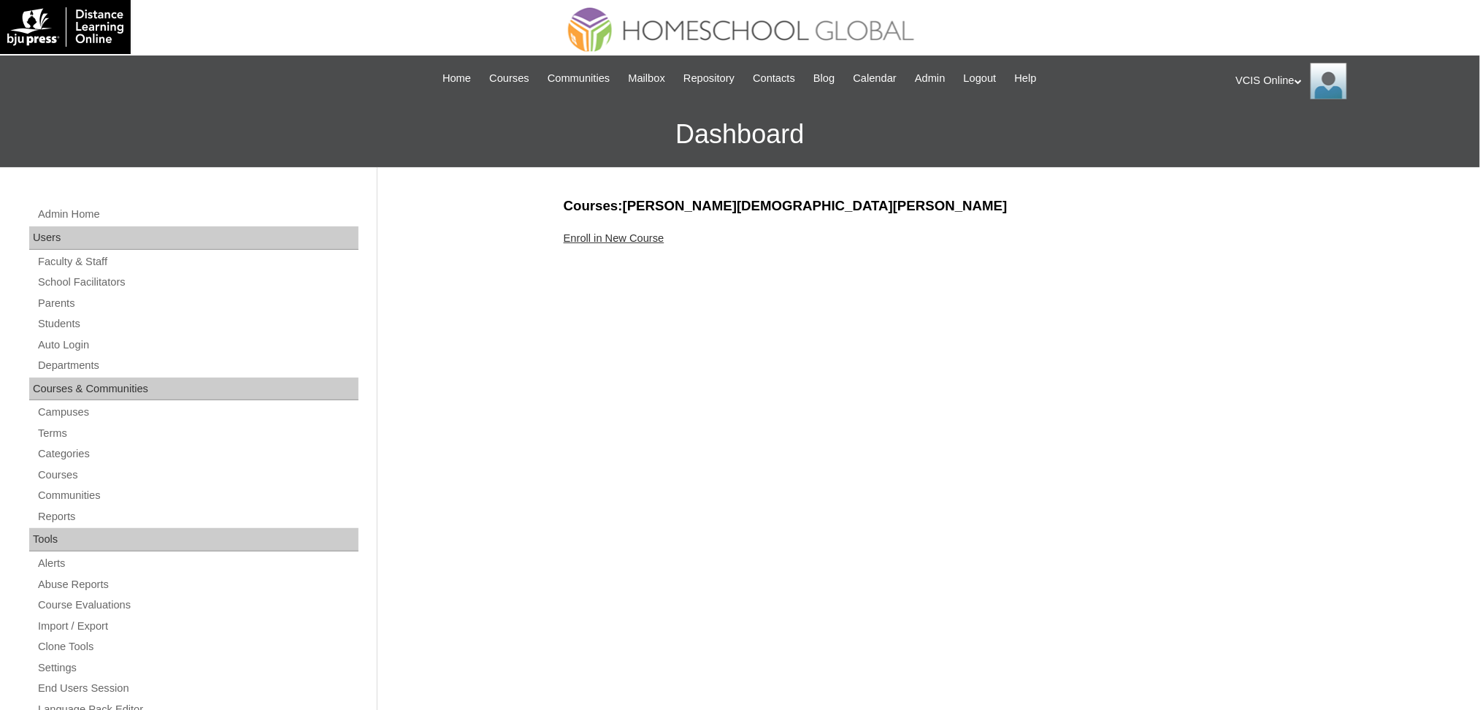
click at [638, 237] on link "Enroll in New Course" at bounding box center [614, 238] width 101 height 12
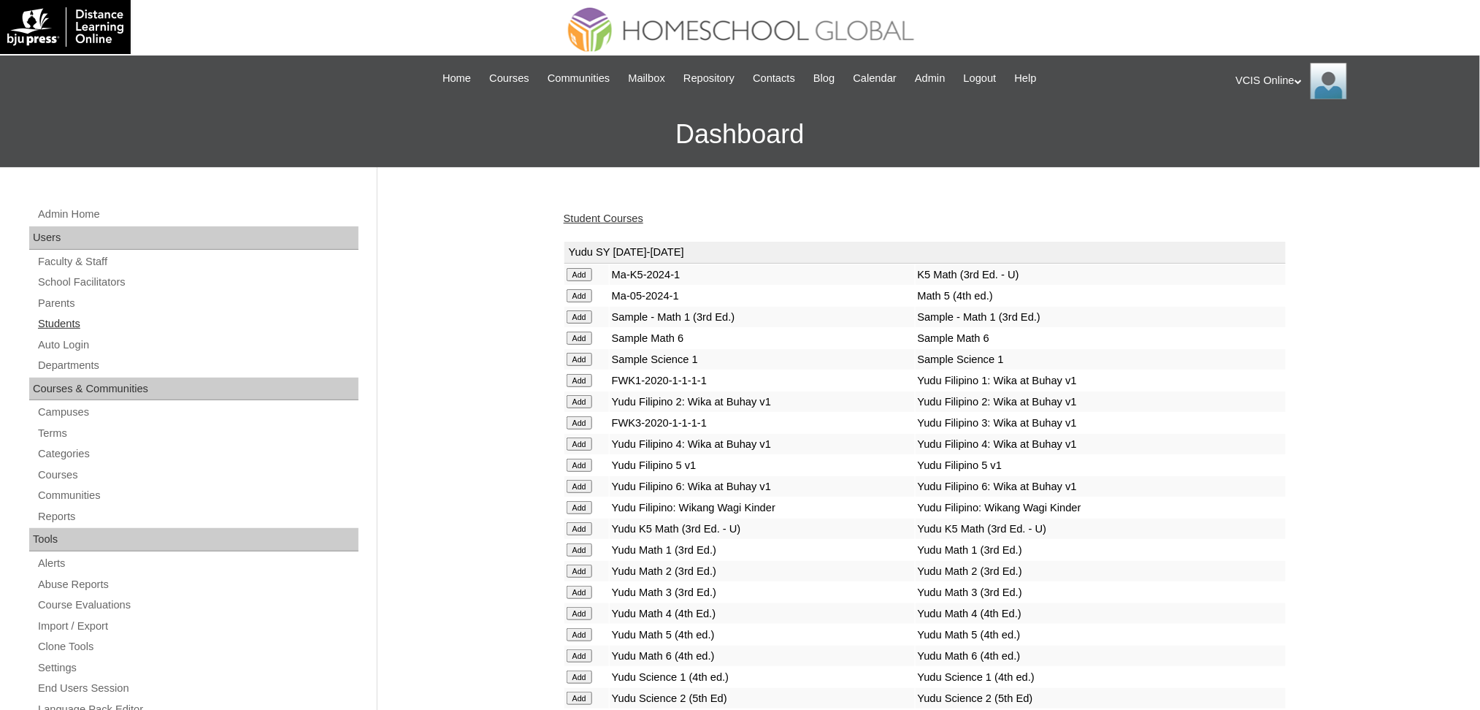
click at [71, 327] on link "Students" at bounding box center [198, 324] width 322 height 18
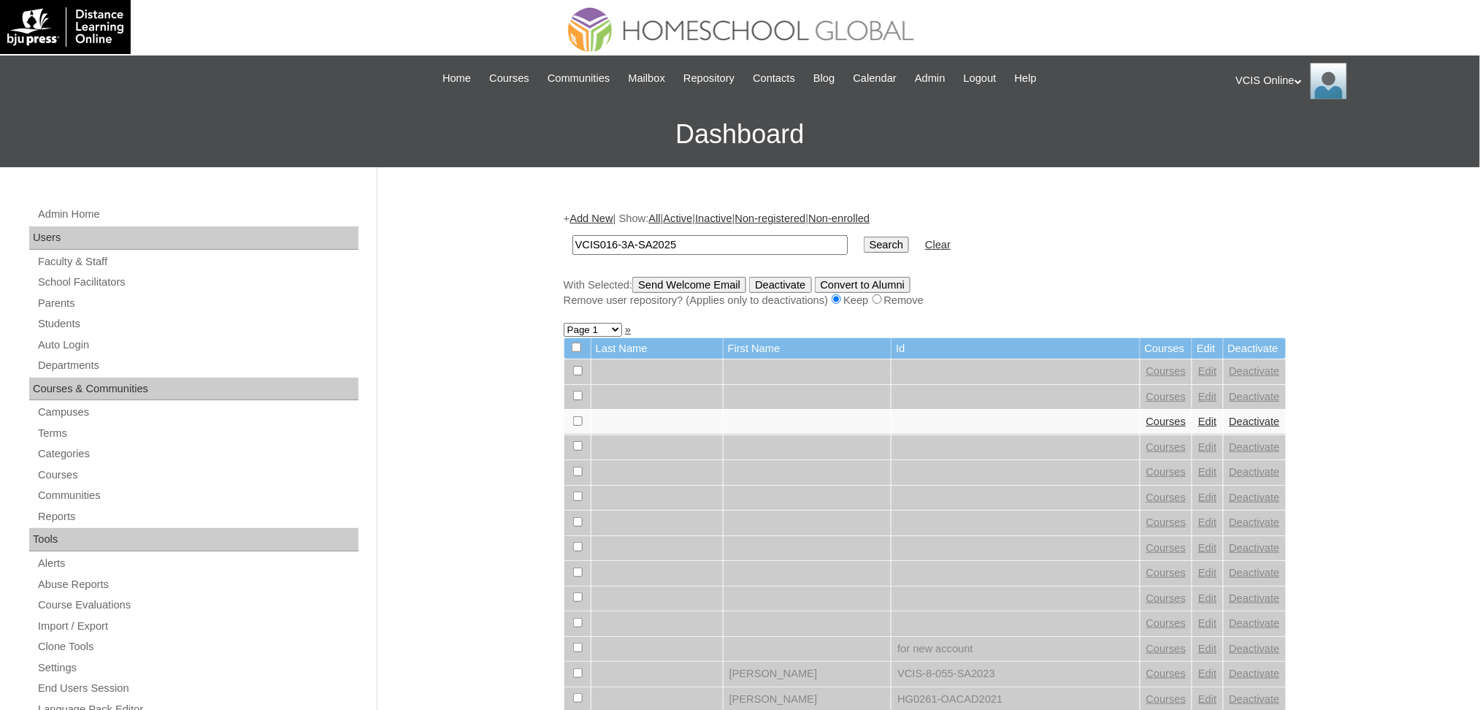
type input "VCIS016-3A-SA2025"
click at [864, 237] on input "Search" at bounding box center [886, 245] width 45 height 16
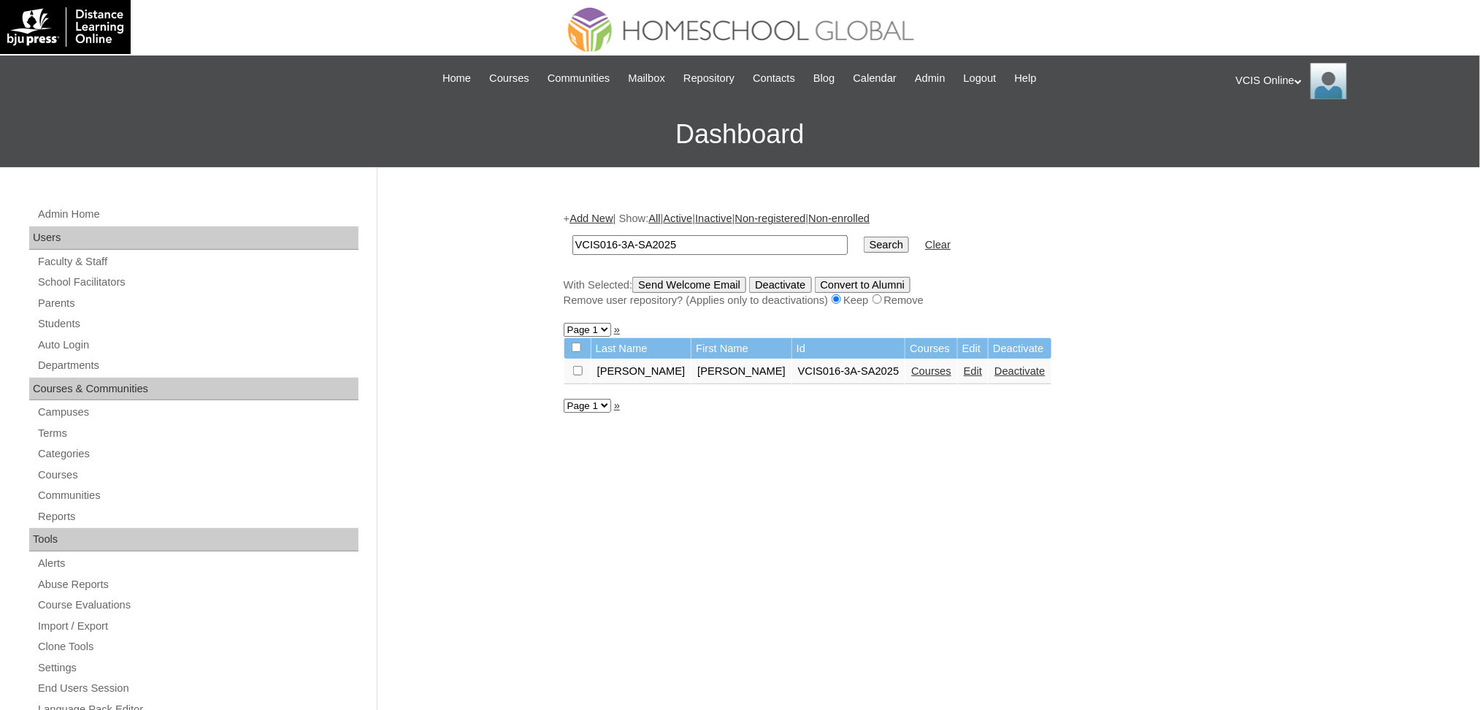
click at [911, 365] on link "Courses" at bounding box center [931, 371] width 40 height 12
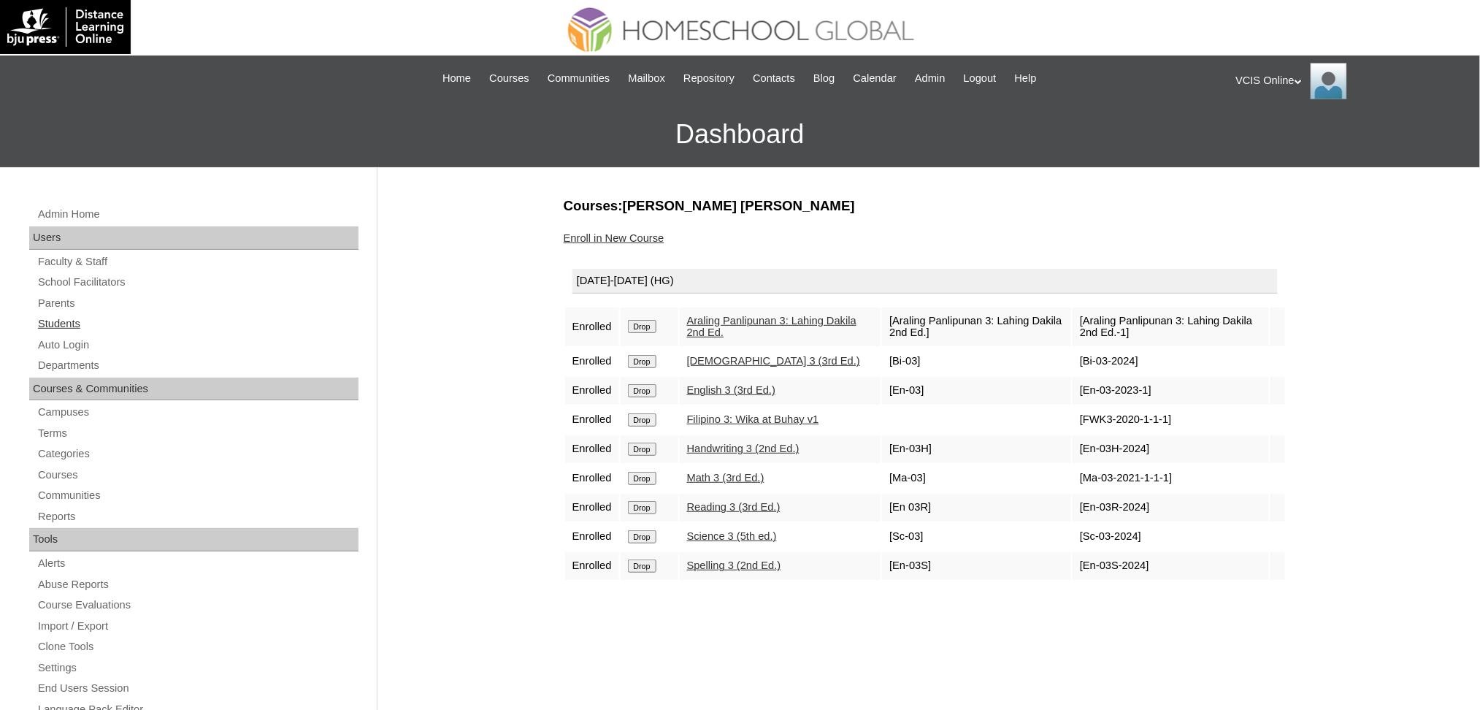
click at [66, 325] on link "Students" at bounding box center [198, 324] width 322 height 18
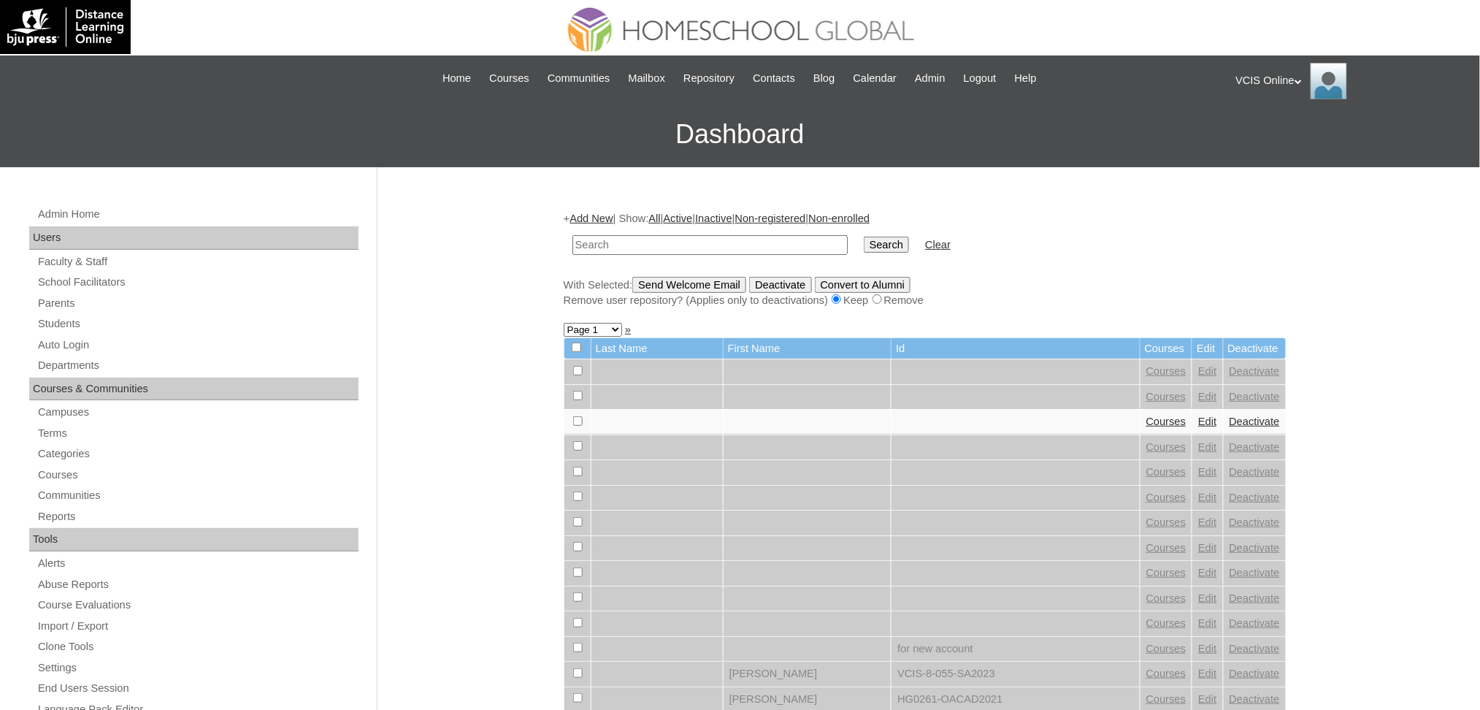
paste input "VCIS017-3A-SA2025"
type input "VCIS017-3A-SA2025"
click at [864, 240] on input "Search" at bounding box center [886, 245] width 45 height 16
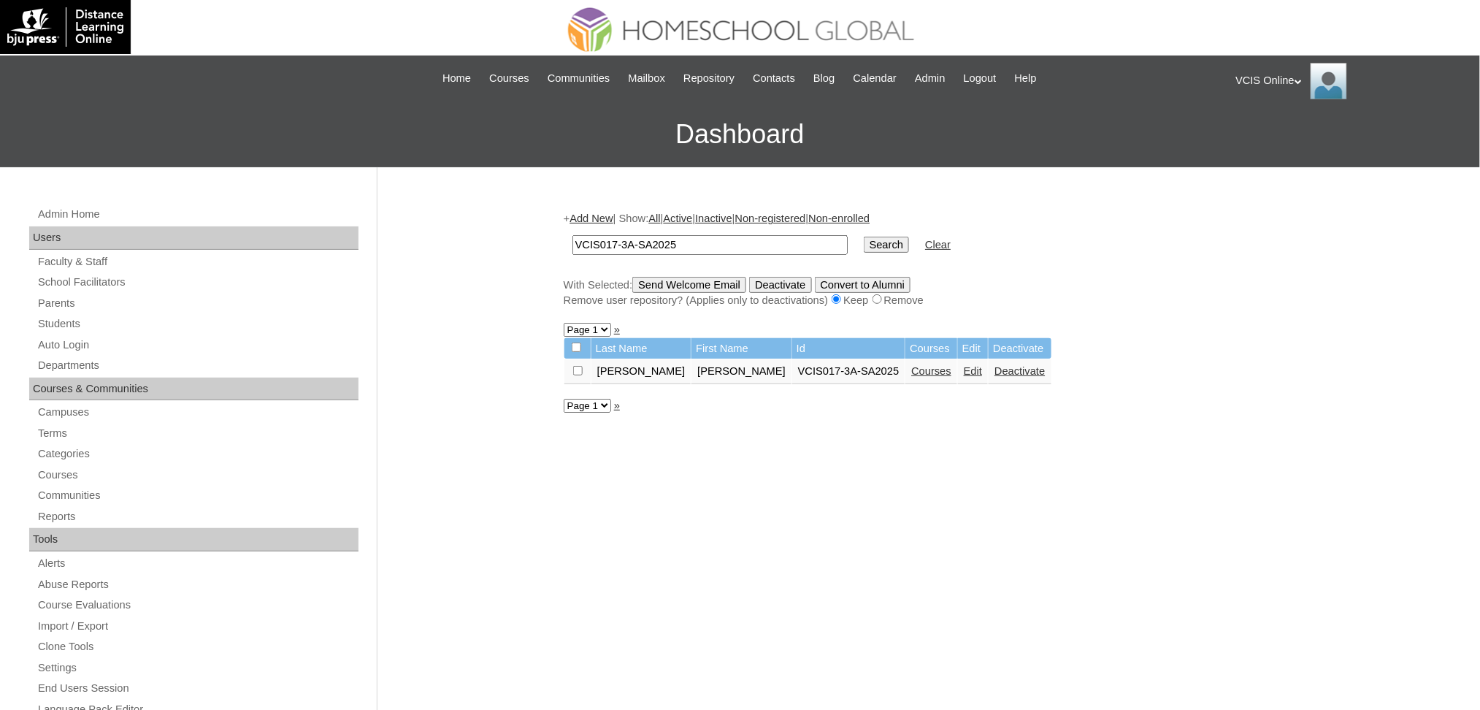
click at [911, 365] on link "Courses" at bounding box center [931, 371] width 40 height 12
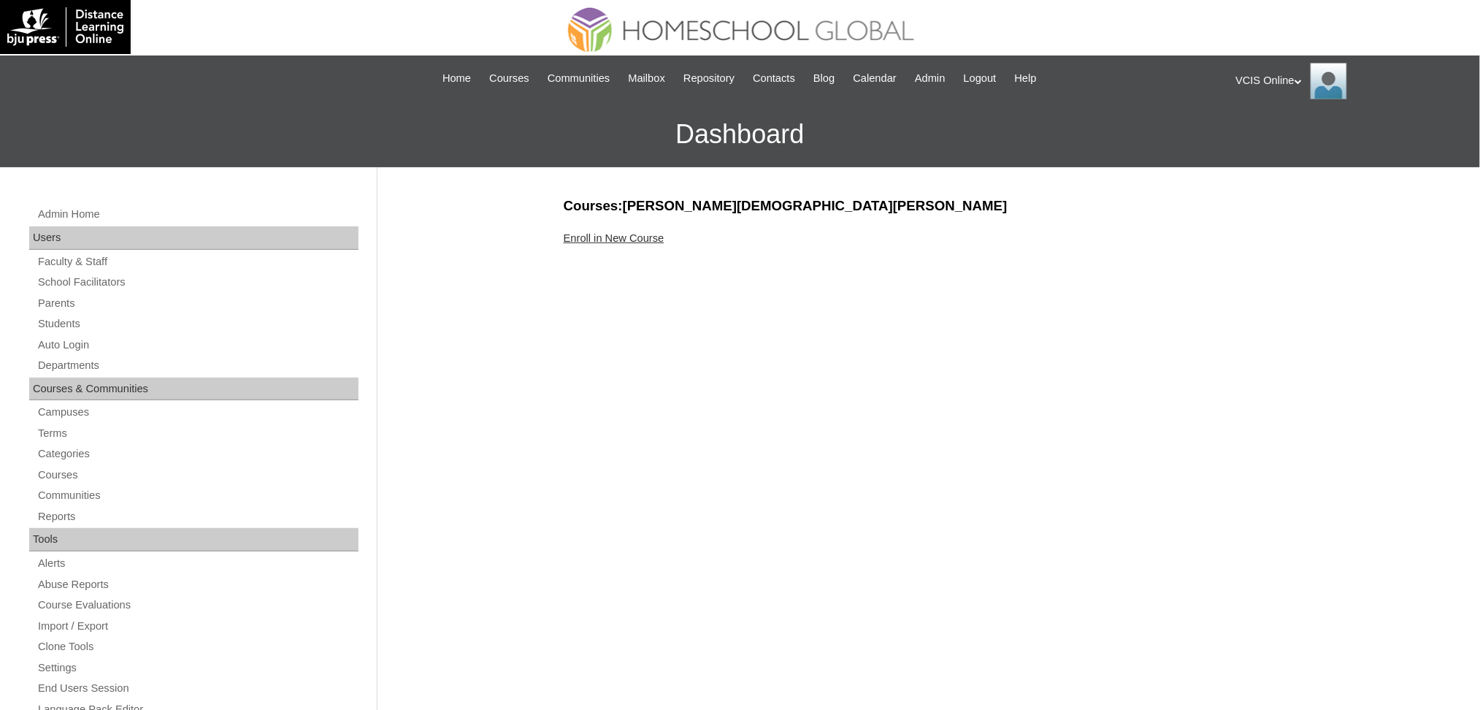
click at [632, 239] on link "Enroll in New Course" at bounding box center [614, 238] width 101 height 12
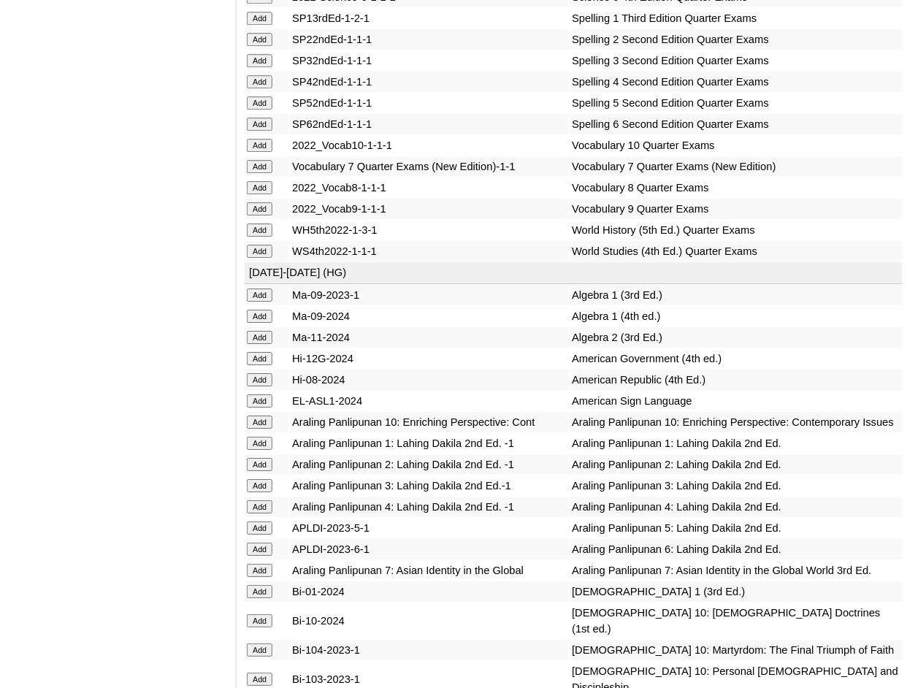
scroll to position [2921, 0]
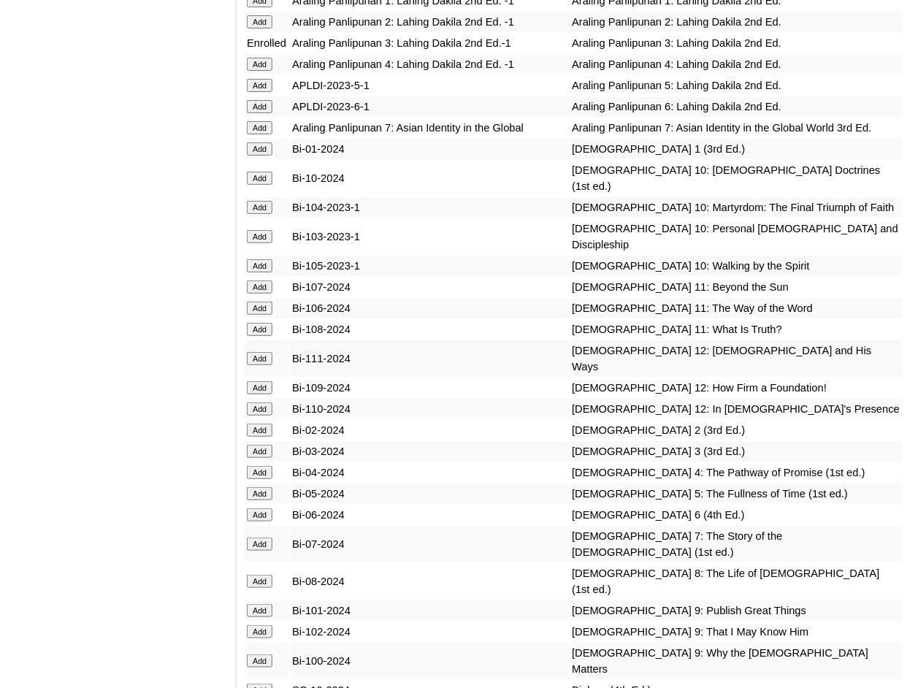
scroll to position [3213, 0]
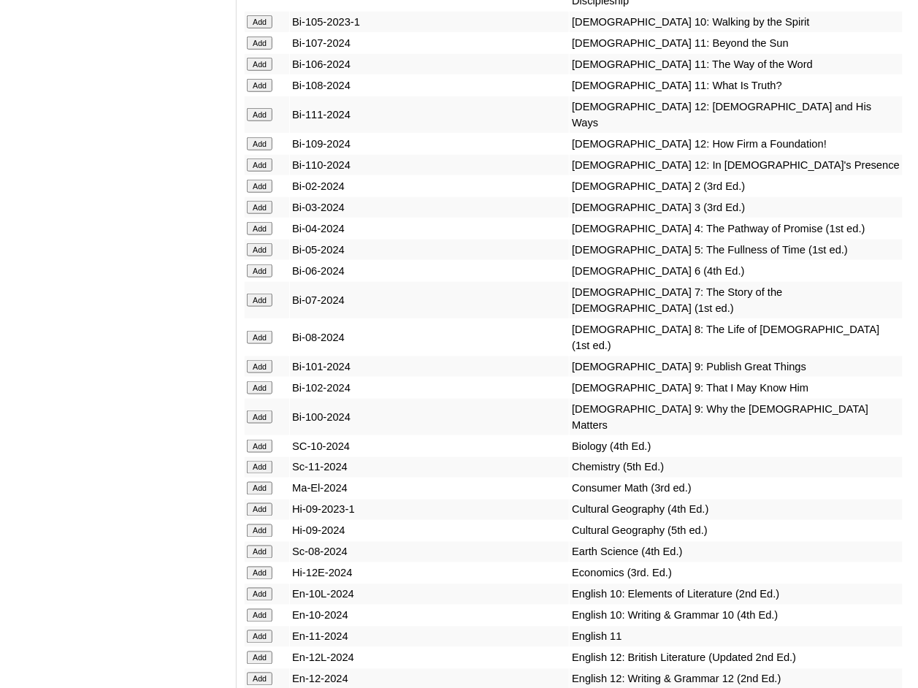
scroll to position [3505, 0]
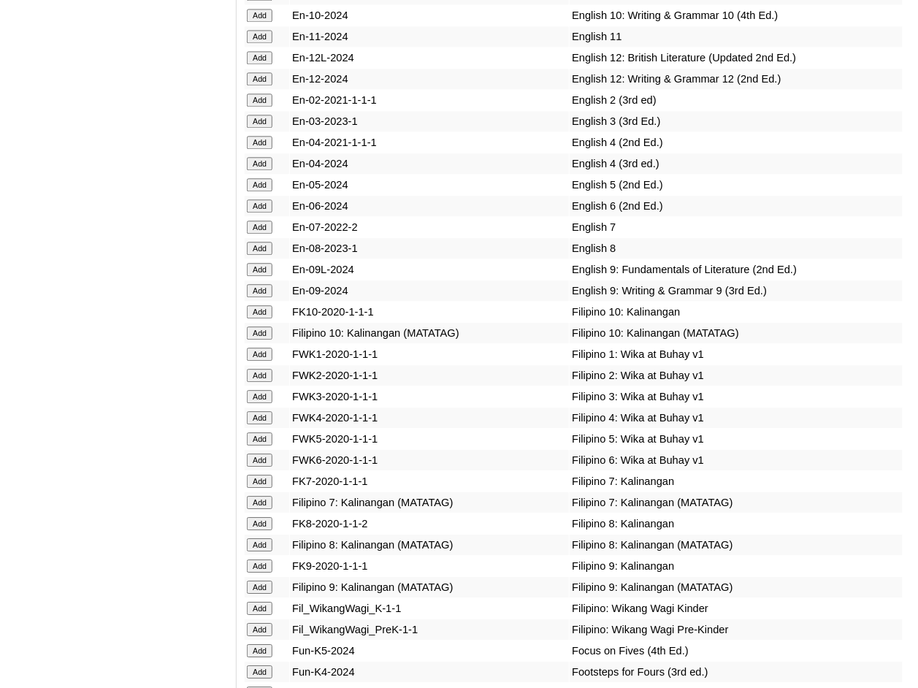
scroll to position [3992, 0]
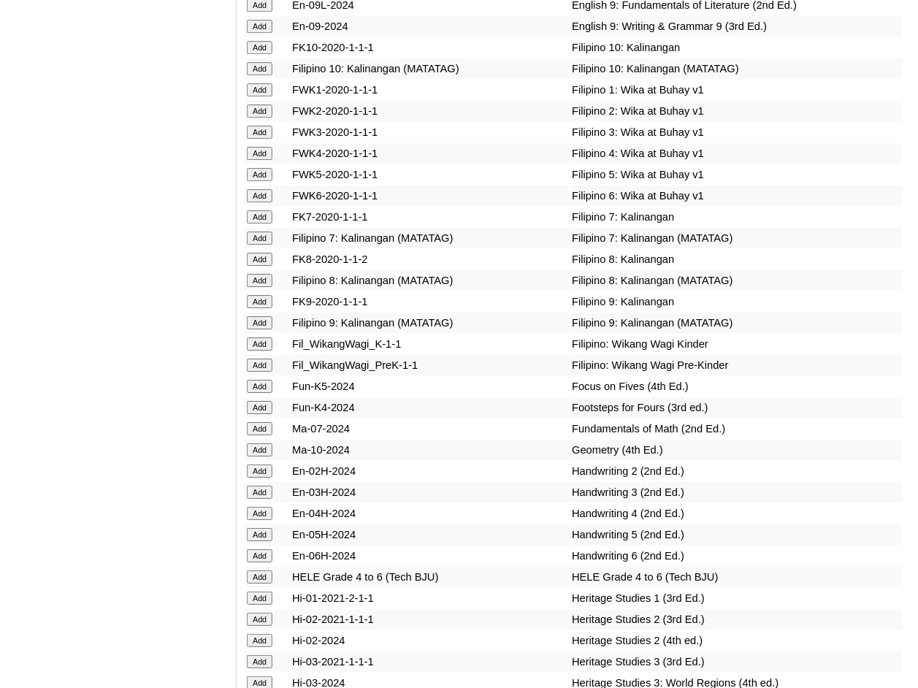
scroll to position [4284, 0]
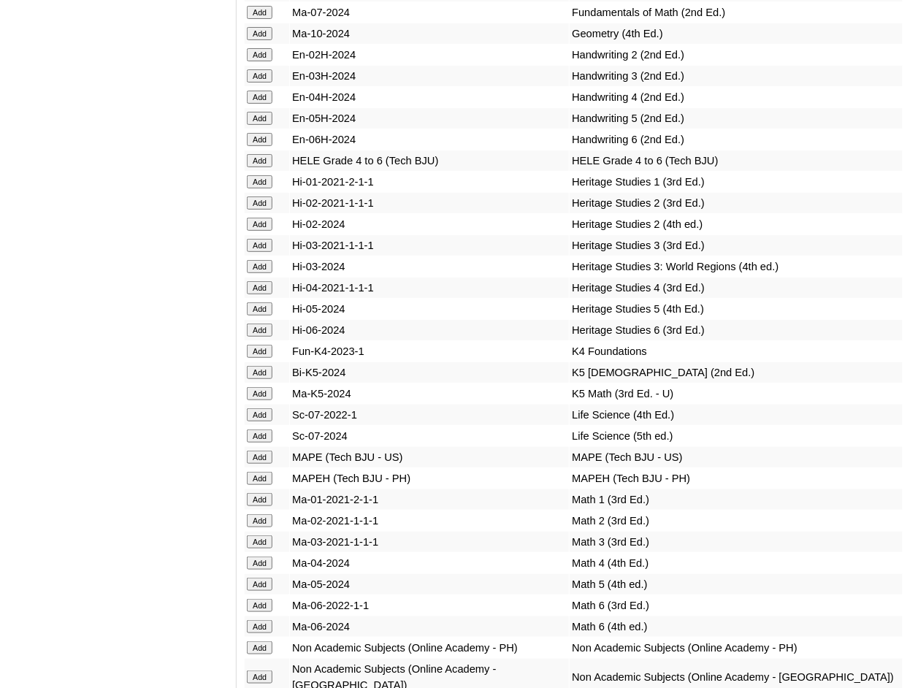
scroll to position [4674, 0]
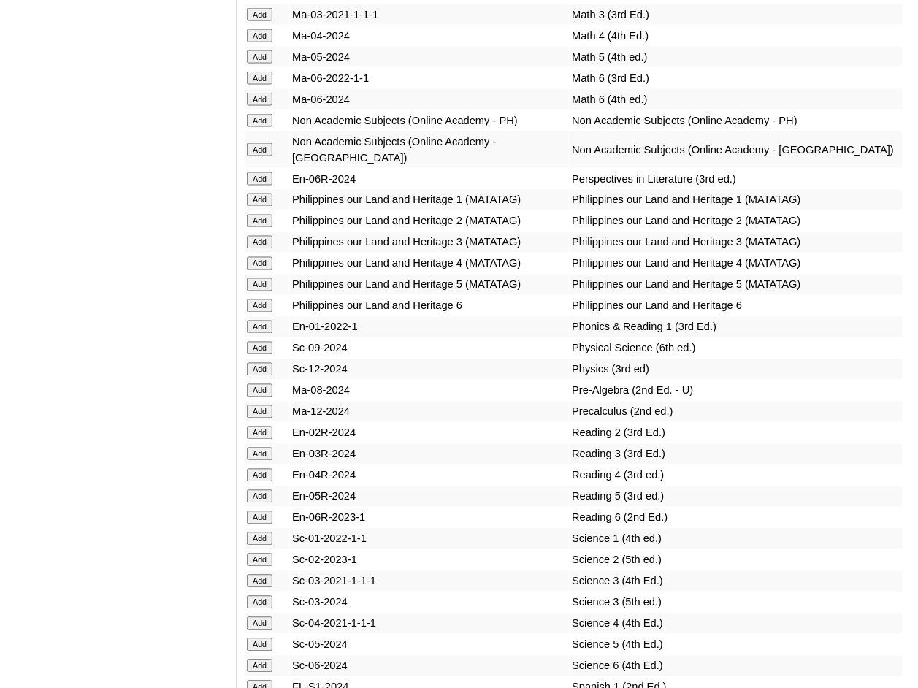
scroll to position [5160, 0]
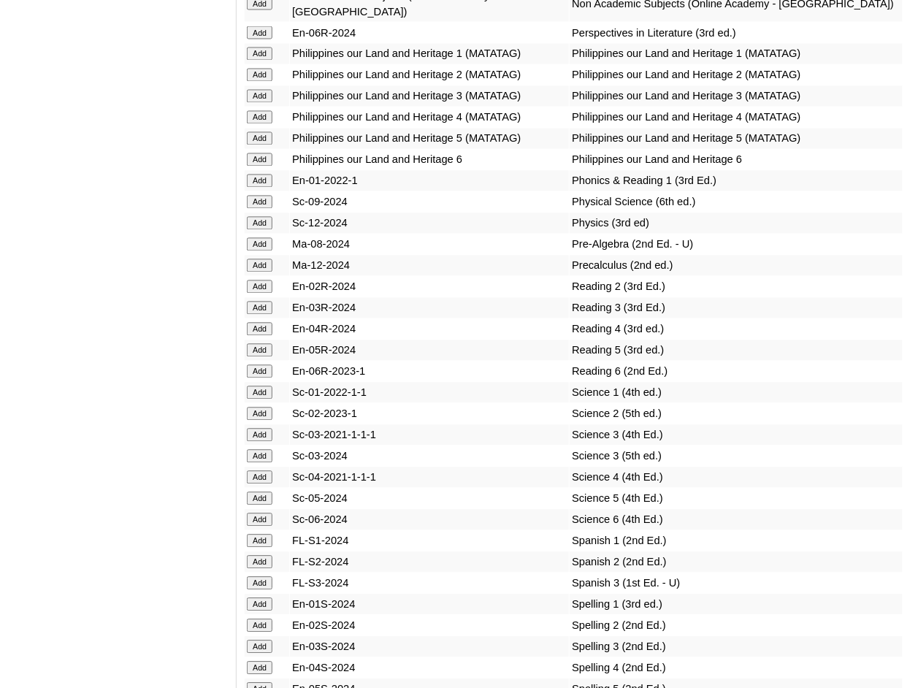
scroll to position [5355, 0]
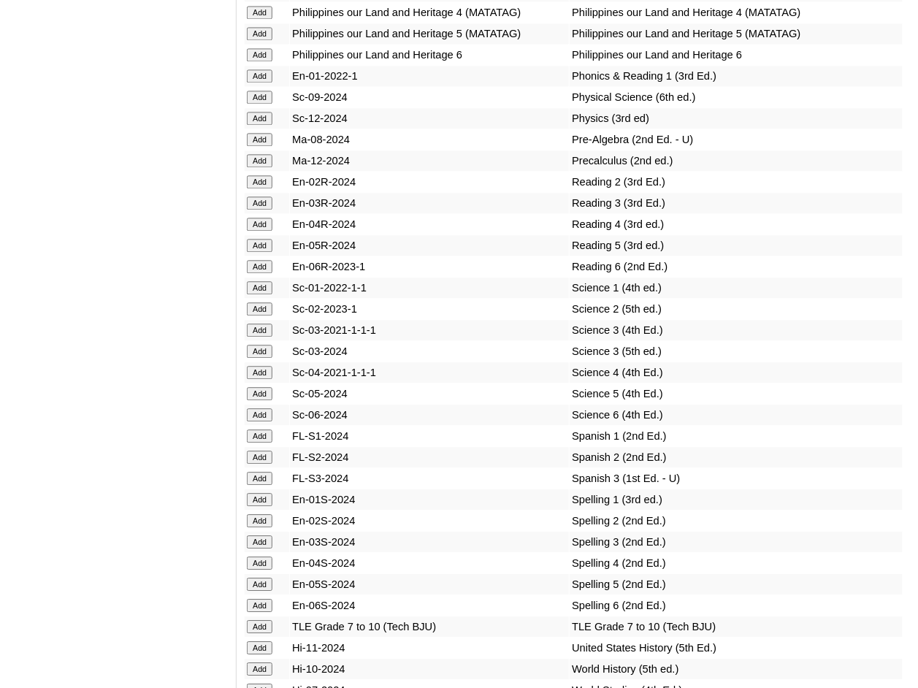
scroll to position [5452, 0]
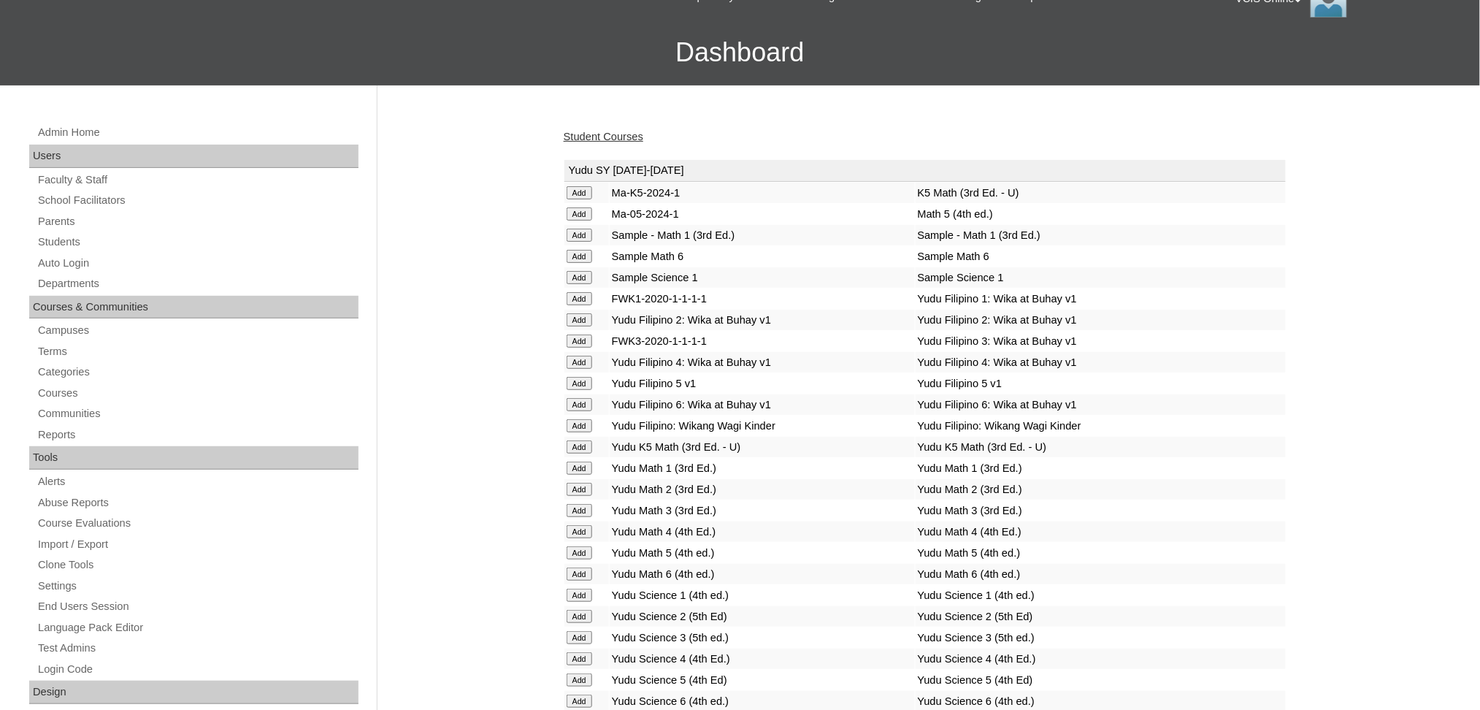
scroll to position [0, 0]
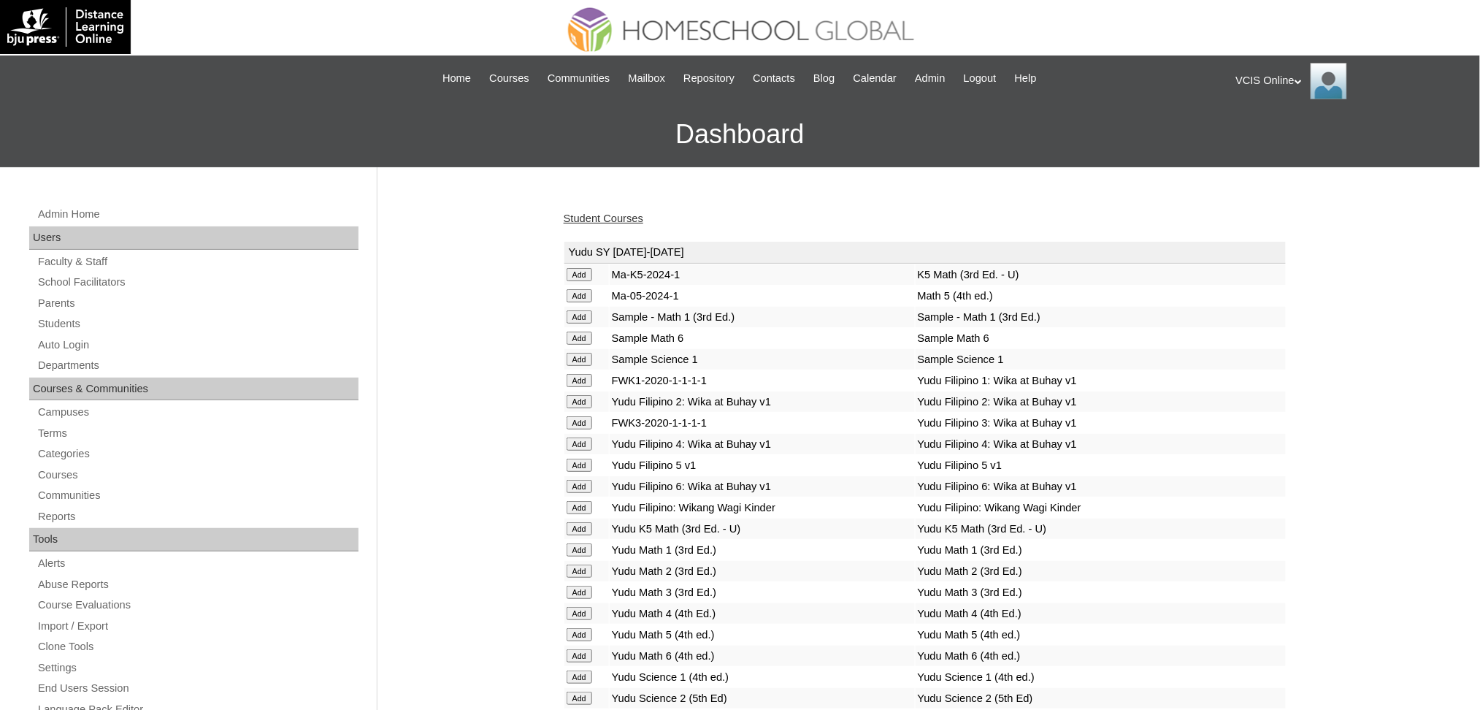
click at [589, 214] on link "Student Courses" at bounding box center [604, 219] width 80 height 12
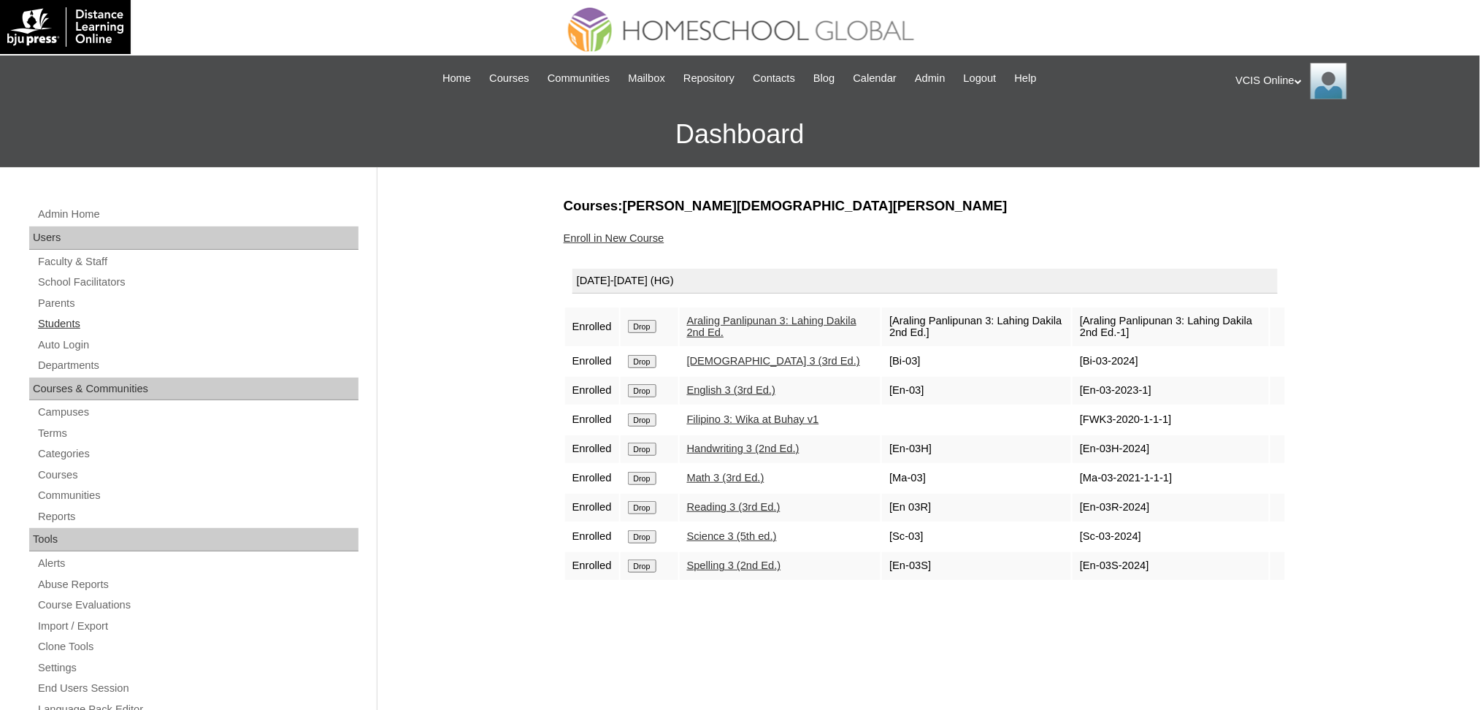
click at [59, 325] on link "Students" at bounding box center [198, 324] width 322 height 18
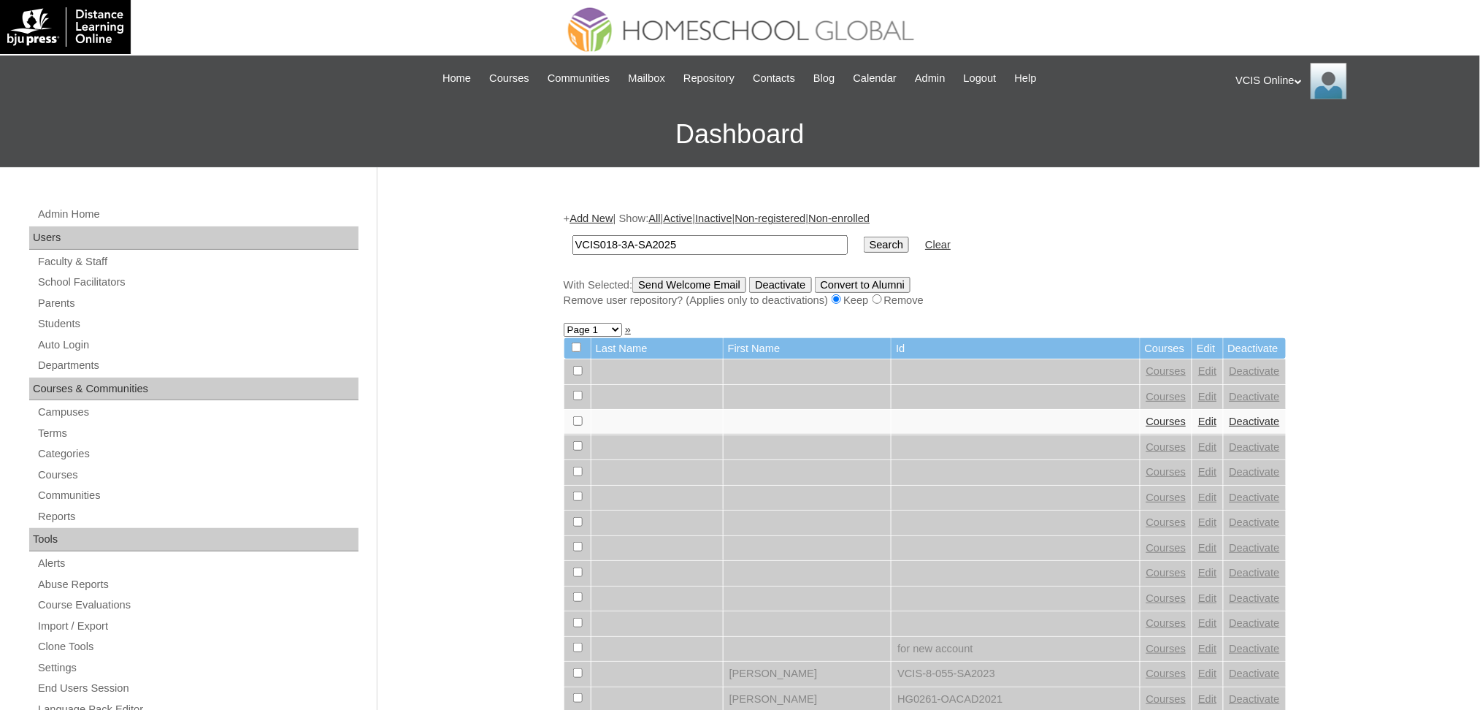
type input "VCIS018-3A-SA2025"
click at [864, 237] on input "Search" at bounding box center [886, 245] width 45 height 16
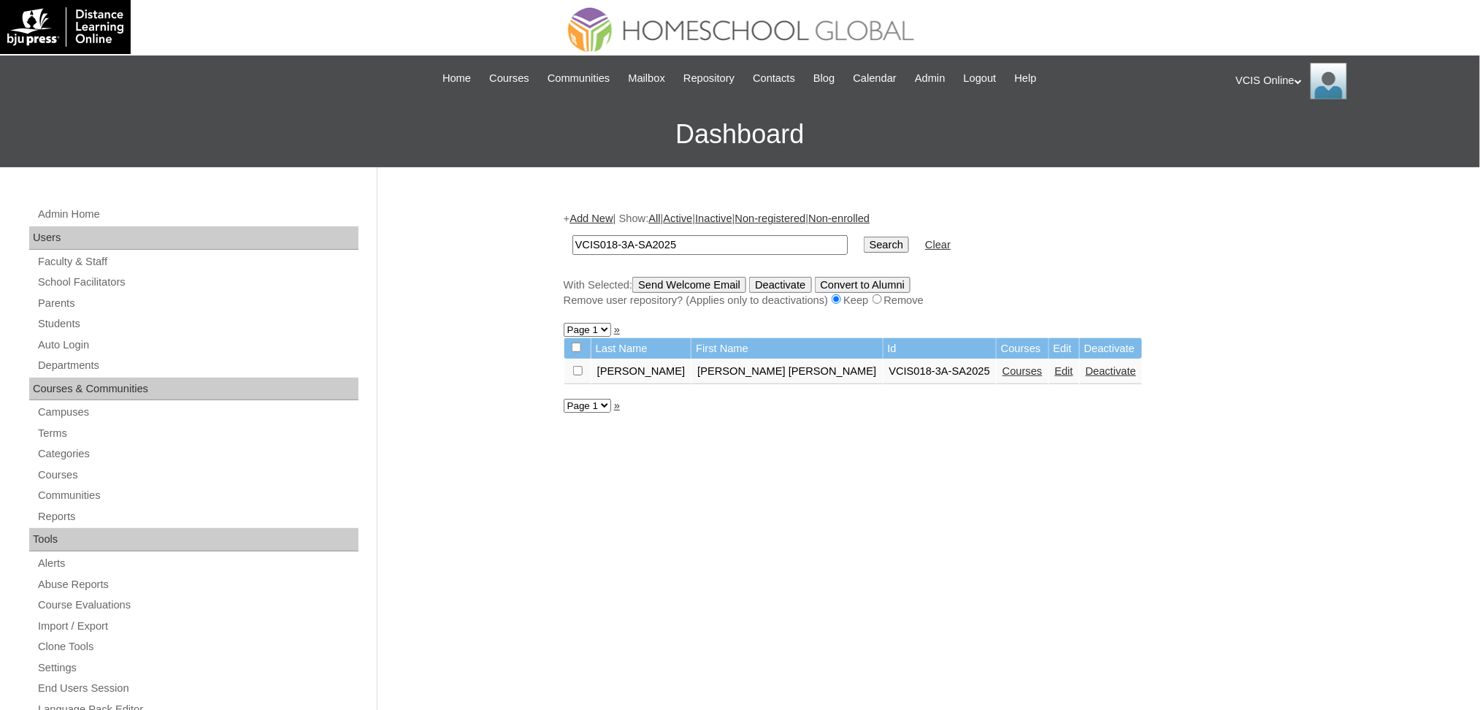
click at [1003, 365] on link "Courses" at bounding box center [1023, 371] width 40 height 12
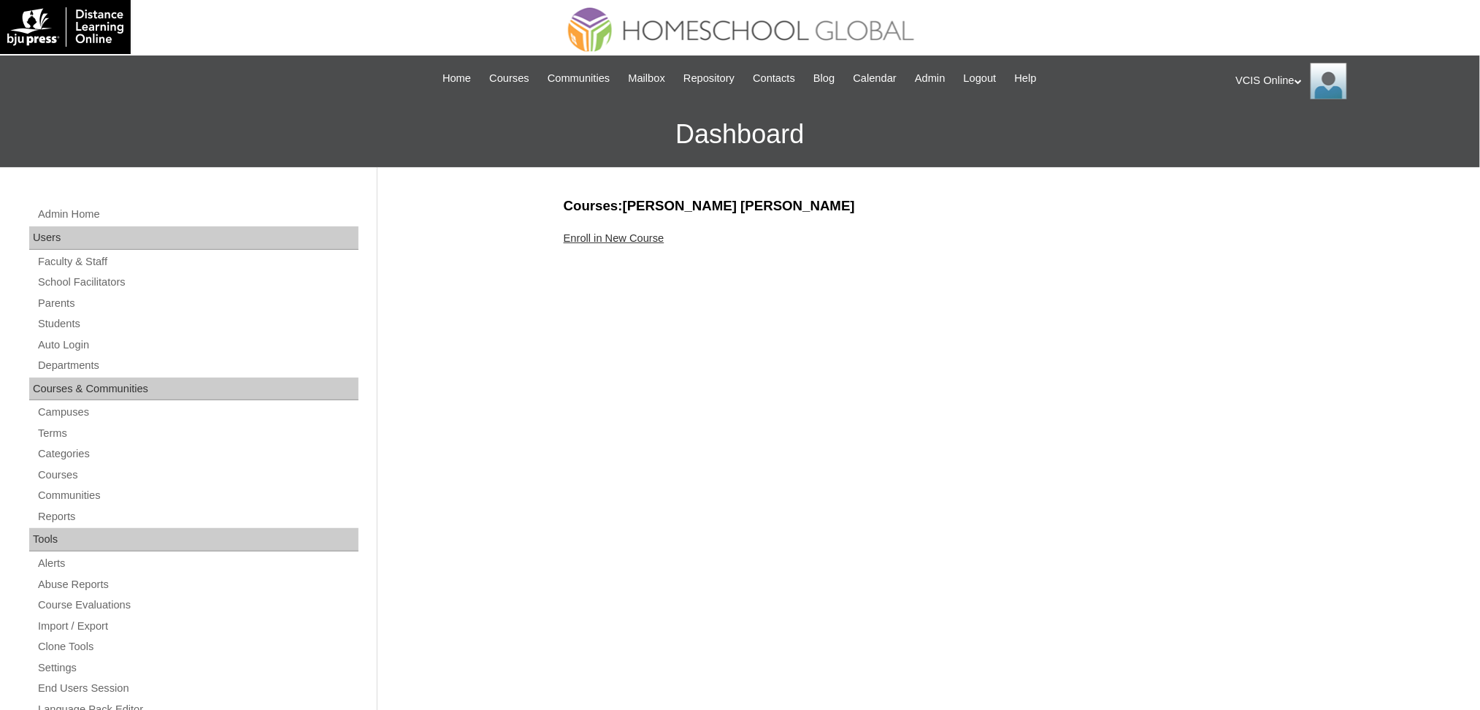
click at [635, 228] on div "Courses:[PERSON_NAME] [PERSON_NAME] Enroll in New Course" at bounding box center [921, 685] width 730 height 978
click at [635, 235] on link "Enroll in New Course" at bounding box center [614, 238] width 101 height 12
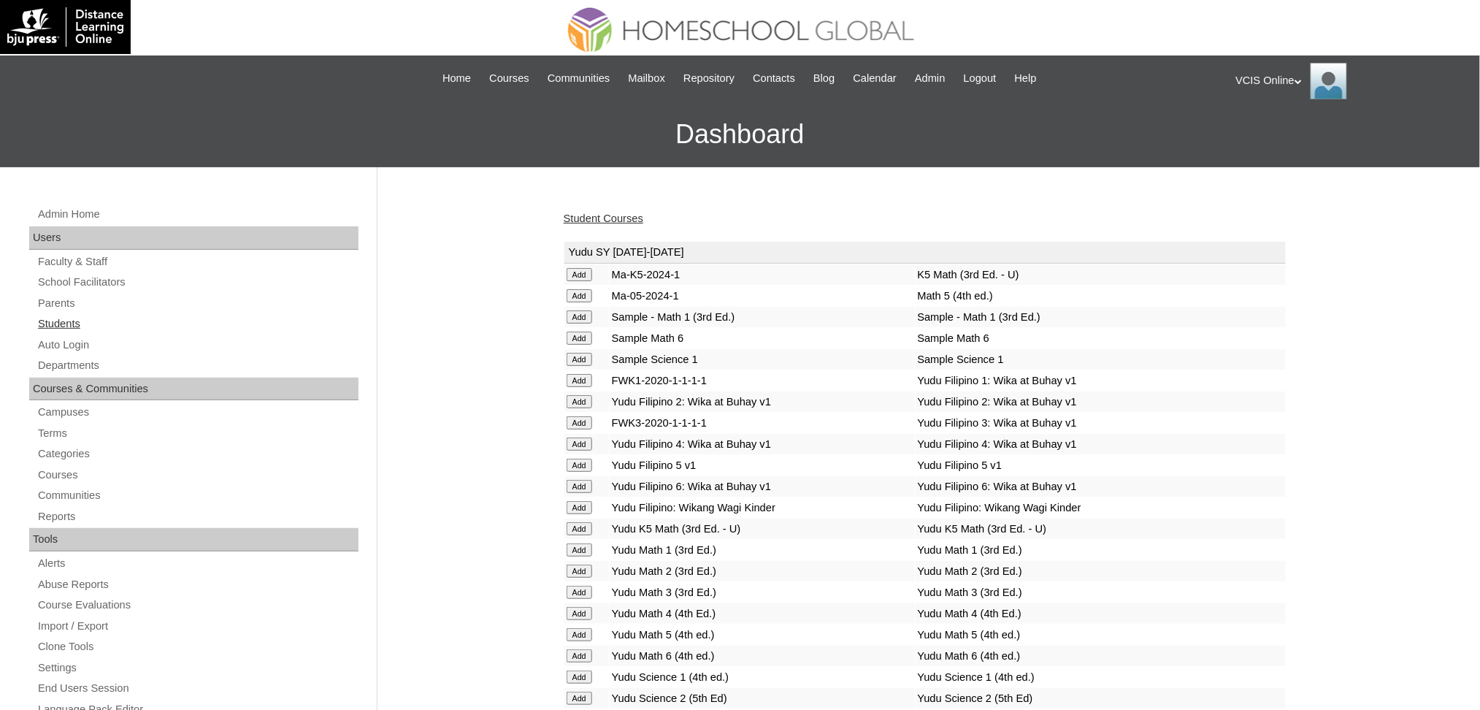
click at [61, 317] on link "Students" at bounding box center [198, 324] width 322 height 18
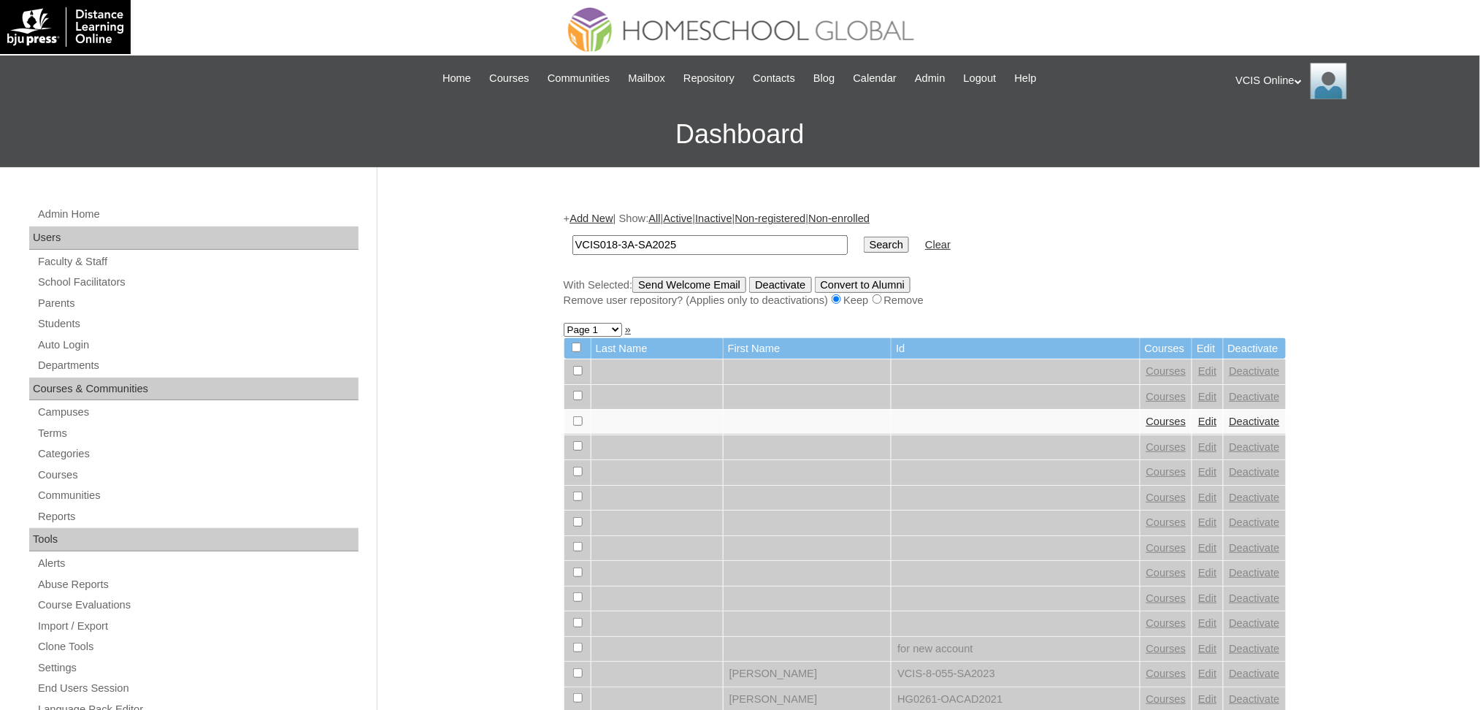
type input "VCIS018-3A-SA2025"
click at [864, 241] on input "Search" at bounding box center [886, 245] width 45 height 16
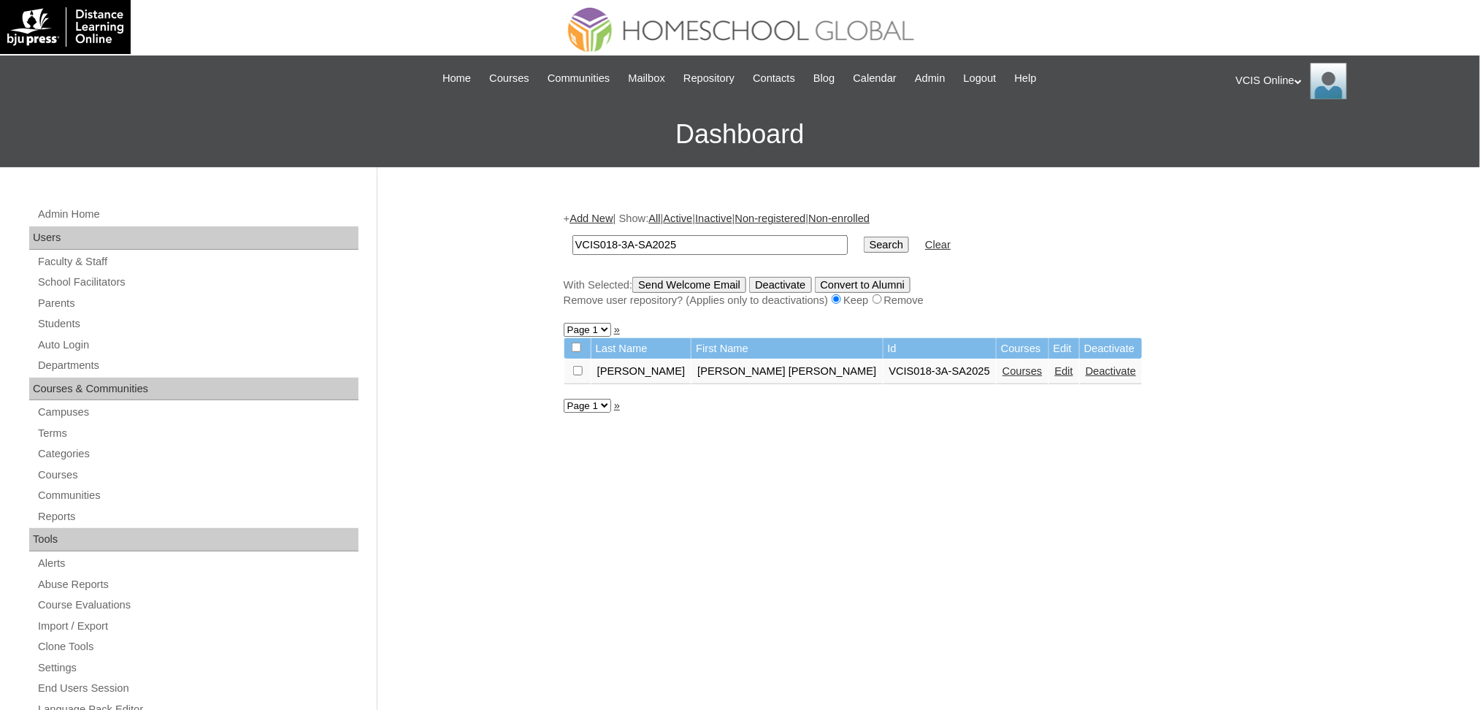
click at [1055, 366] on link "Edit" at bounding box center [1064, 371] width 18 height 12
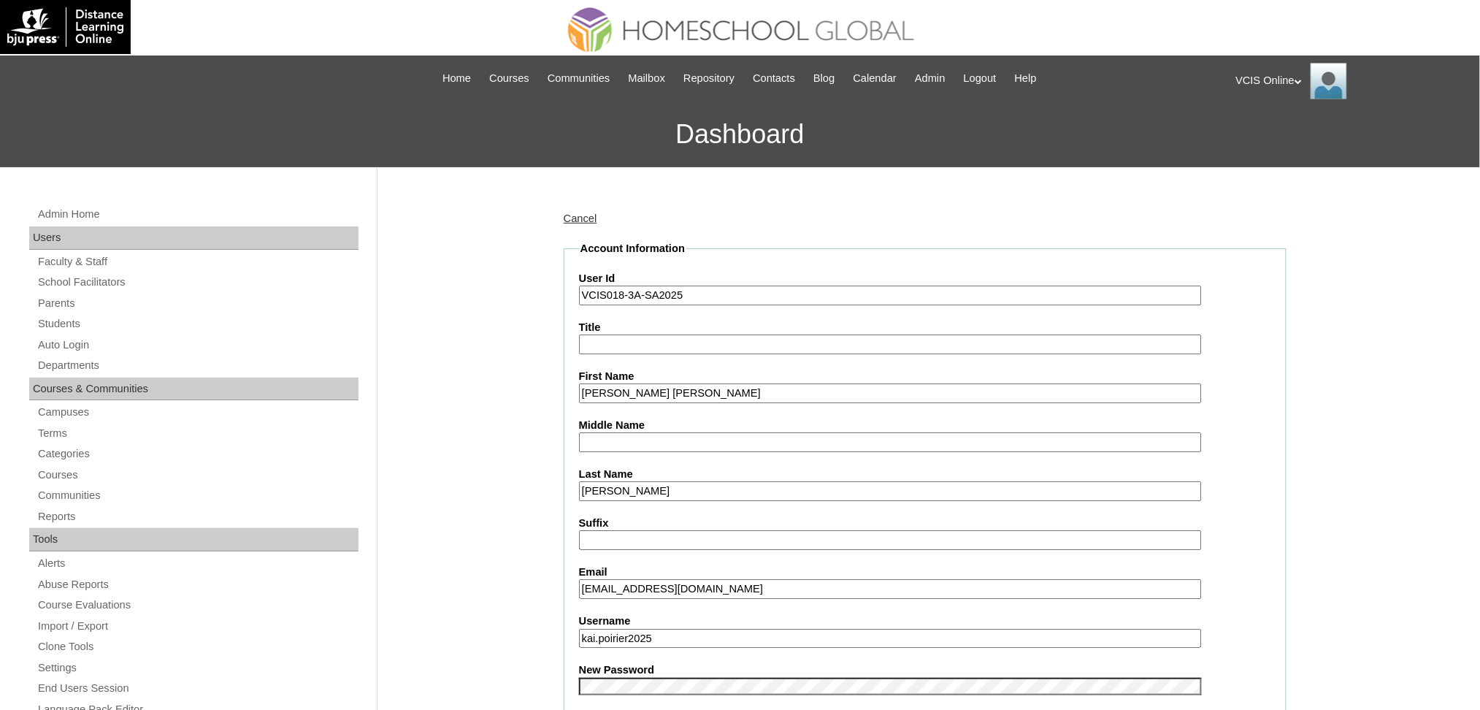
drag, startPoint x: 664, startPoint y: 387, endPoint x: 523, endPoint y: 386, distance: 140.9
paste input "Kaï-bastien Georges Tumanda Poirier"
click at [692, 388] on input "Kaï-bastien Georges Tumanda Poirier" at bounding box center [890, 393] width 623 height 20
drag, startPoint x: 686, startPoint y: 388, endPoint x: 883, endPoint y: 393, distance: 196.5
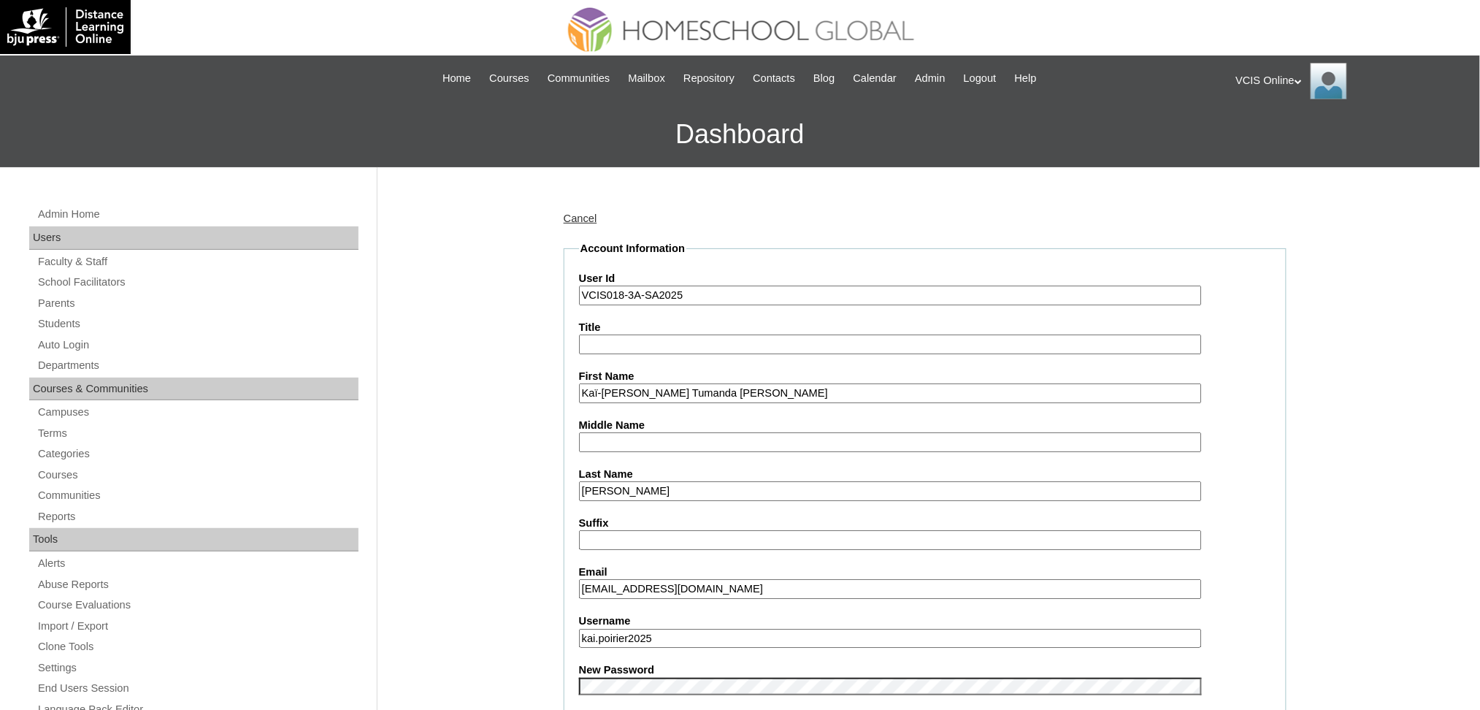
click at [882, 393] on input "Kaï-bastien Georges Tumanda Poirier" at bounding box center [890, 393] width 623 height 20
type input "Kaï-bastien Georges"
click at [608, 436] on input "Middle Name" at bounding box center [890, 442] width 623 height 20
paste input "Tumanda Poirier"
drag, startPoint x: 685, startPoint y: 436, endPoint x: 638, endPoint y: 429, distance: 47.2
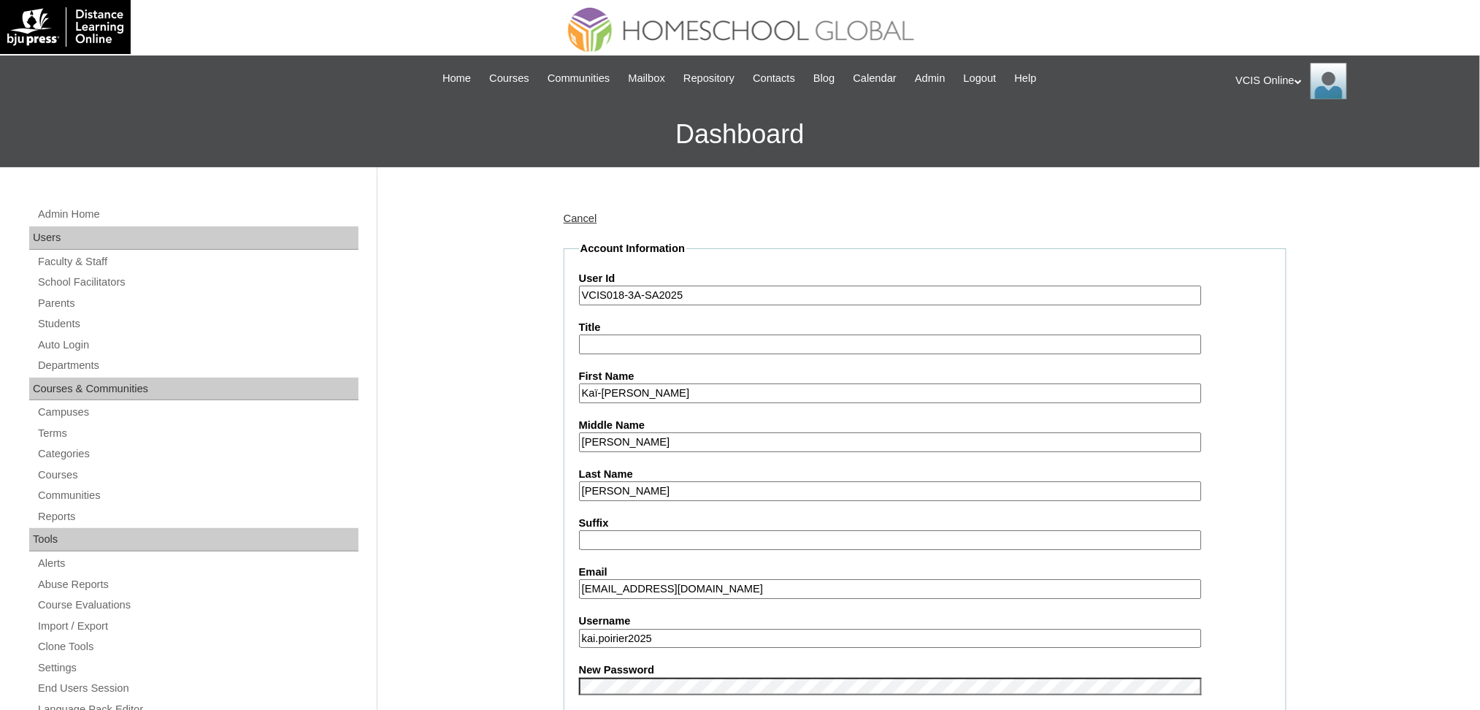
click at [638, 432] on input "Tumanda Poirier" at bounding box center [890, 442] width 623 height 20
click at [588, 433] on input "Tumanda" at bounding box center [890, 442] width 623 height 20
click at [587, 434] on input "Tumanda" at bounding box center [890, 442] width 623 height 20
type input "Tumanda"
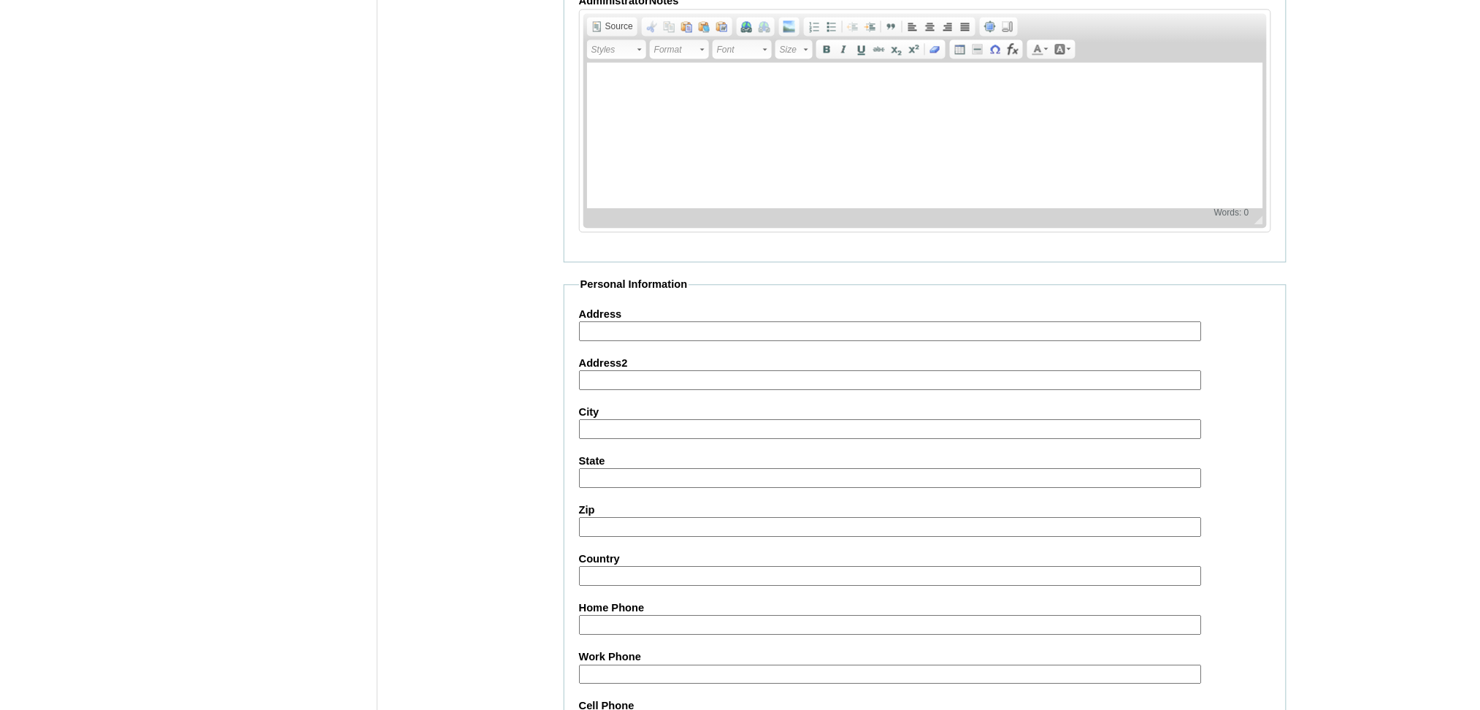
scroll to position [1486, 0]
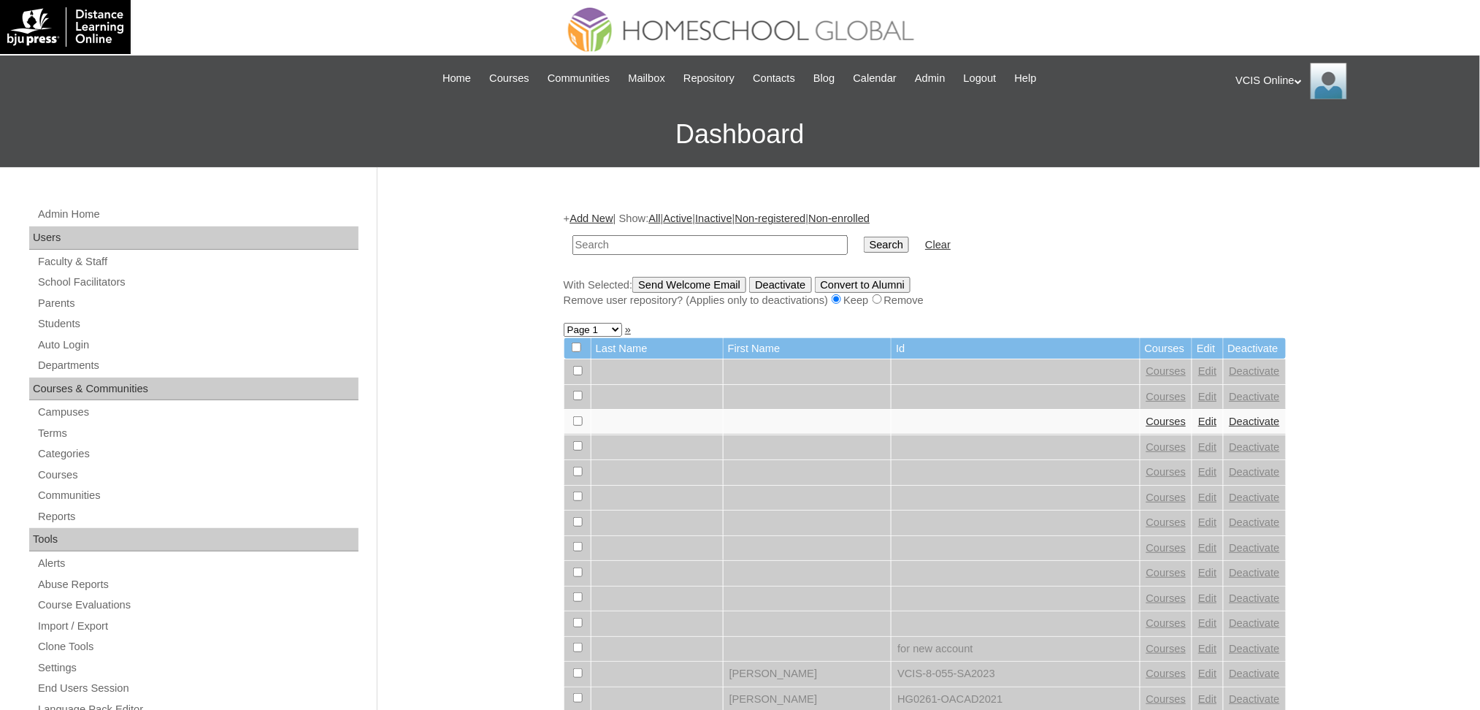
paste input "VCIS018-3A-SA2025"
type input "VCIS018-3A-SA2025"
click at [864, 245] on input "Search" at bounding box center [886, 245] width 45 height 16
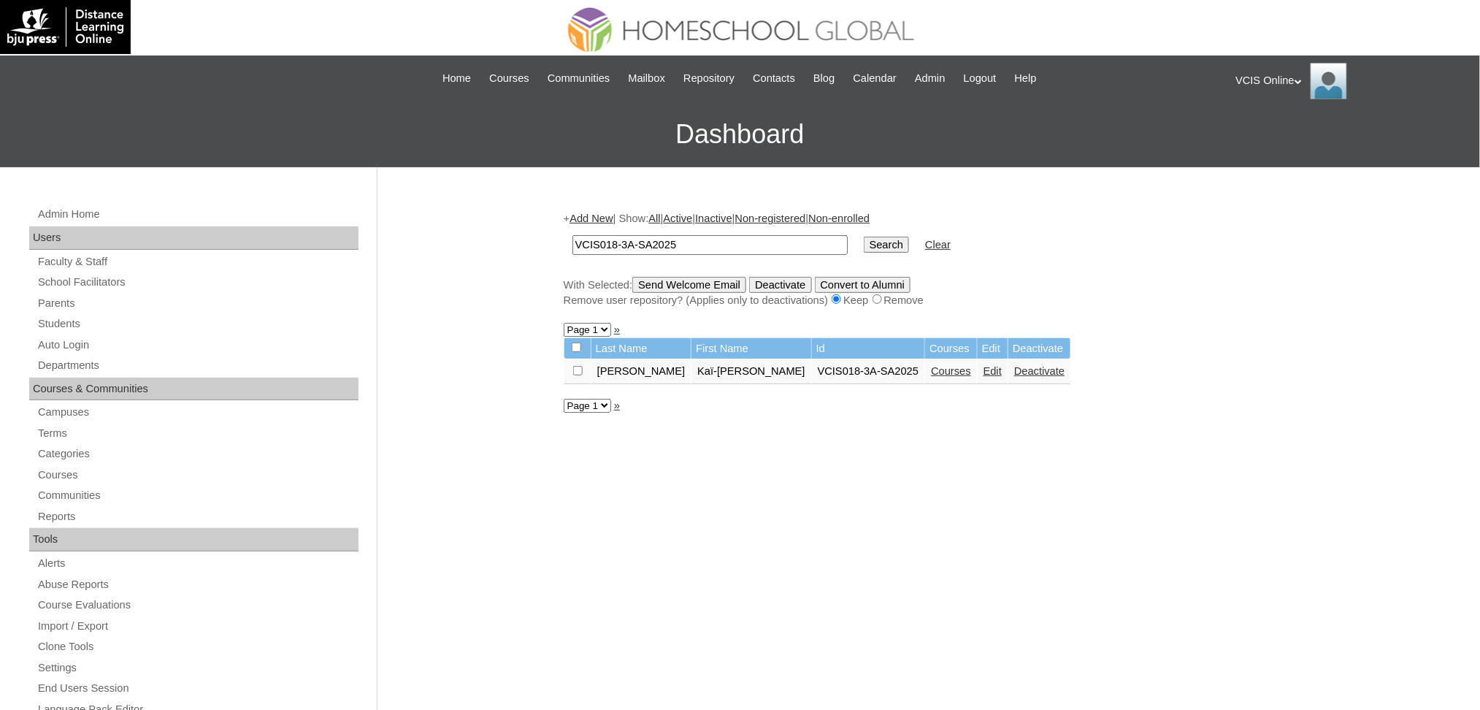
click at [931, 365] on link "Courses" at bounding box center [951, 371] width 40 height 12
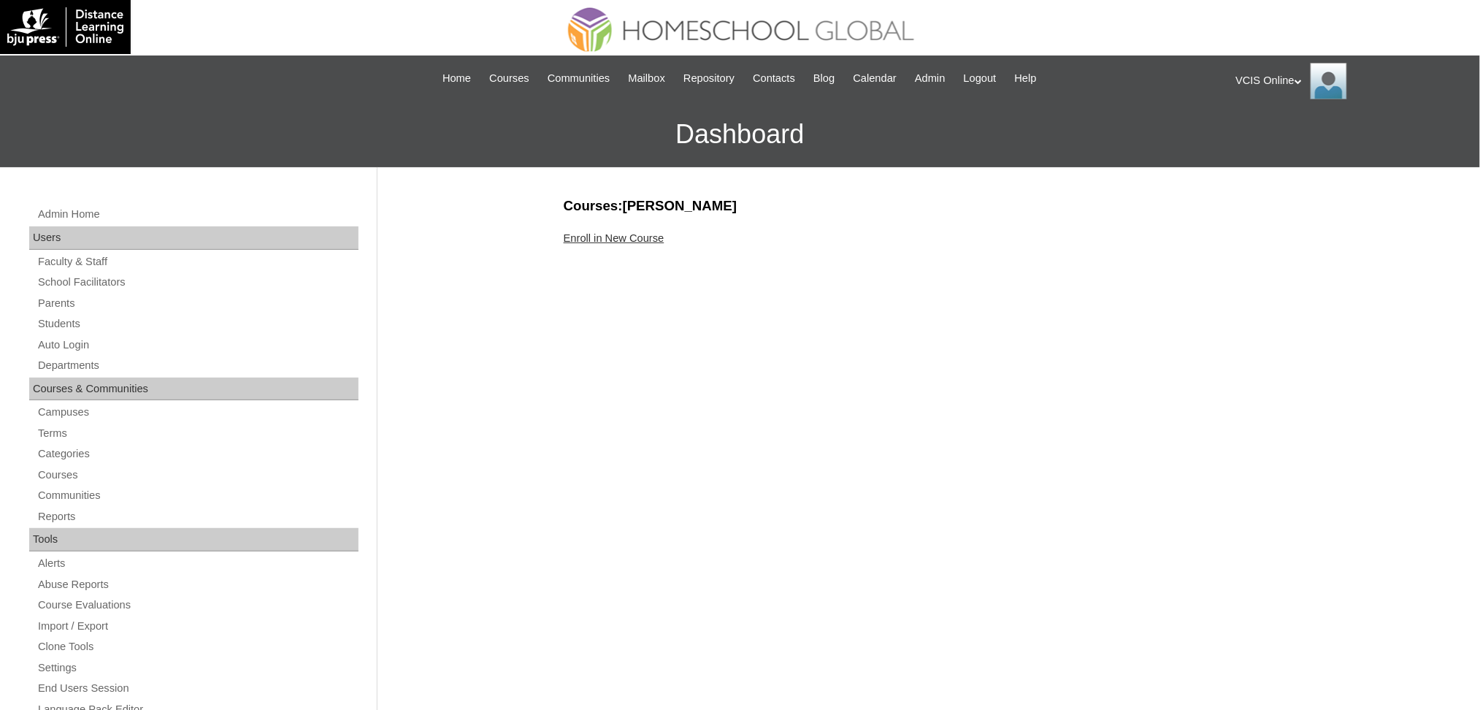
click at [588, 244] on div "Enroll in New Course" at bounding box center [925, 238] width 723 height 15
click at [590, 235] on link "Enroll in New Course" at bounding box center [614, 238] width 101 height 12
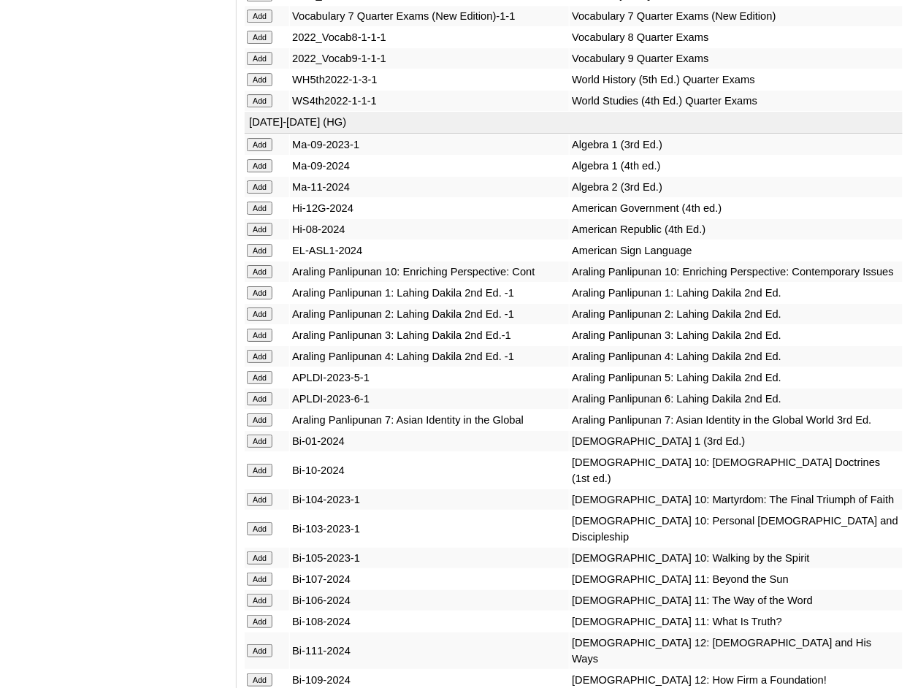
scroll to position [2921, 0]
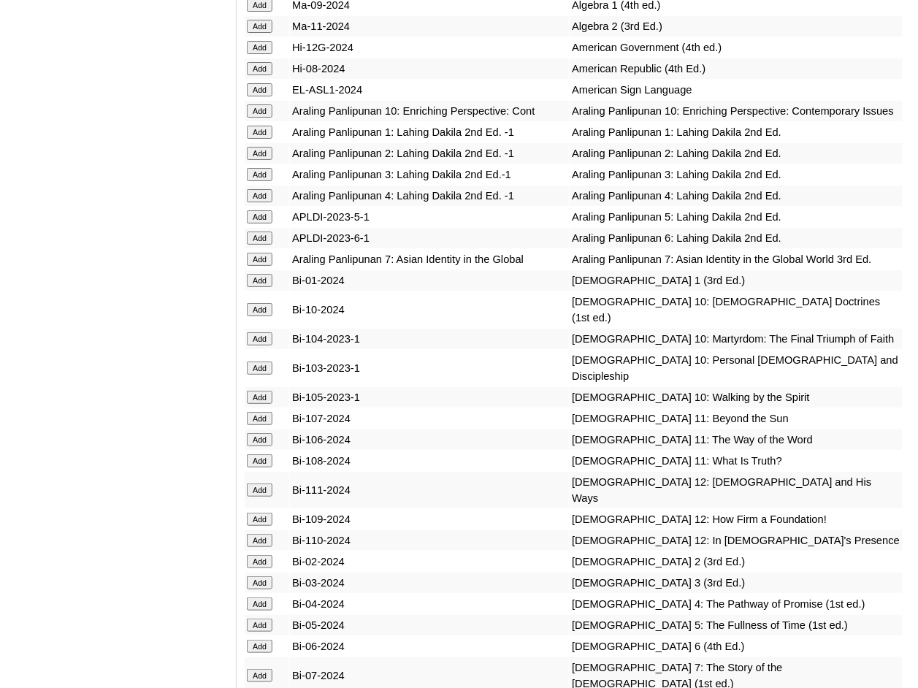
scroll to position [3018, 0]
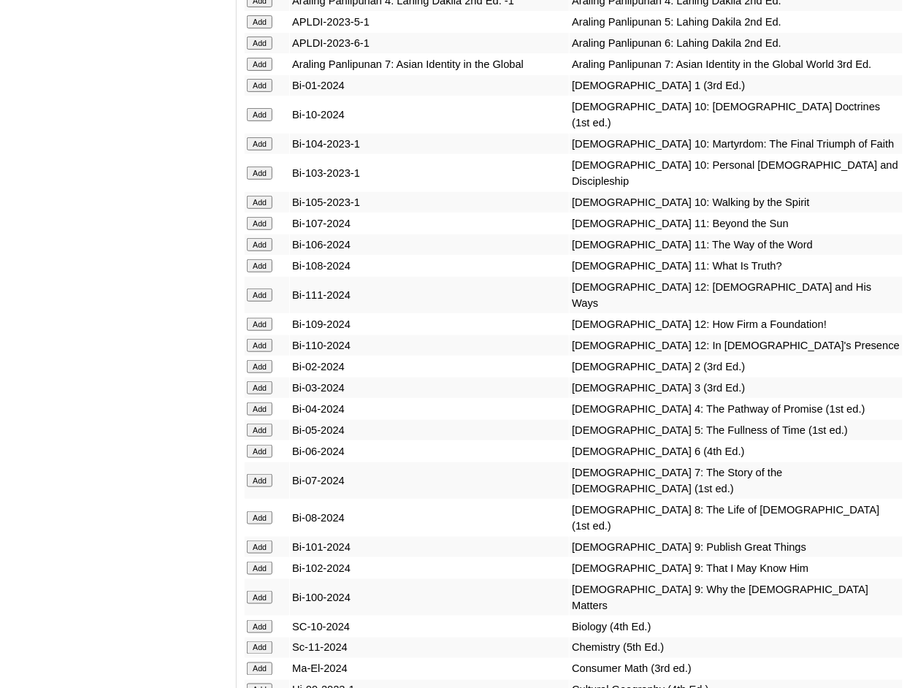
scroll to position [3213, 0]
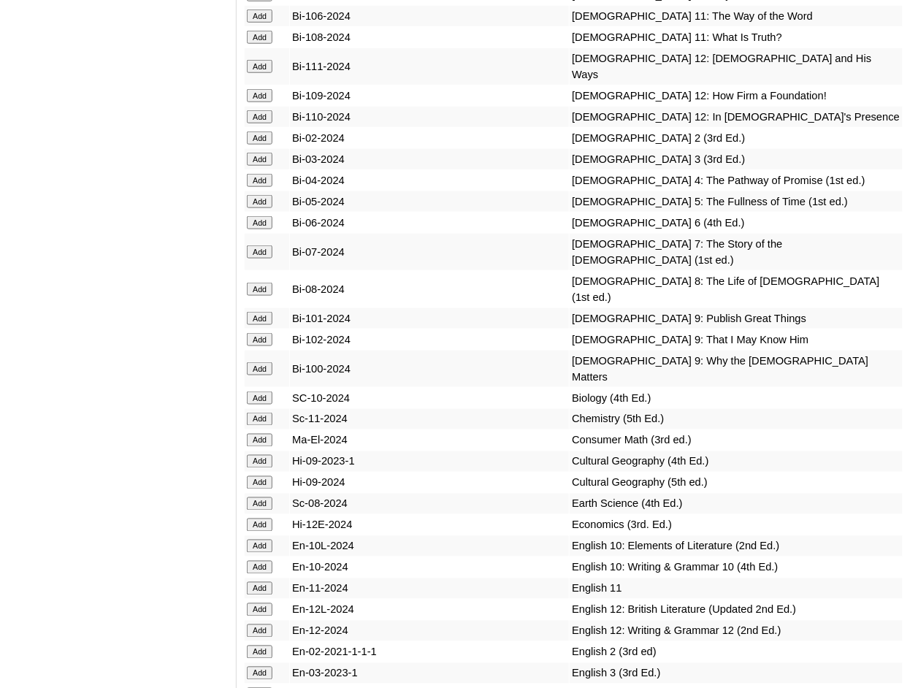
scroll to position [3505, 0]
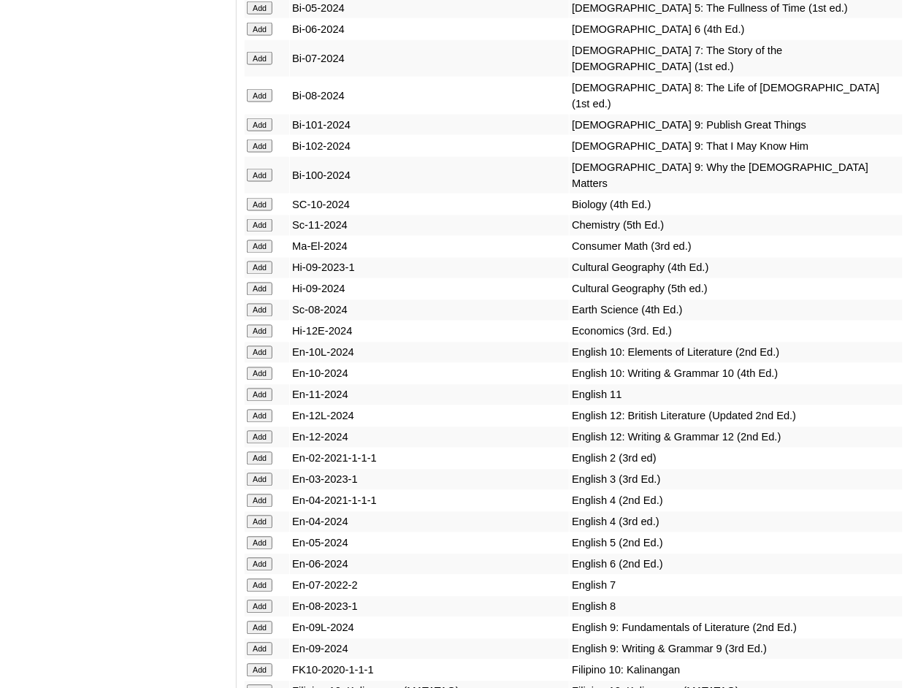
scroll to position [3699, 0]
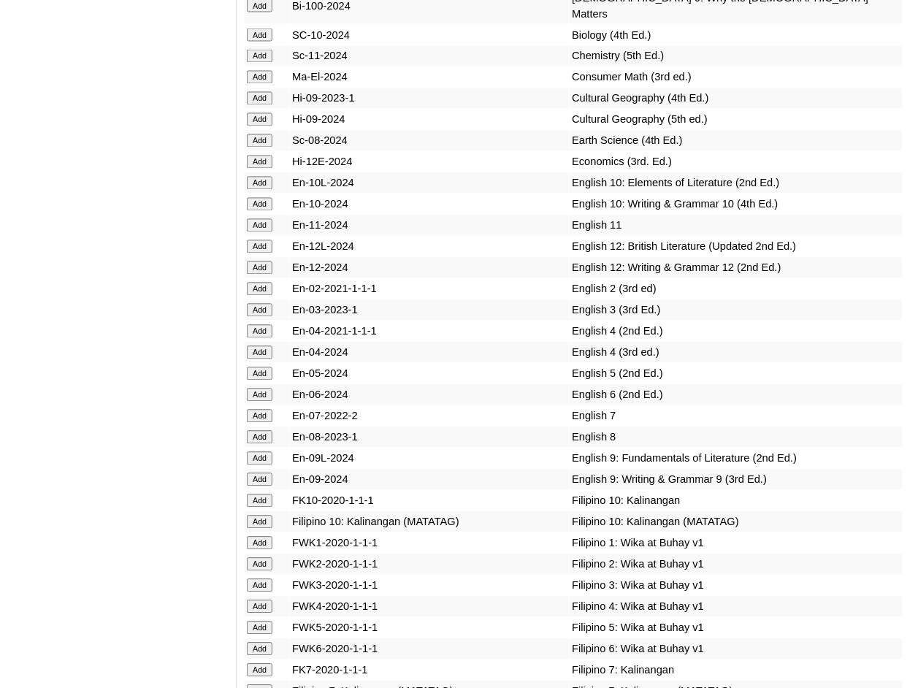
scroll to position [3894, 0]
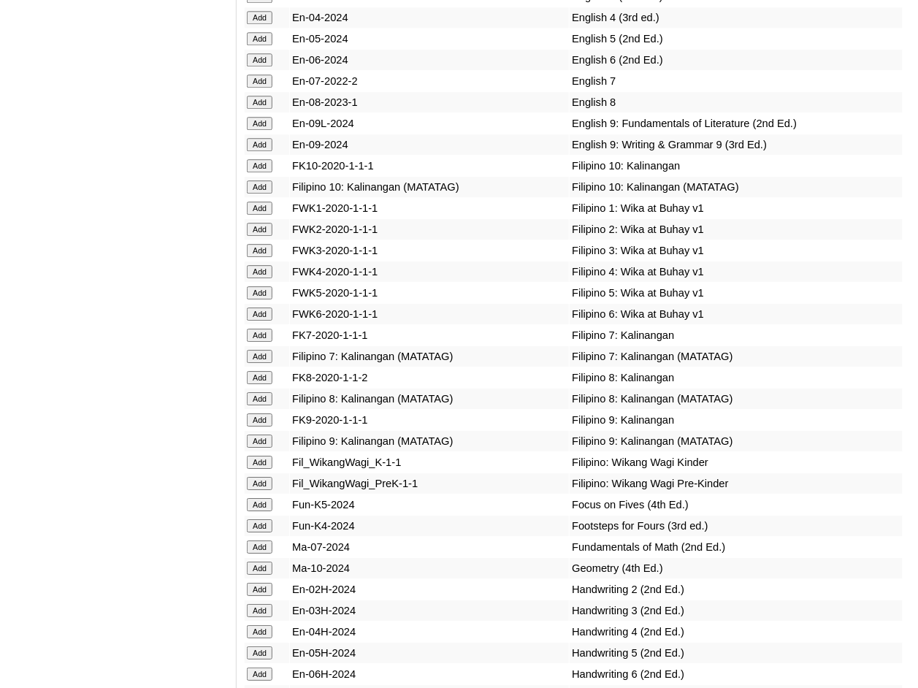
scroll to position [3992, 0]
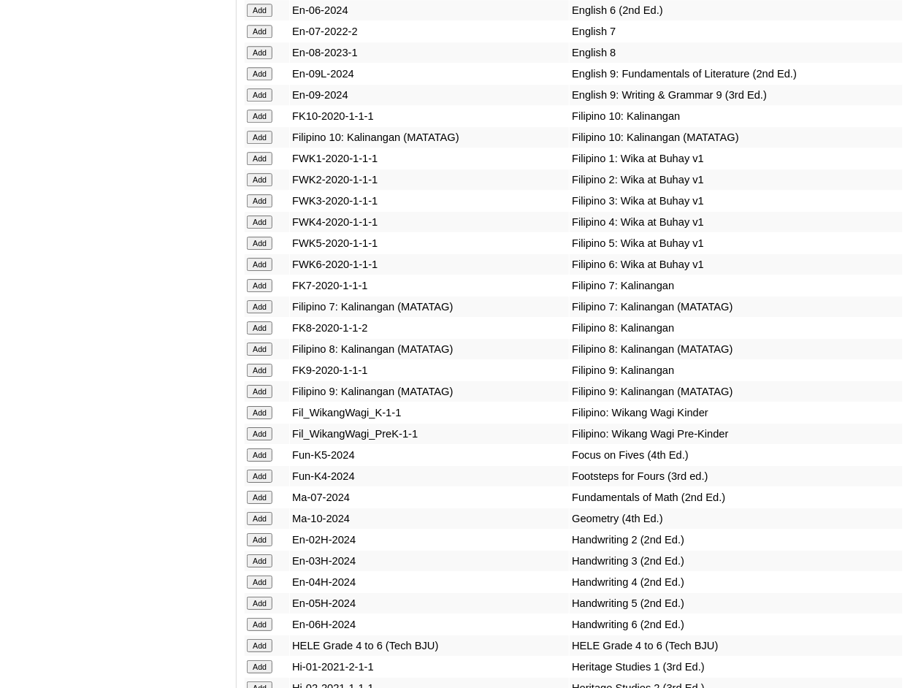
scroll to position [4187, 0]
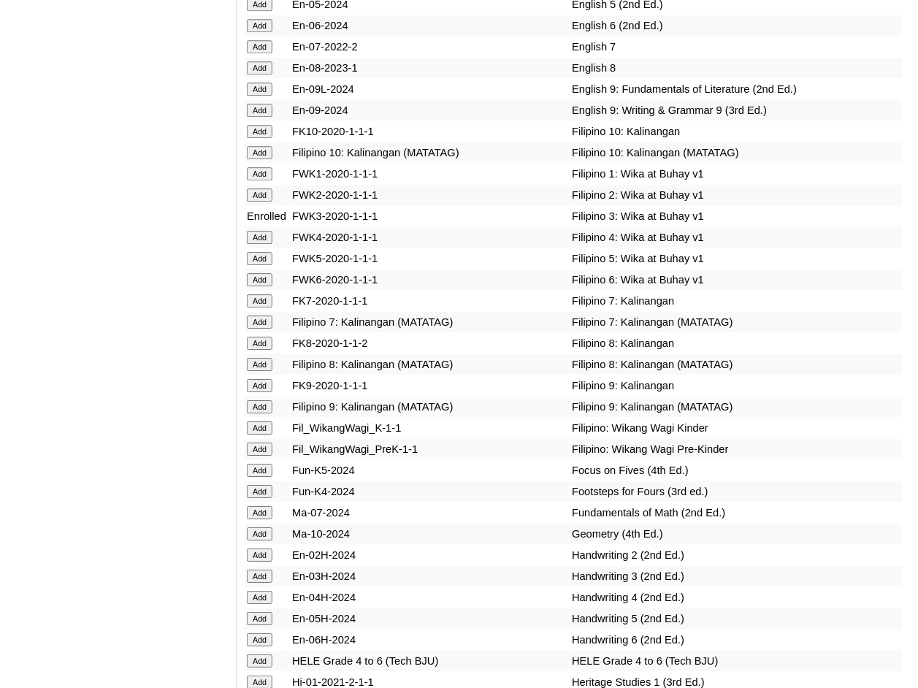
scroll to position [4284, 0]
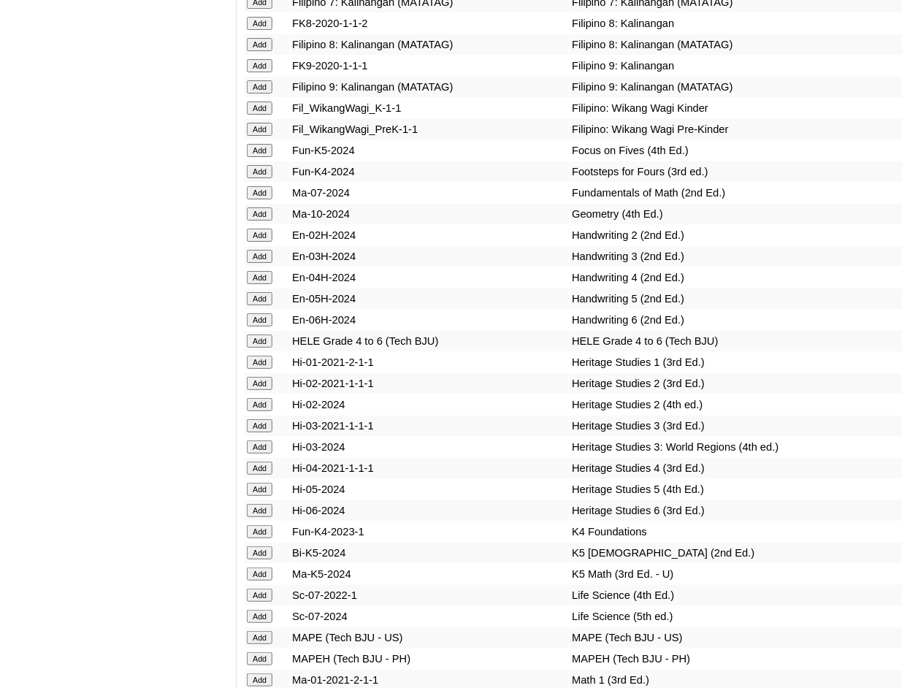
scroll to position [4479, 0]
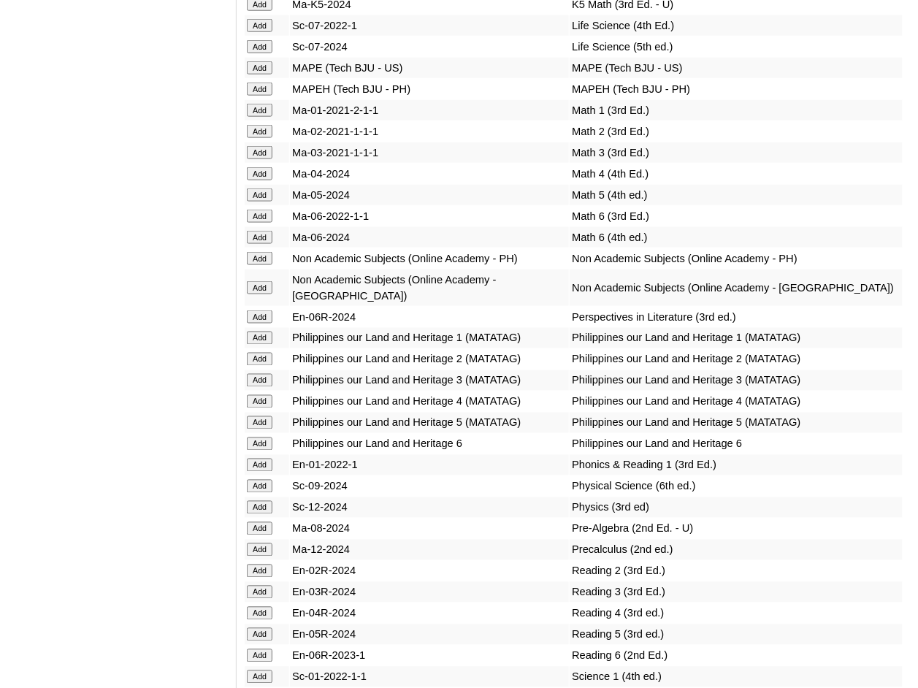
scroll to position [5063, 0]
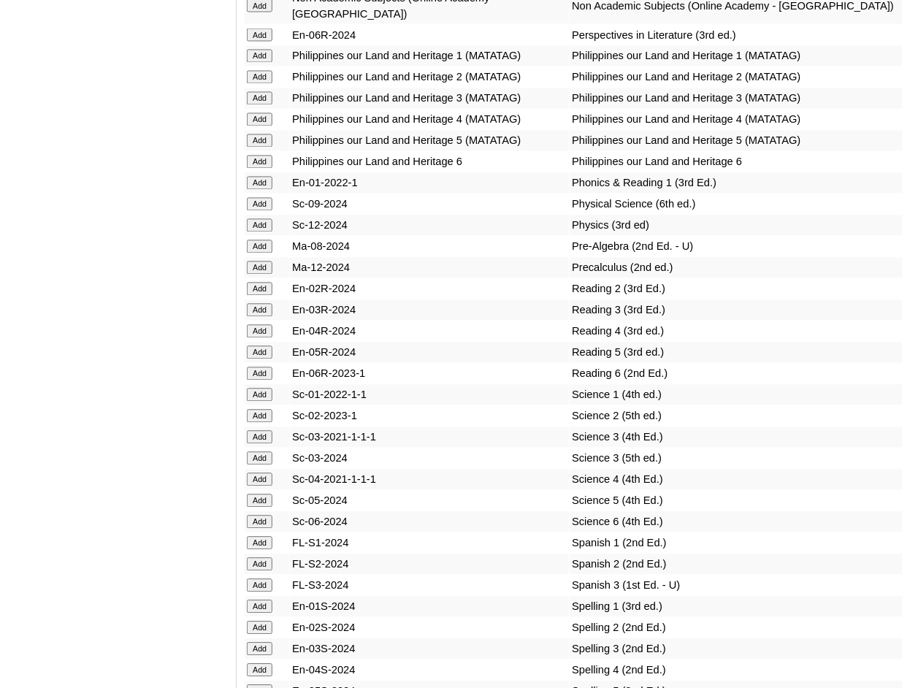
scroll to position [5550, 0]
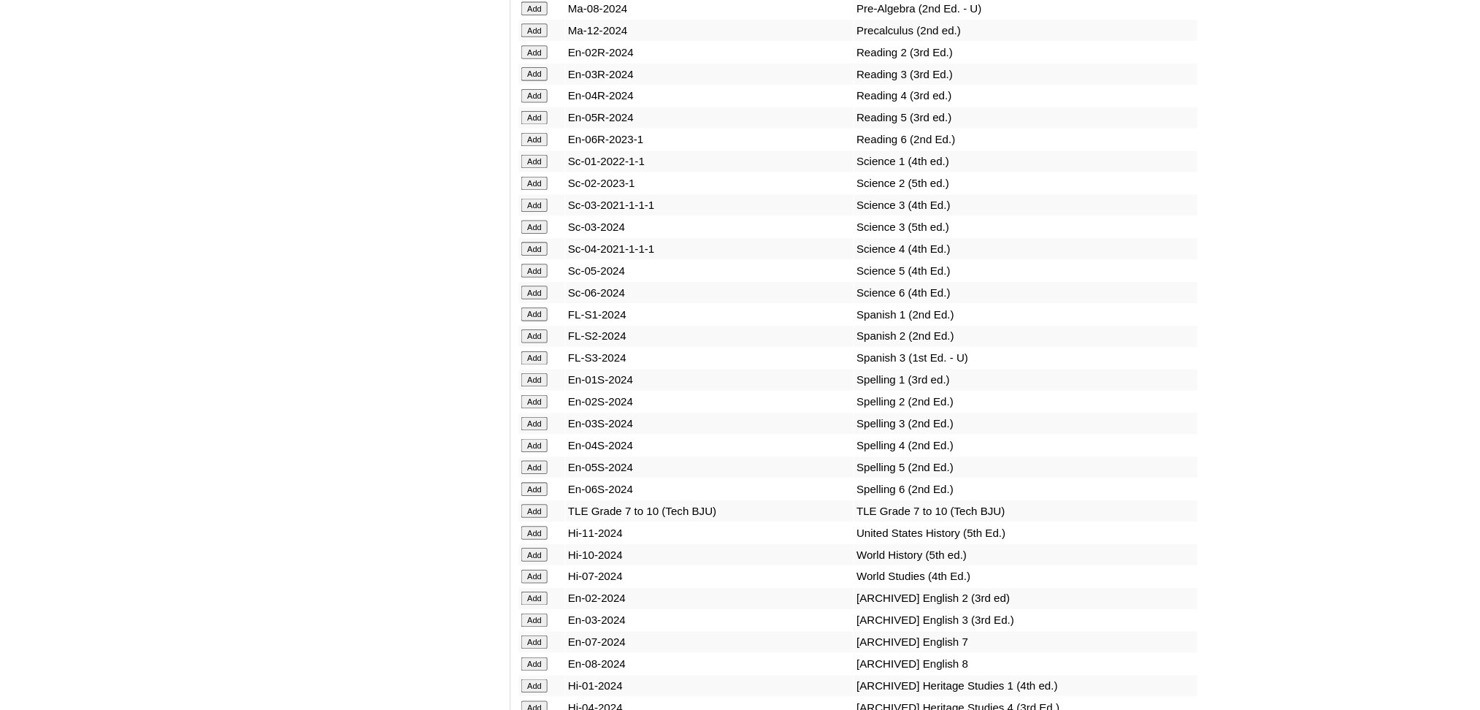
scroll to position [5532, 0]
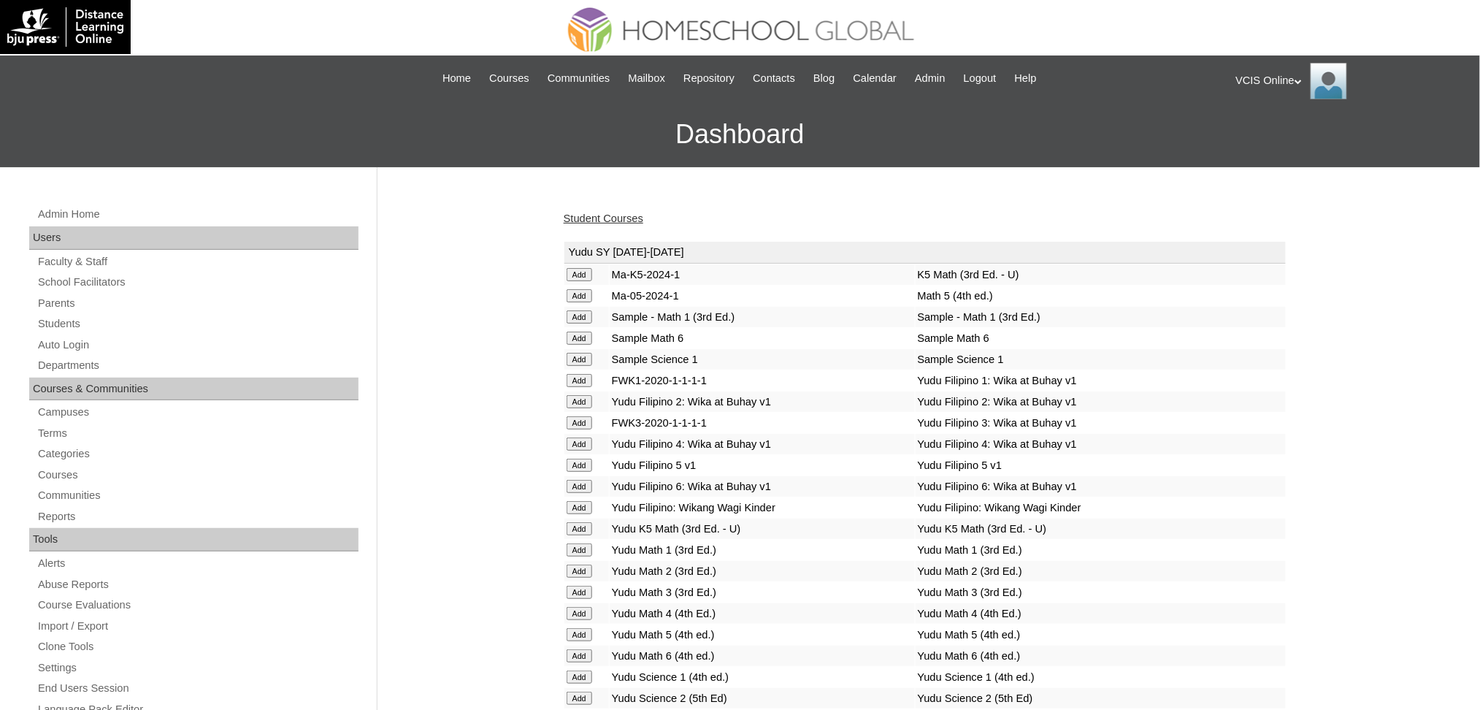
click at [580, 218] on link "Student Courses" at bounding box center [604, 219] width 80 height 12
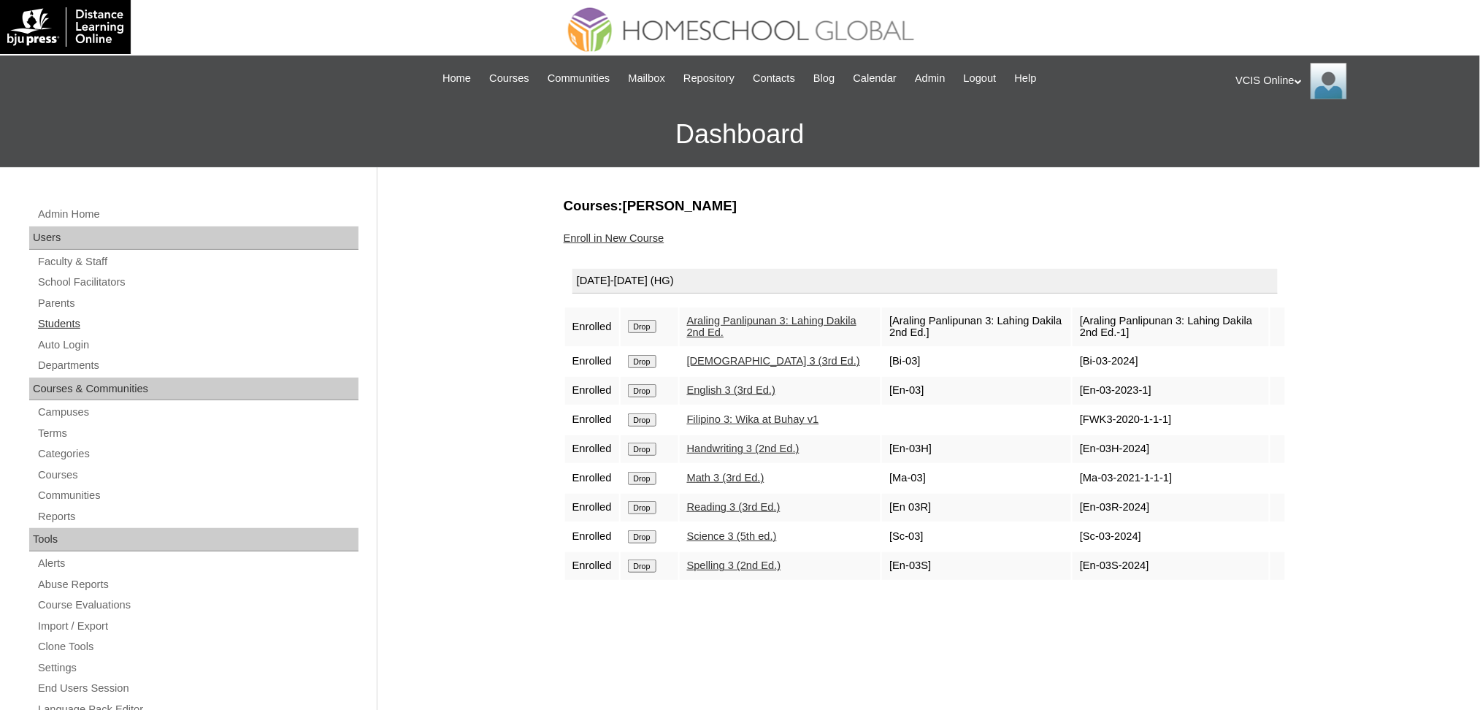
click at [61, 322] on link "Students" at bounding box center [198, 324] width 322 height 18
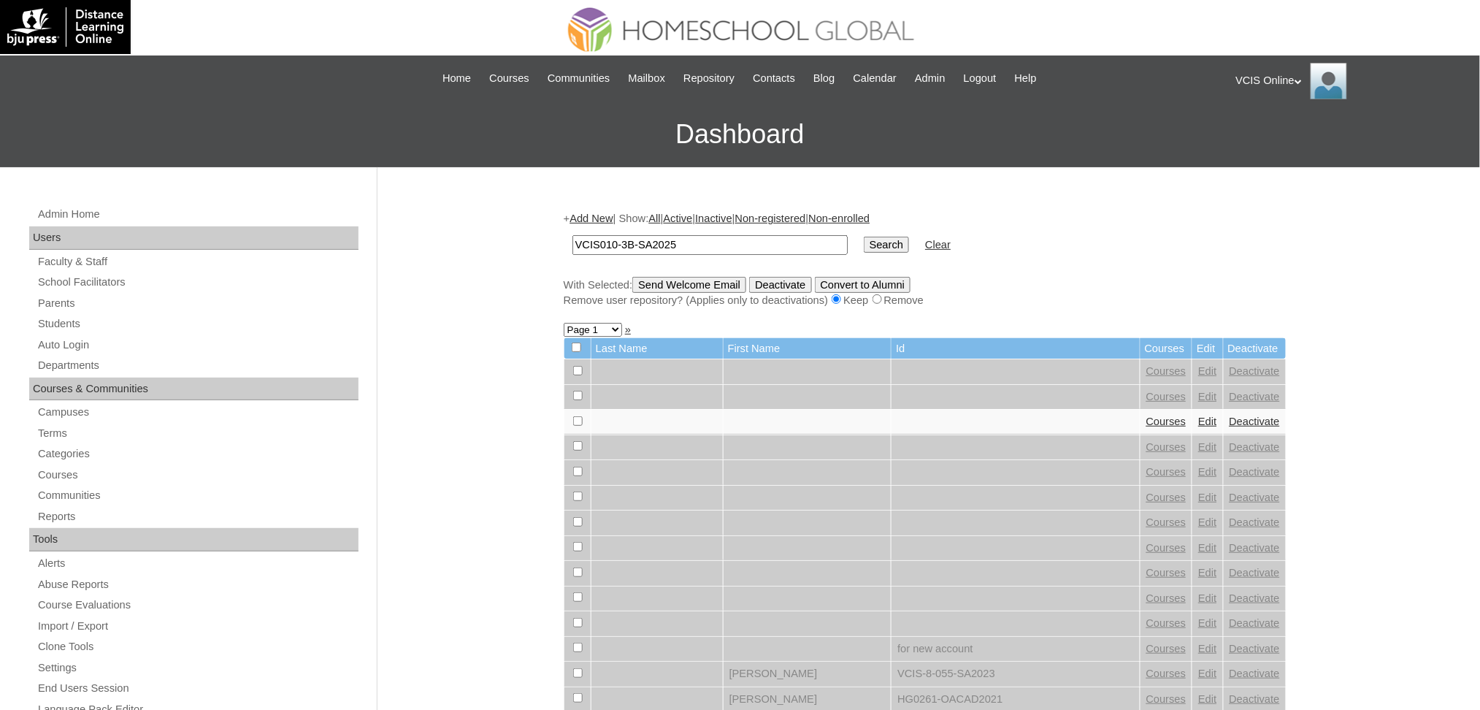
type input "VCIS010-3B-SA2025"
click at [864, 239] on input "Search" at bounding box center [886, 245] width 45 height 16
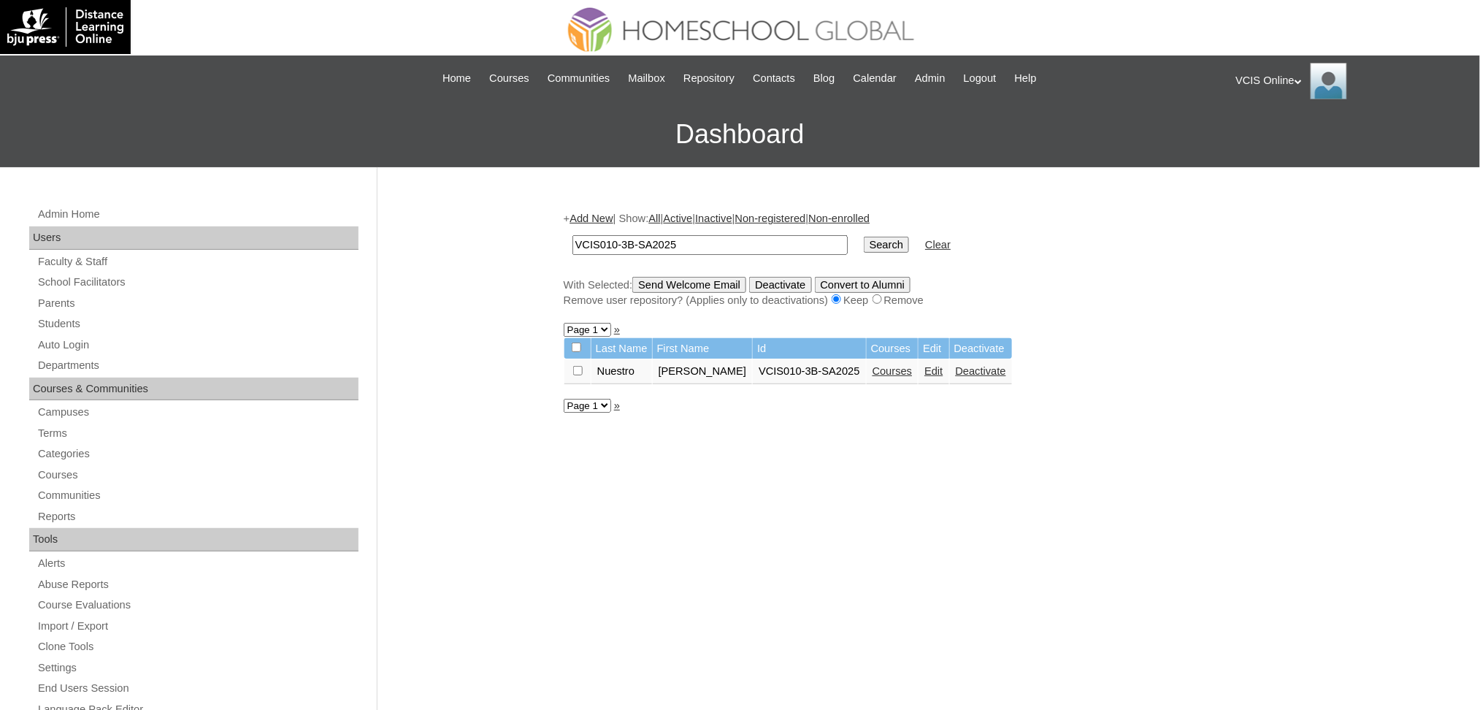
click at [873, 366] on link "Courses" at bounding box center [893, 371] width 40 height 12
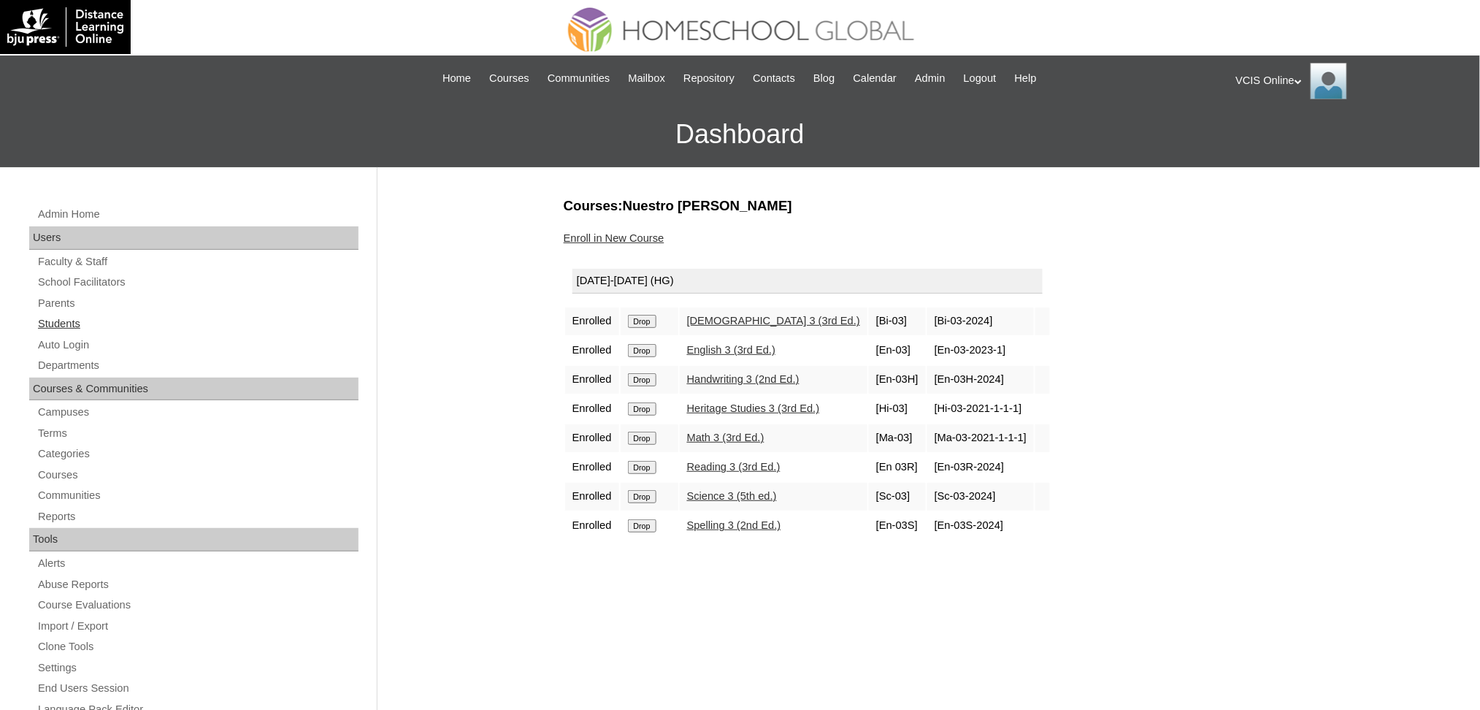
click at [70, 321] on link "Students" at bounding box center [198, 324] width 322 height 18
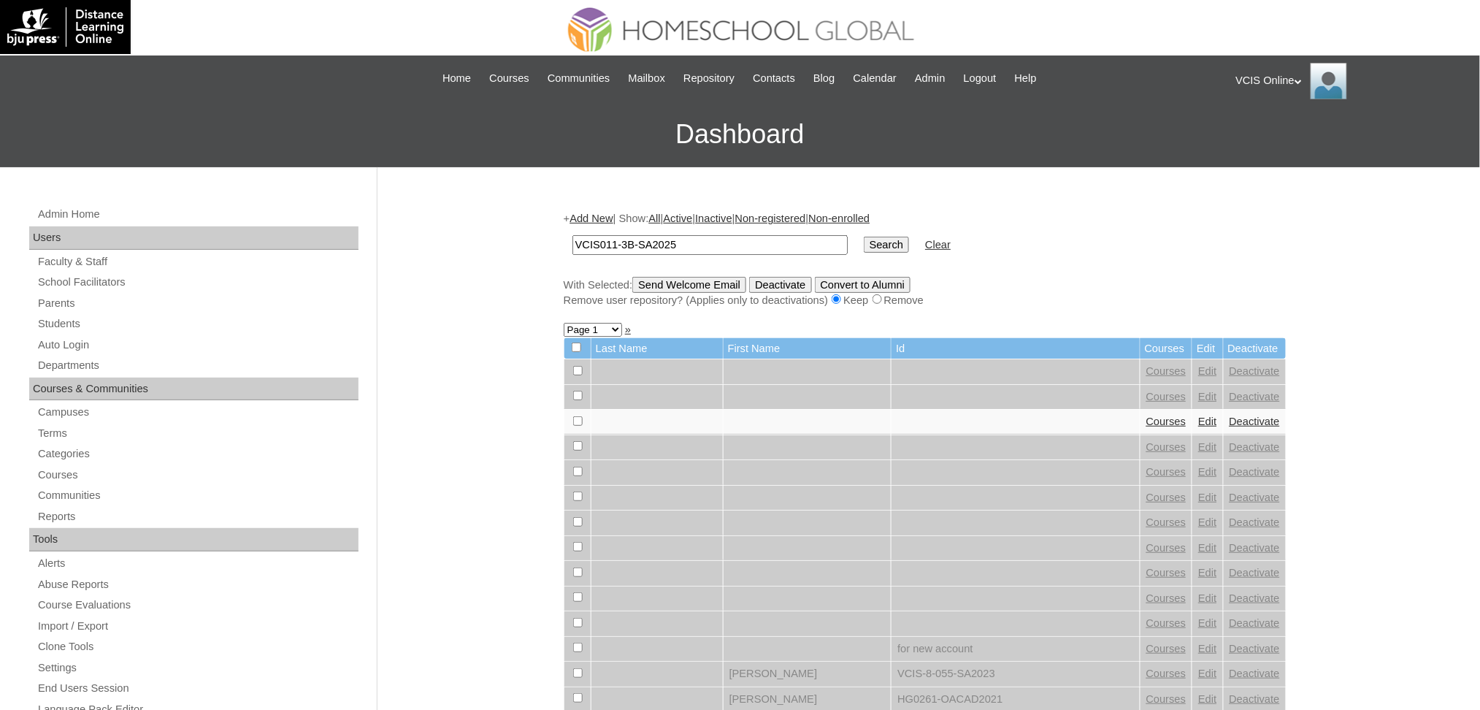
type input "VCIS011-3B-SA2025"
click at [864, 240] on input "Search" at bounding box center [886, 245] width 45 height 16
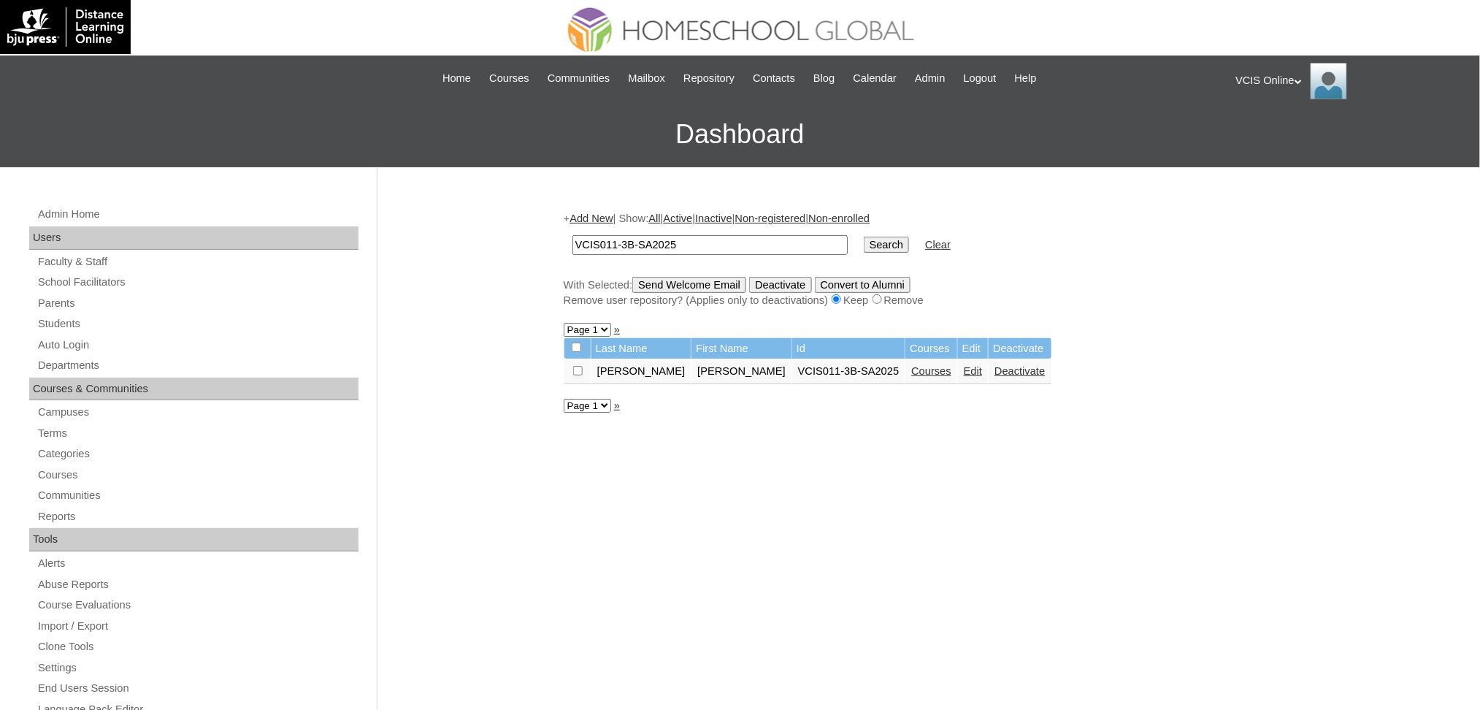
click at [911, 365] on link "Courses" at bounding box center [931, 371] width 40 height 12
